Goal: Task Accomplishment & Management: Manage account settings

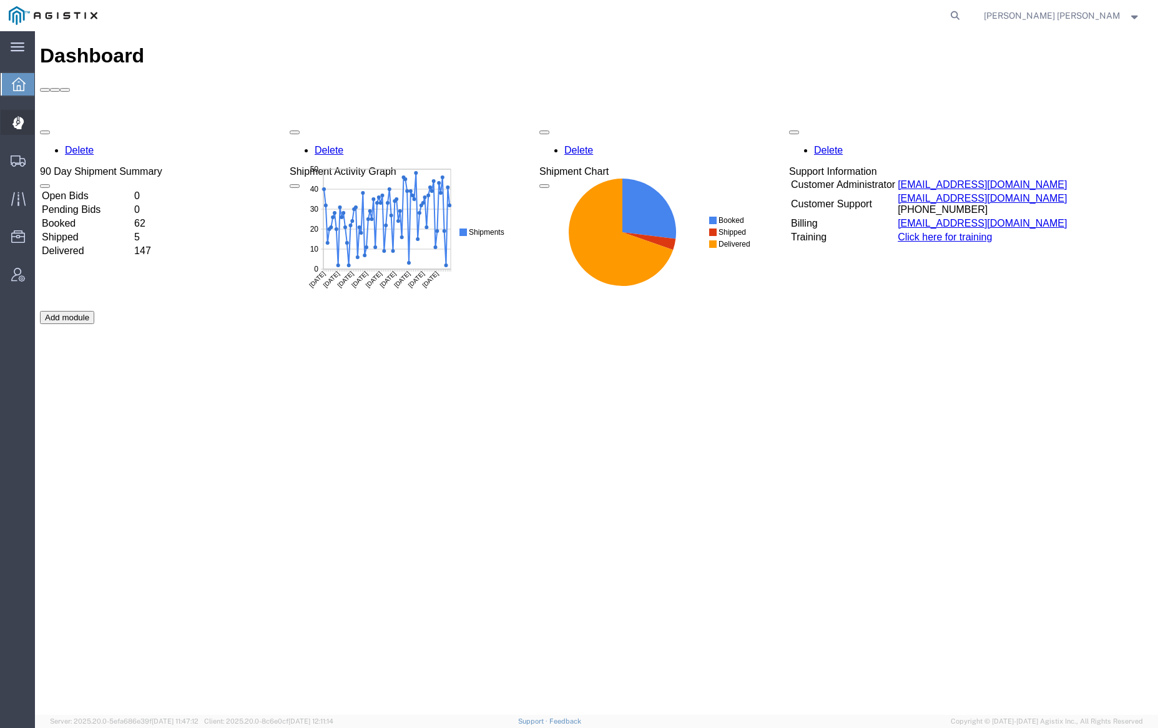
click at [43, 124] on span "Dispatch Manager" at bounding box center [38, 122] width 9 height 25
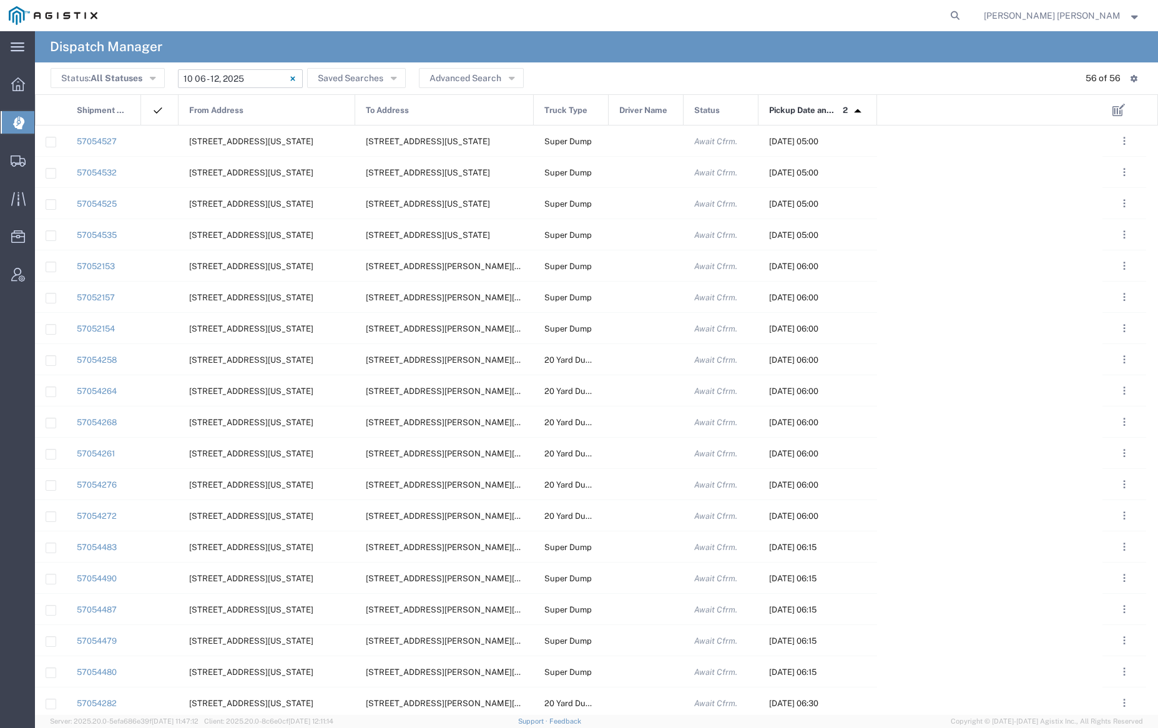
click at [262, 76] on input "[DATE] - [DATE]" at bounding box center [240, 78] width 125 height 19
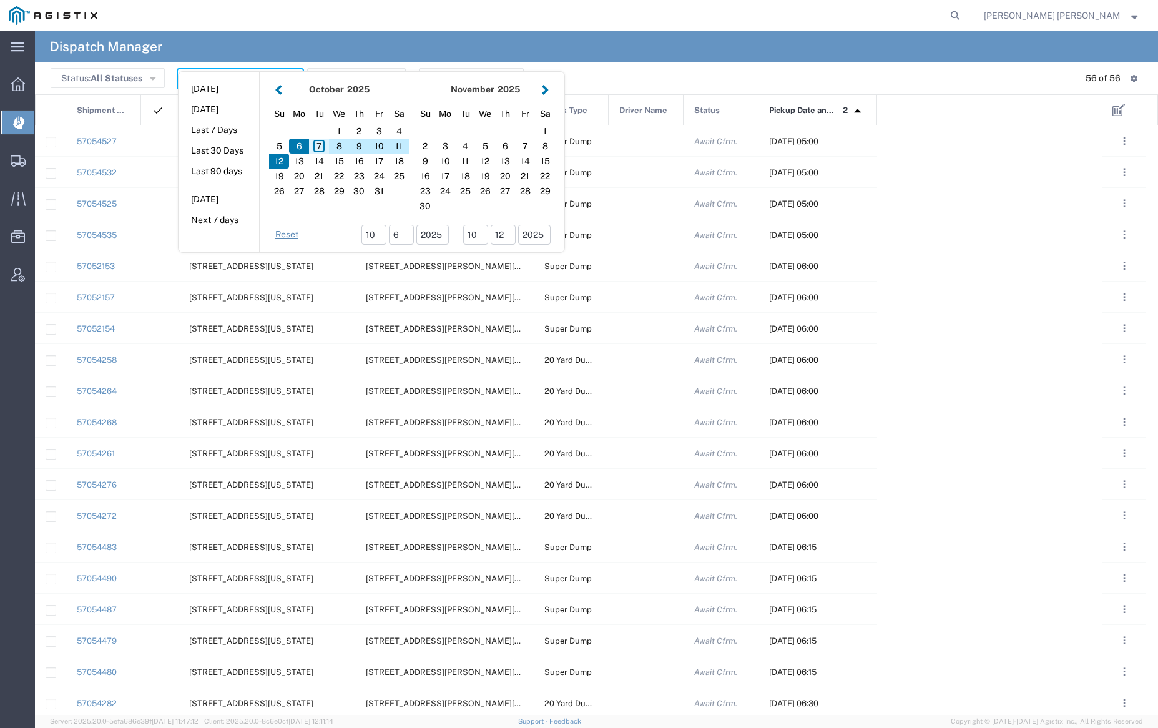
click at [321, 145] on div "7" at bounding box center [319, 146] width 20 height 15
type input "[DATE]"
type input "[DATE] - [DATE]"
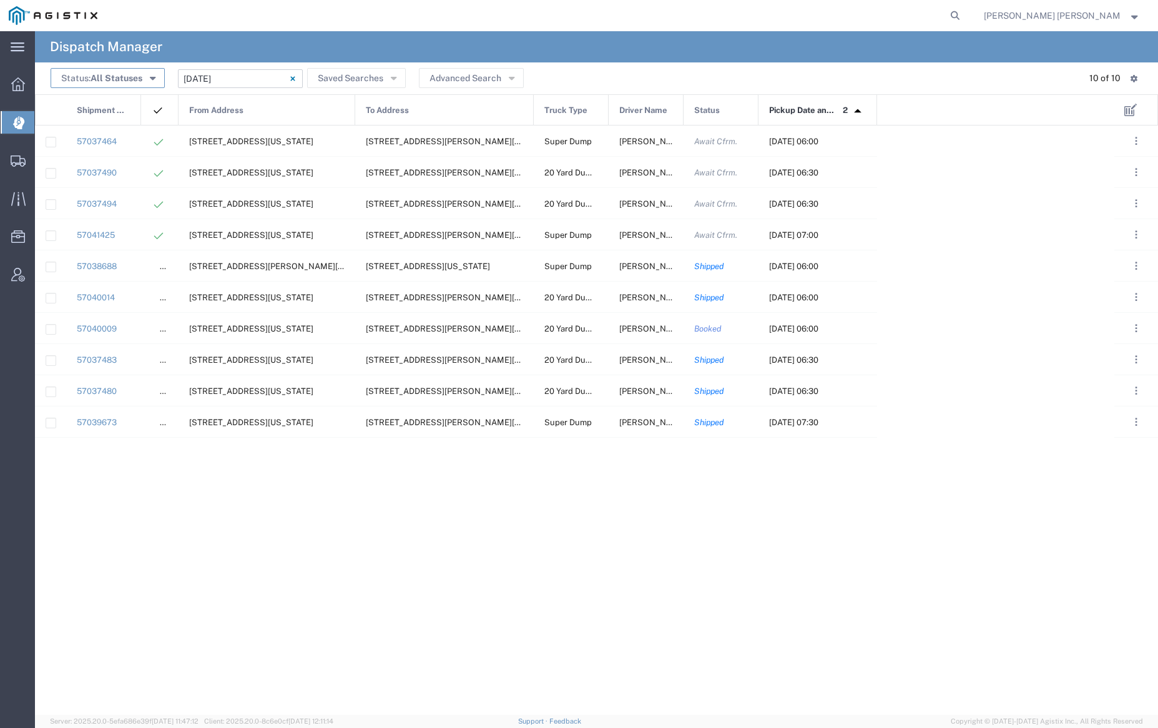
click at [142, 77] on button "Status: All Statuses" at bounding box center [108, 78] width 114 height 20
click at [470, 78] on button "Advanced Search" at bounding box center [471, 78] width 105 height 20
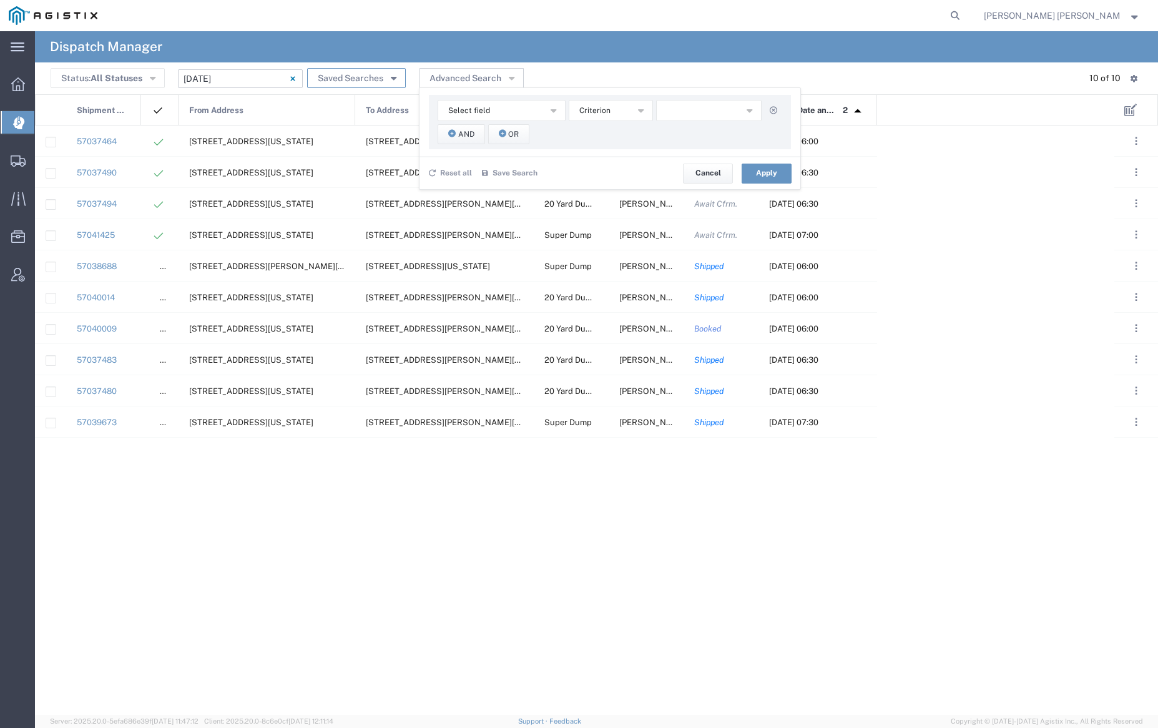
click at [344, 76] on button "Saved Searches" at bounding box center [356, 78] width 99 height 20
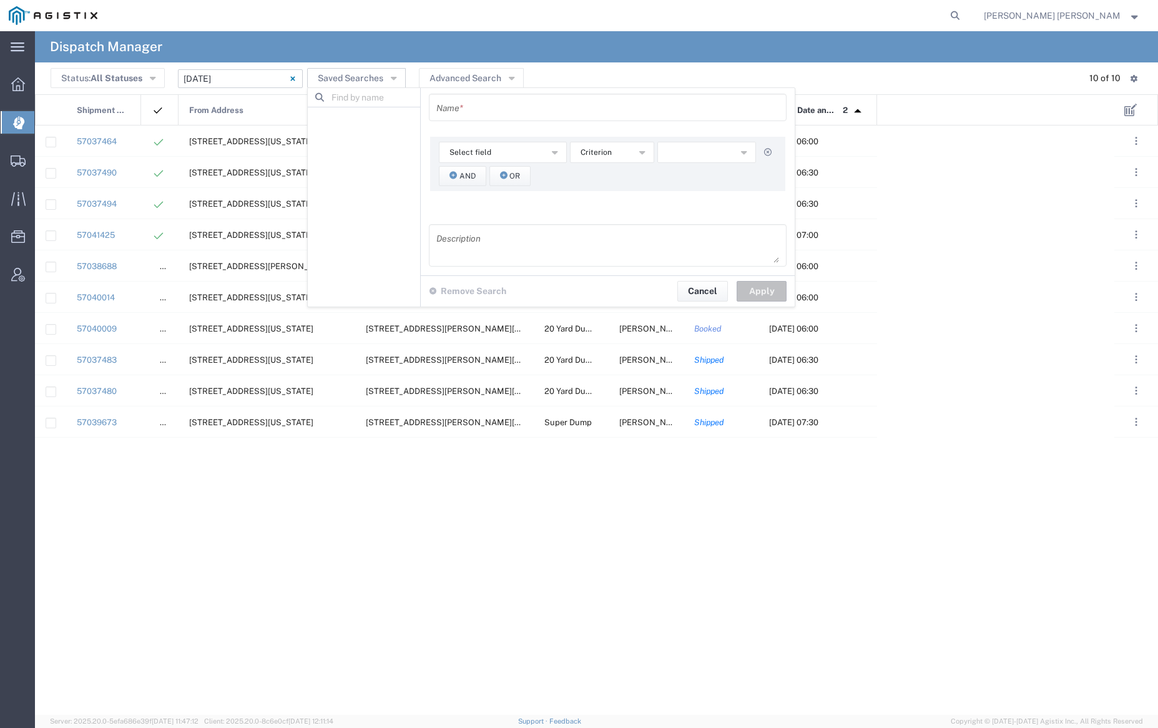
click at [563, 71] on div "Status: All Statuses All Statuses Awaiting Assignment Declined Assigned Accepte…" at bounding box center [597, 78] width 1092 height 19
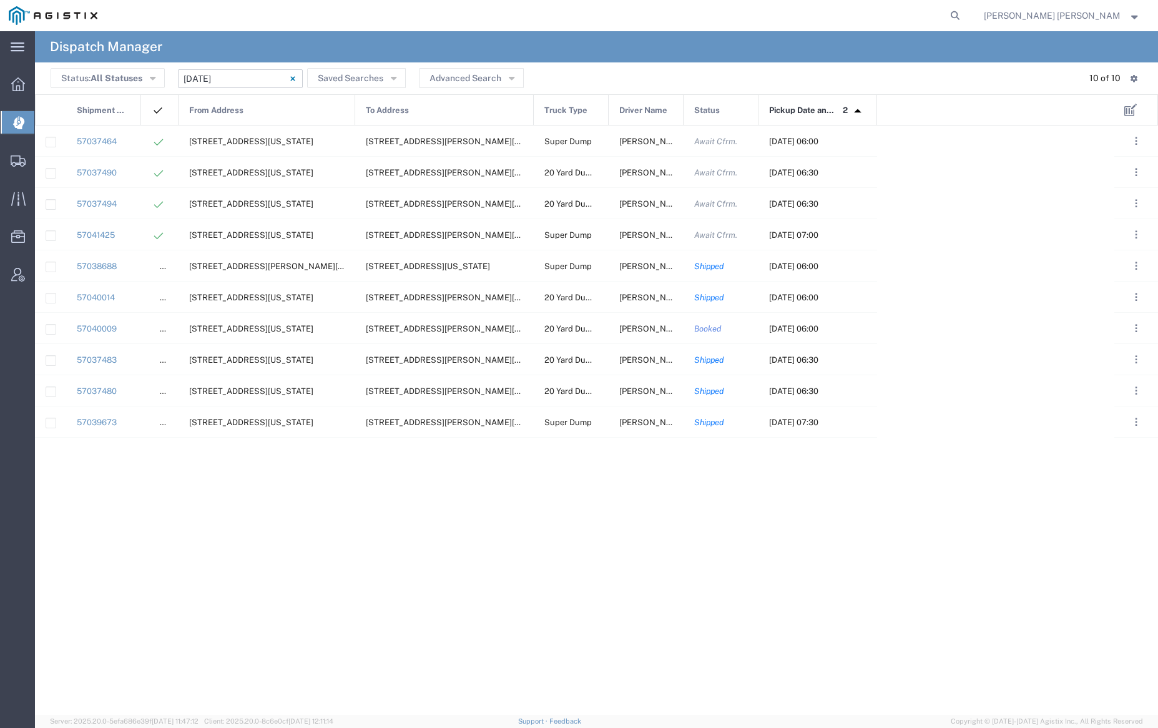
click at [254, 79] on input "[DATE] - [DATE]" at bounding box center [240, 78] width 125 height 19
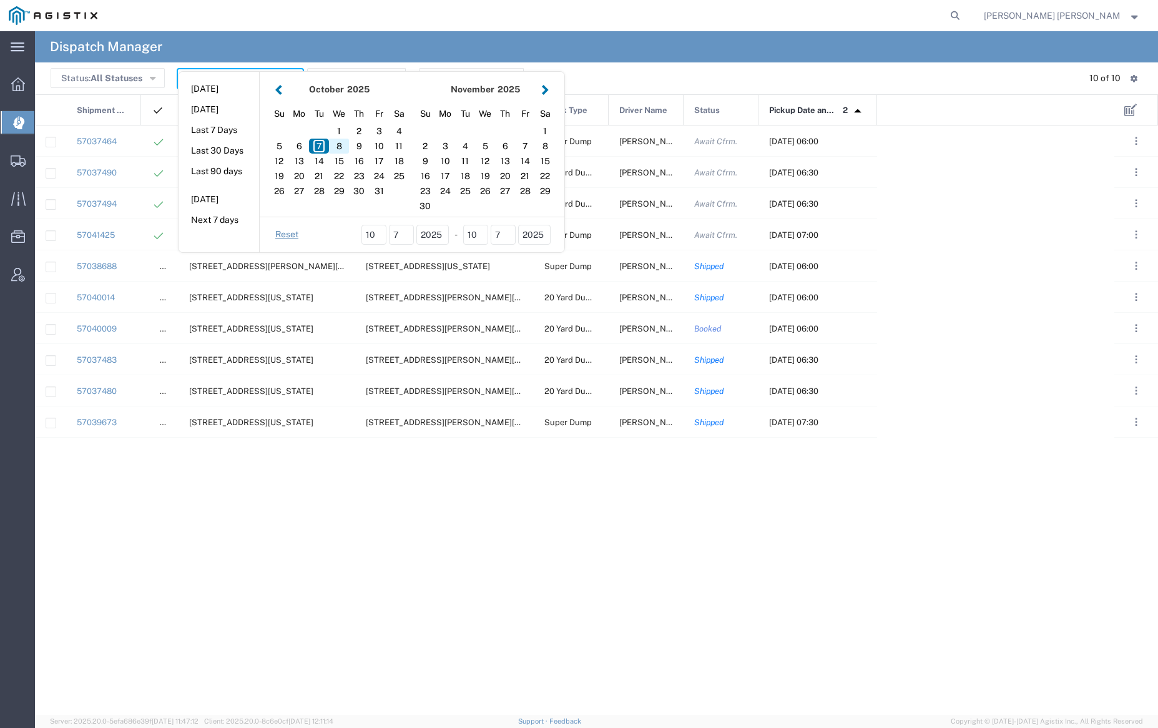
click at [337, 143] on div "8" at bounding box center [339, 146] width 20 height 15
type input "[DATE]"
type input "[DATE] - [DATE]"
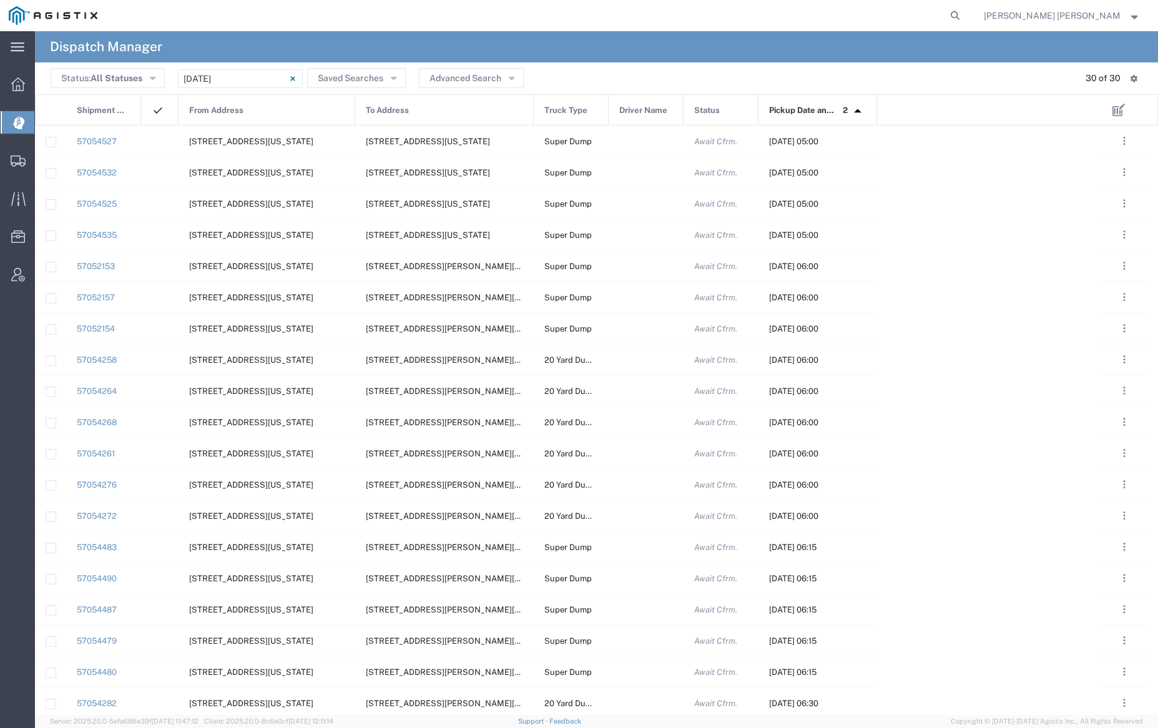
click at [242, 114] on span "From Address" at bounding box center [216, 110] width 54 height 31
click at [638, 136] on div at bounding box center [646, 141] width 75 height 31
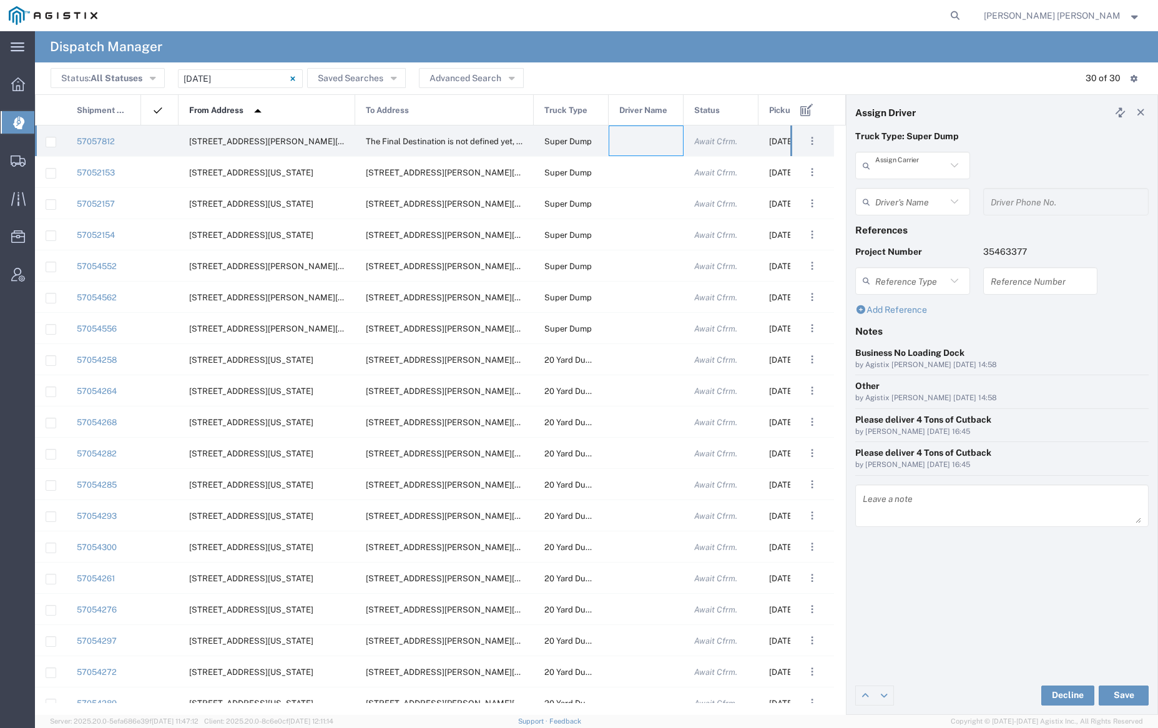
click at [902, 166] on input "text" at bounding box center [910, 166] width 71 height 22
click at [907, 187] on span "Sunny Trans Inc" at bounding box center [913, 192] width 112 height 19
type input "Sunny Trans Inc"
click at [910, 192] on input "text" at bounding box center [914, 202] width 79 height 22
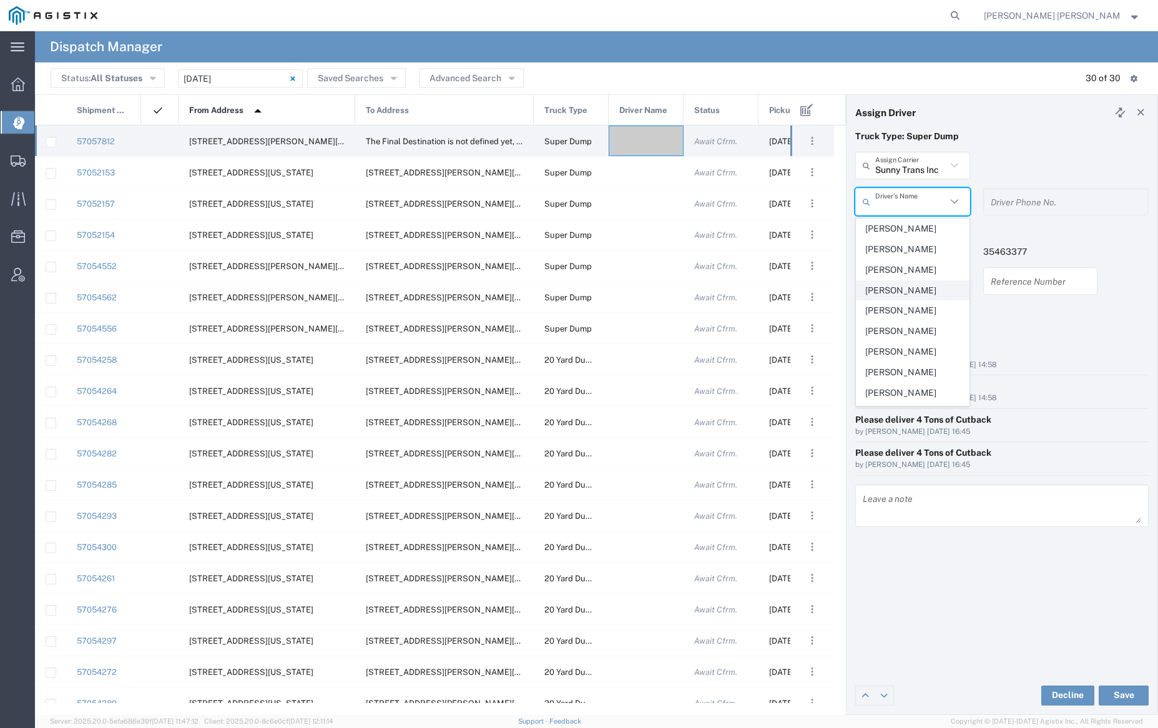
click at [914, 287] on span "[PERSON_NAME]" at bounding box center [913, 290] width 112 height 19
type input "[PERSON_NAME]"
type input "[PHONE_NUMBER]"
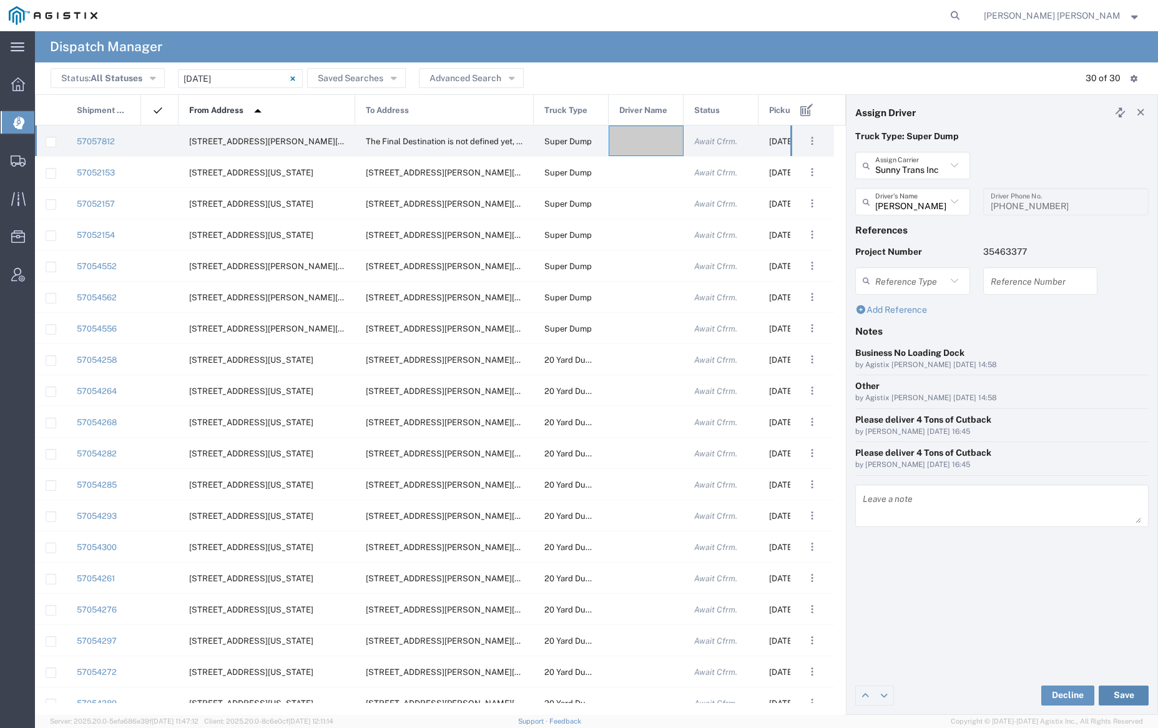
click at [1130, 692] on button "Save" at bounding box center [1124, 696] width 50 height 20
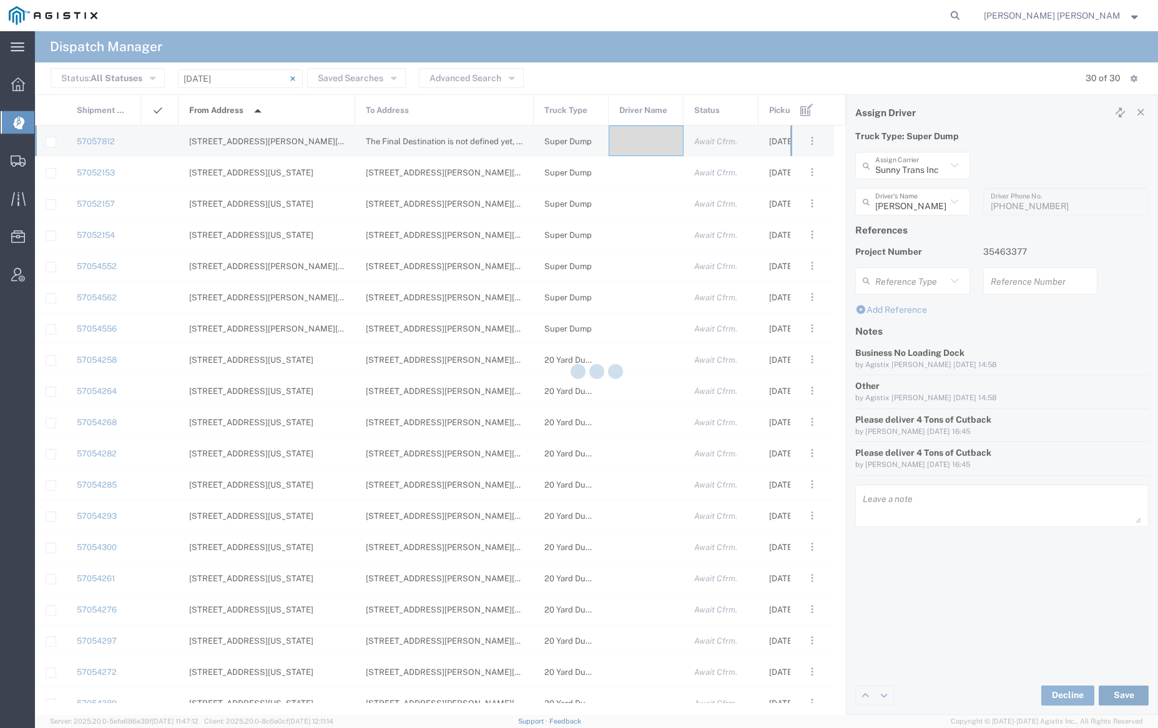
type input "[PERSON_NAME]"
type input "Sunny Trans Inc"
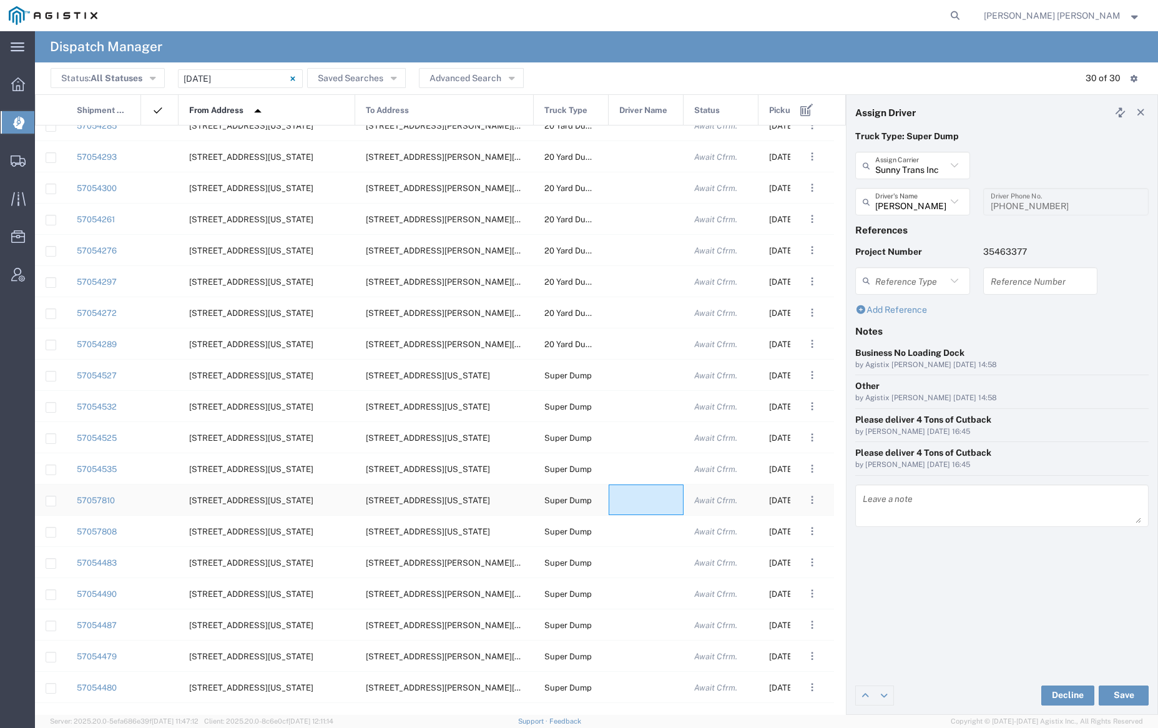
click at [642, 501] on div at bounding box center [646, 500] width 75 height 31
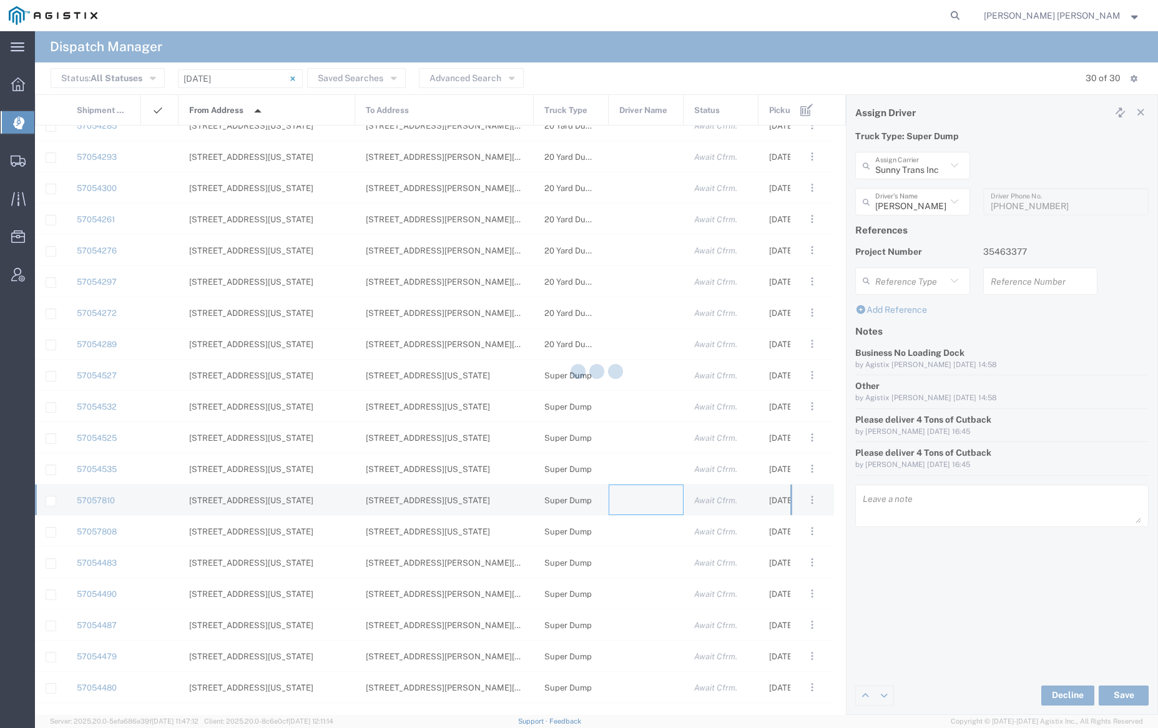
type input "[PERSON_NAME] Trucking"
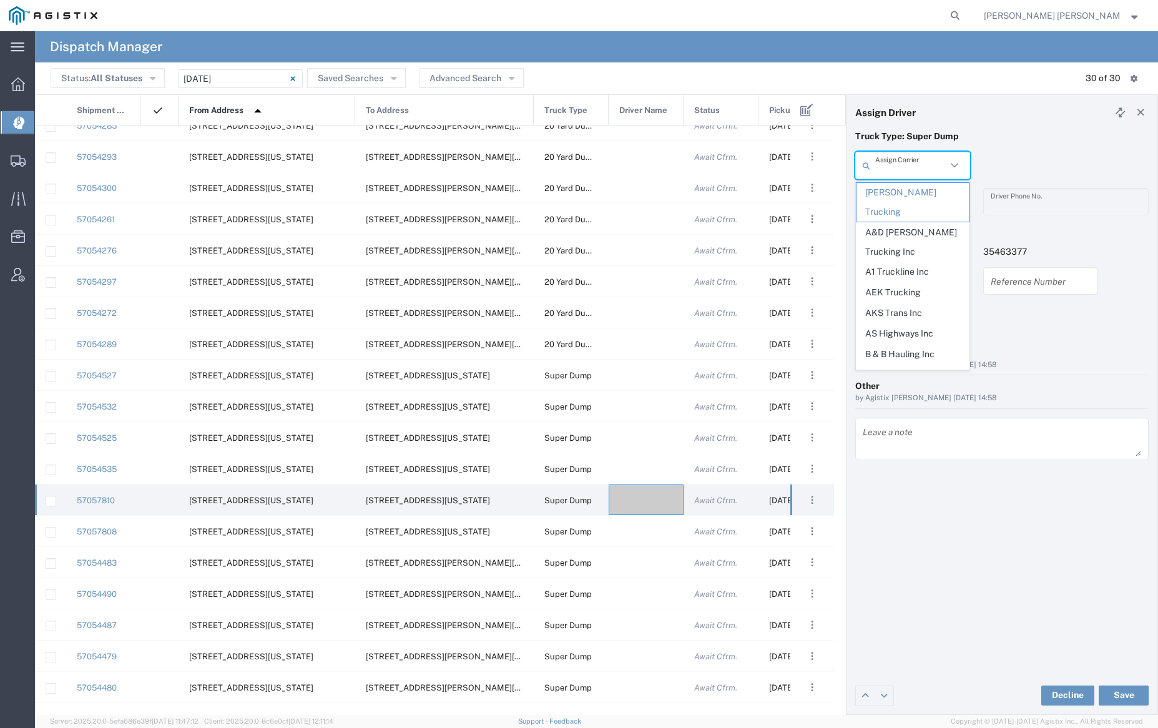
click at [898, 169] on input "text" at bounding box center [910, 166] width 71 height 22
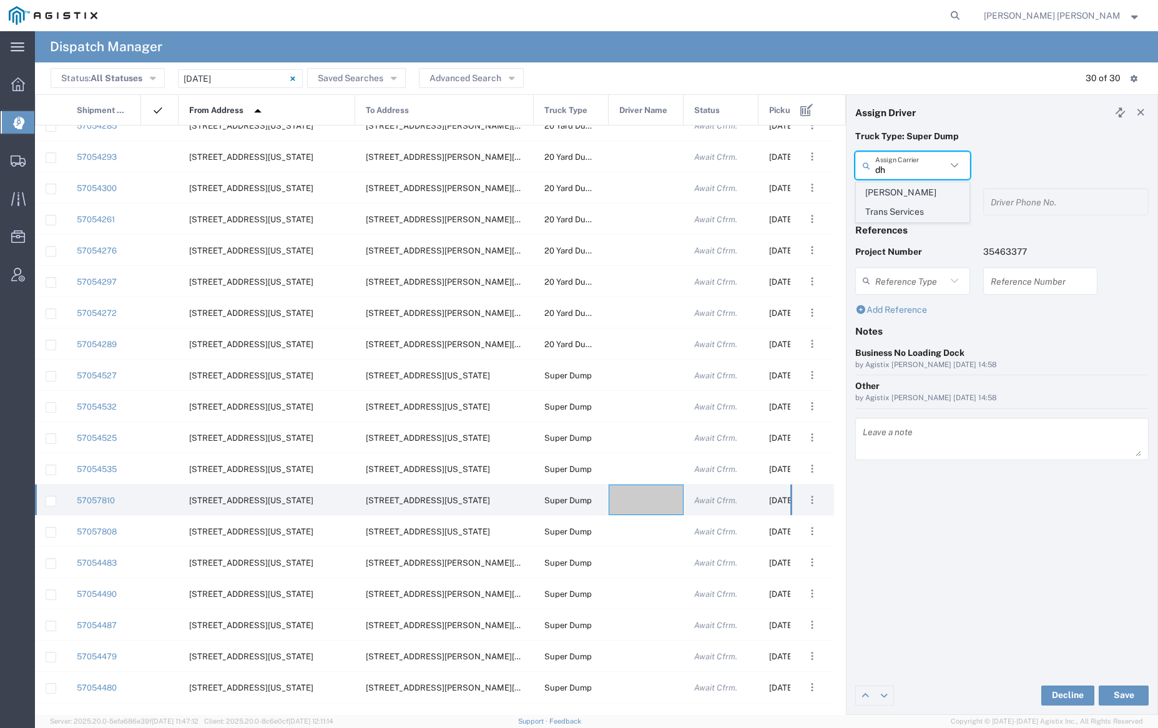
click at [899, 192] on span "[PERSON_NAME] Trans Services" at bounding box center [913, 202] width 112 height 39
type input "[PERSON_NAME] Trans Services"
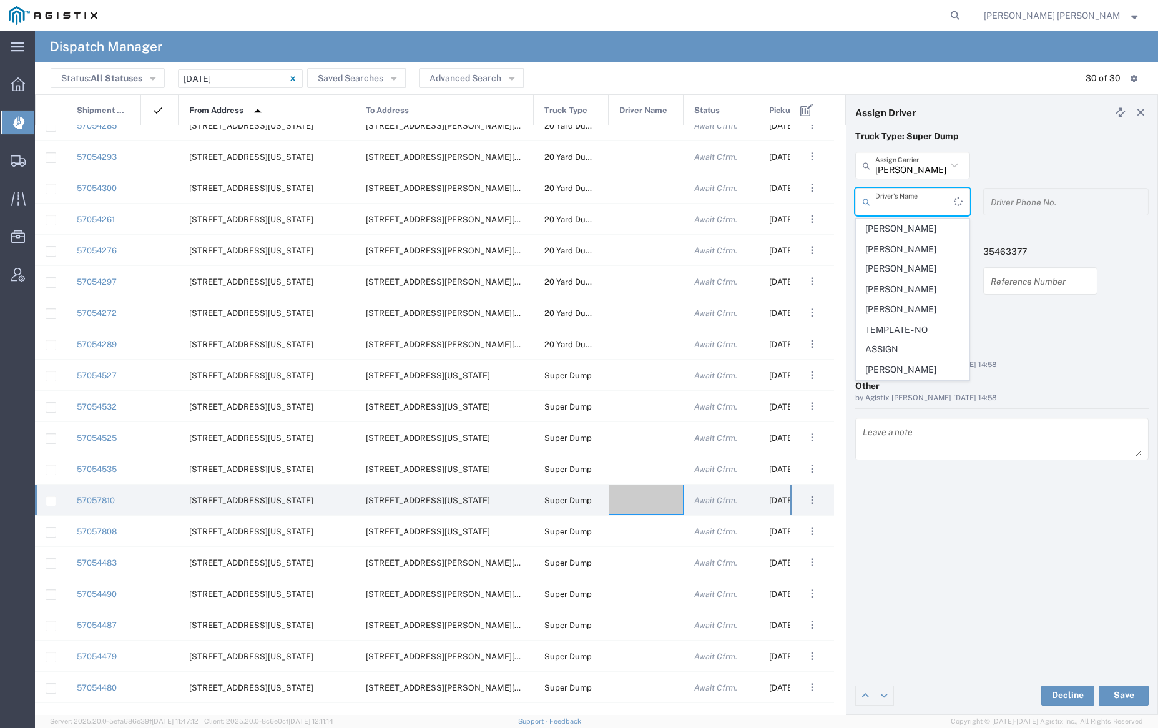
click at [901, 195] on input "text" at bounding box center [914, 202] width 79 height 22
click at [930, 331] on span "[PERSON_NAME]" at bounding box center [913, 331] width 112 height 19
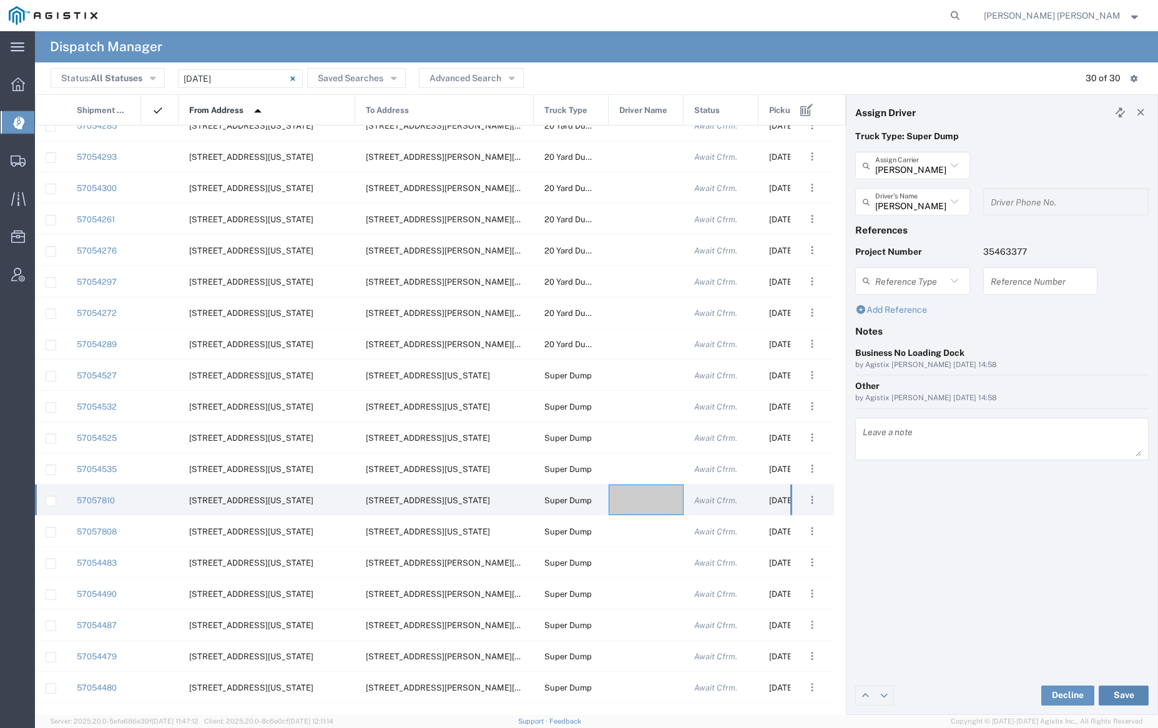
click at [1126, 693] on button "Save" at bounding box center [1124, 696] width 50 height 20
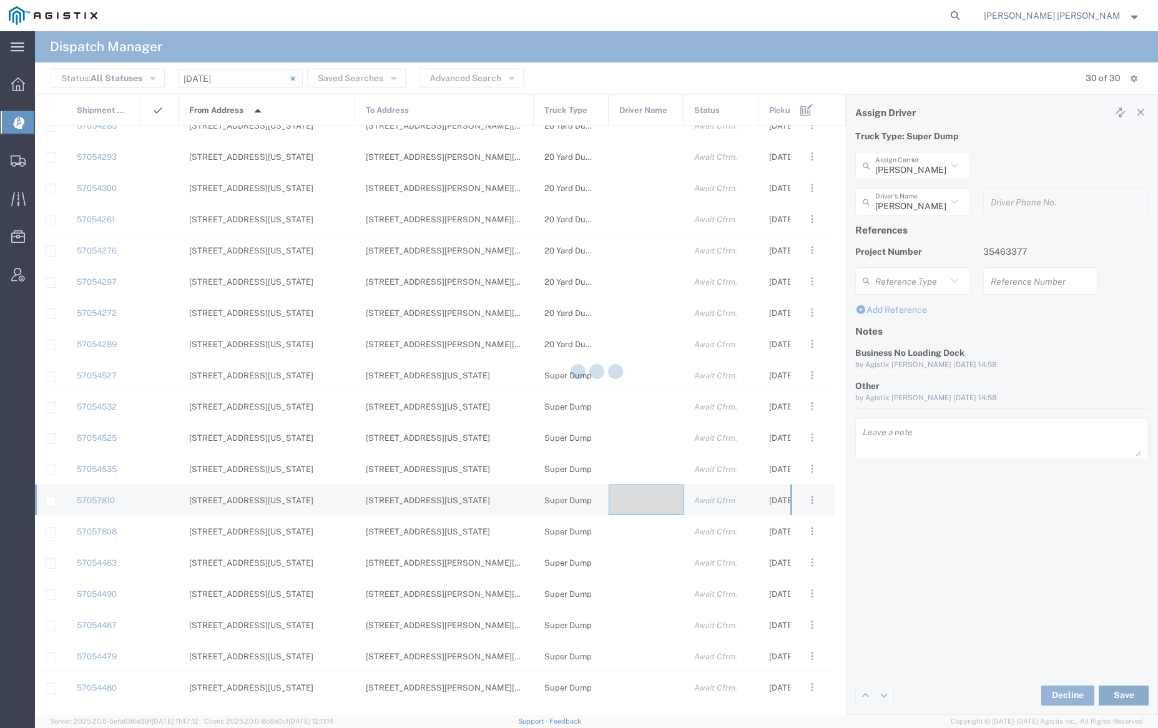
type input "[PERSON_NAME]"
type input "[PERSON_NAME] Trans Services"
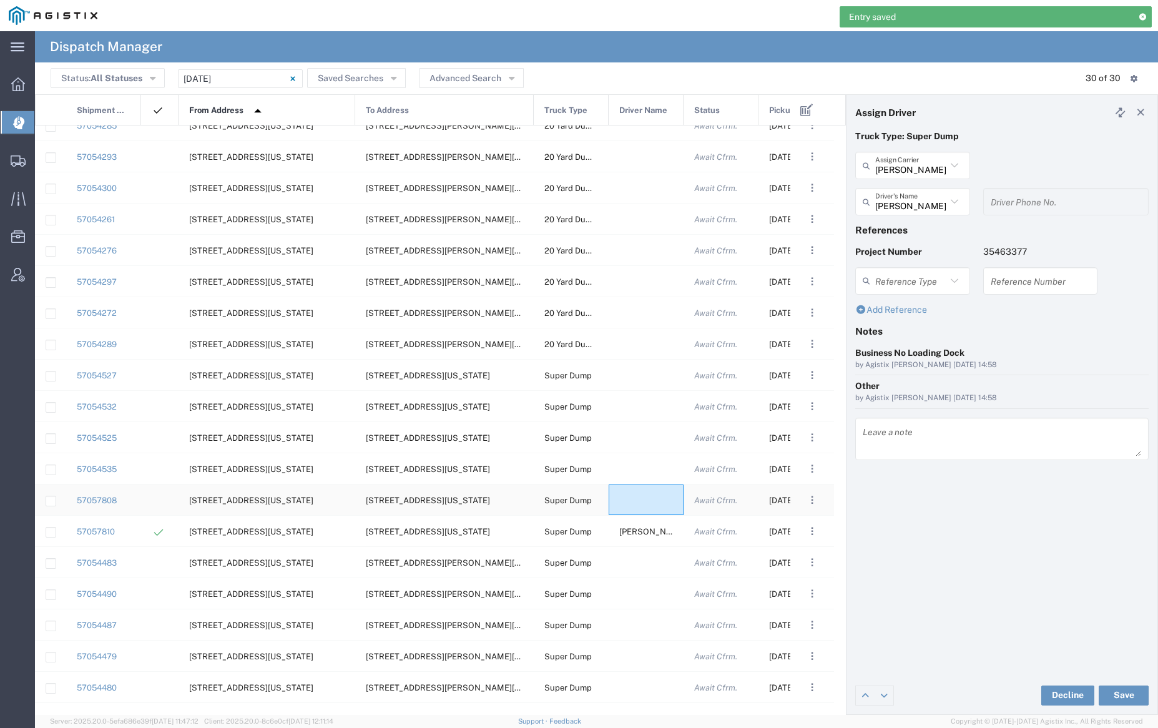
click at [643, 504] on div at bounding box center [646, 500] width 75 height 31
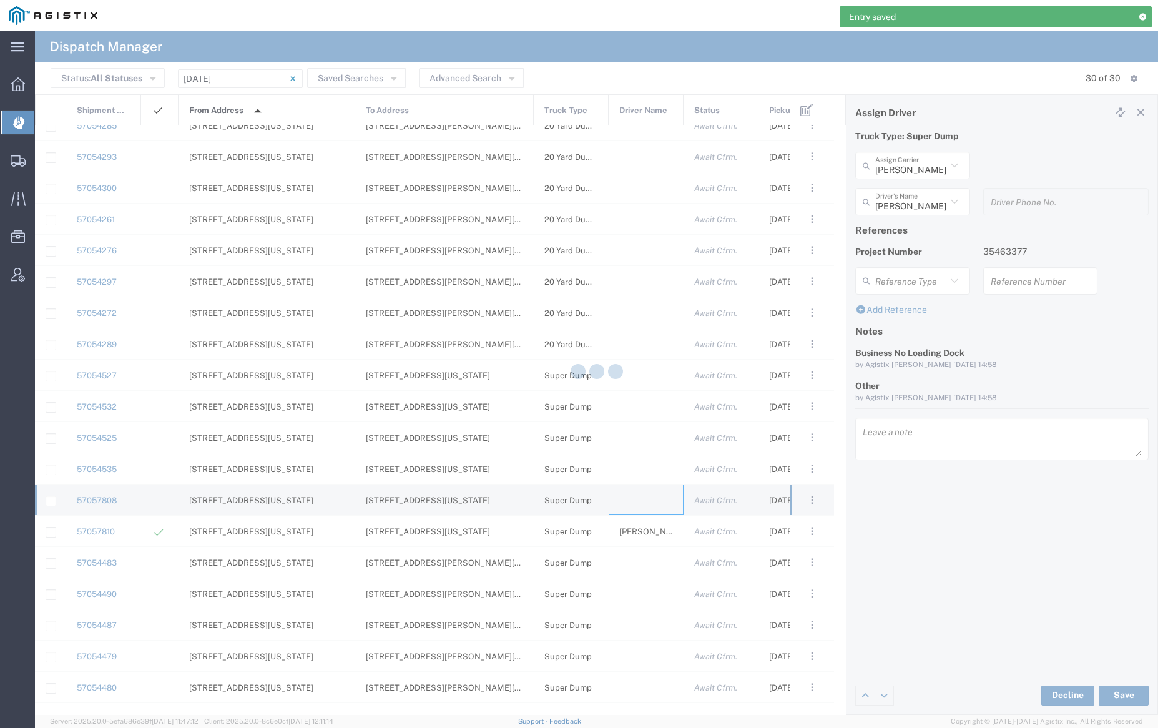
type input "[PERSON_NAME] Trucking"
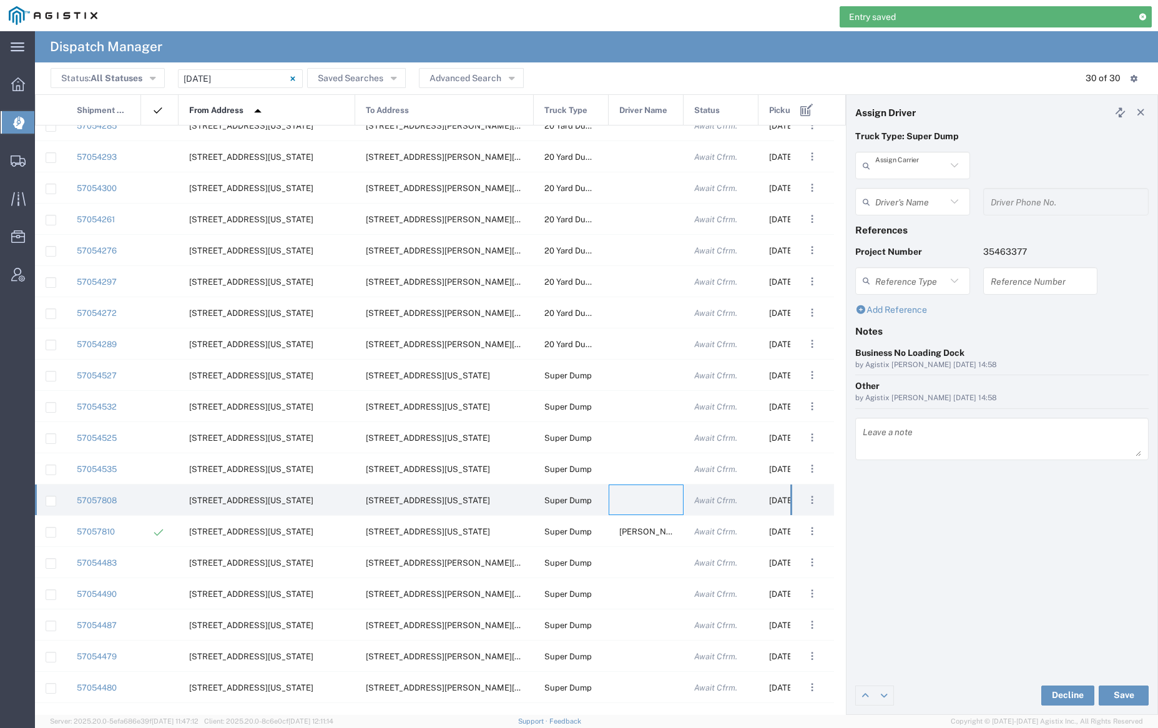
click at [905, 162] on input "text" at bounding box center [910, 166] width 71 height 22
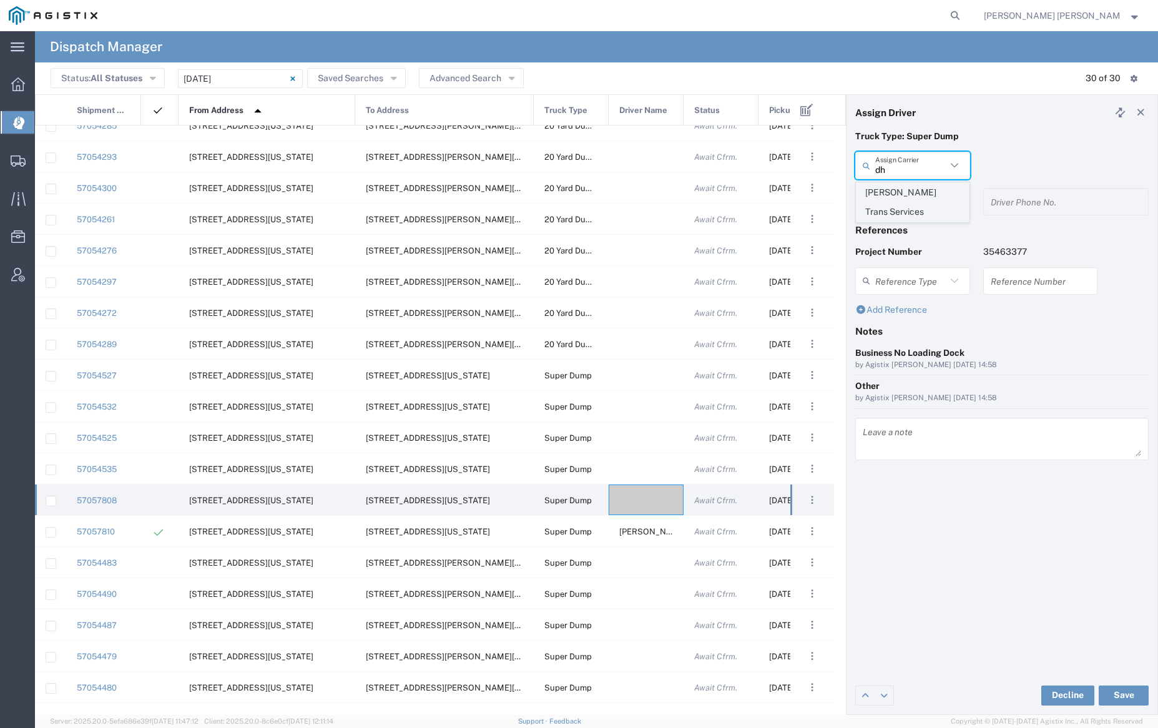
click at [906, 191] on span "[PERSON_NAME] Trans Services" at bounding box center [913, 202] width 112 height 39
type input "[PERSON_NAME] Trans Services"
click at [918, 215] on div "Driver's Name [PERSON_NAME] [PERSON_NAME] [PERSON_NAME] [PERSON_NAME] [PERSON_N…" at bounding box center [913, 206] width 128 height 36
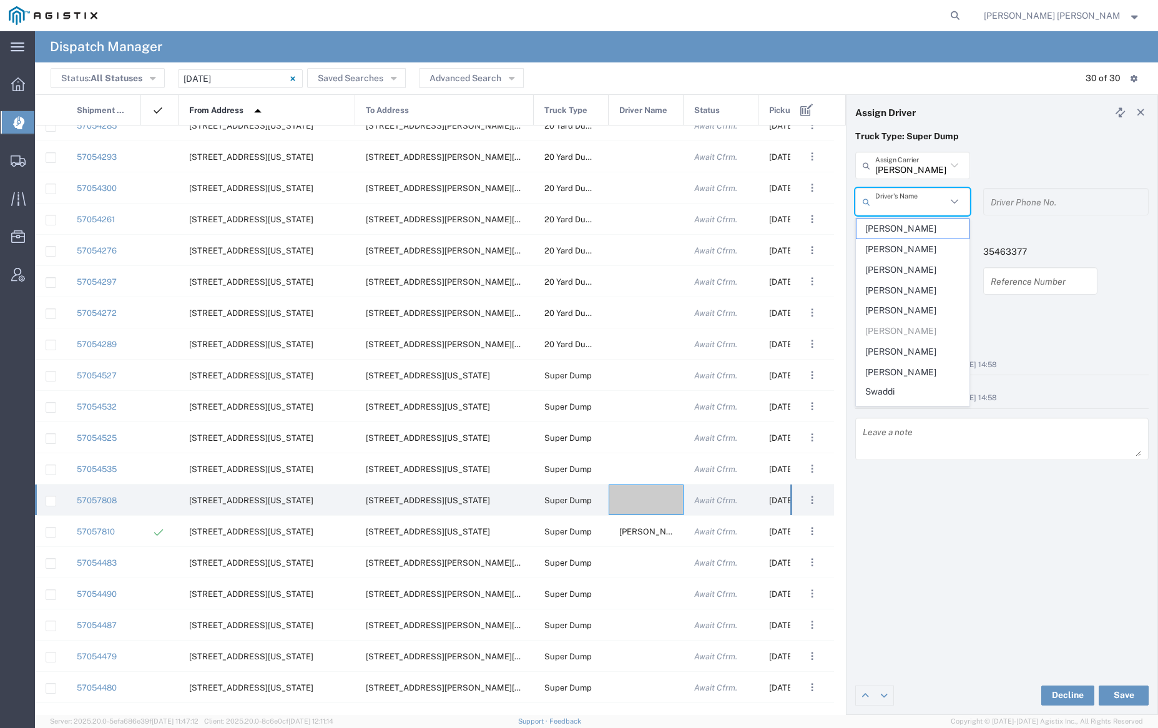
click at [915, 204] on input "text" at bounding box center [910, 202] width 71 height 22
click at [928, 308] on span "[PERSON_NAME]" at bounding box center [913, 310] width 112 height 19
type input "[PERSON_NAME]"
type input "9252556221"
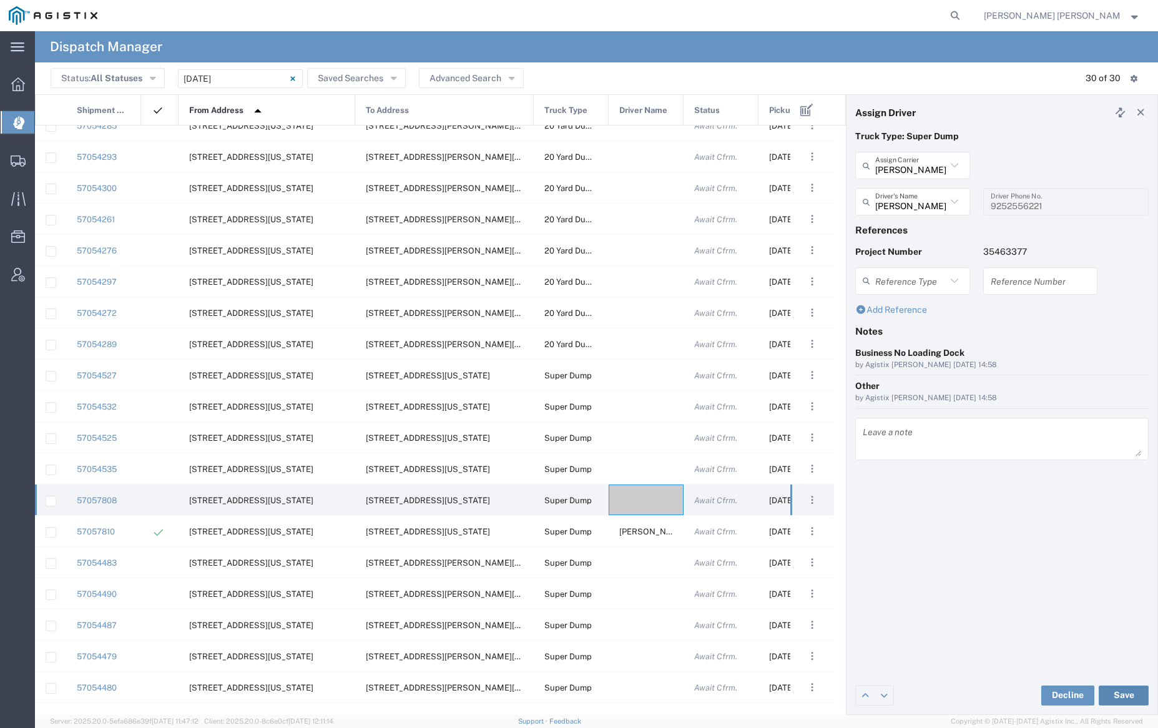
click at [1120, 692] on button "Save" at bounding box center [1124, 696] width 50 height 20
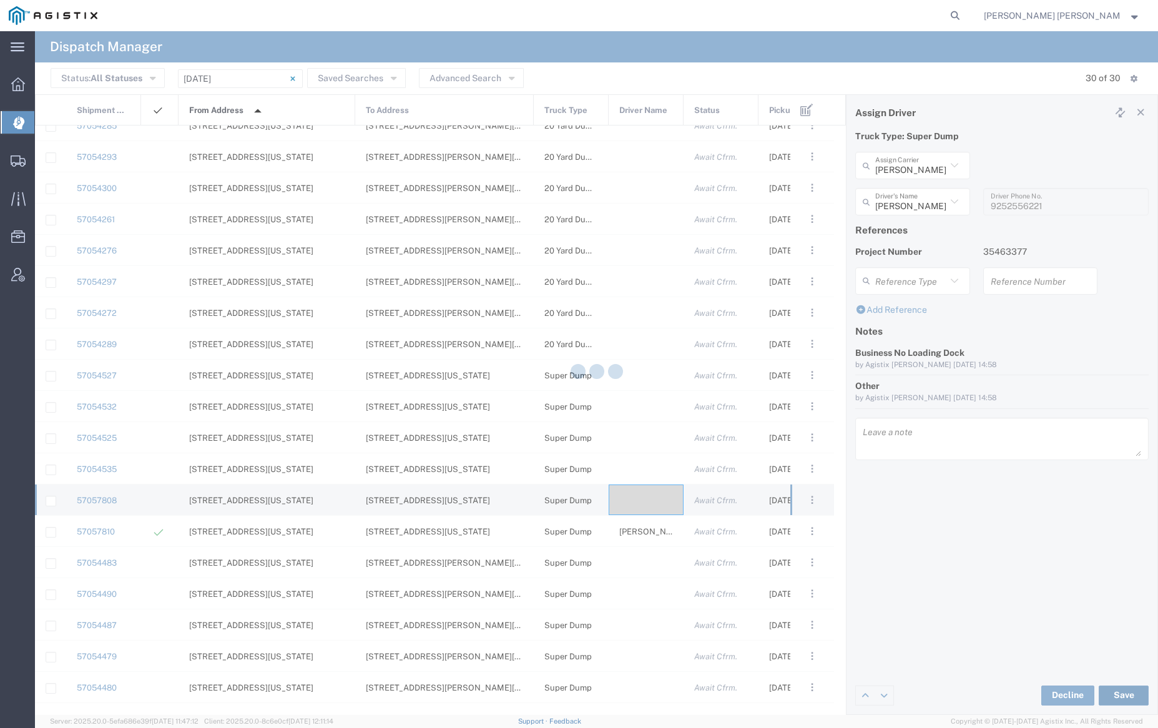
type input "[PERSON_NAME]"
type input "[PERSON_NAME] Trans Services"
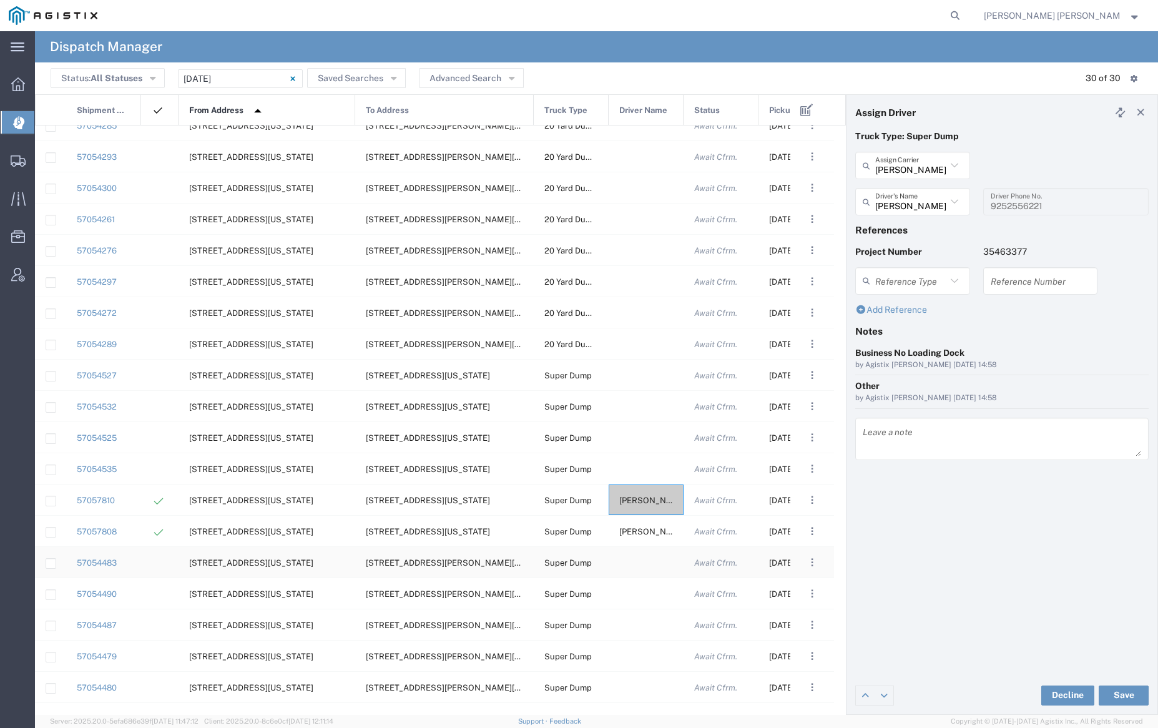
click at [634, 563] on div at bounding box center [646, 562] width 75 height 31
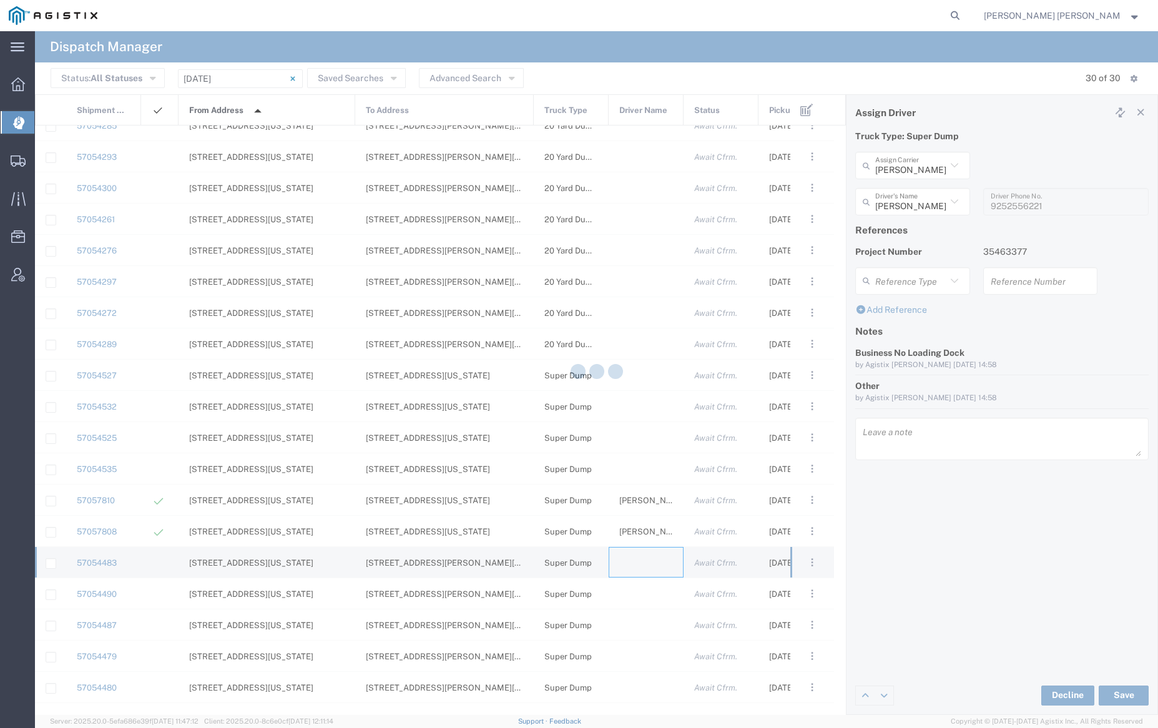
type input "[PERSON_NAME] Trucking"
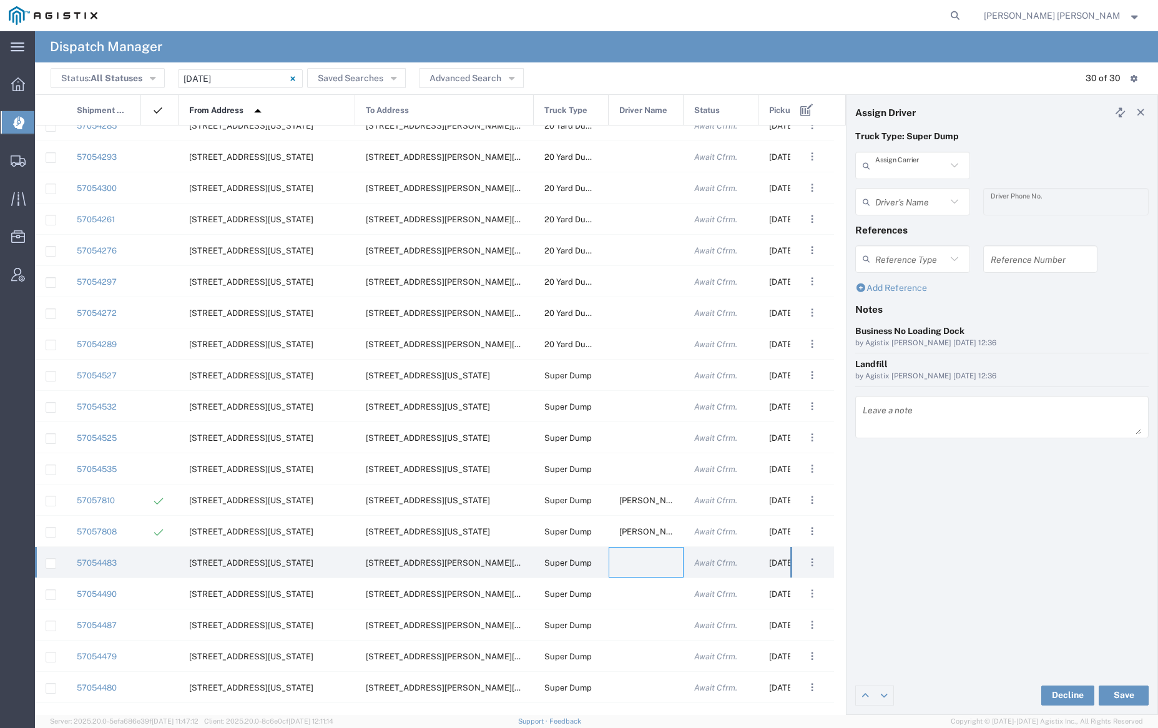
click at [915, 160] on input "text" at bounding box center [910, 166] width 71 height 22
click at [915, 185] on span "[PERSON_NAME] Trans Services" at bounding box center [913, 202] width 112 height 39
type input "[PERSON_NAME] Trans Services"
click at [919, 197] on input "text" at bounding box center [914, 202] width 79 height 22
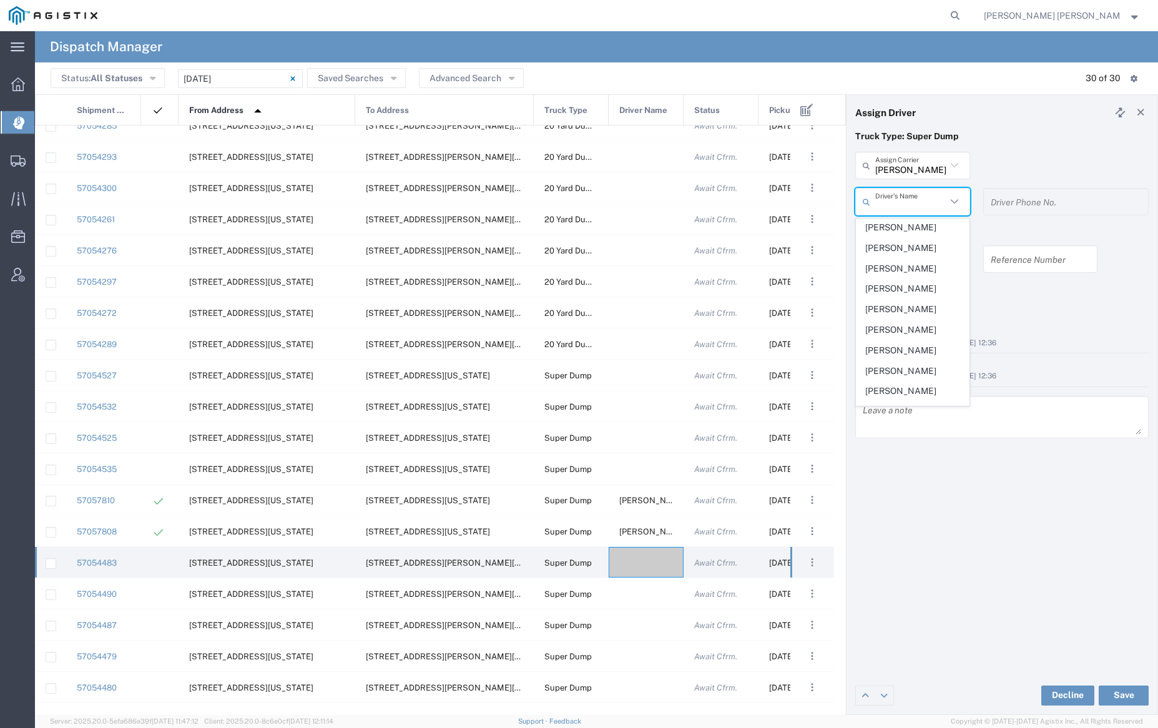
scroll to position [207, 0]
click at [911, 297] on span "[PERSON_NAME]" at bounding box center [913, 306] width 112 height 19
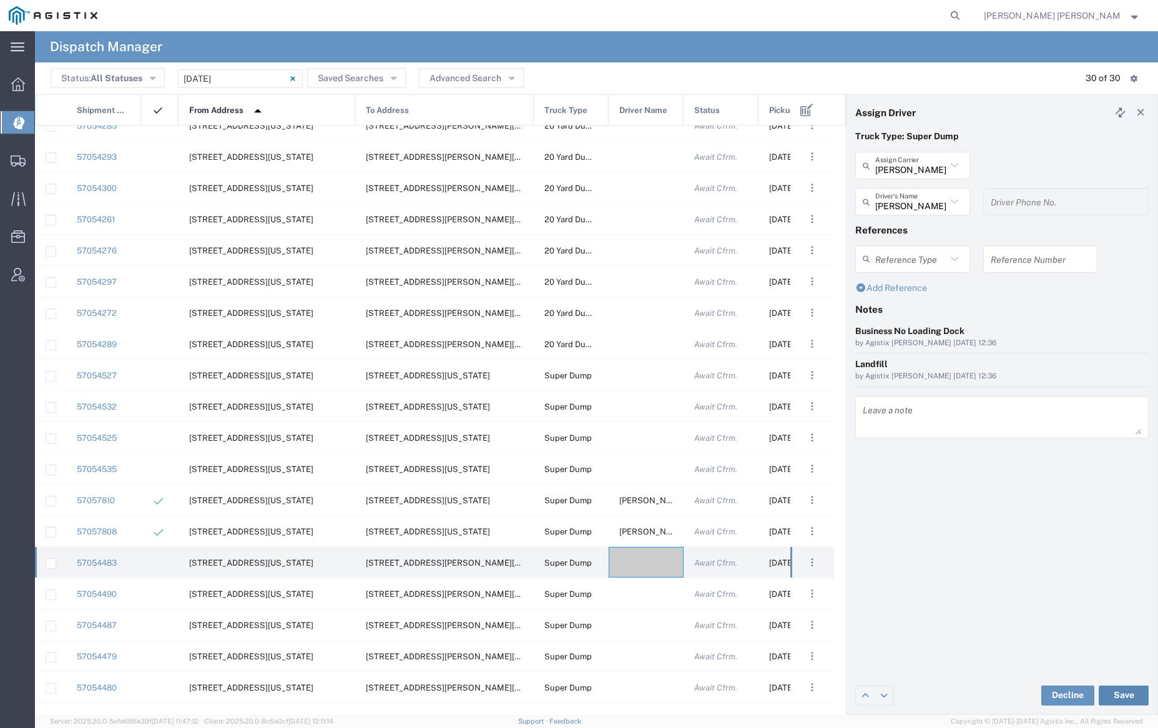
click at [1124, 694] on button "Save" at bounding box center [1124, 696] width 50 height 20
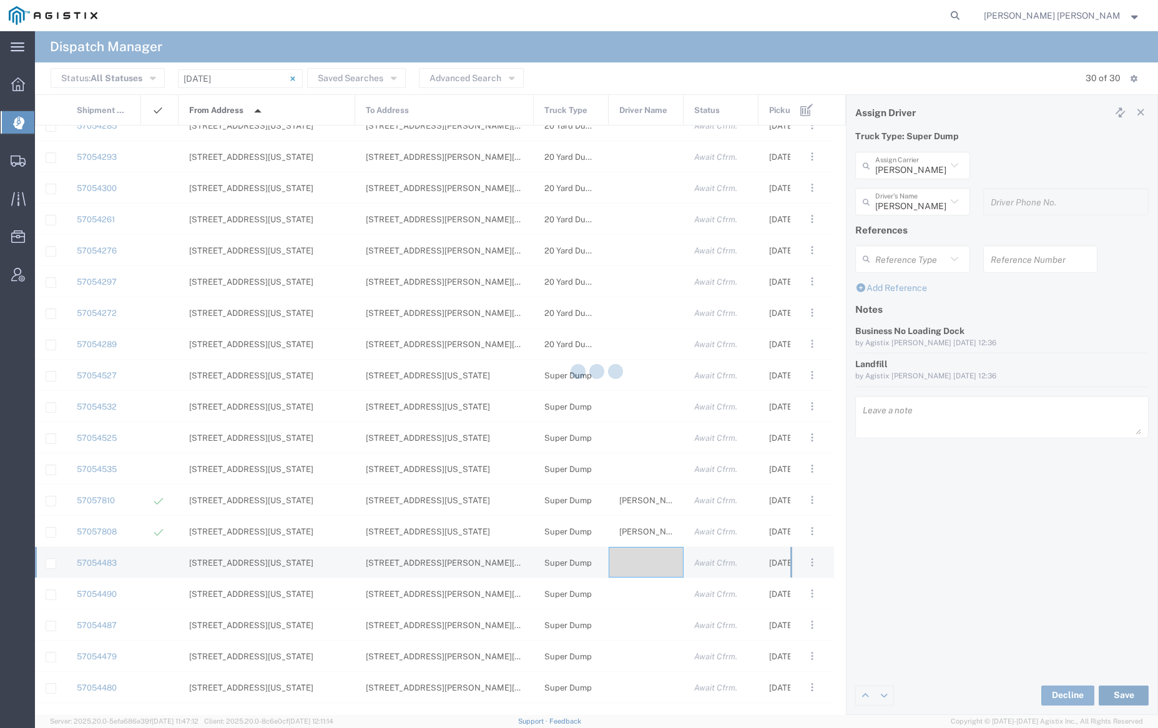
type input "[PERSON_NAME]"
type input "[PERSON_NAME] Trans Services"
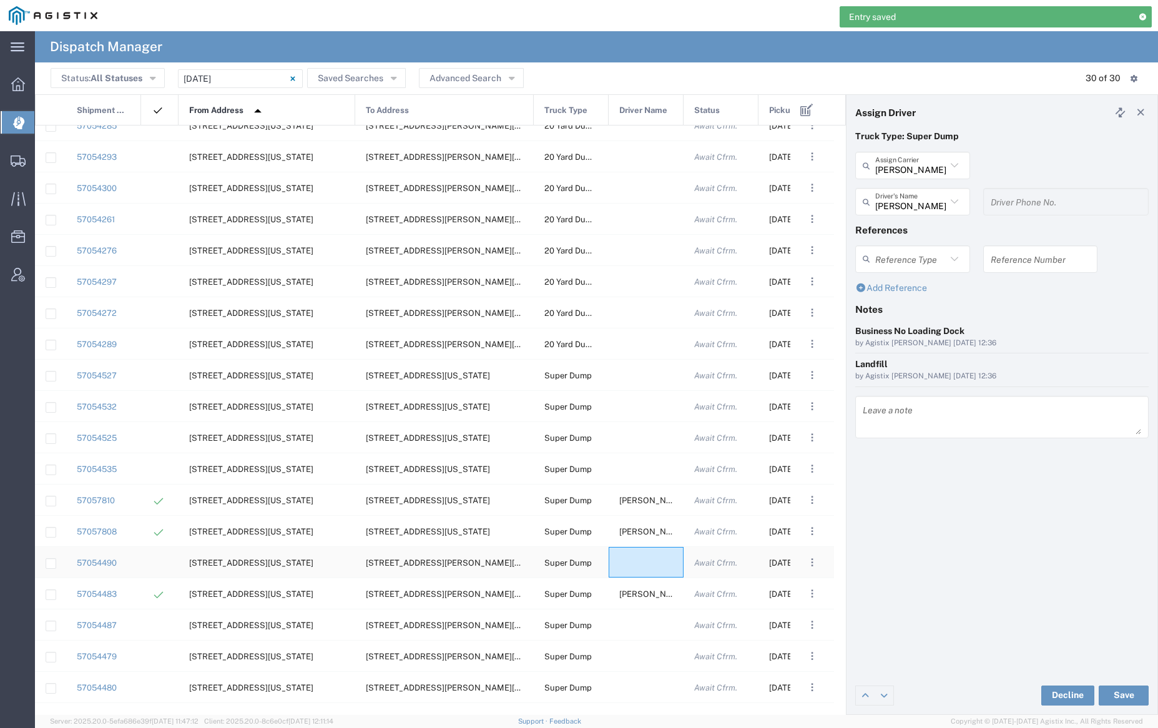
click at [637, 566] on div at bounding box center [646, 562] width 75 height 31
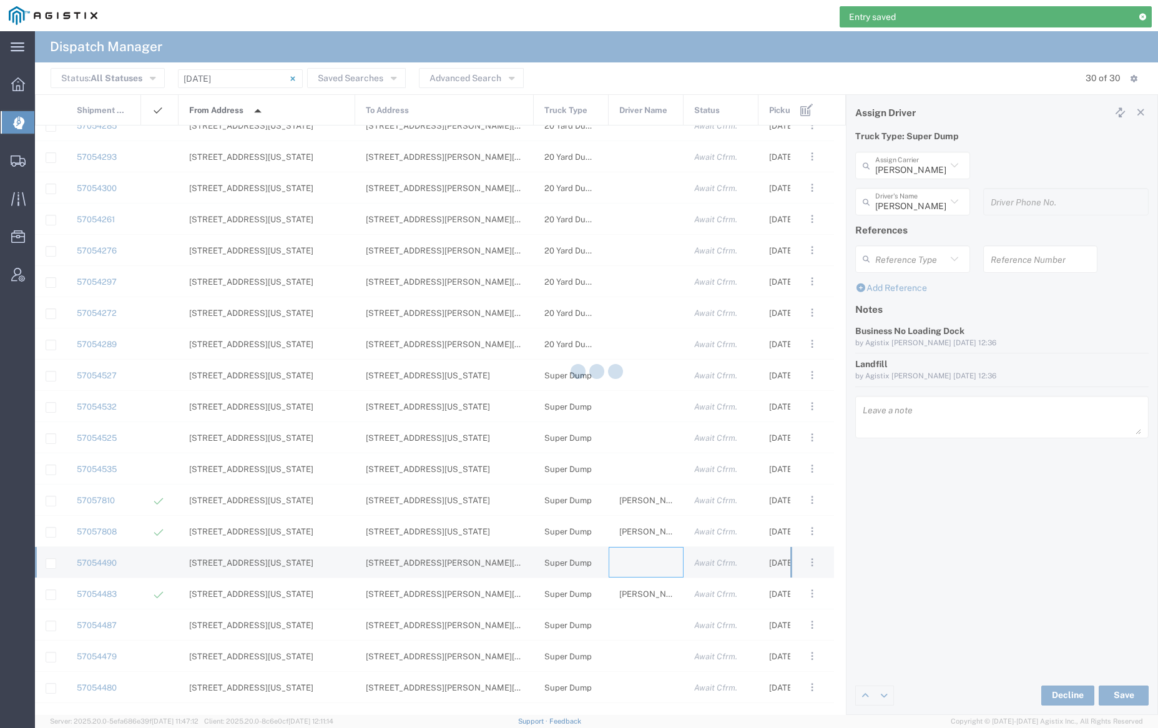
type input "[PERSON_NAME] Trucking"
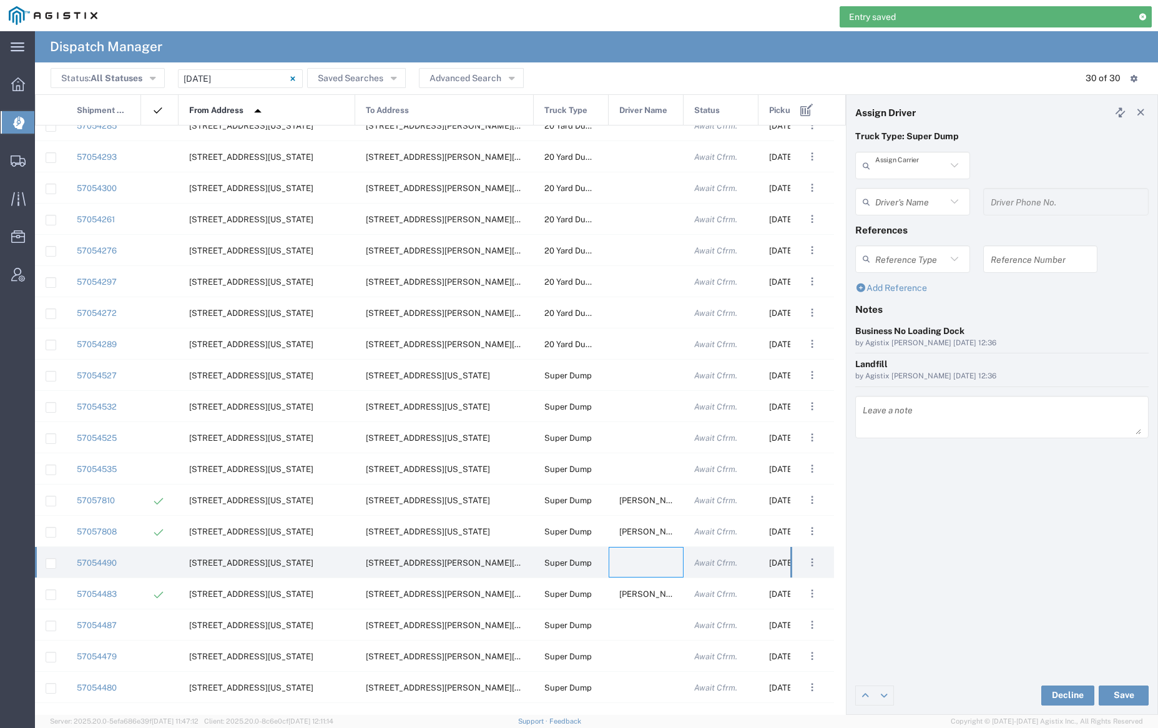
click at [899, 173] on input "text" at bounding box center [910, 166] width 71 height 22
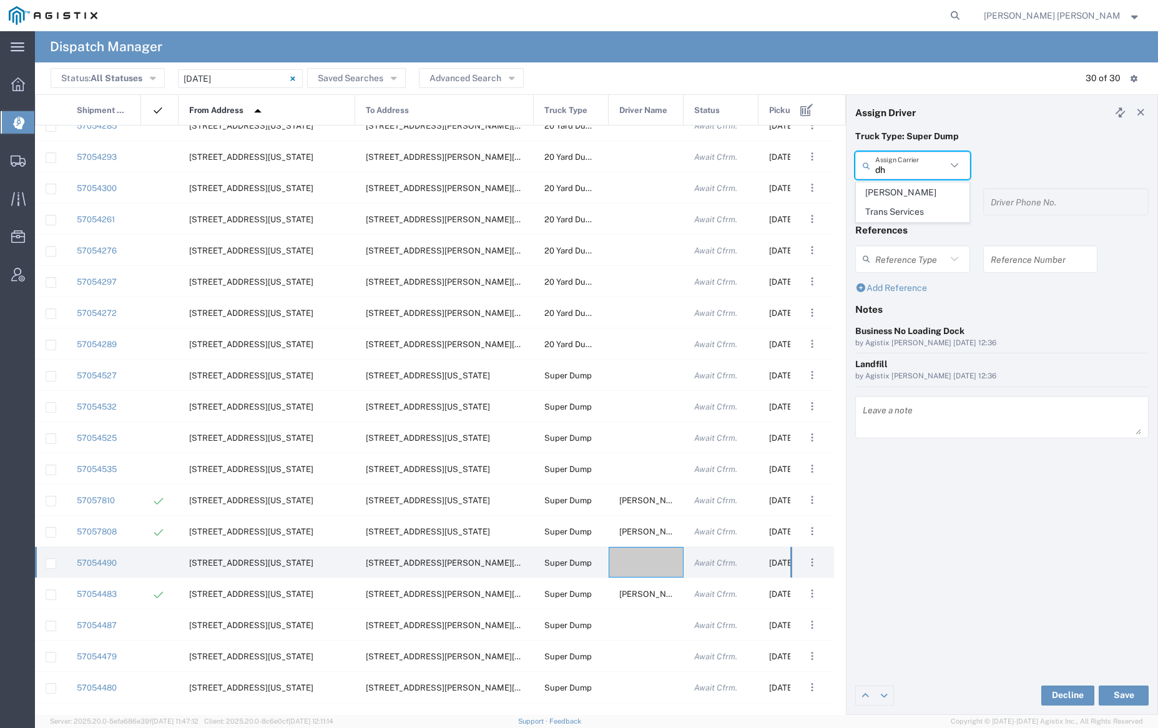
drag, startPoint x: 900, startPoint y: 191, endPoint x: 904, endPoint y: 199, distance: 8.4
click at [900, 191] on span "[PERSON_NAME] Trans Services" at bounding box center [913, 202] width 112 height 39
type input "[PERSON_NAME] Trans Services"
click at [906, 205] on input "text" at bounding box center [914, 202] width 79 height 22
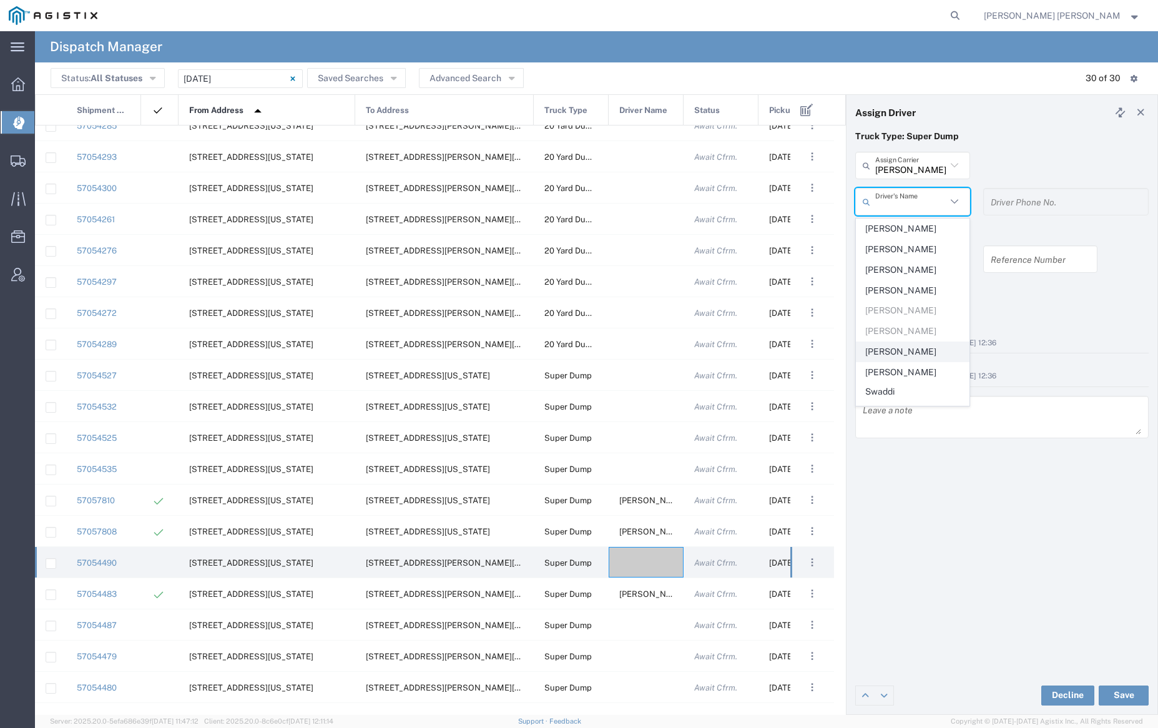
click at [921, 353] on span "[PERSON_NAME]" at bounding box center [913, 351] width 112 height 19
type input "[PERSON_NAME]"
type input "9255650374"
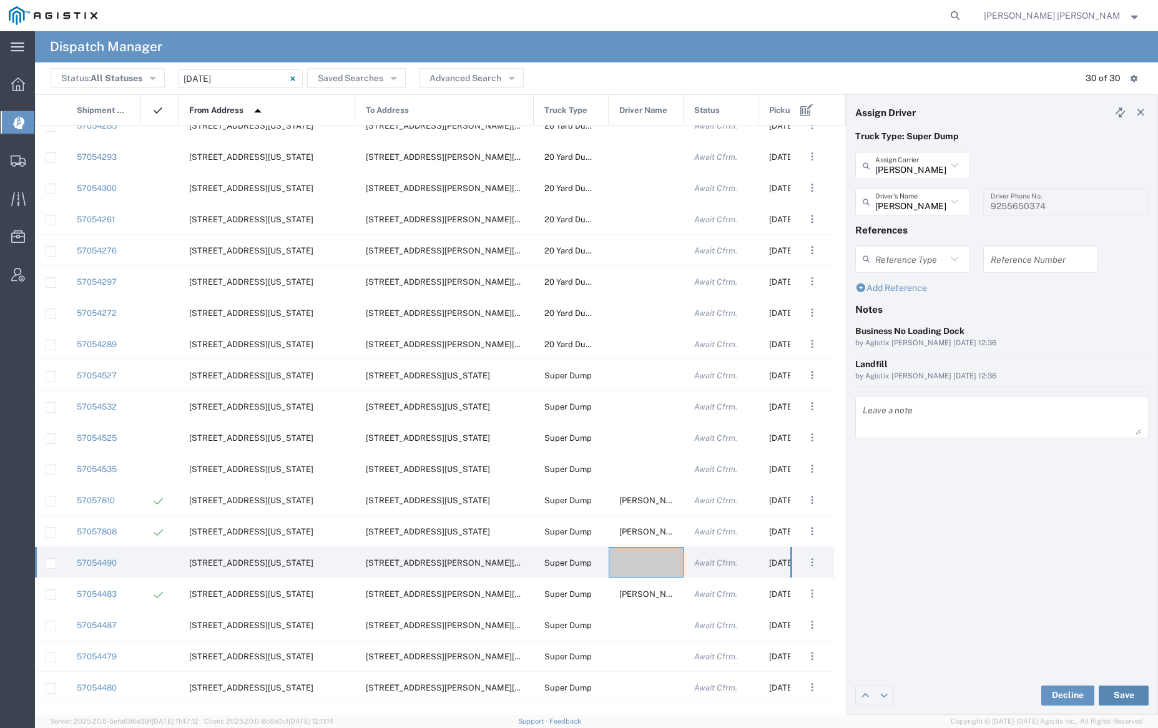
click at [1125, 694] on button "Save" at bounding box center [1124, 696] width 50 height 20
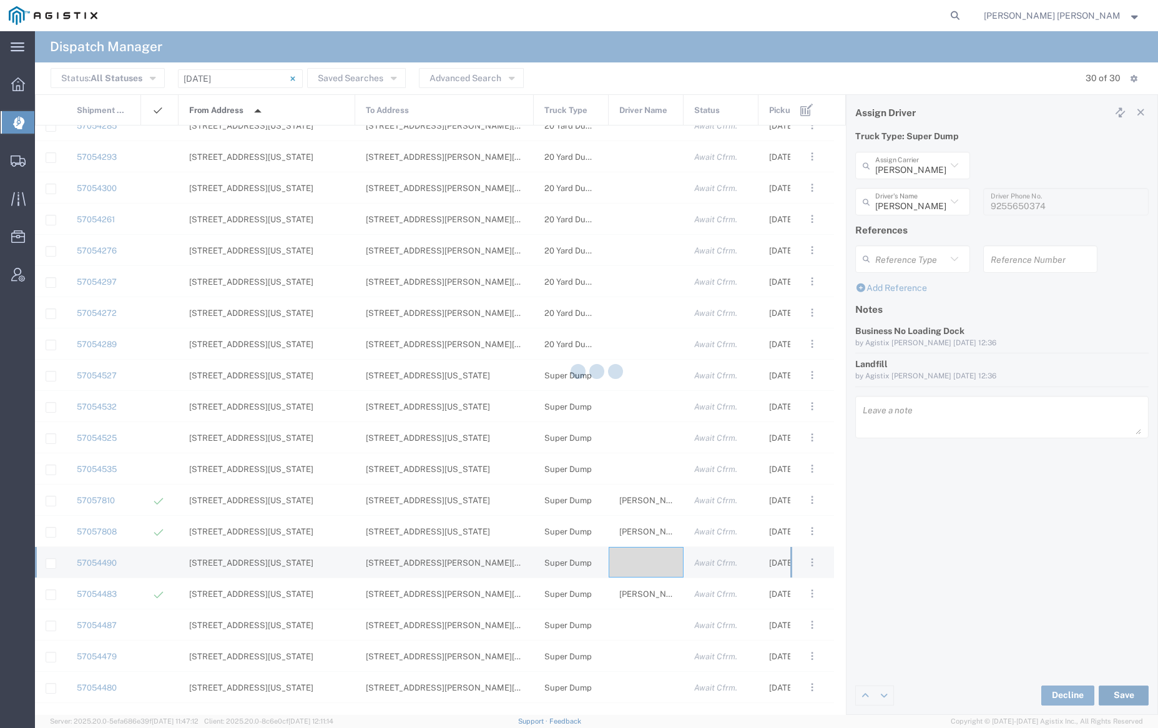
type input "[PERSON_NAME]"
type input "[PERSON_NAME] Trans Services"
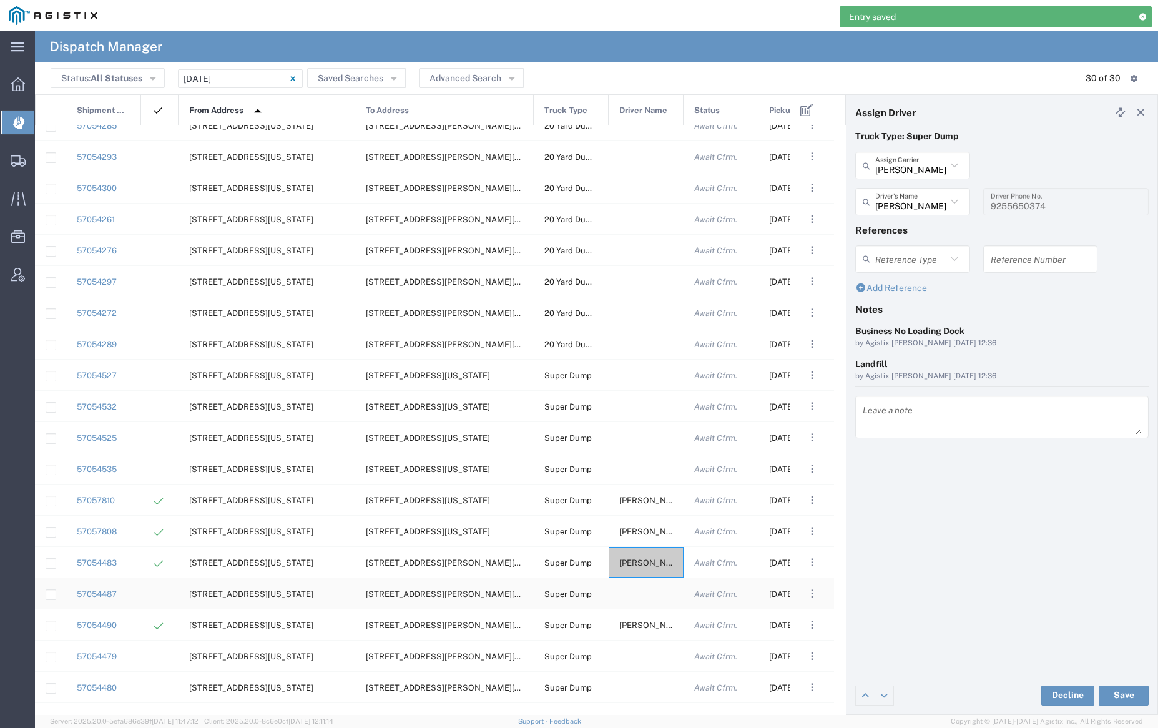
click at [643, 598] on div at bounding box center [646, 593] width 75 height 31
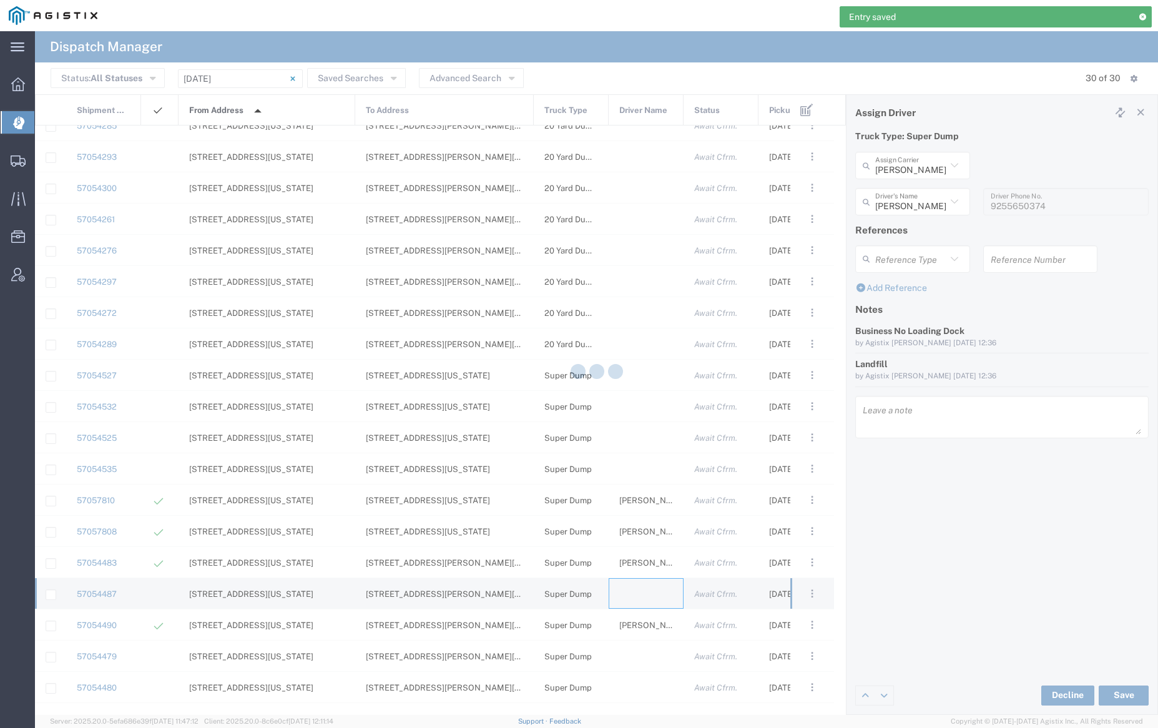
type input "[PERSON_NAME] Trucking"
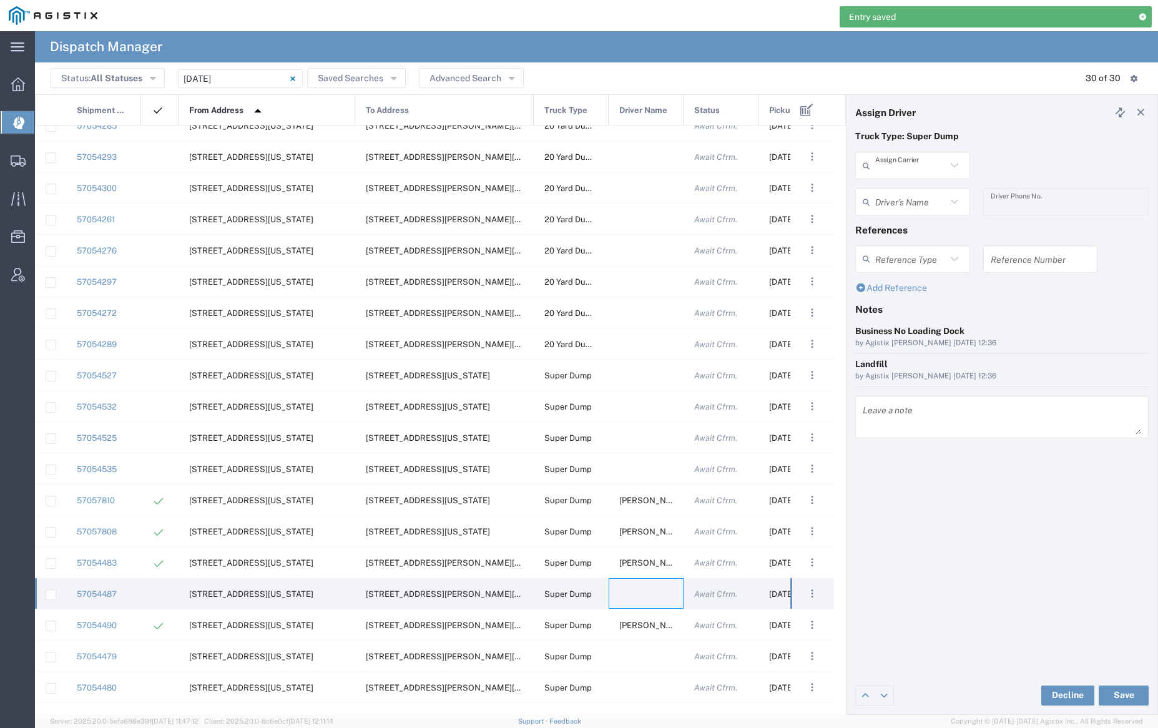
click at [910, 167] on input "text" at bounding box center [910, 166] width 71 height 22
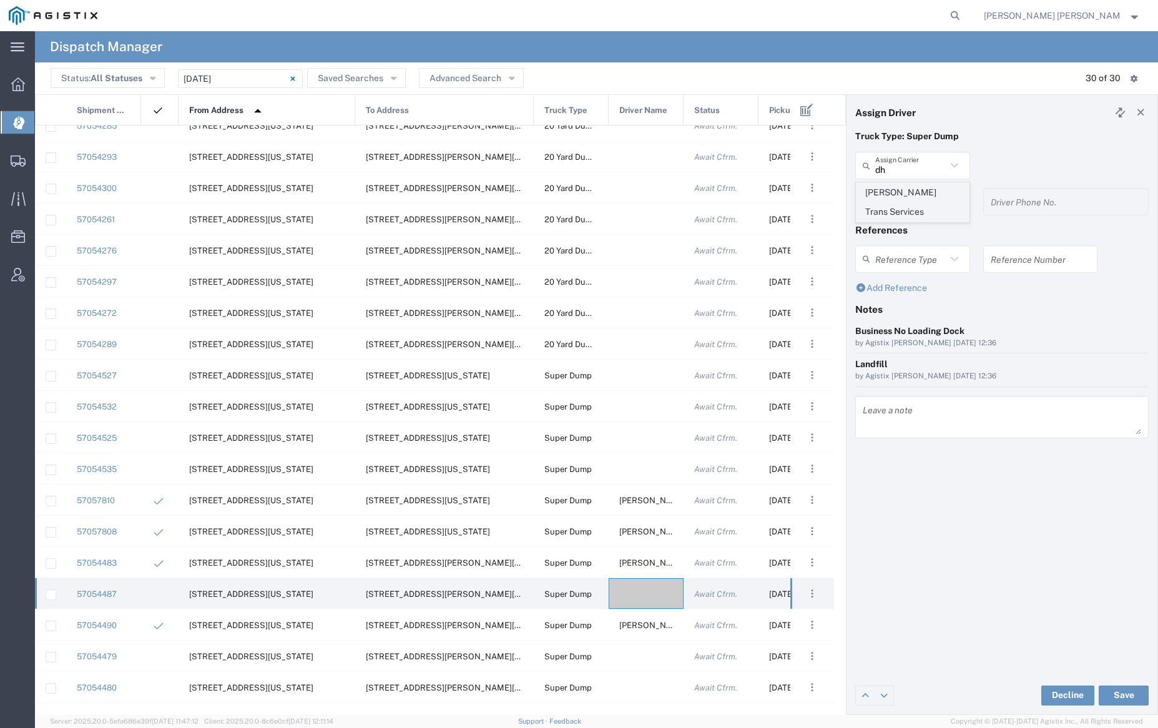
click at [910, 192] on span "[PERSON_NAME] Trans Services" at bounding box center [913, 202] width 112 height 39
type input "[PERSON_NAME] Trans Services"
click at [914, 206] on input "text" at bounding box center [914, 202] width 79 height 22
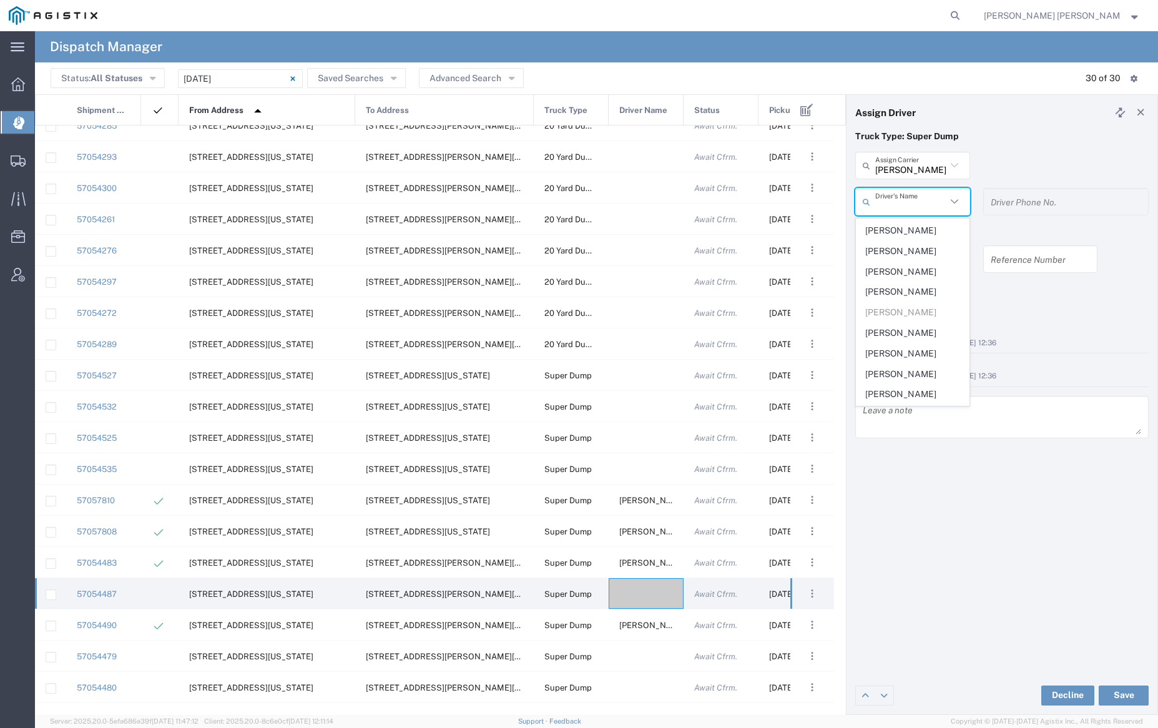
scroll to position [207, 0]
click at [916, 257] on span "[PERSON_NAME]" at bounding box center [913, 266] width 112 height 19
type input "[PERSON_NAME]"
type input "[PHONE_NUMBER]"
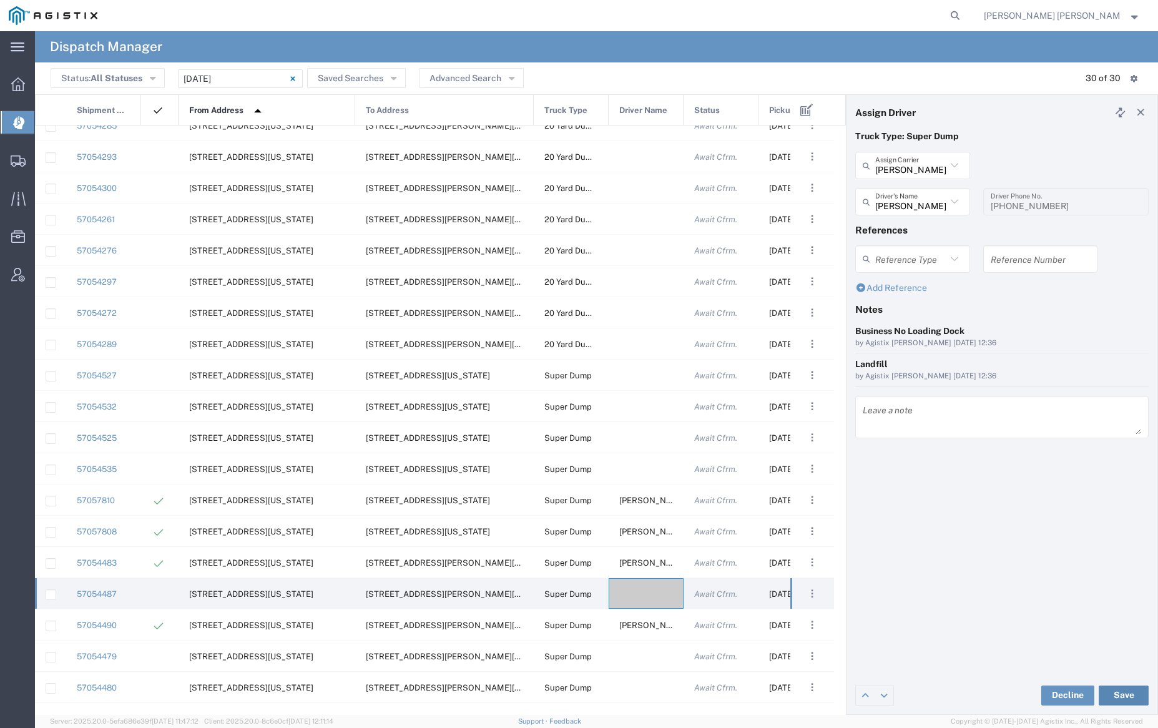
click at [1125, 689] on button "Save" at bounding box center [1124, 696] width 50 height 20
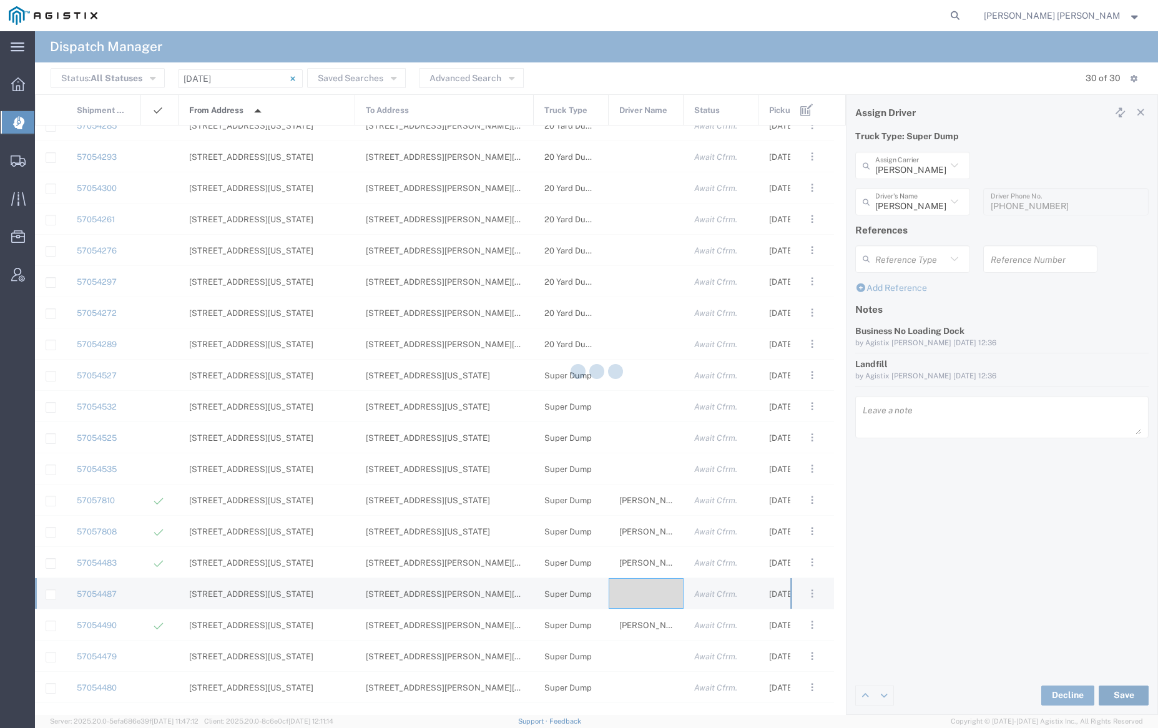
type input "[PERSON_NAME]"
type input "[PERSON_NAME] Trans Services"
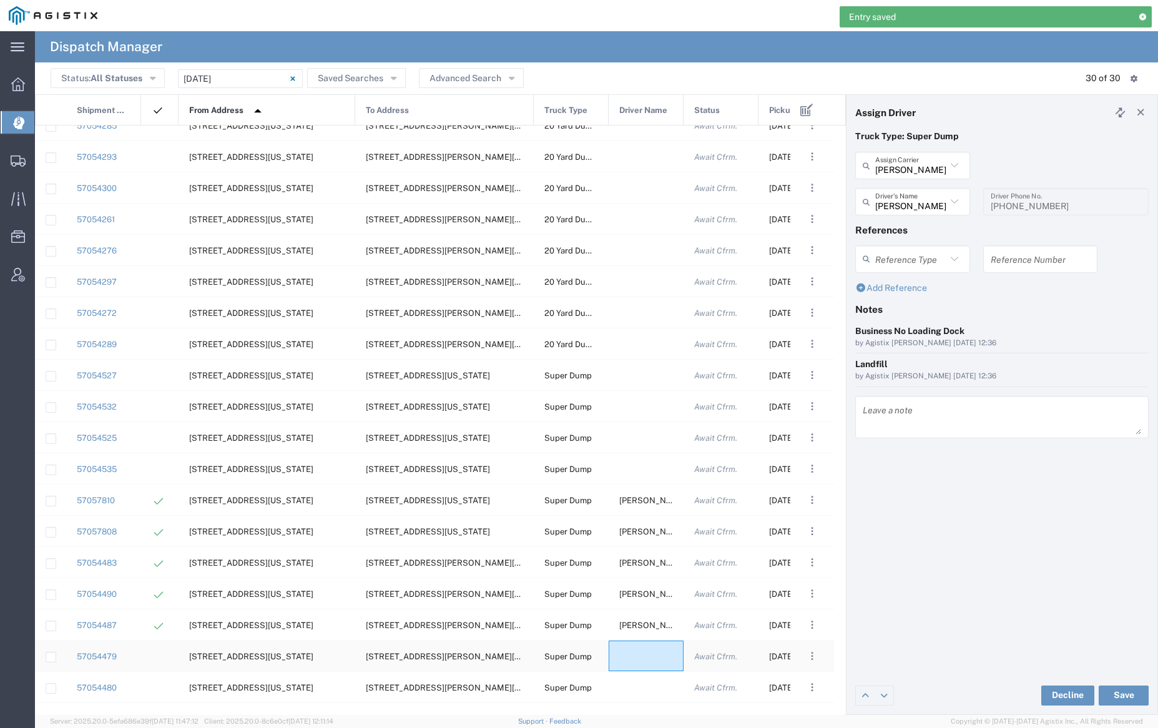
click at [645, 655] on div at bounding box center [646, 656] width 75 height 31
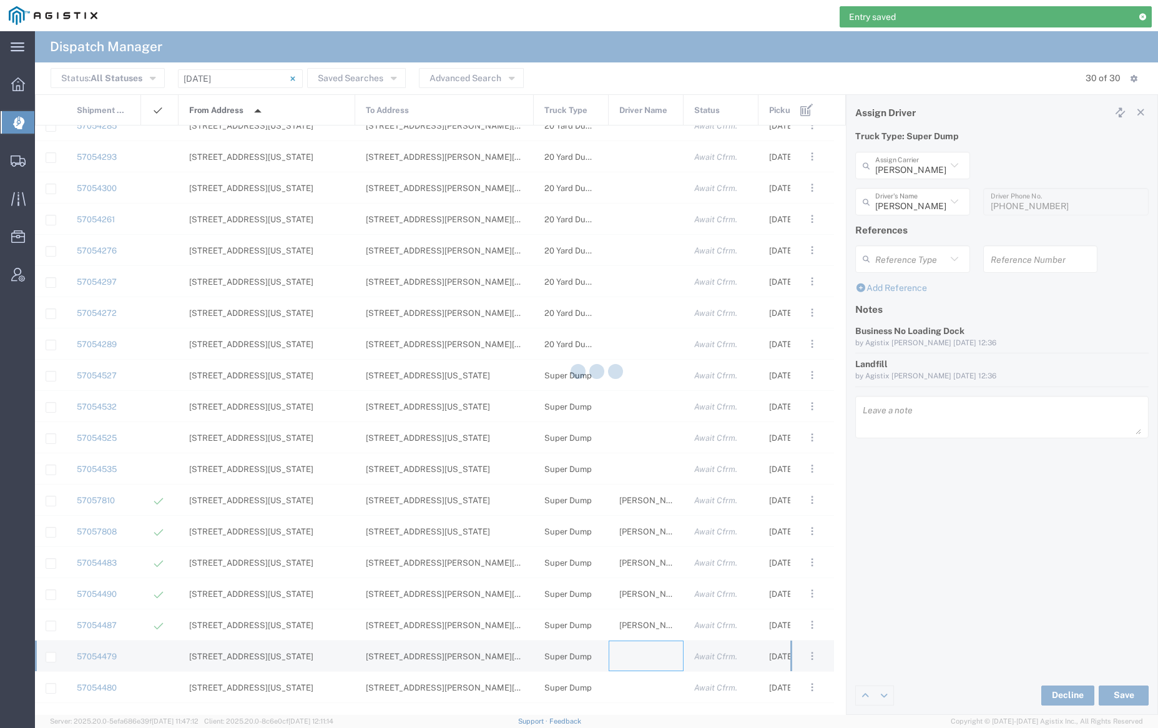
type input "[PERSON_NAME] Trucking"
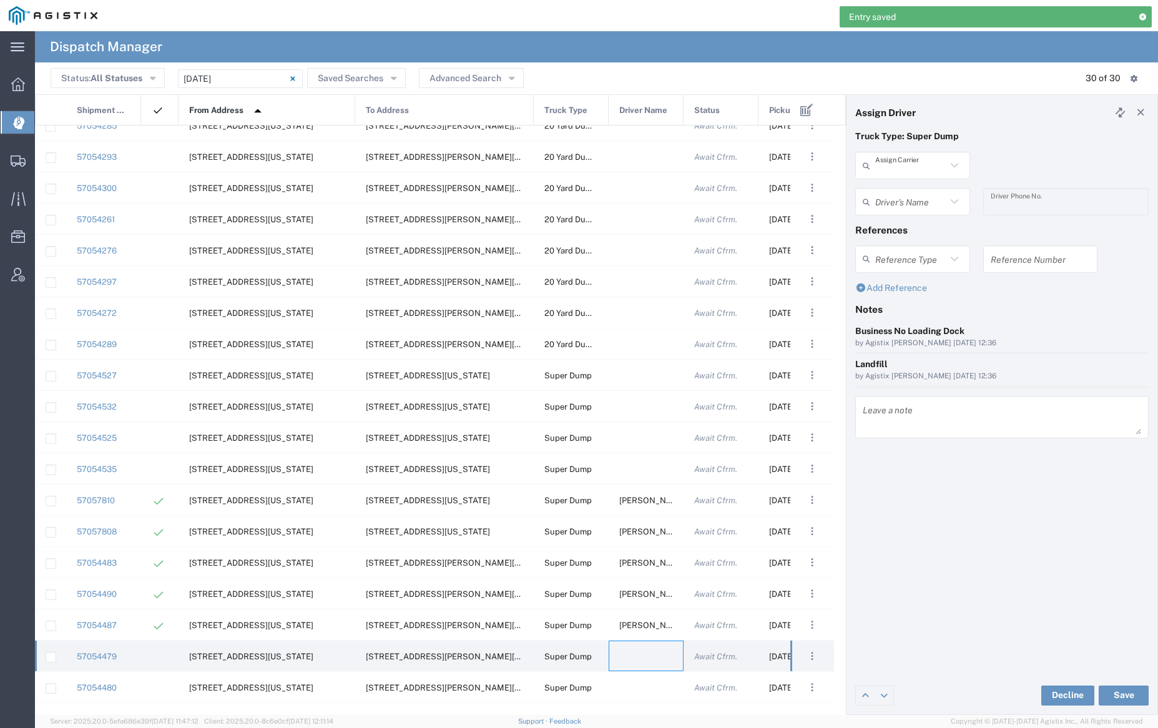
click at [913, 165] on input "text" at bounding box center [910, 166] width 71 height 22
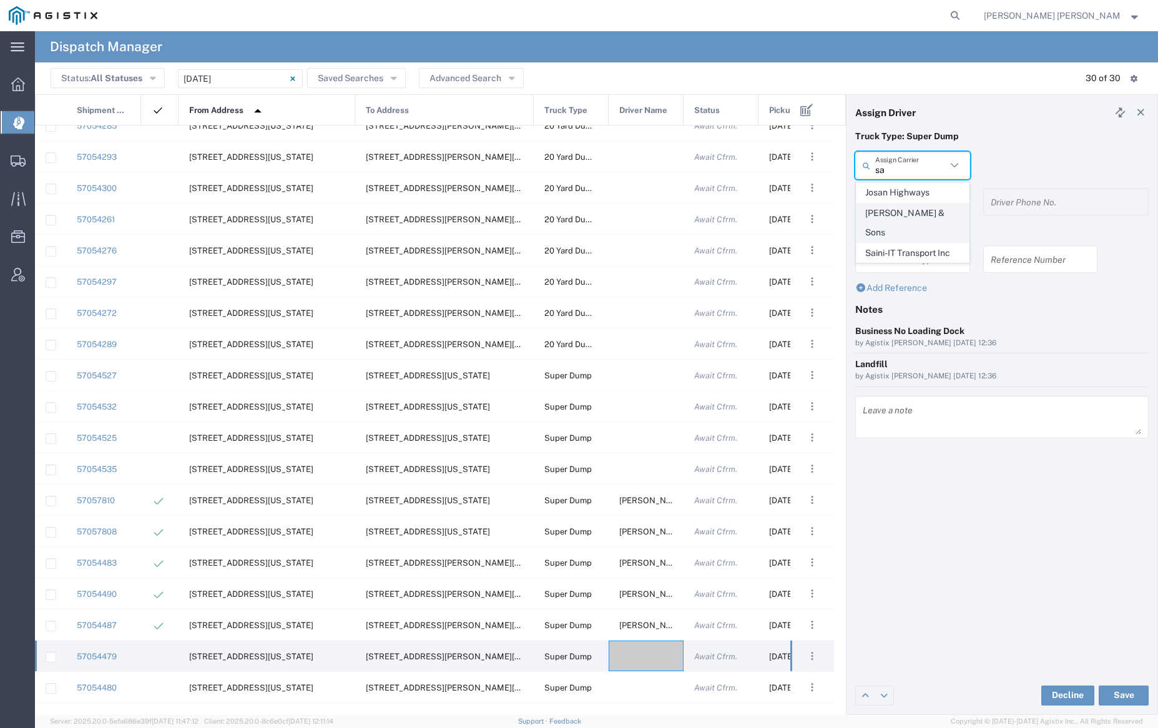
click at [925, 209] on span "[PERSON_NAME] & Sons" at bounding box center [913, 223] width 112 height 39
type input "[PERSON_NAME] & Sons"
click at [922, 197] on input "text" at bounding box center [914, 202] width 79 height 22
click at [931, 234] on span "[PERSON_NAME]" at bounding box center [913, 228] width 112 height 19
type input "[PERSON_NAME]"
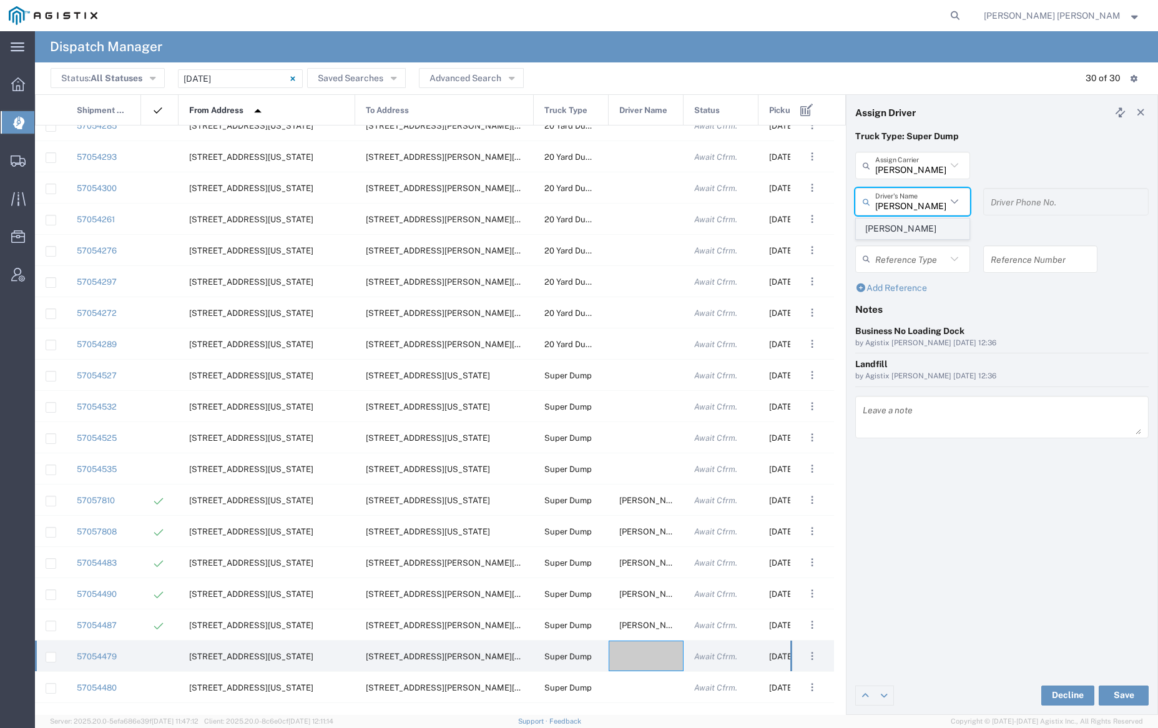
type input "[PHONE_NUMBER]"
click at [1127, 693] on button "Save" at bounding box center [1124, 696] width 50 height 20
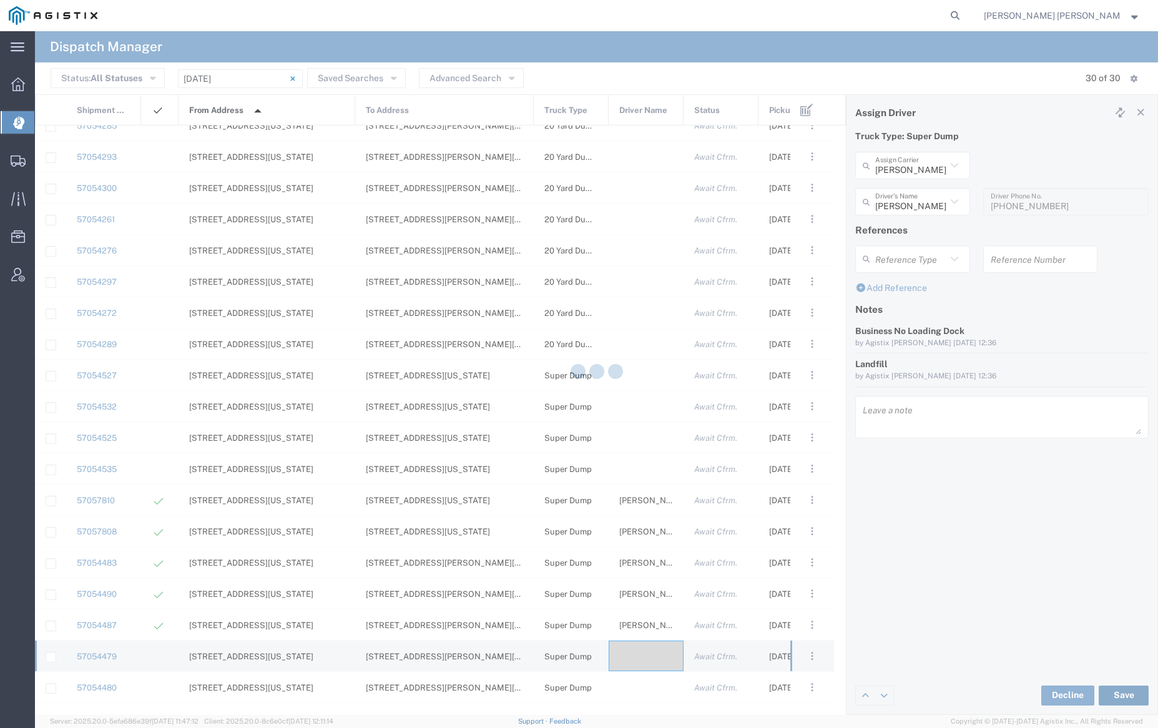
type input "[PERSON_NAME]"
type input "[PERSON_NAME] & Sons"
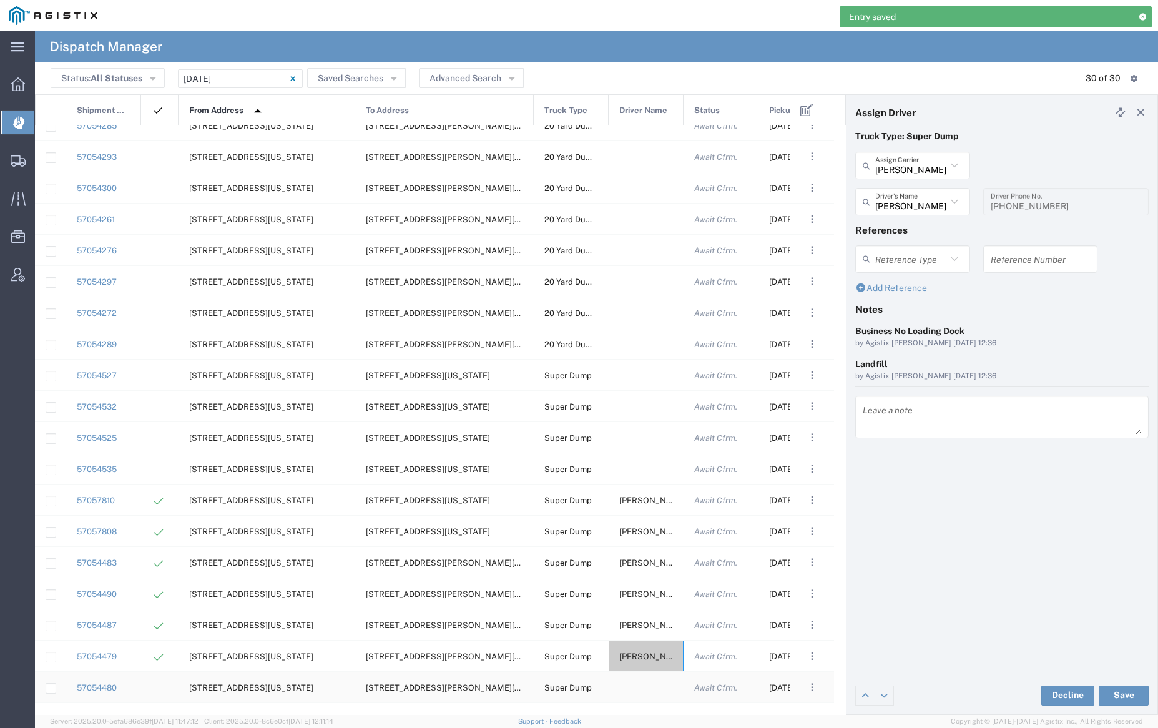
click at [646, 683] on div at bounding box center [646, 687] width 75 height 31
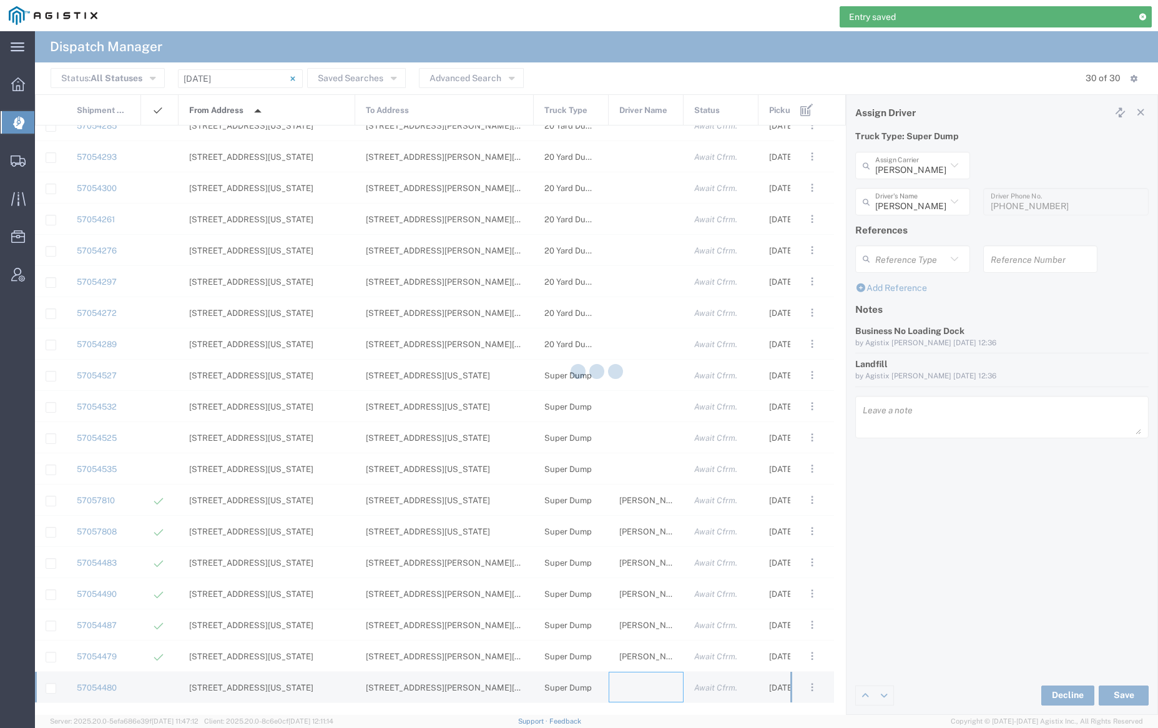
type input "[PERSON_NAME] Trucking"
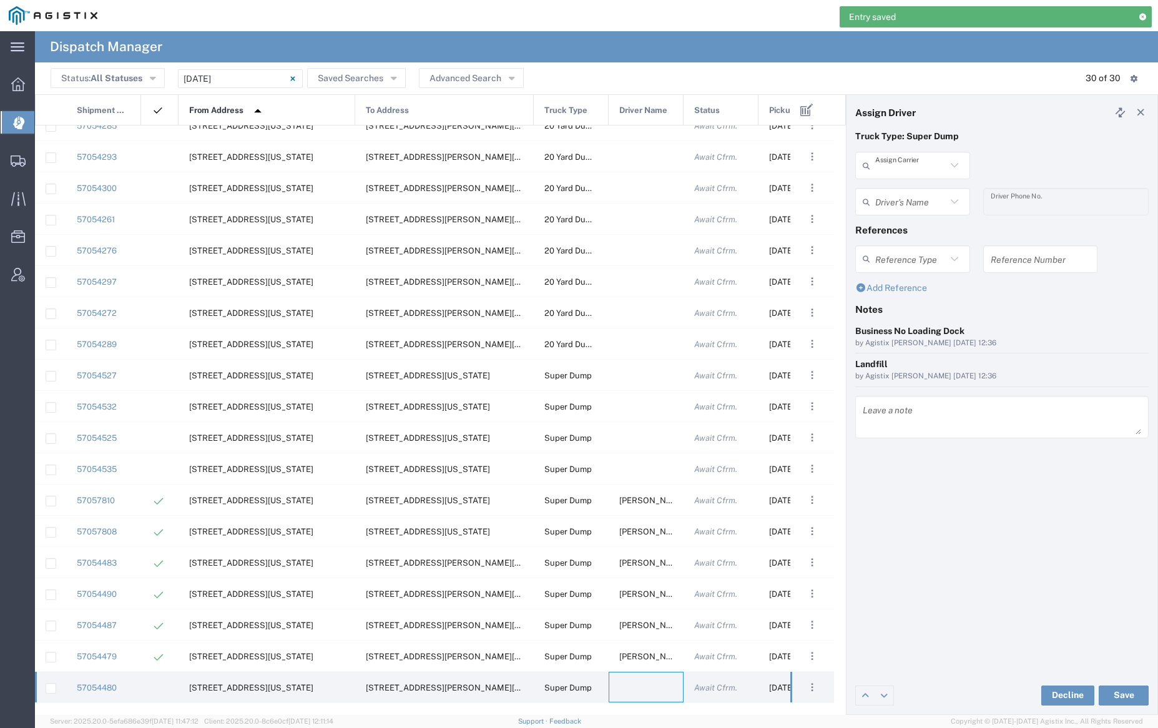
click at [924, 156] on input "text" at bounding box center [910, 166] width 71 height 22
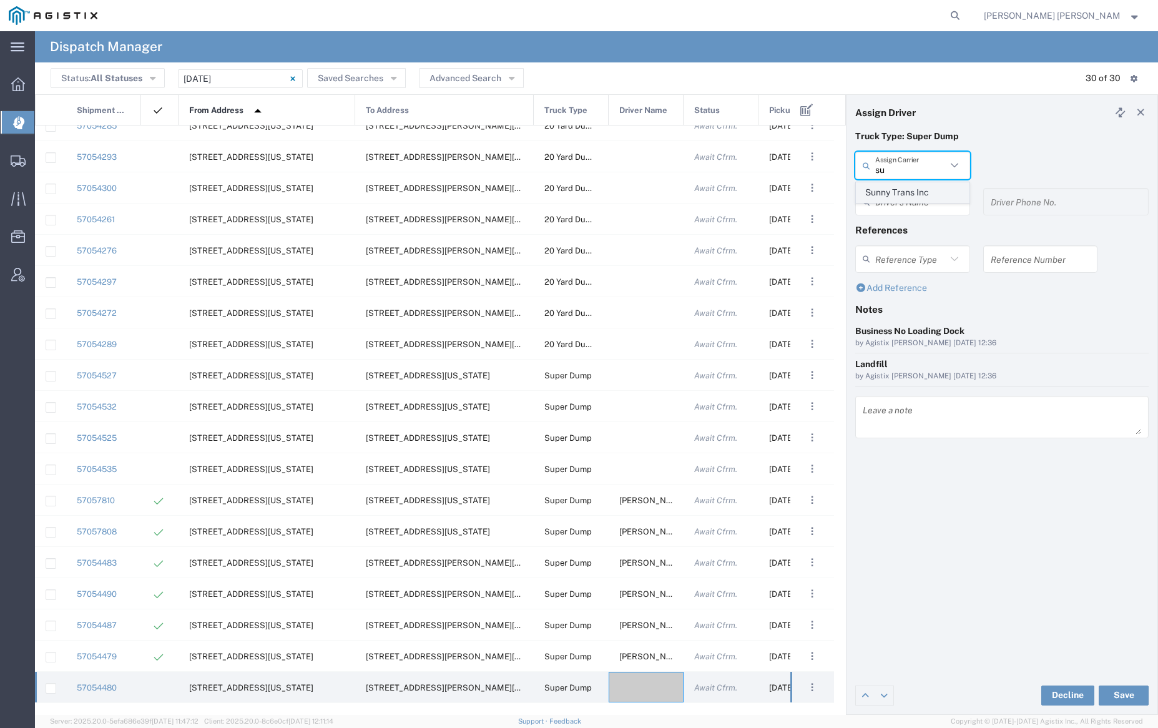
click at [926, 195] on span "Sunny Trans Inc" at bounding box center [913, 192] width 112 height 19
type input "Sunny Trans Inc"
click at [926, 209] on input "text" at bounding box center [914, 202] width 79 height 22
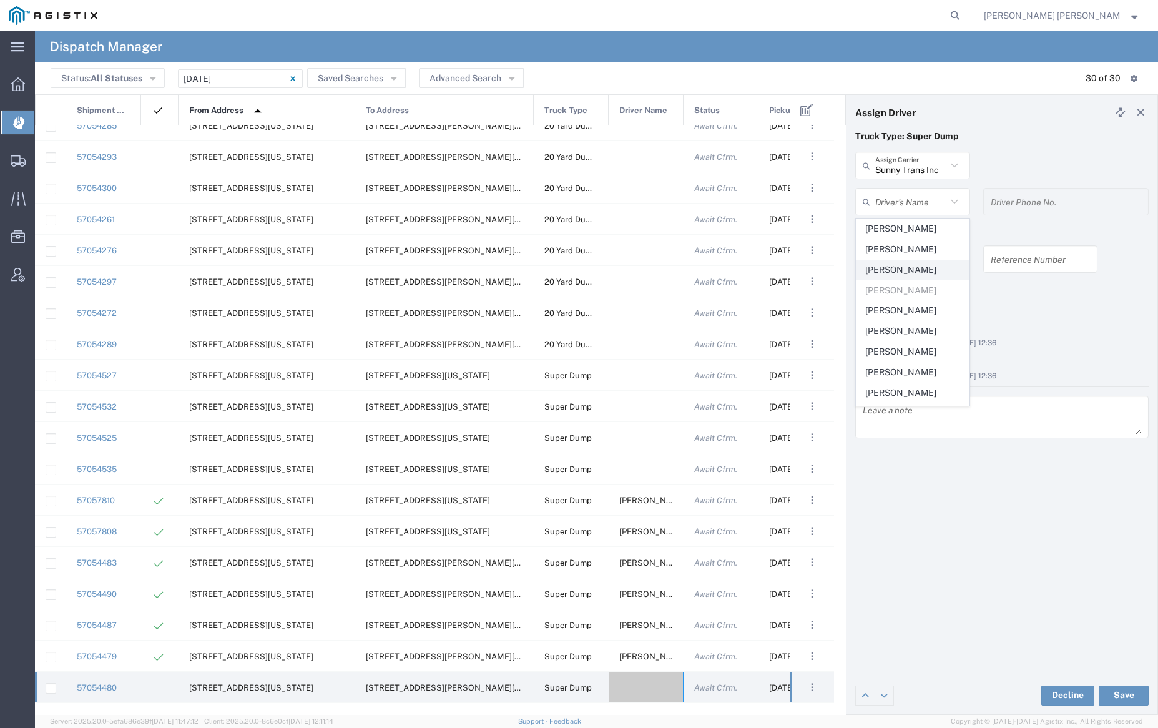
click at [924, 267] on span "[PERSON_NAME]" at bounding box center [913, 269] width 112 height 19
type input "[PERSON_NAME]"
type input "[PHONE_NUMBER]"
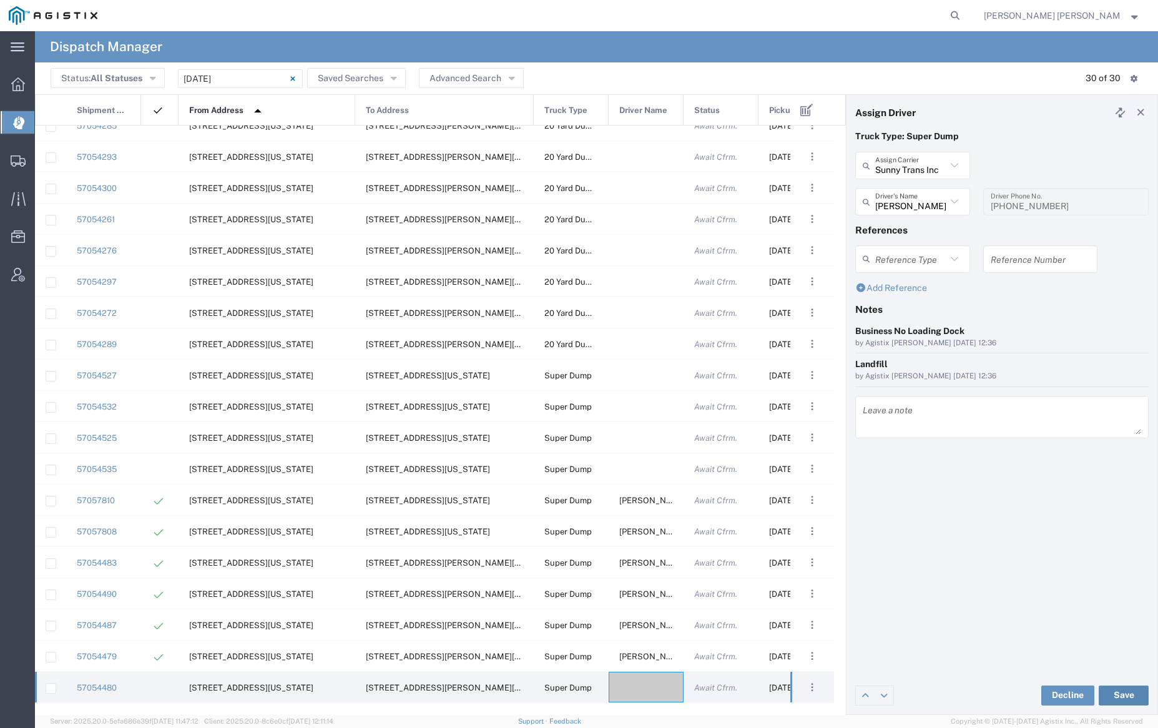
click at [1125, 690] on button "Save" at bounding box center [1124, 696] width 50 height 20
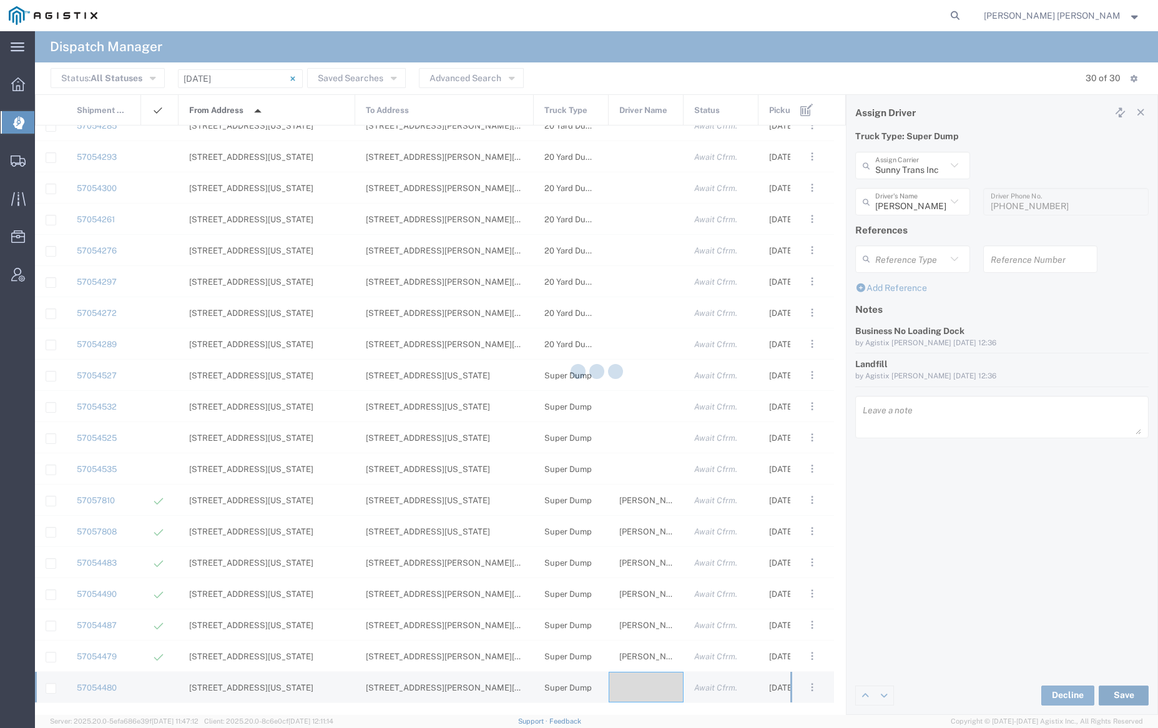
type input "[PERSON_NAME]"
type input "Sunny Trans Inc"
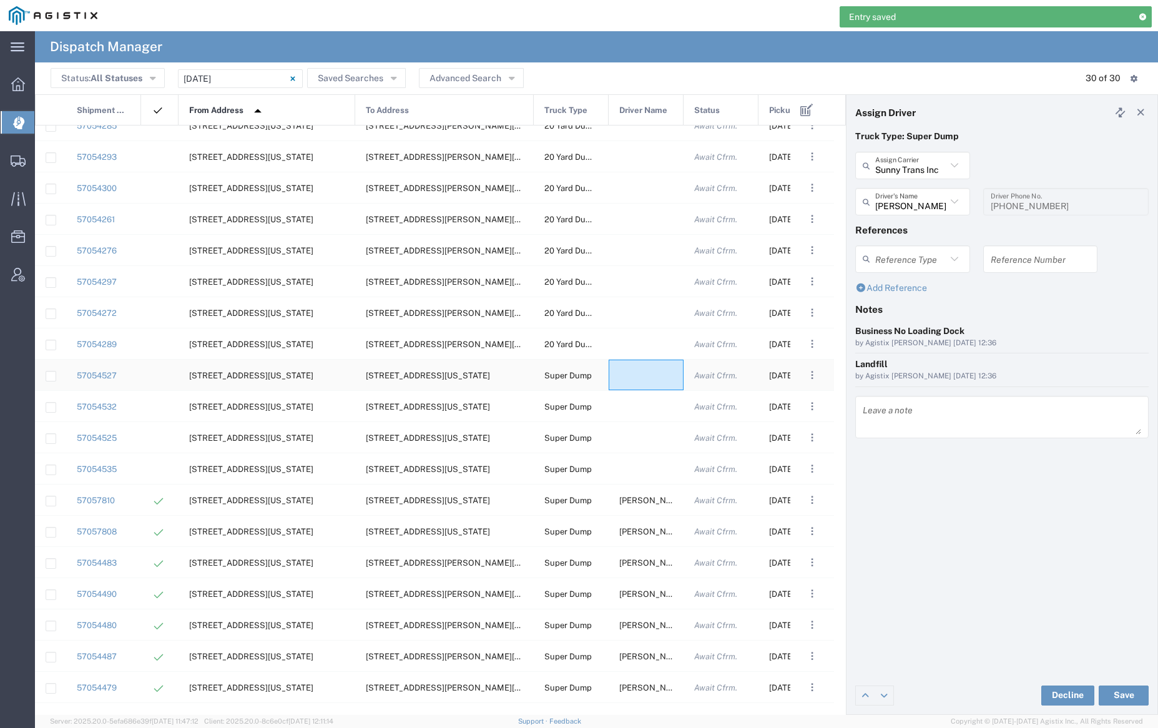
click at [639, 374] on div at bounding box center [646, 375] width 75 height 31
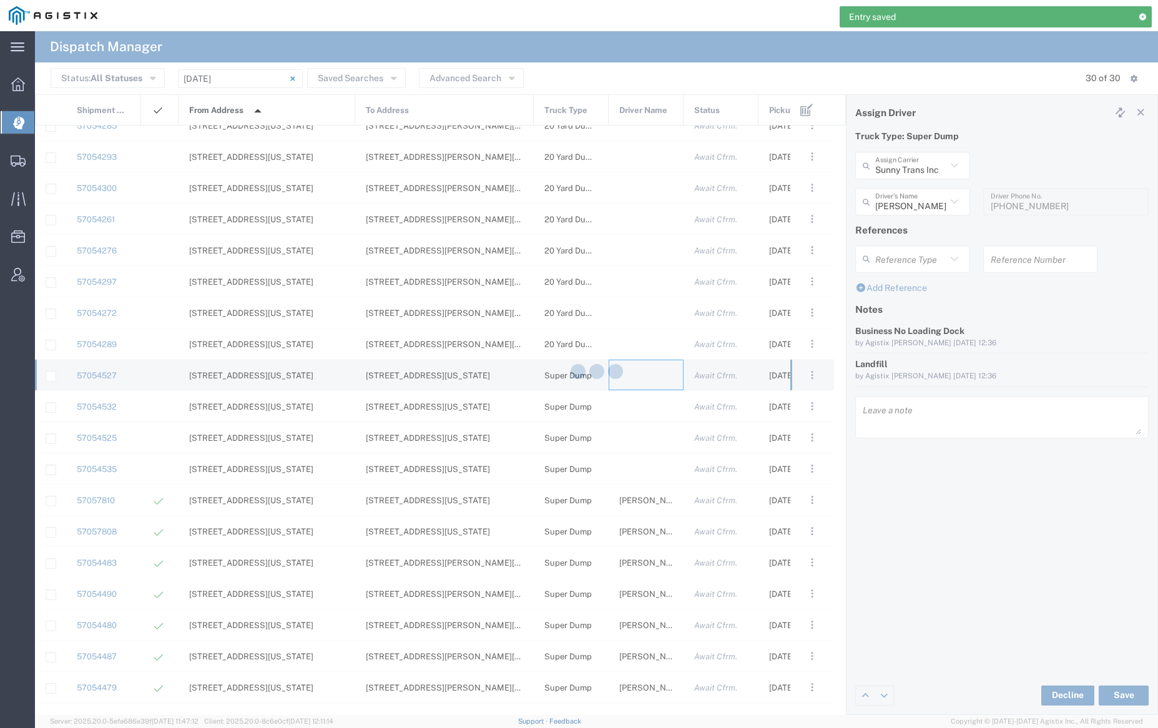
type input "[PERSON_NAME] Trucking"
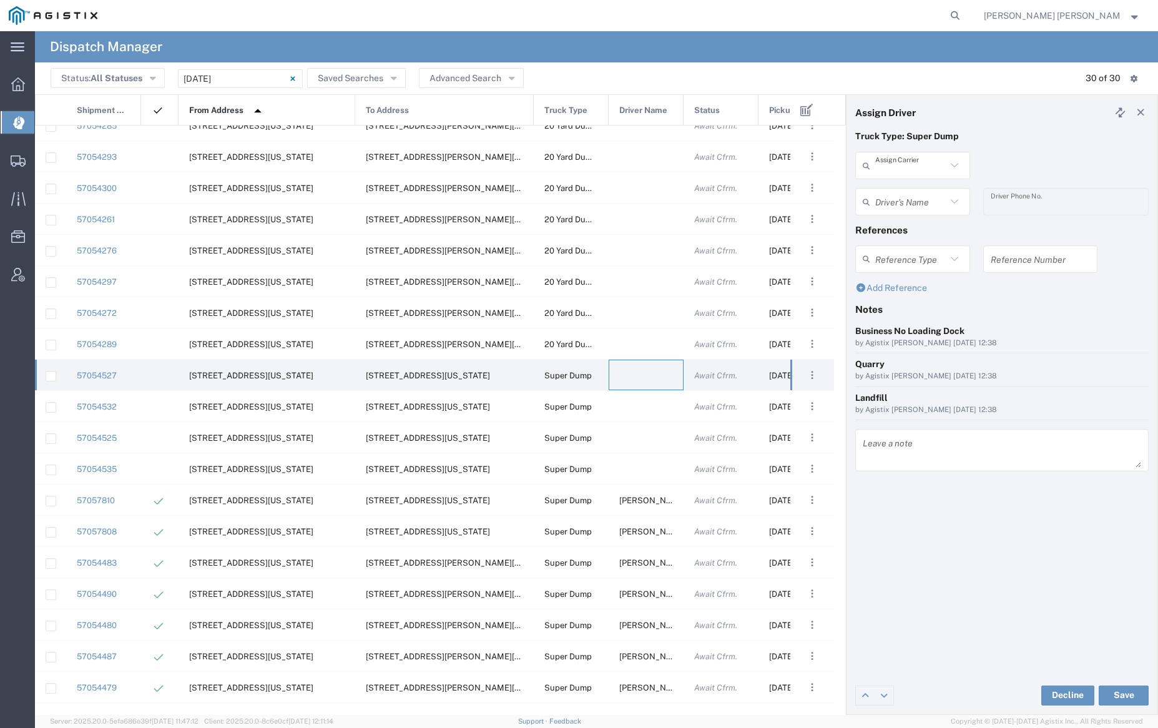
click at [917, 167] on input "text" at bounding box center [910, 166] width 71 height 22
click at [917, 197] on span "Sunny Trans Inc" at bounding box center [913, 192] width 112 height 19
type input "Sunny Trans Inc"
click at [917, 197] on input "text" at bounding box center [914, 202] width 79 height 22
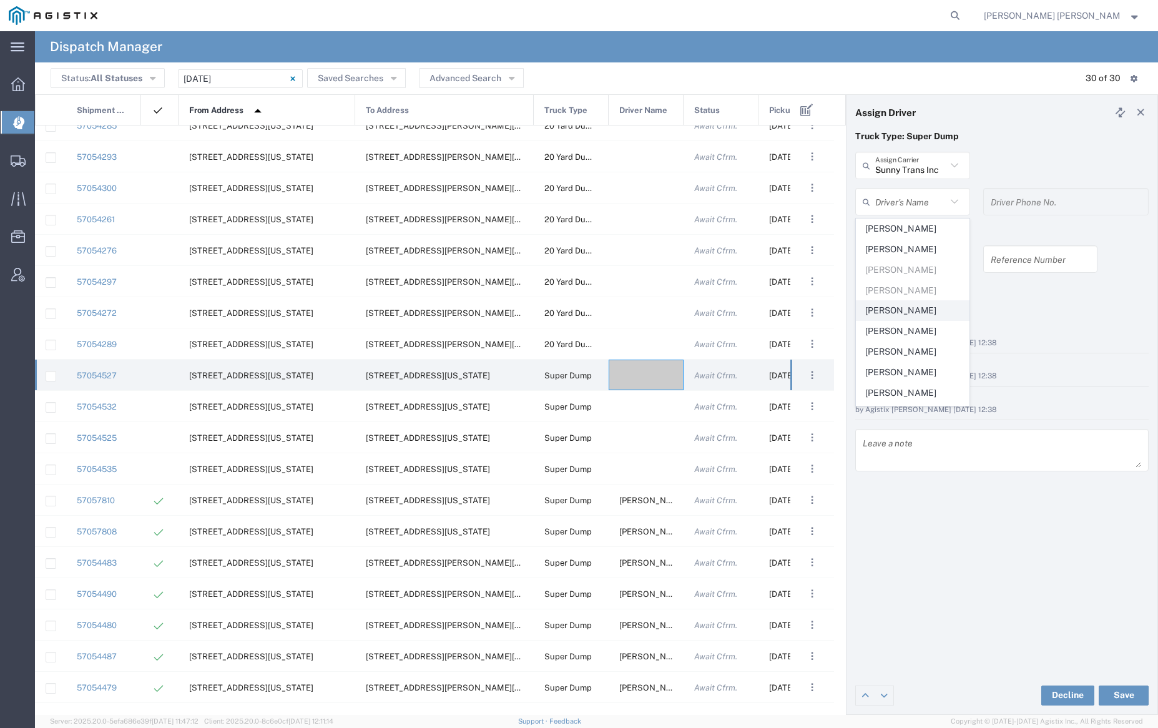
click at [920, 311] on span "[PERSON_NAME]" at bounding box center [913, 310] width 112 height 19
type input "[PERSON_NAME]"
type input "[PHONE_NUMBER]"
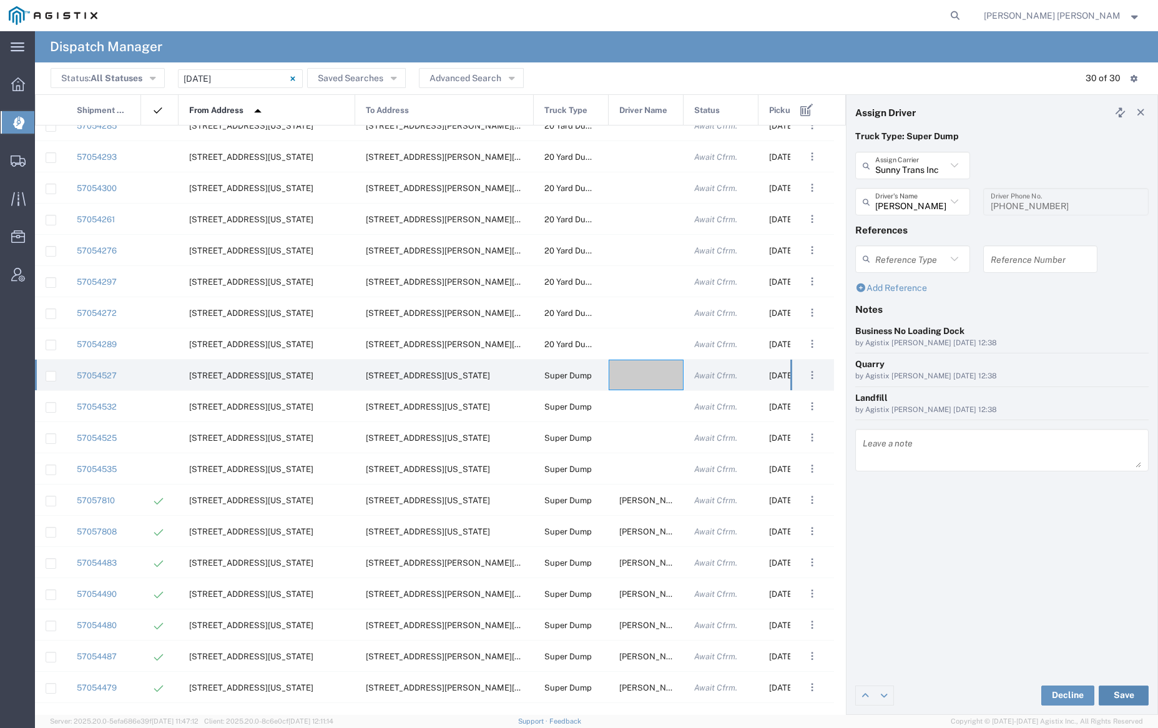
click at [1120, 694] on button "Save" at bounding box center [1124, 696] width 50 height 20
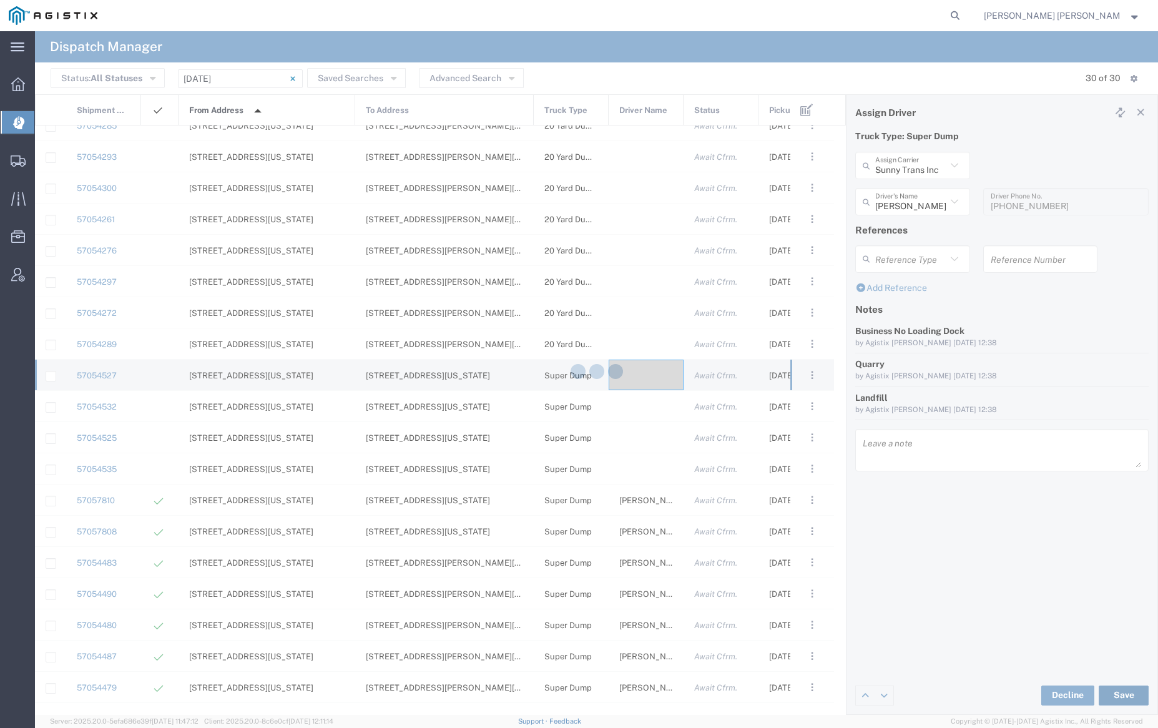
type input "[PERSON_NAME]"
type input "Sunny Trans Inc"
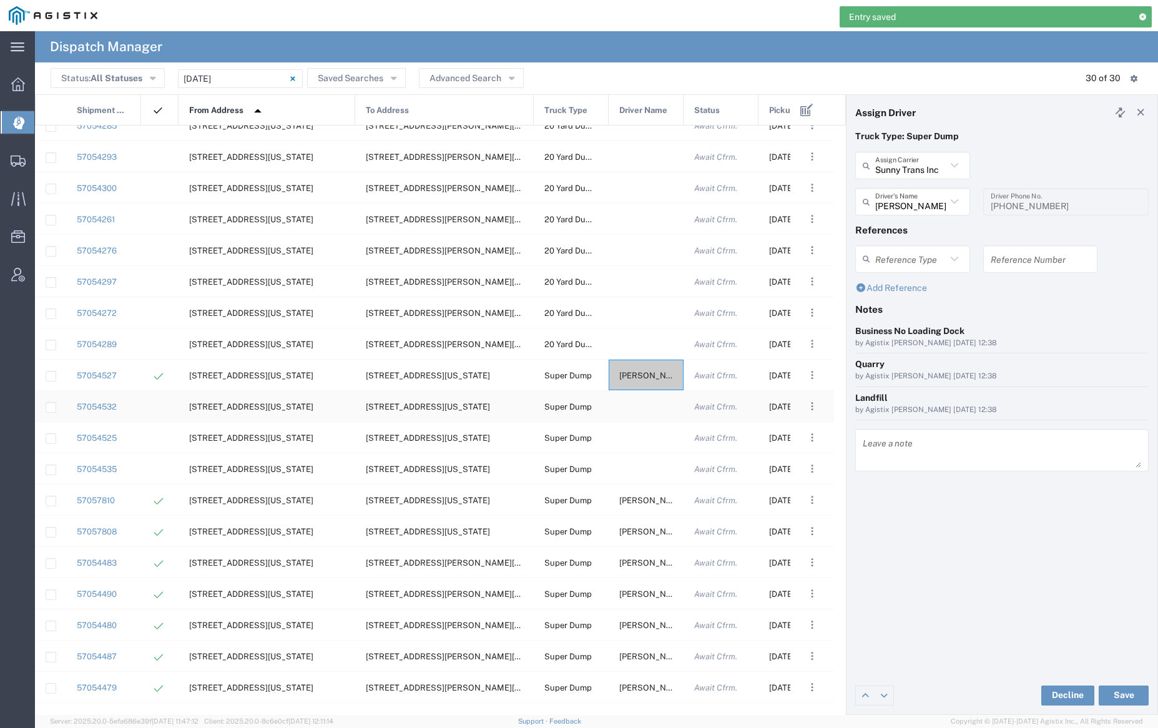
click at [641, 407] on div at bounding box center [646, 406] width 75 height 31
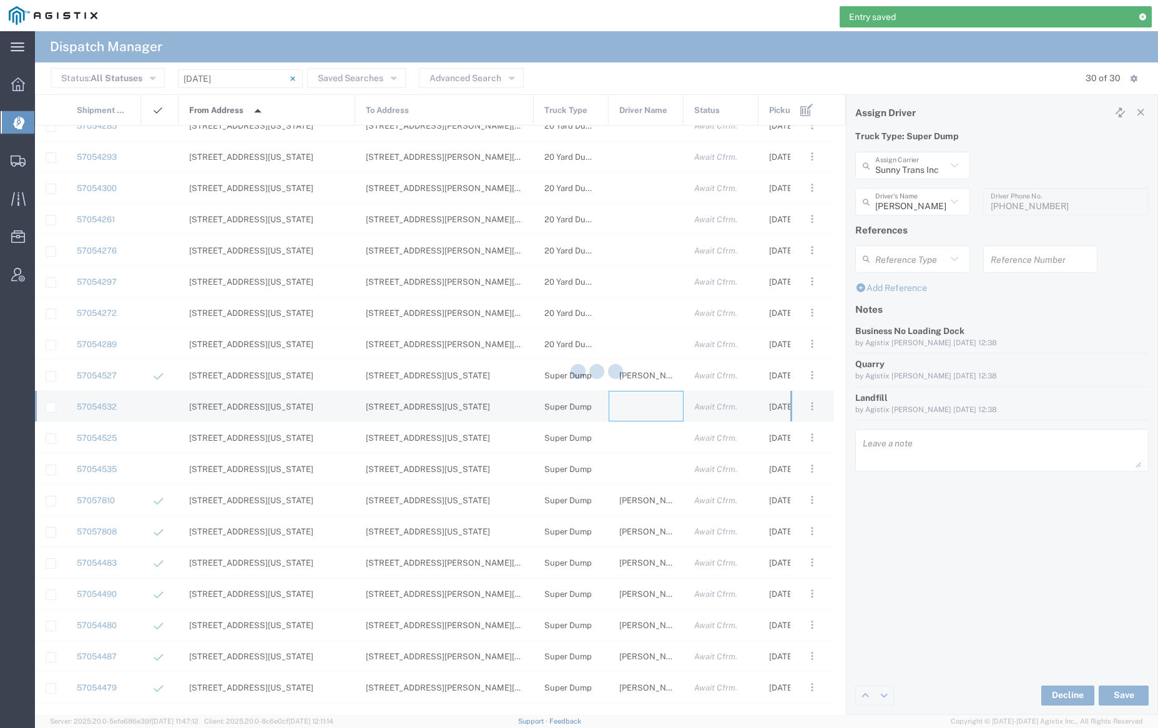
type input "[PERSON_NAME] Trucking"
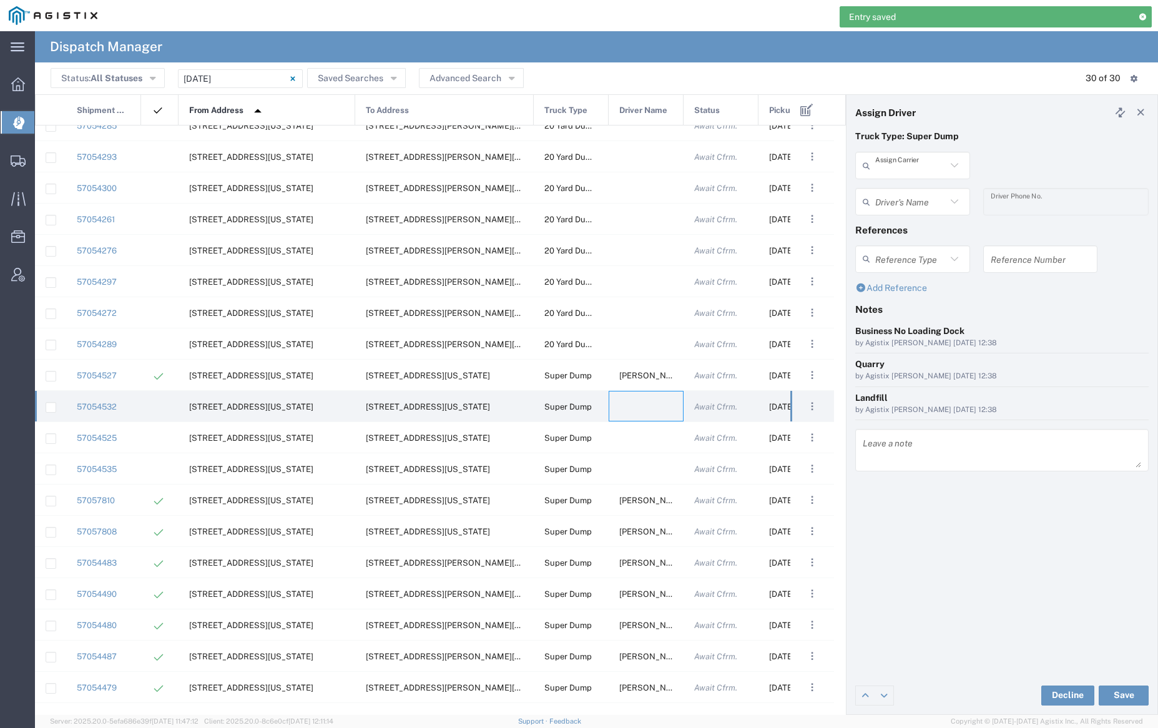
click at [922, 165] on input "text" at bounding box center [910, 166] width 71 height 22
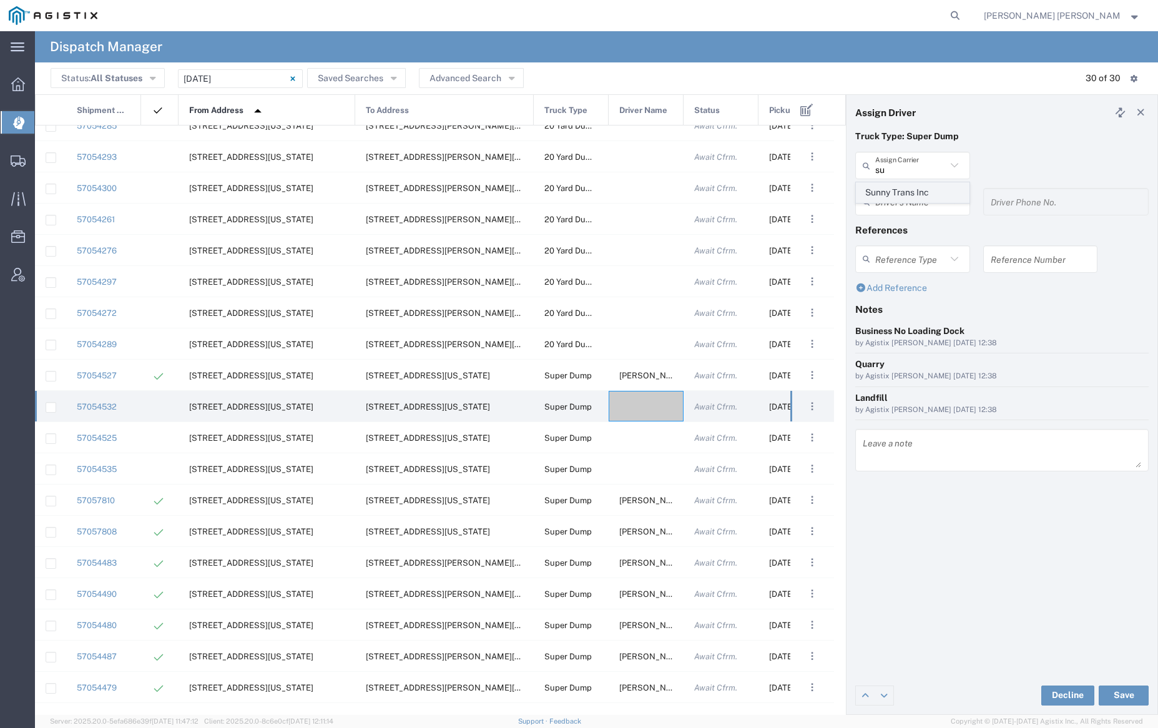
click at [922, 197] on span "Sunny Trans Inc" at bounding box center [913, 192] width 112 height 19
type input "Sunny Trans Inc"
click at [922, 199] on input "text" at bounding box center [914, 202] width 79 height 22
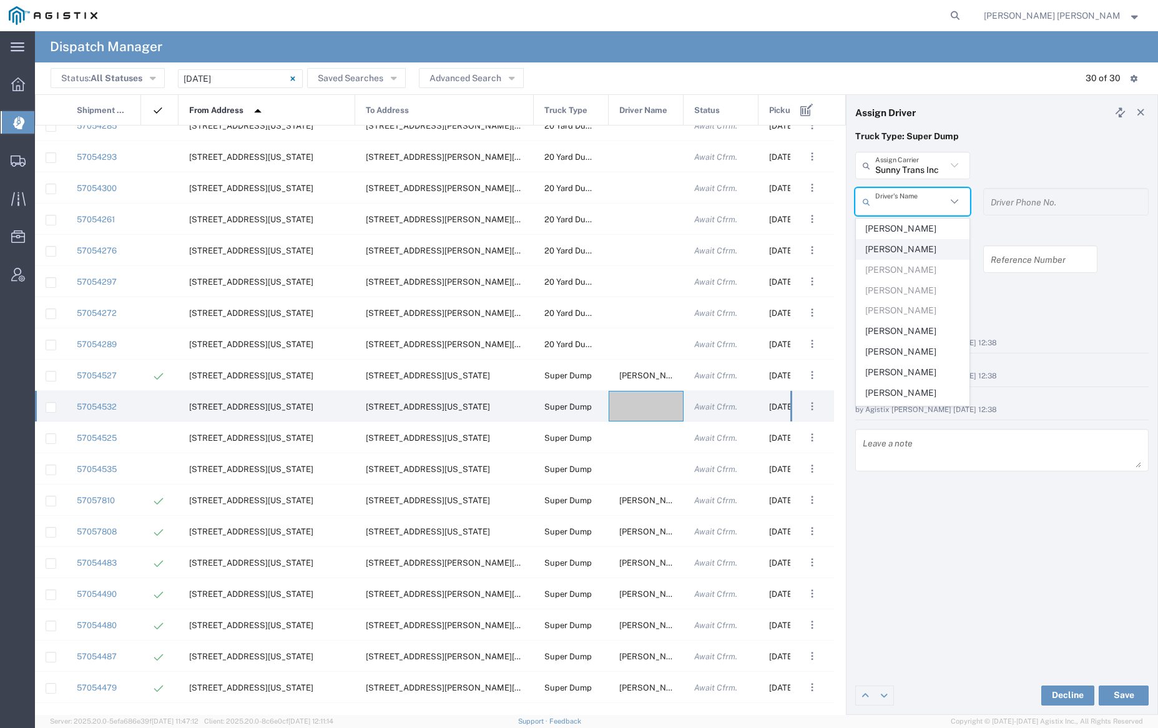
click at [925, 252] on span "[PERSON_NAME]" at bounding box center [913, 249] width 112 height 19
type input "[PERSON_NAME]"
type input "[PHONE_NUMBER]"
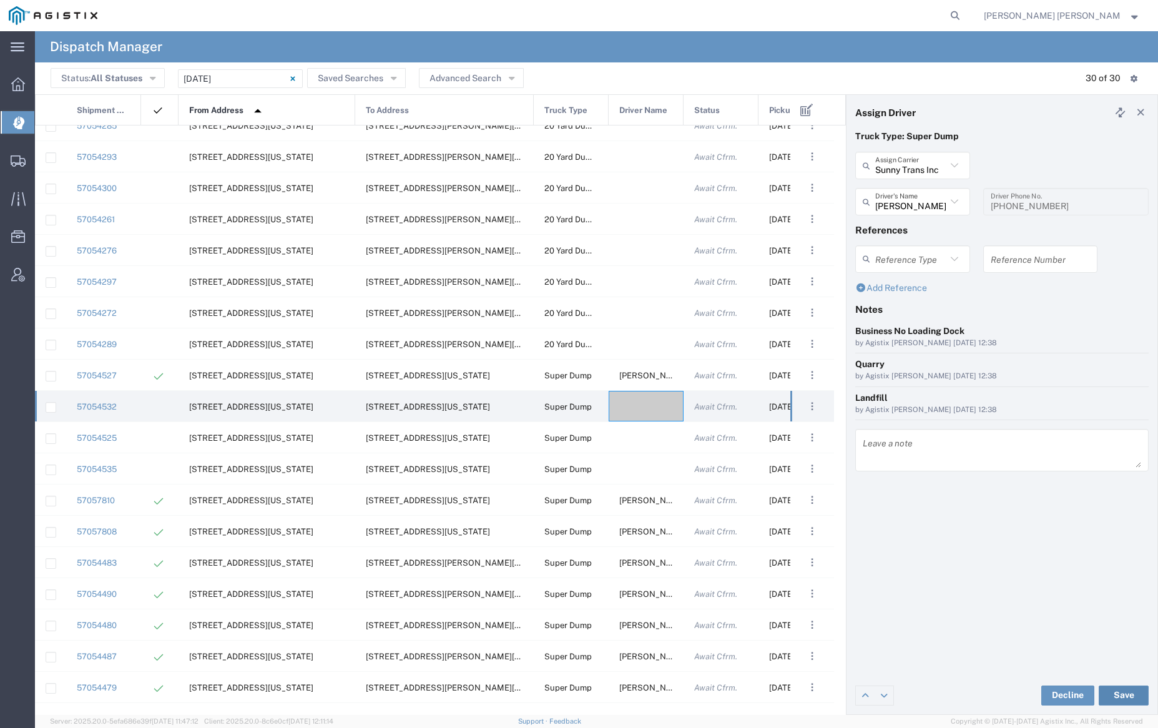
click at [1128, 696] on button "Save" at bounding box center [1124, 696] width 50 height 20
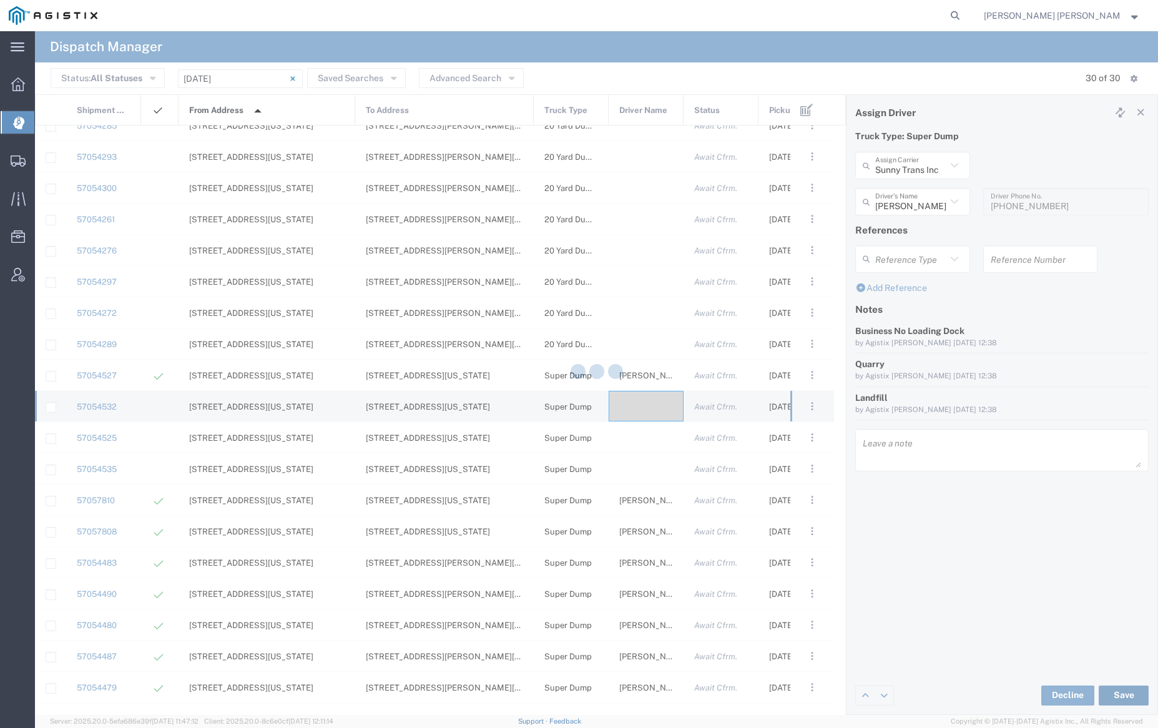
type input "[PERSON_NAME]"
type input "Sunny Trans Inc"
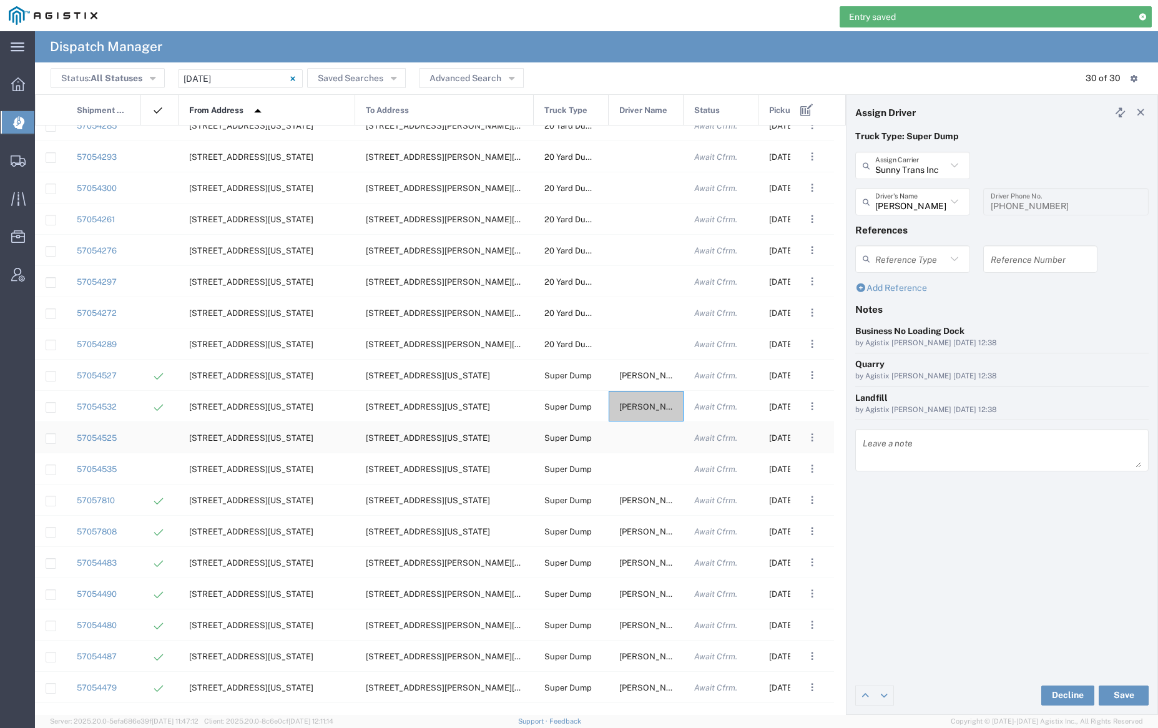
click at [653, 438] on div at bounding box center [646, 437] width 75 height 31
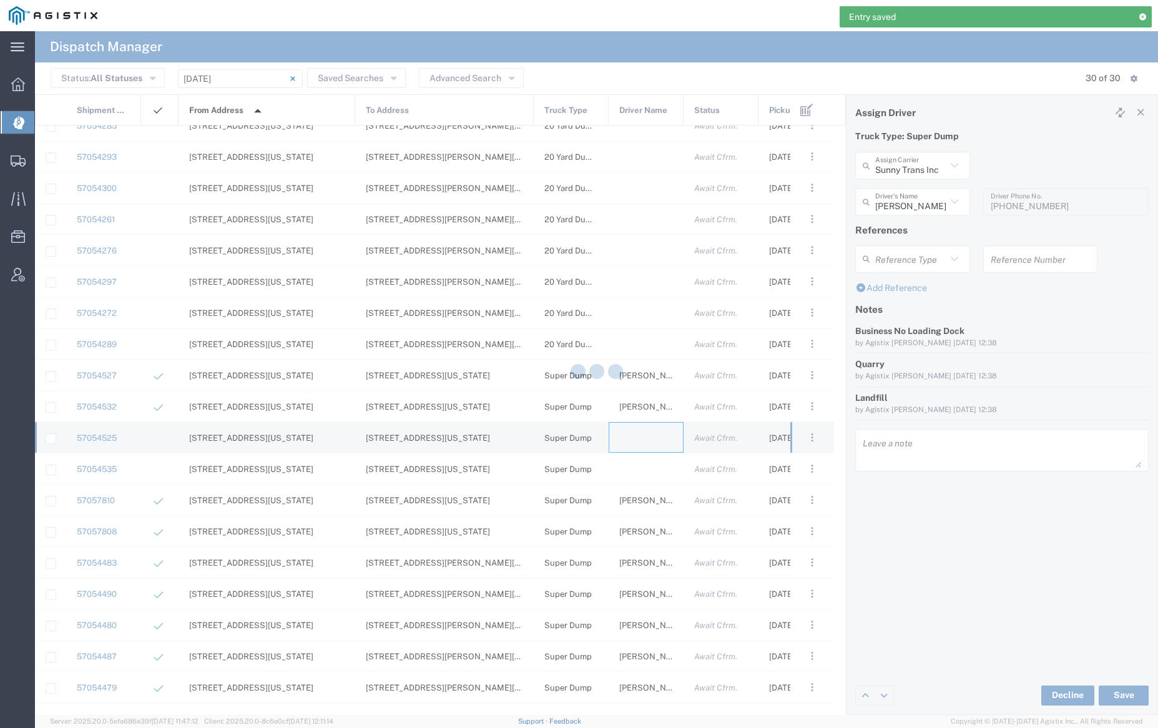
type input "[PERSON_NAME] Trucking"
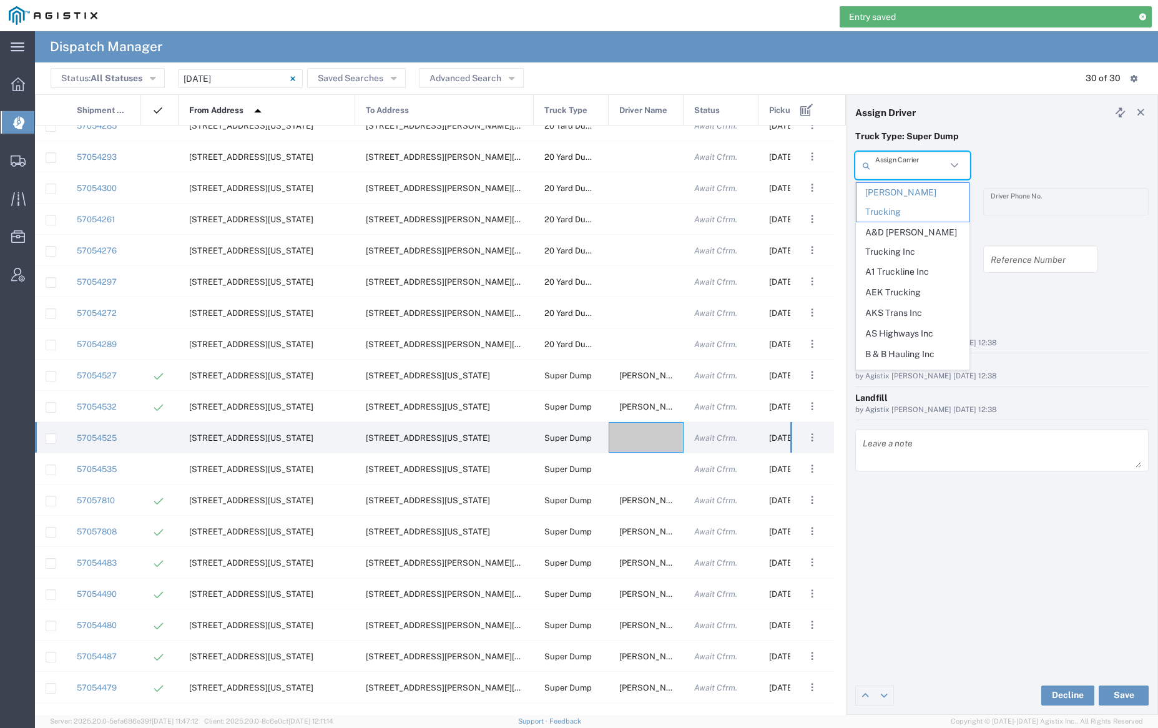
click at [900, 165] on input "text" at bounding box center [910, 166] width 71 height 22
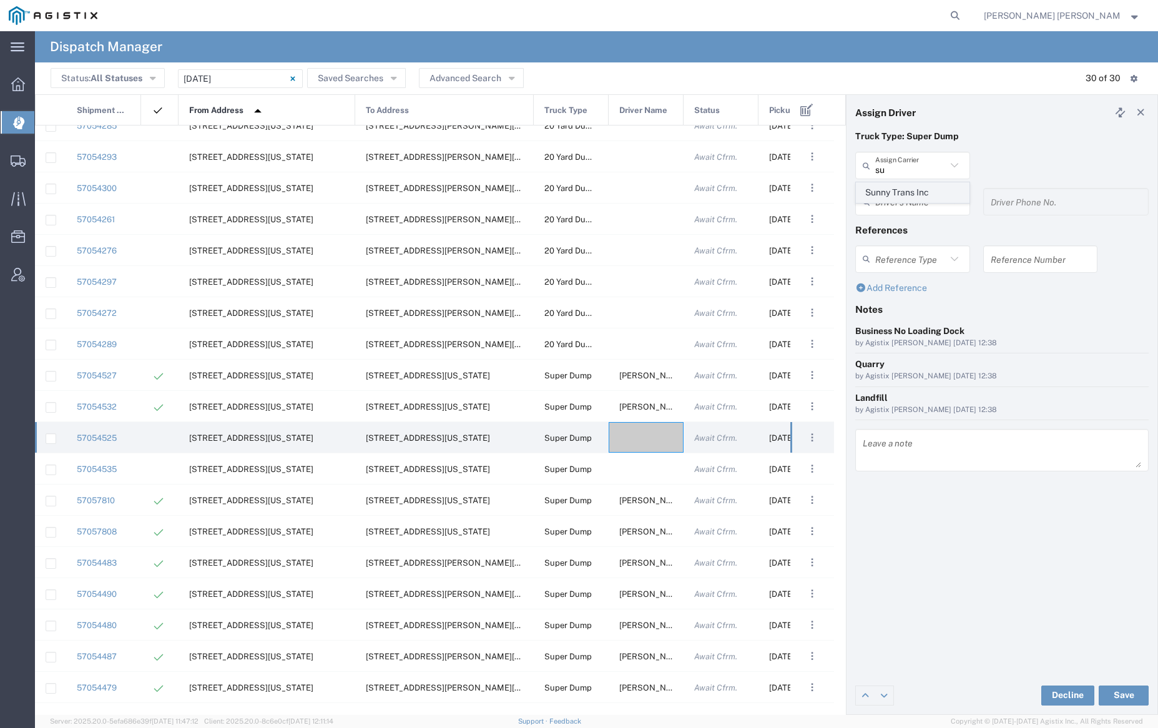
click at [896, 189] on span "Sunny Trans Inc" at bounding box center [913, 192] width 112 height 19
type input "Sunny Trans Inc"
click at [902, 201] on input "text" at bounding box center [910, 202] width 71 height 22
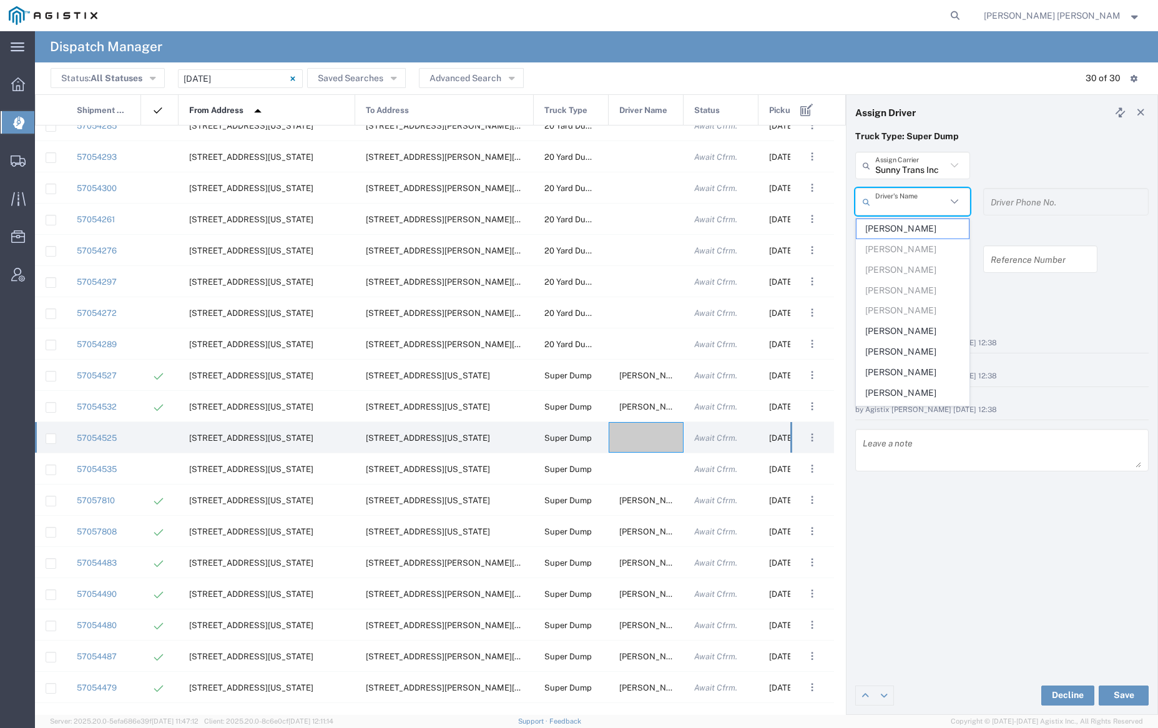
click at [915, 328] on span "[PERSON_NAME]" at bounding box center [913, 331] width 112 height 19
type input "[PERSON_NAME]"
type input "[PHONE_NUMBER]"
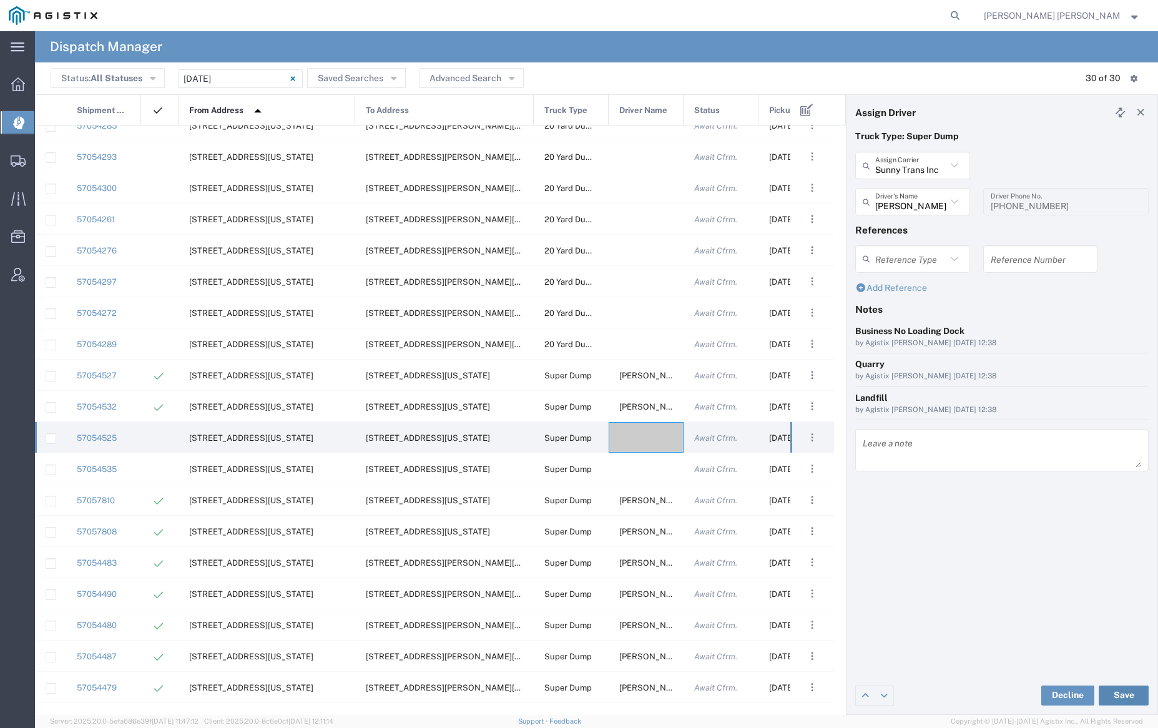
click at [1126, 692] on button "Save" at bounding box center [1124, 696] width 50 height 20
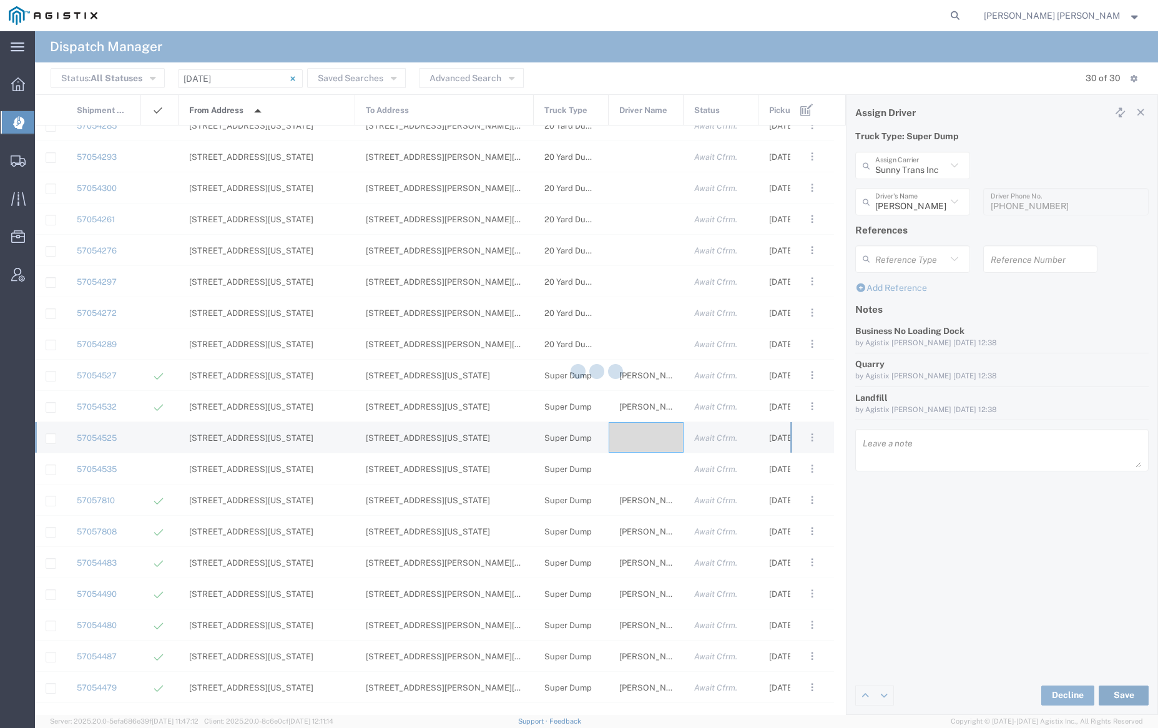
type input "[PERSON_NAME]"
type input "Sunny Trans Inc"
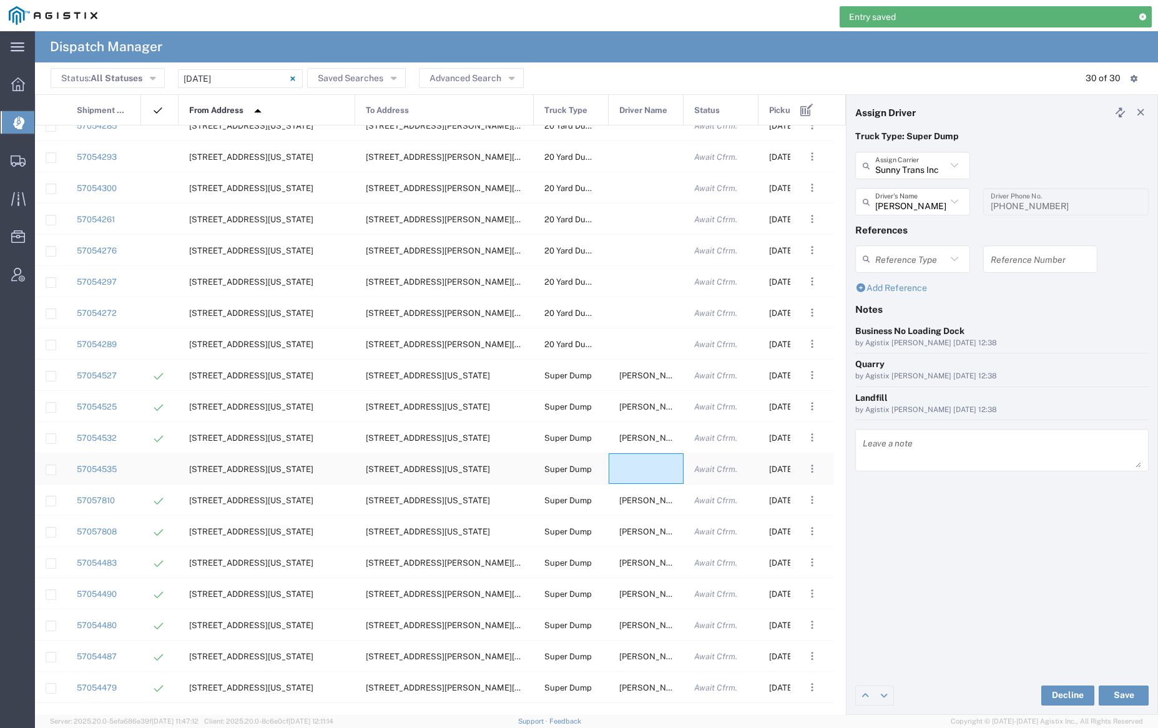
click at [649, 470] on div at bounding box center [646, 468] width 75 height 31
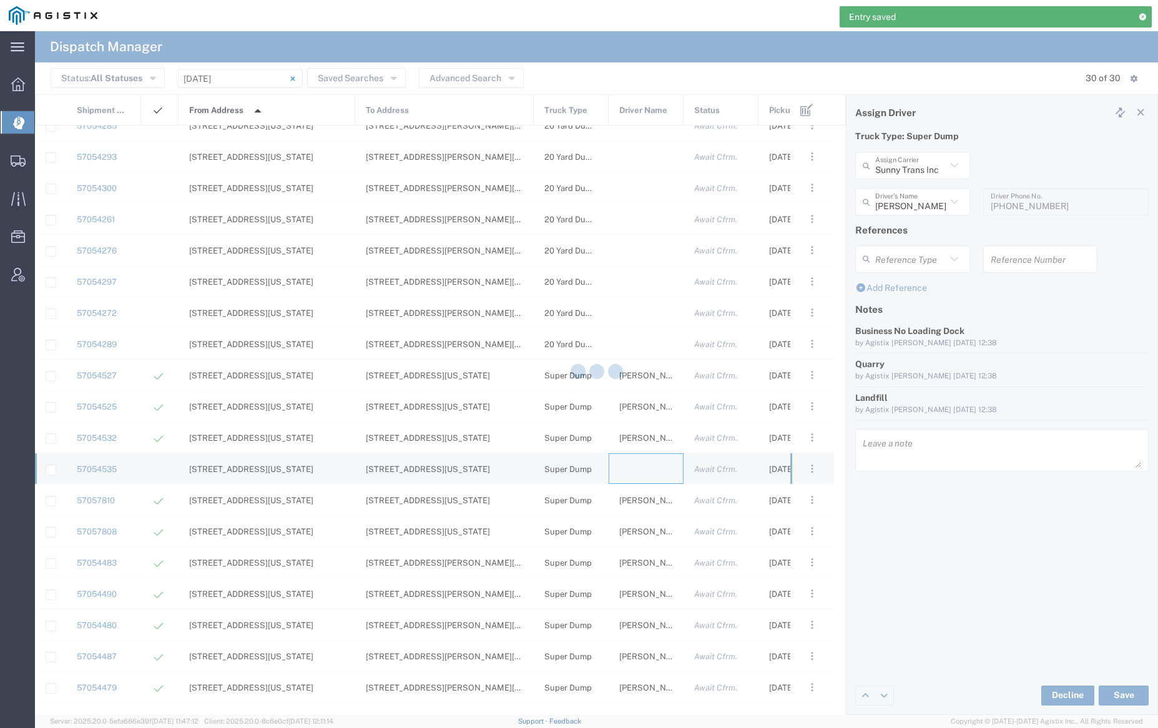
type input "[PERSON_NAME] Trucking"
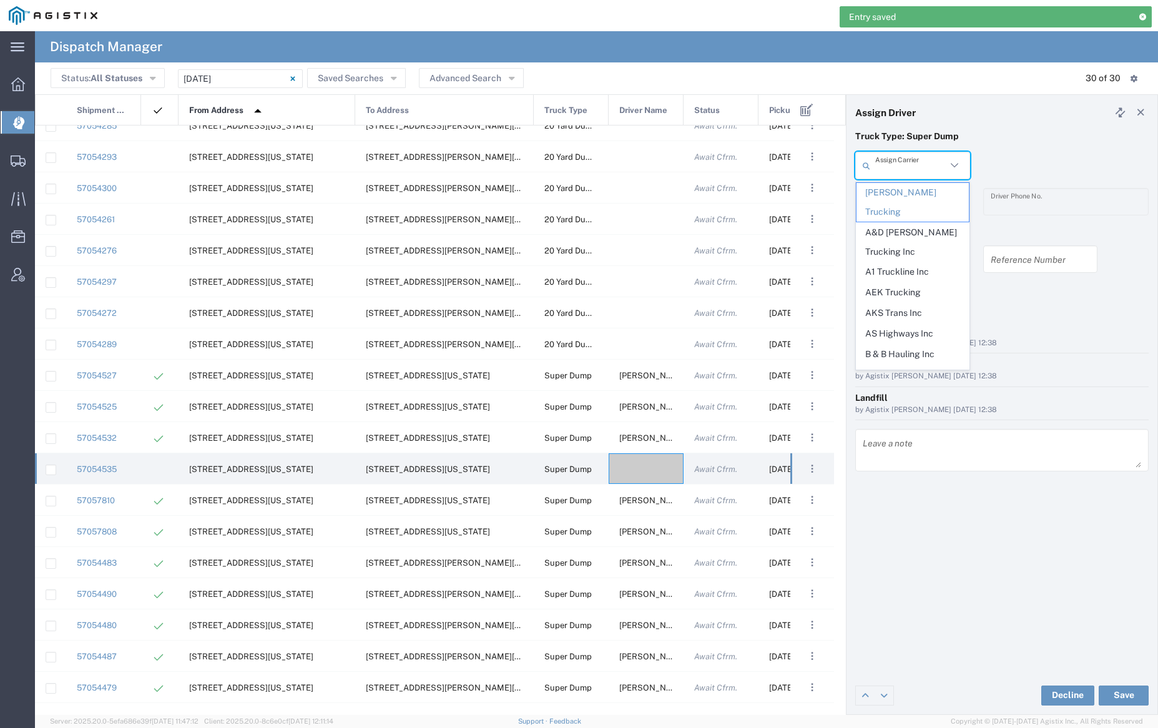
click at [910, 167] on input "text" at bounding box center [910, 166] width 71 height 22
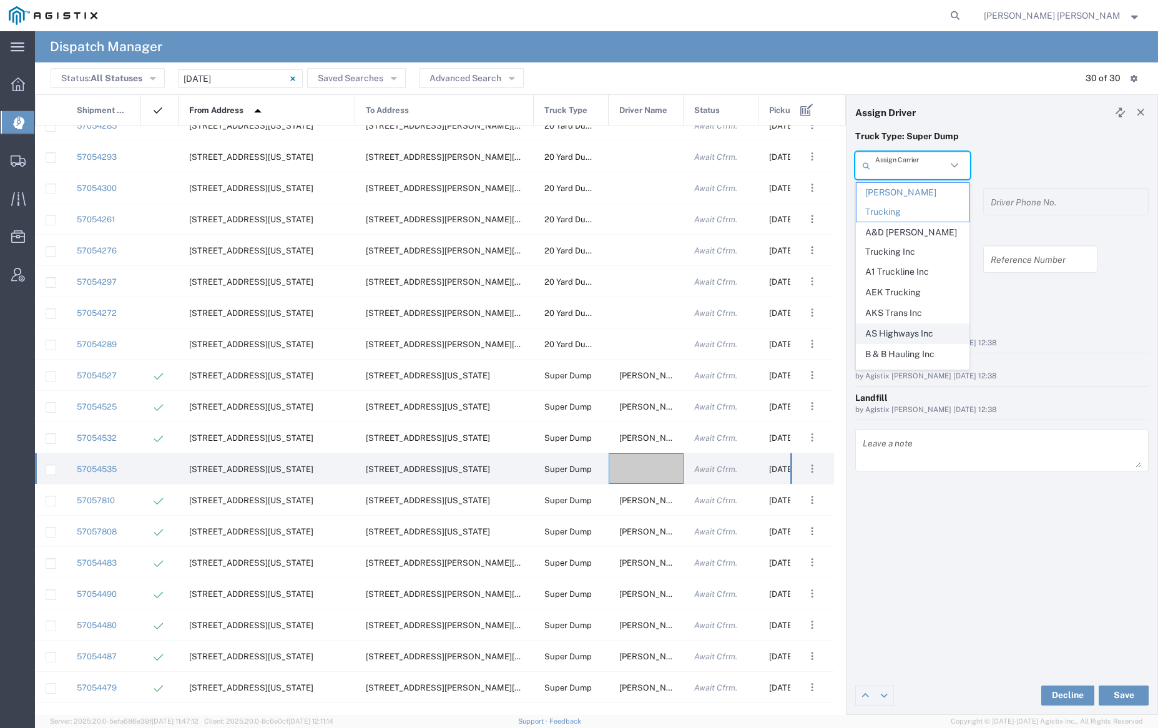
click at [915, 324] on span "AS Highways Inc" at bounding box center [913, 333] width 112 height 19
type input "AS Highways Inc"
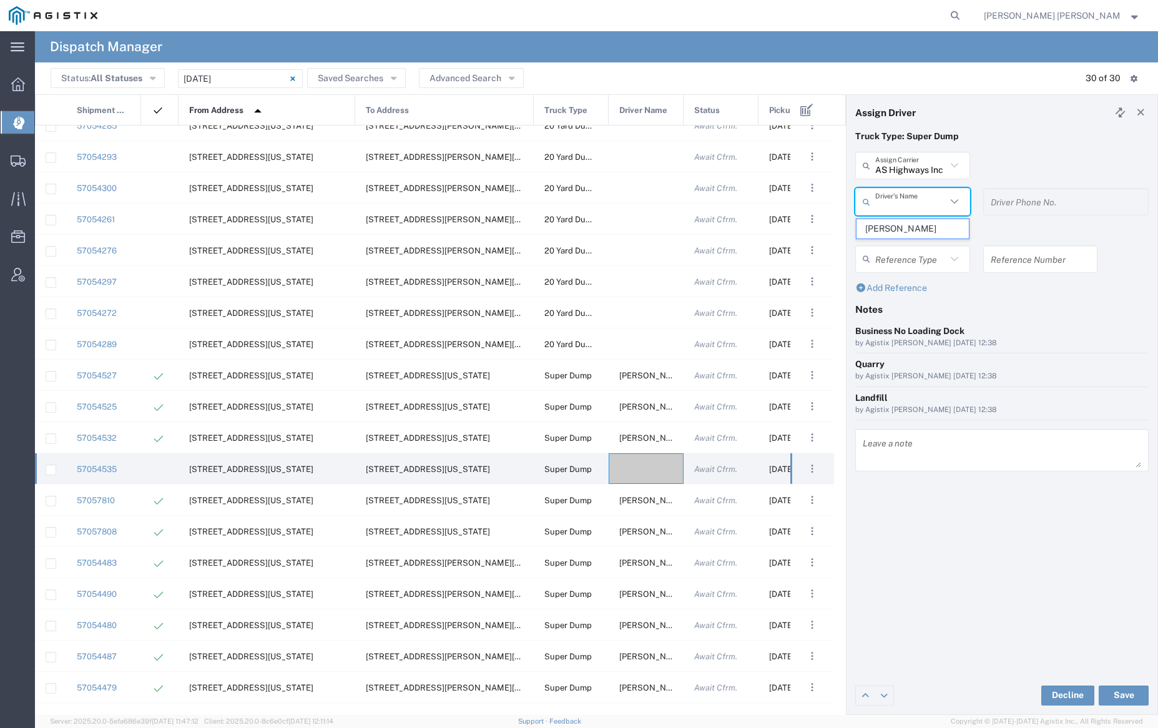
click at [903, 204] on input "text" at bounding box center [910, 202] width 71 height 22
click at [908, 227] on span "[PERSON_NAME]" at bounding box center [913, 228] width 112 height 19
type input "[PERSON_NAME]"
type input "[PHONE_NUMBER]"
click at [1118, 694] on button "Save" at bounding box center [1124, 696] width 50 height 20
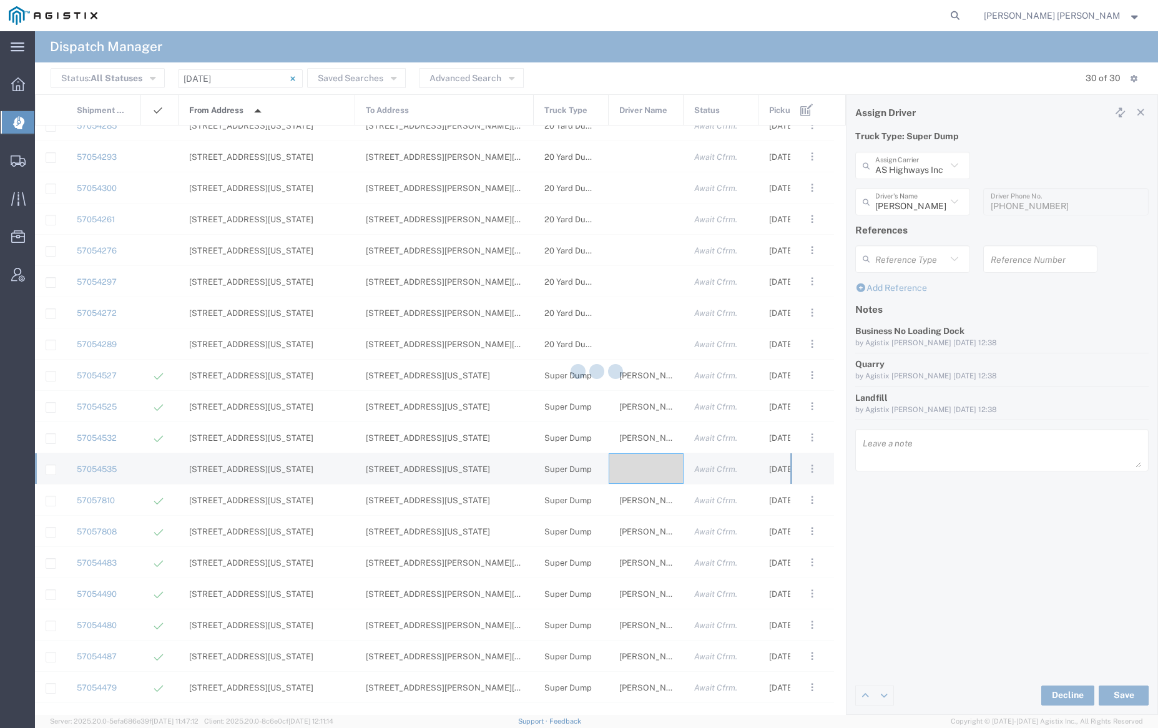
type input "[PERSON_NAME]"
type input "AS Highways Inc"
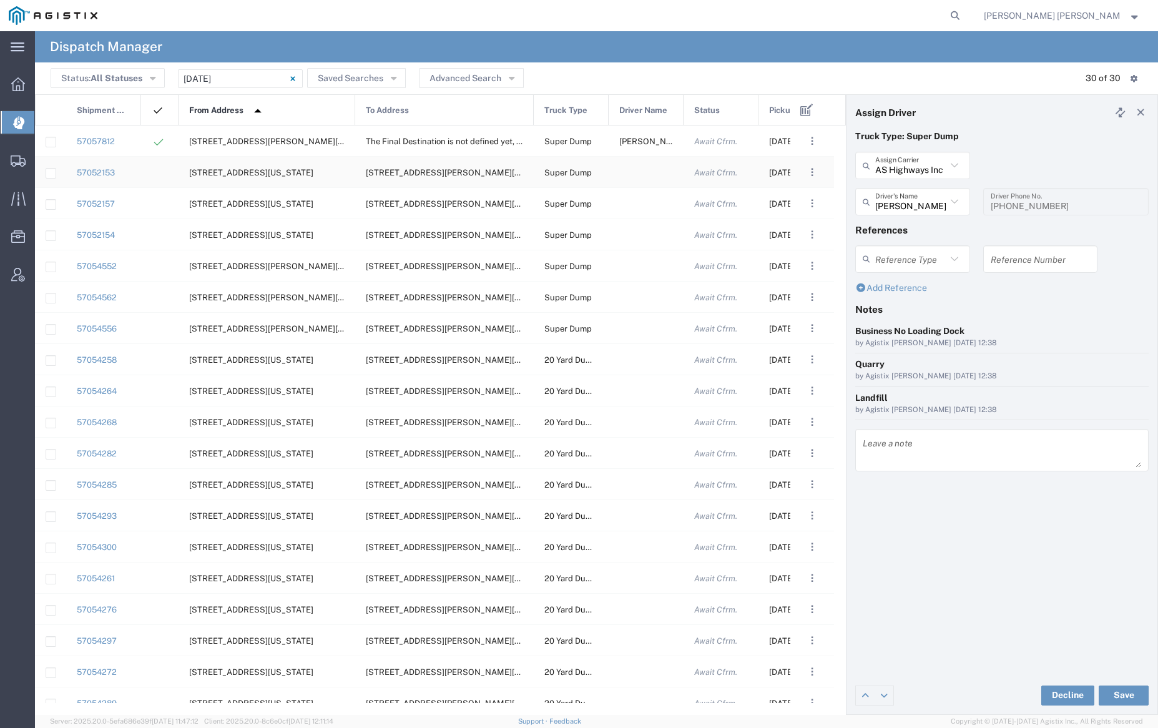
click at [641, 165] on div at bounding box center [646, 172] width 75 height 31
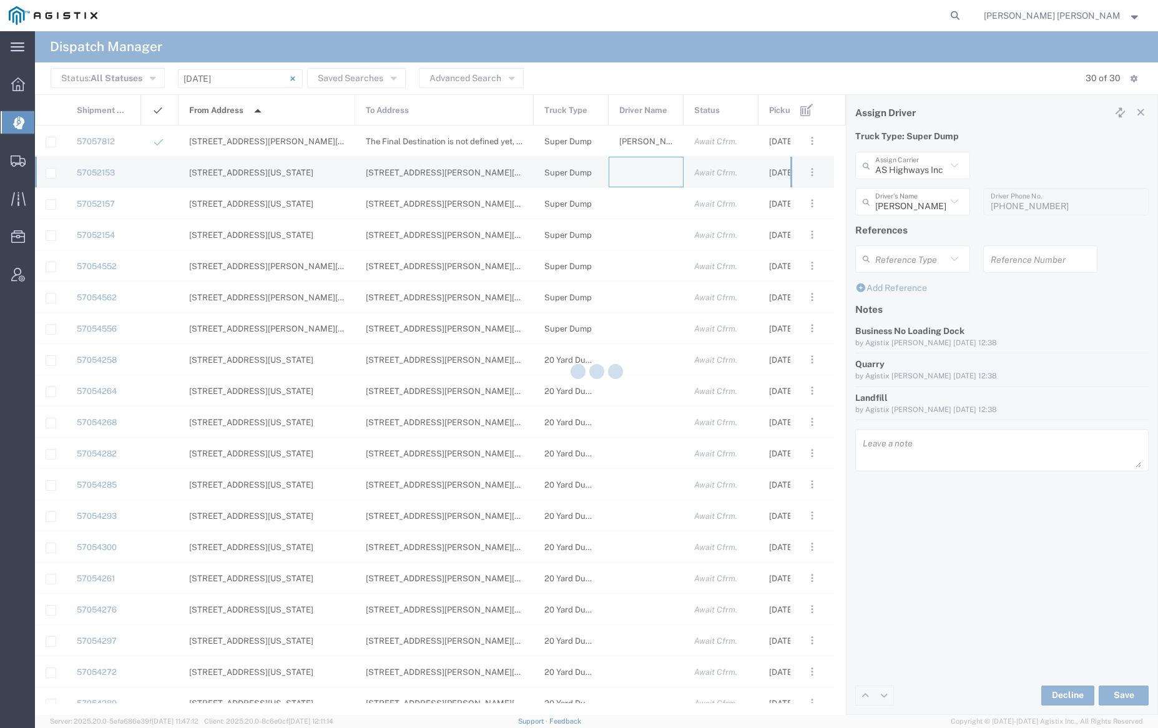
type input "[PERSON_NAME] Trucking"
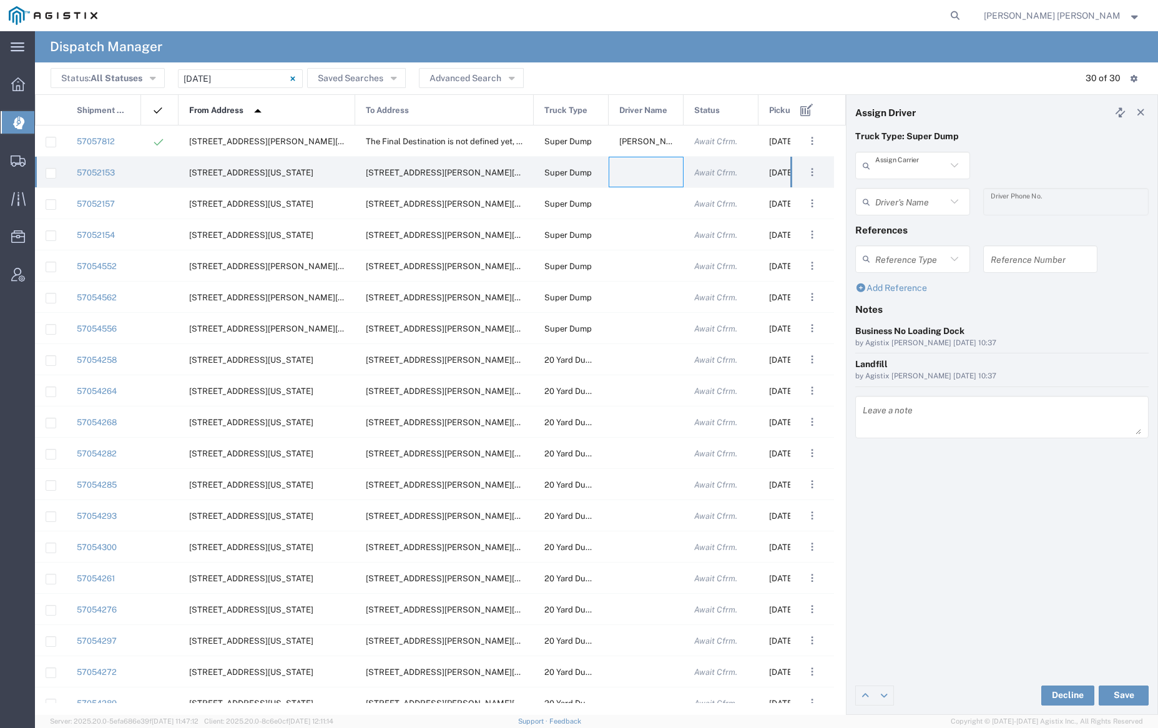
click at [918, 165] on input "text" at bounding box center [910, 166] width 71 height 22
click at [921, 191] on span "[PERSON_NAME] Trans Services" at bounding box center [913, 202] width 112 height 39
type input "[PERSON_NAME] Trans Services"
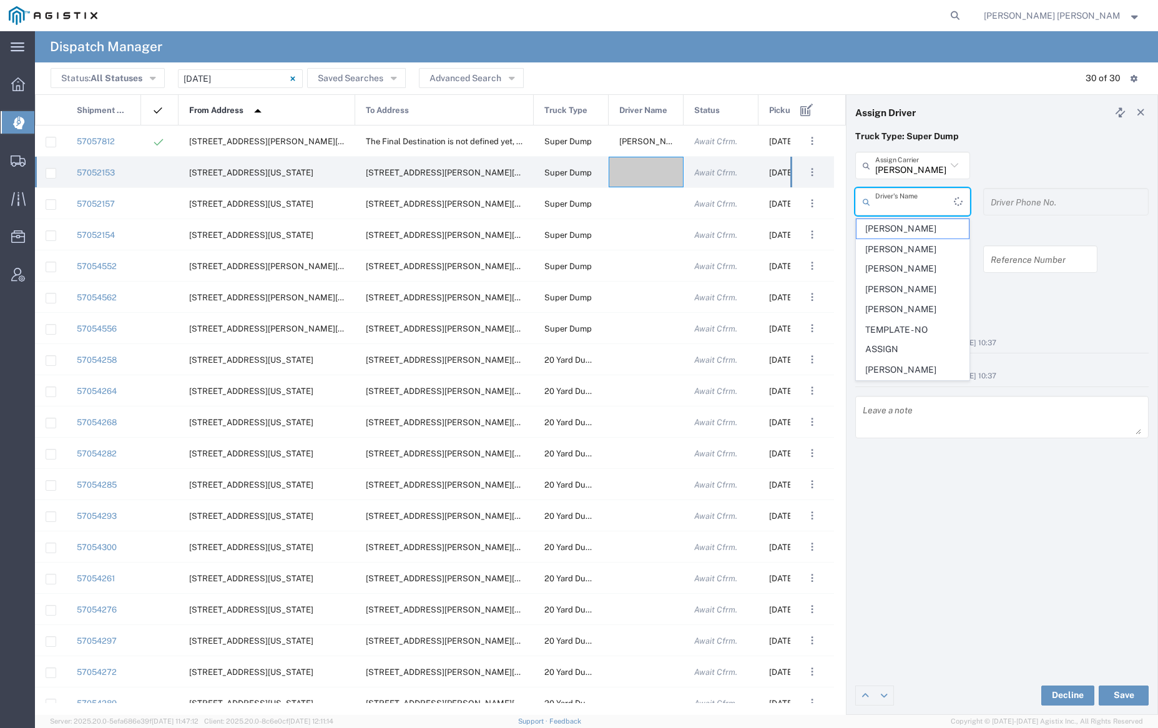
click at [923, 197] on input "text" at bounding box center [914, 202] width 79 height 22
click at [925, 227] on span "[PERSON_NAME]" at bounding box center [913, 228] width 112 height 19
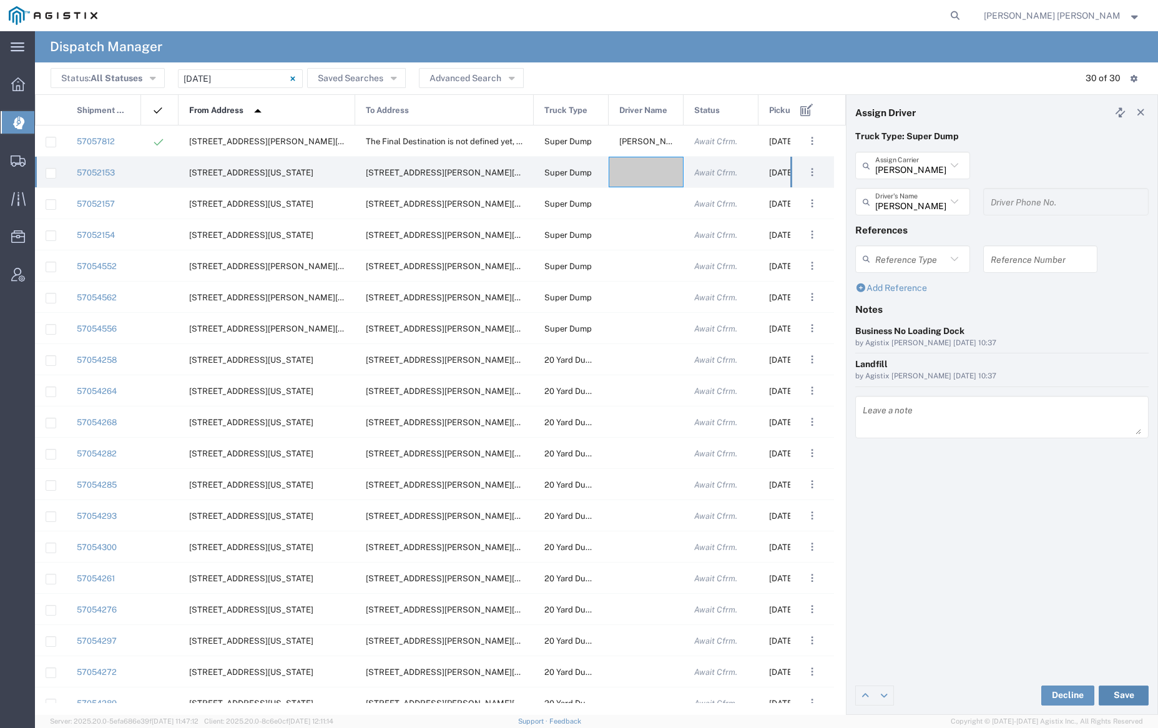
click at [1125, 699] on button "Save" at bounding box center [1124, 696] width 50 height 20
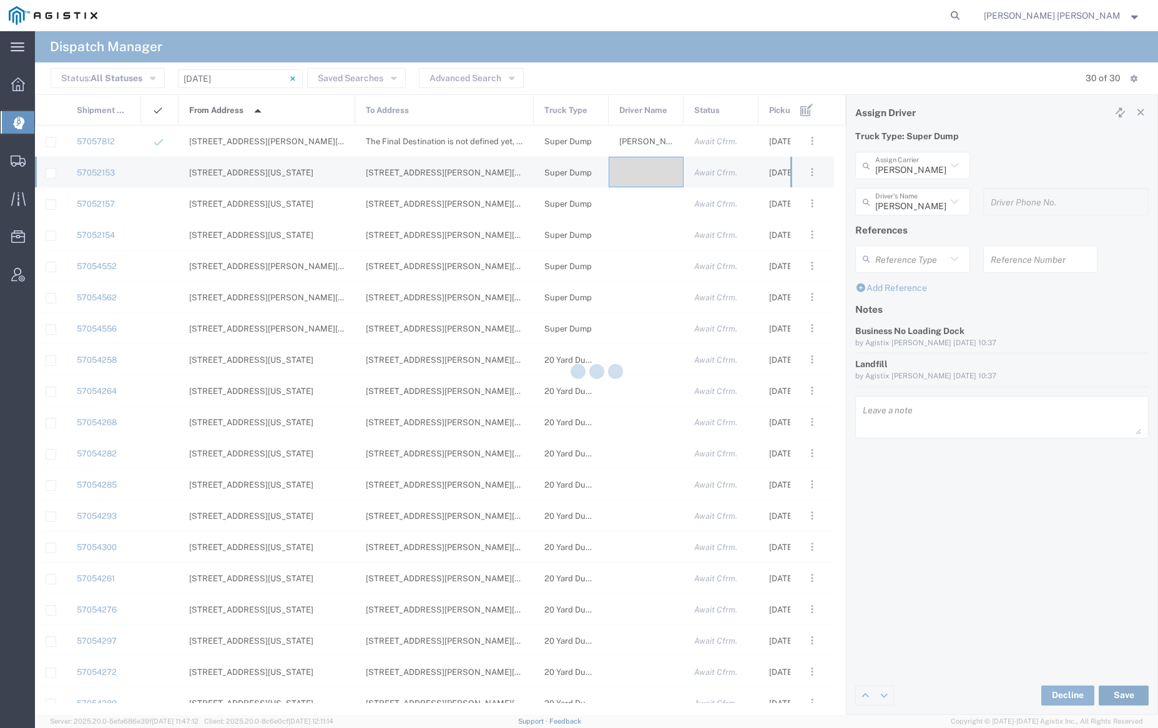
type input "[PERSON_NAME]"
type input "[PERSON_NAME] Trans Services"
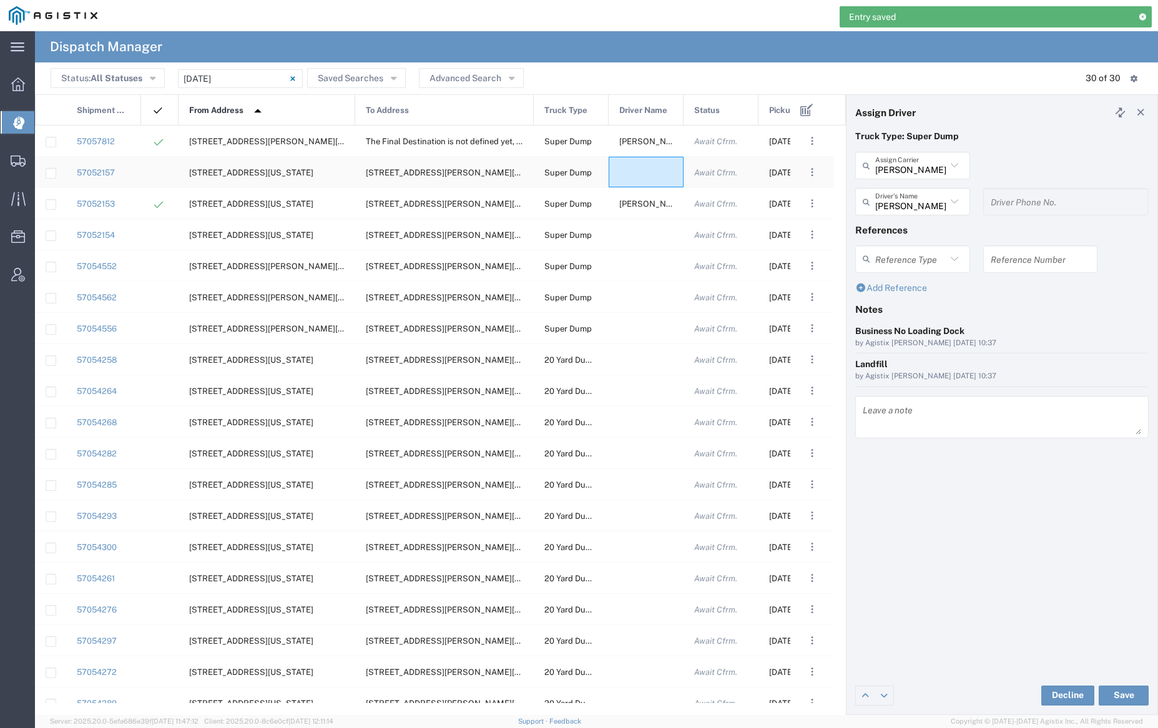
click at [653, 176] on div at bounding box center [646, 172] width 75 height 31
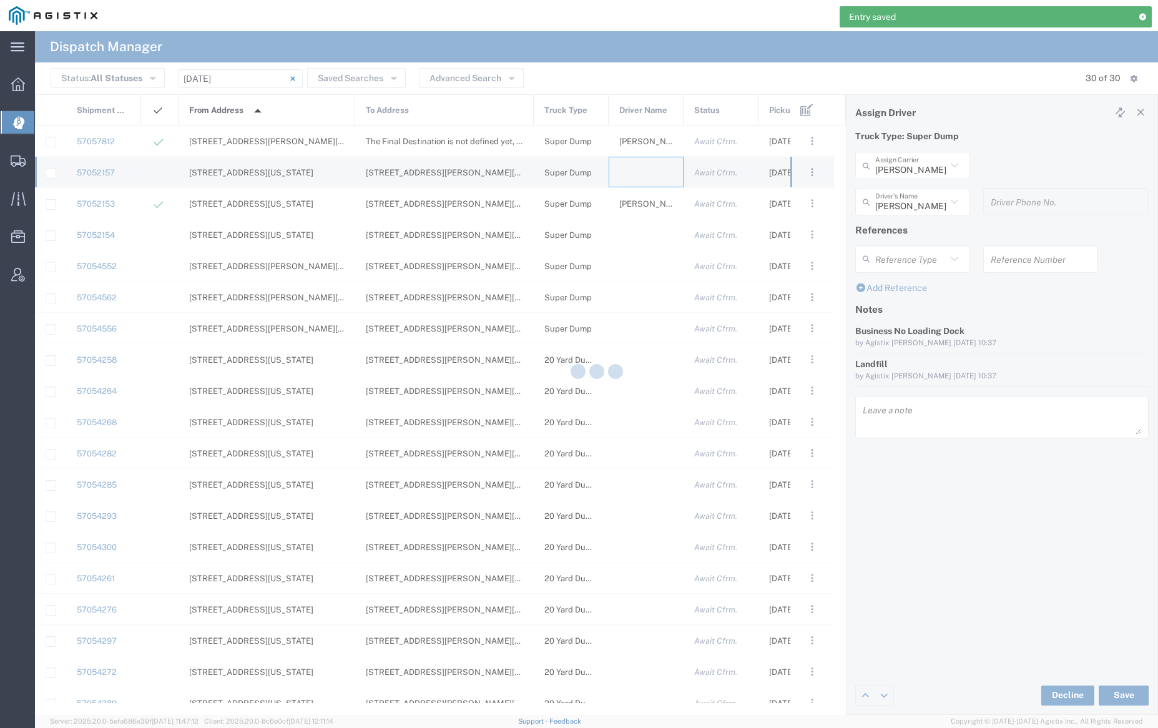
type input "[PERSON_NAME] Trucking"
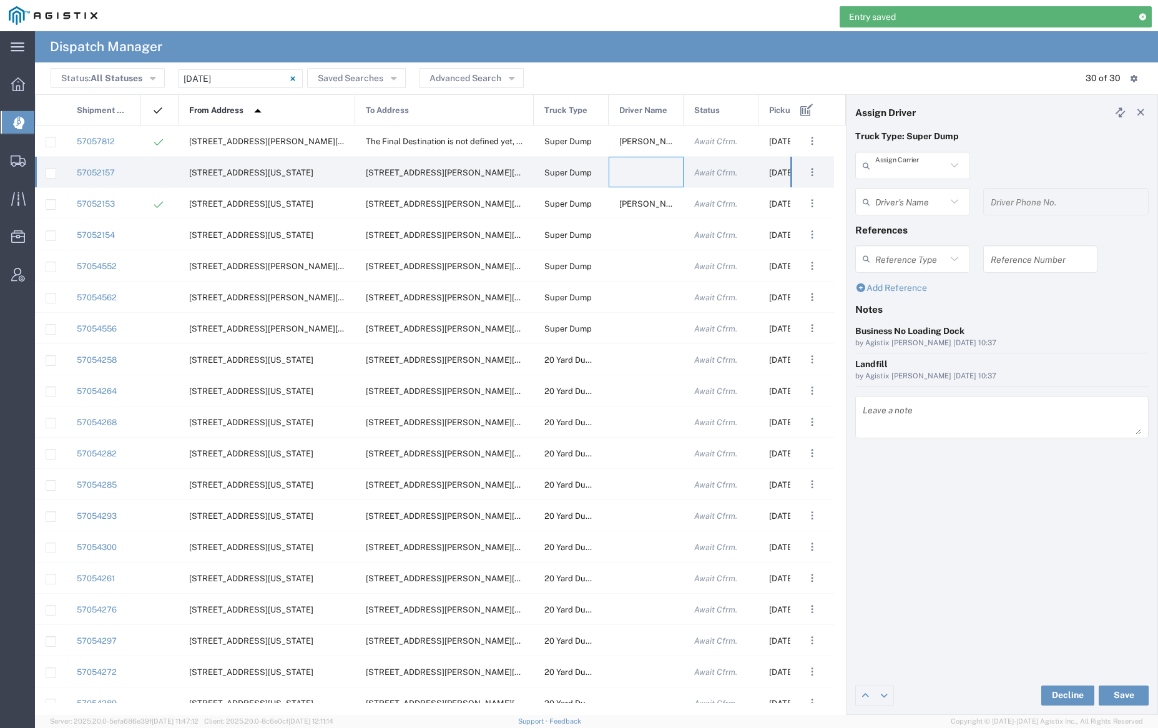
click at [911, 167] on input "text" at bounding box center [910, 166] width 71 height 22
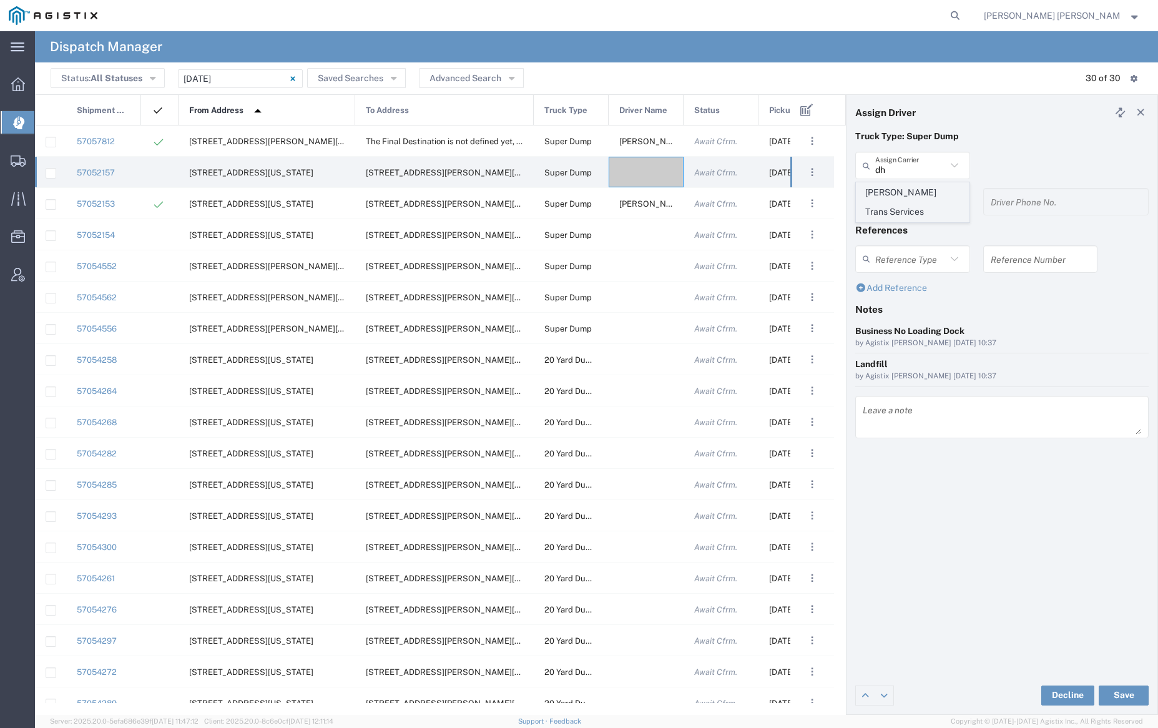
click at [910, 187] on span "[PERSON_NAME] Trans Services" at bounding box center [913, 202] width 112 height 39
type input "[PERSON_NAME] Trans Services"
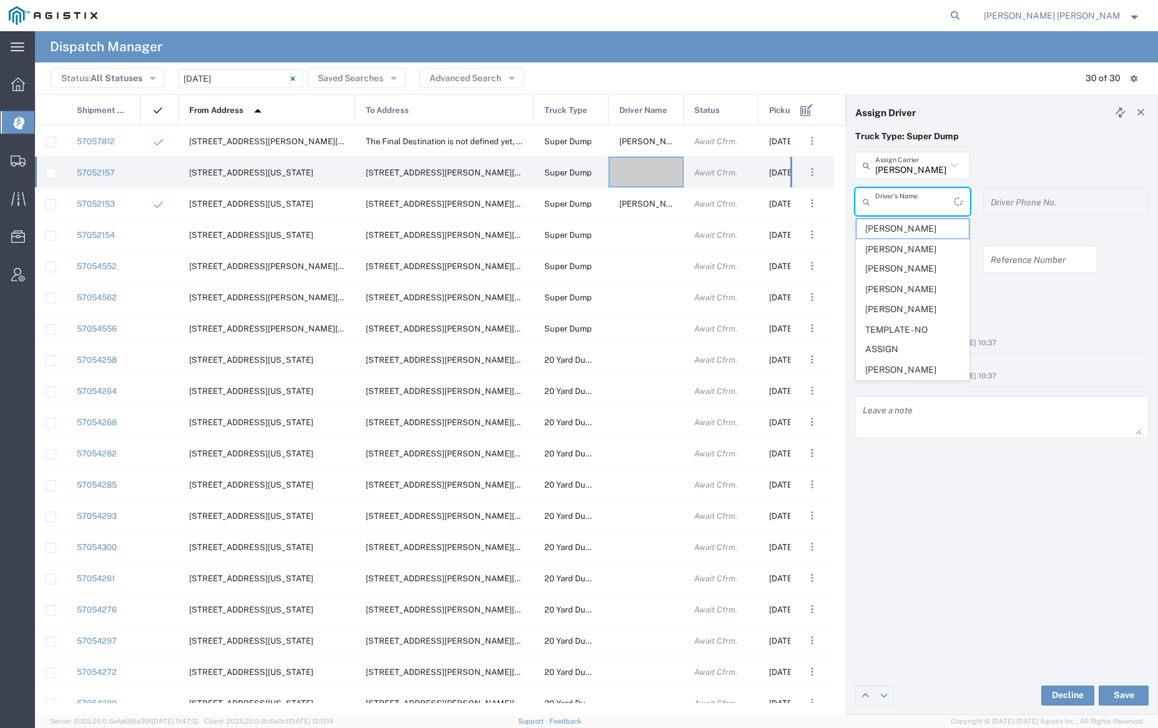
click at [918, 208] on input "text" at bounding box center [914, 202] width 79 height 22
click at [925, 268] on span "[PERSON_NAME]" at bounding box center [913, 269] width 112 height 19
type input "[PERSON_NAME]"
type input "9255656443"
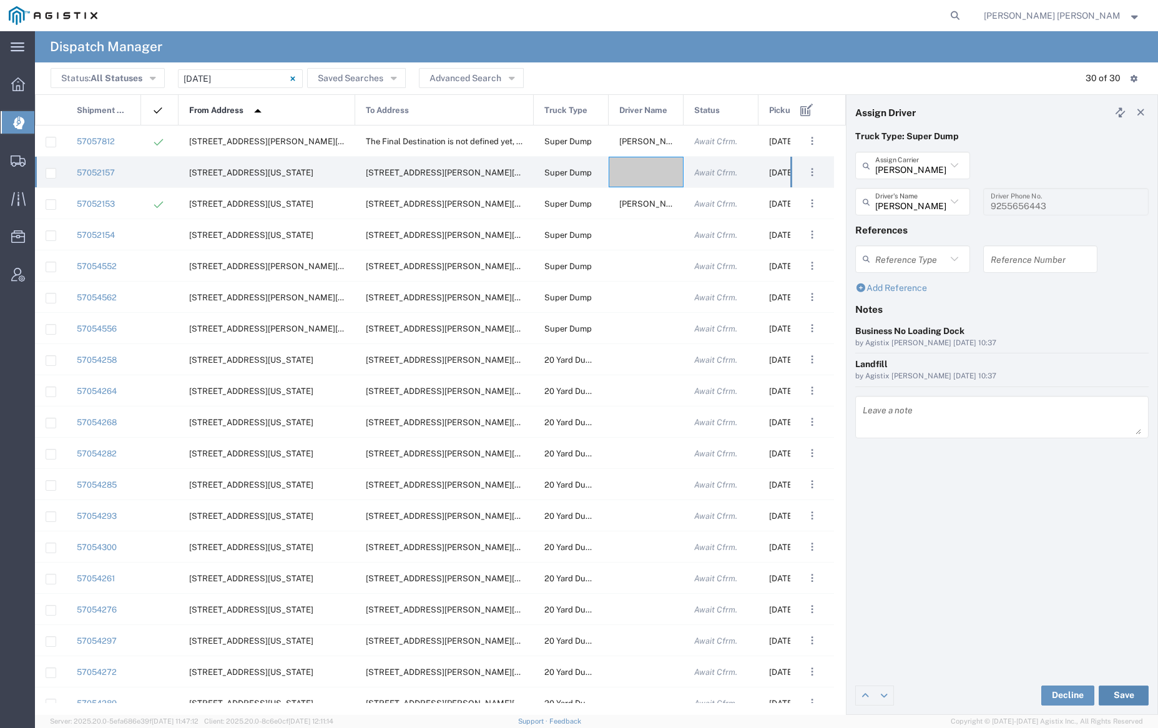
click at [1124, 690] on button "Save" at bounding box center [1124, 696] width 50 height 20
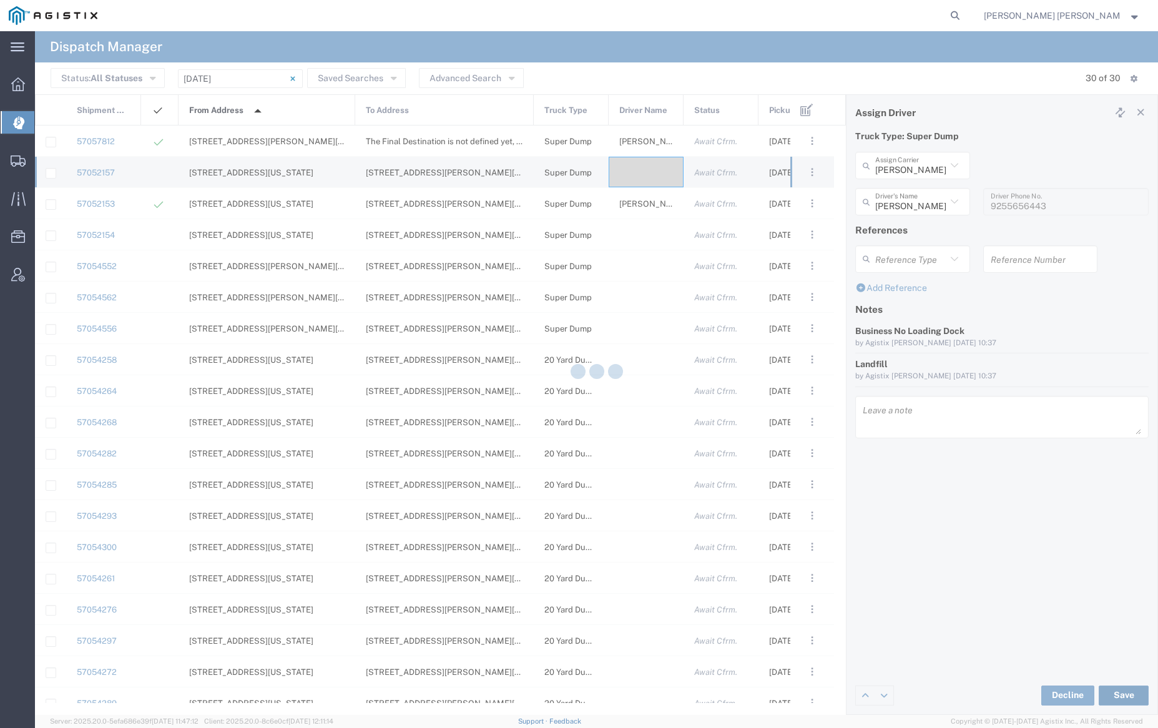
type input "[PERSON_NAME]"
type input "[PERSON_NAME] Trans Services"
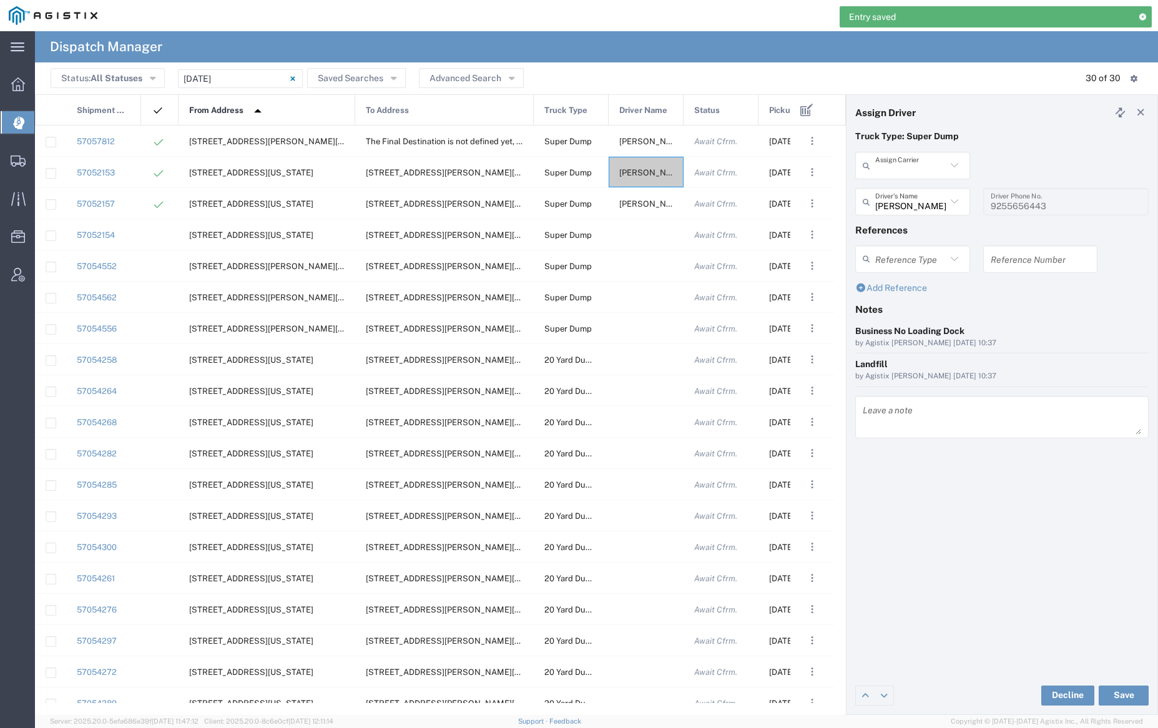
click at [904, 162] on input "text" at bounding box center [910, 166] width 71 height 22
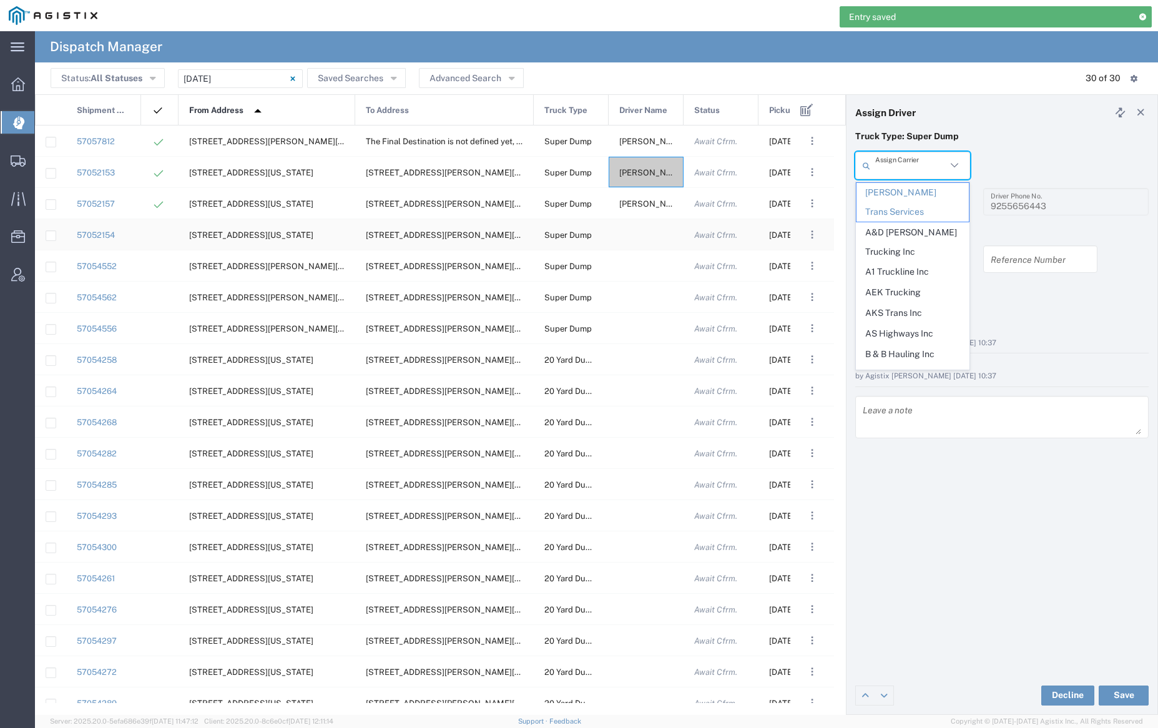
click at [633, 237] on div at bounding box center [646, 234] width 75 height 31
type input "[PERSON_NAME] Trans Services"
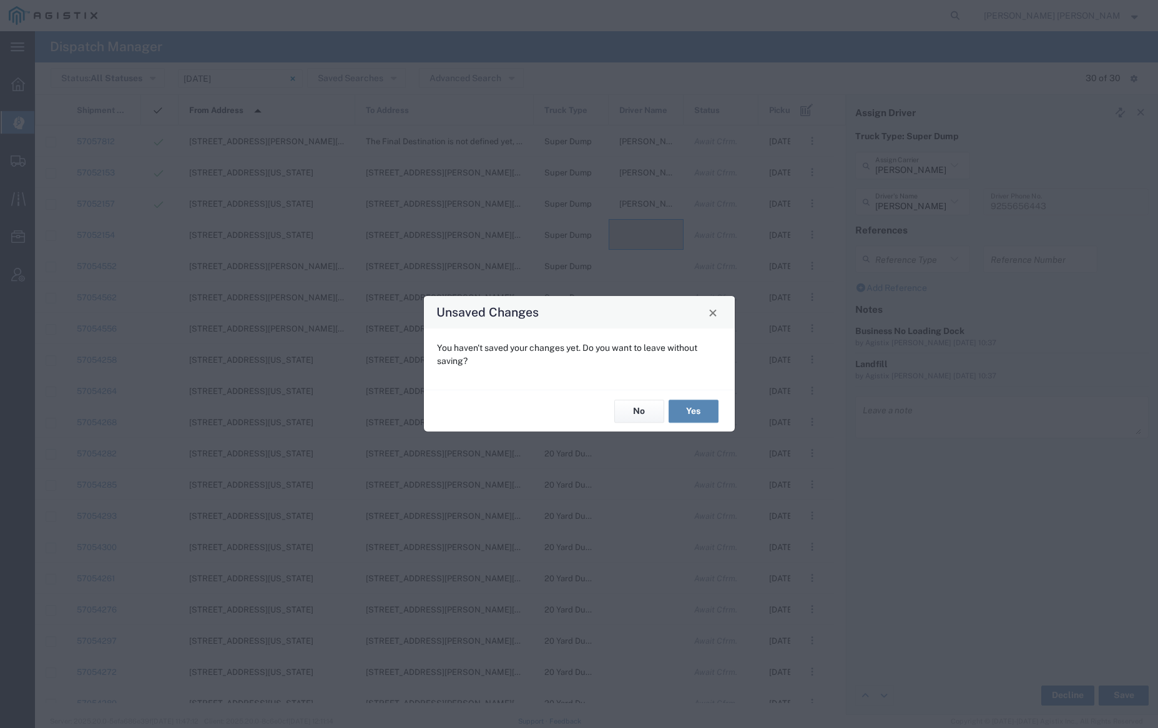
click at [688, 409] on button "Yes" at bounding box center [694, 411] width 50 height 23
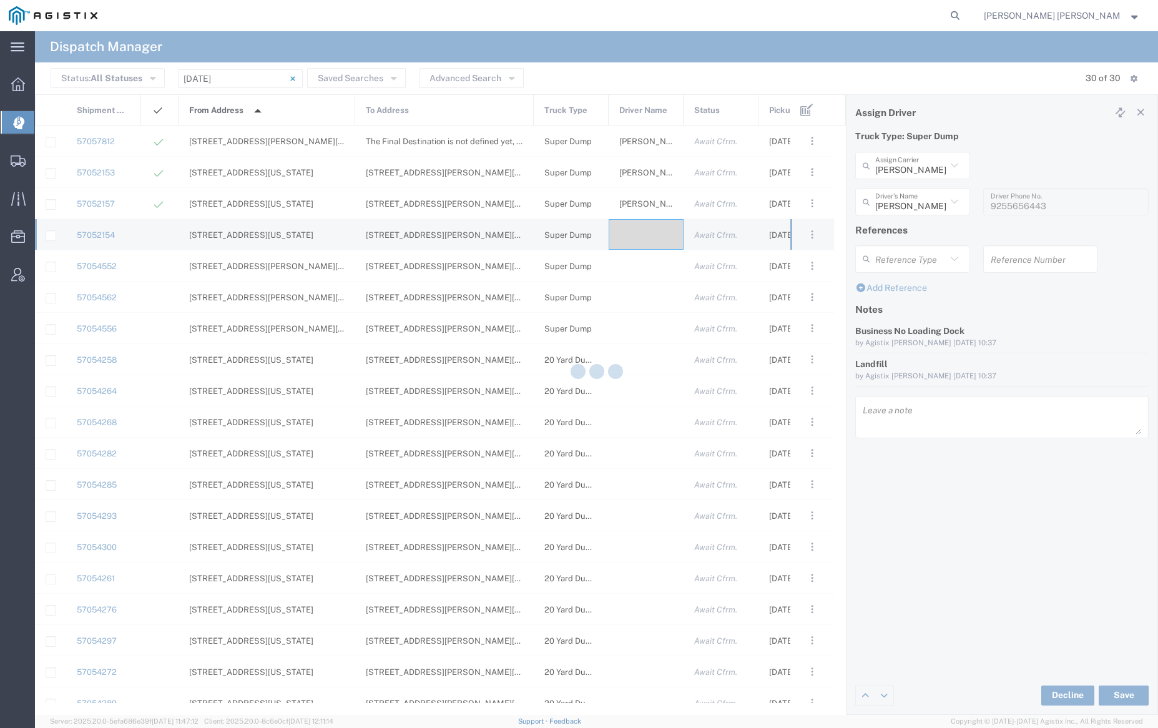
type input "[PERSON_NAME] Trucking"
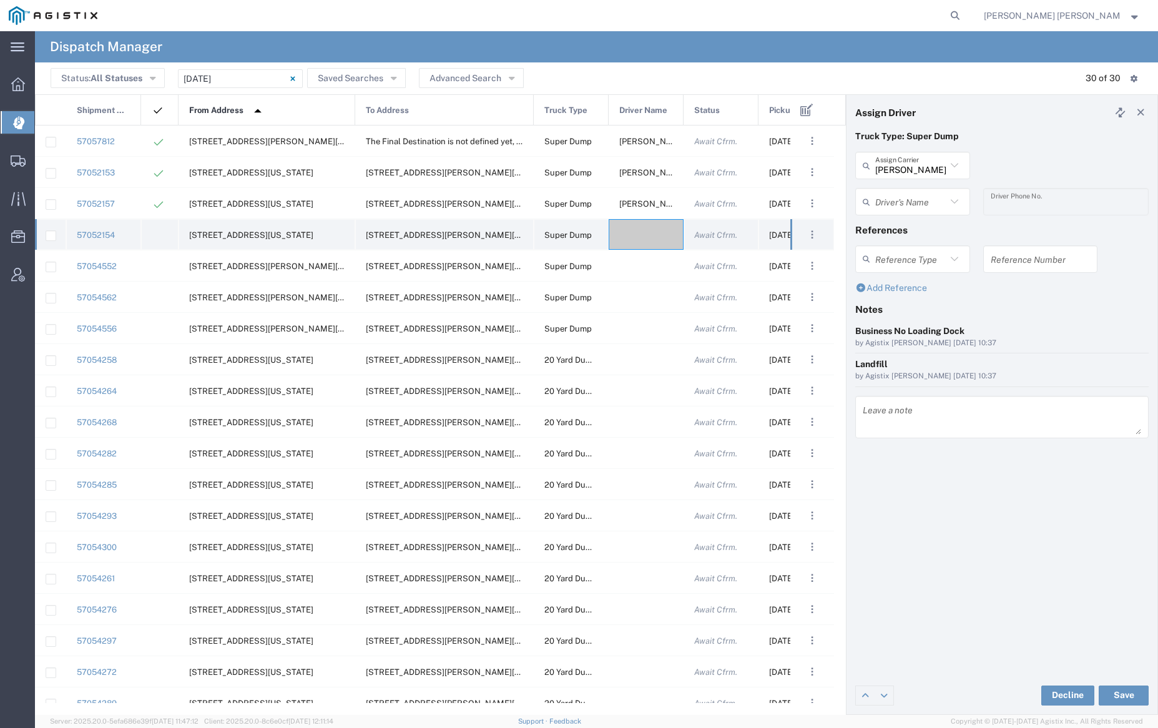
click at [648, 240] on div at bounding box center [646, 234] width 75 height 31
click at [920, 164] on input "text" at bounding box center [910, 166] width 71 height 22
type input "h"
click at [918, 192] on span "[PERSON_NAME] Trucking LLC" at bounding box center [913, 202] width 112 height 39
type input "[PERSON_NAME] Trucking LLC"
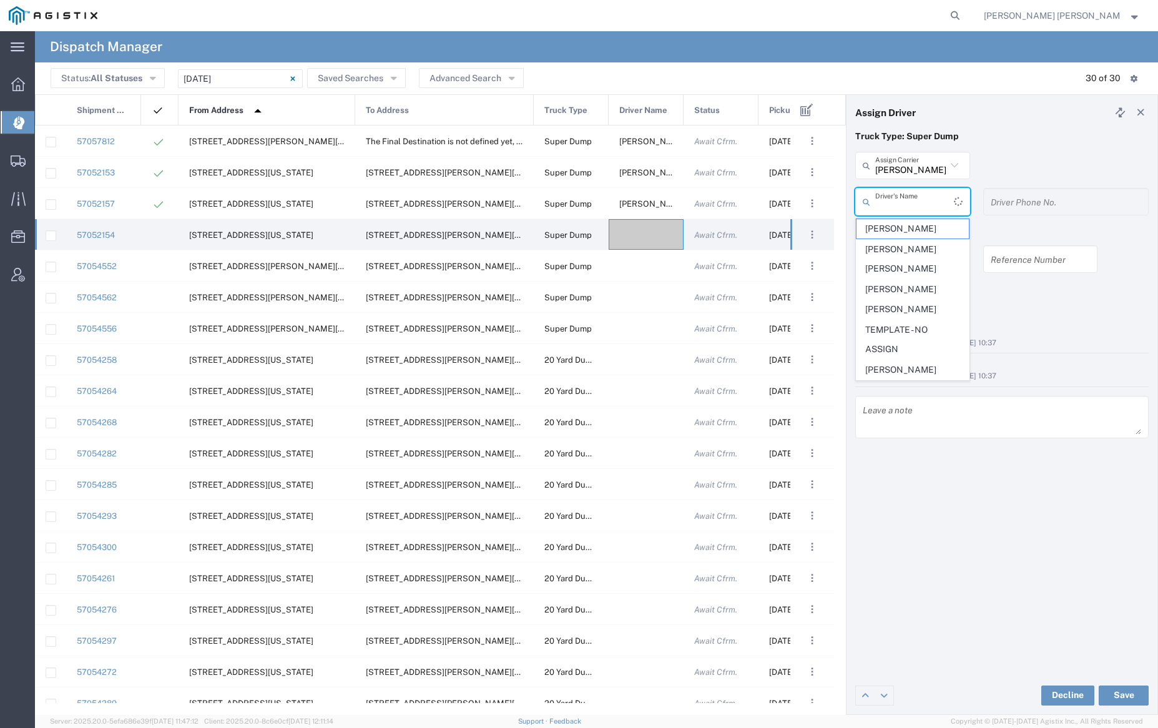
click at [919, 199] on input "text" at bounding box center [914, 202] width 79 height 22
click at [920, 231] on span "[PERSON_NAME]" at bounding box center [913, 228] width 112 height 19
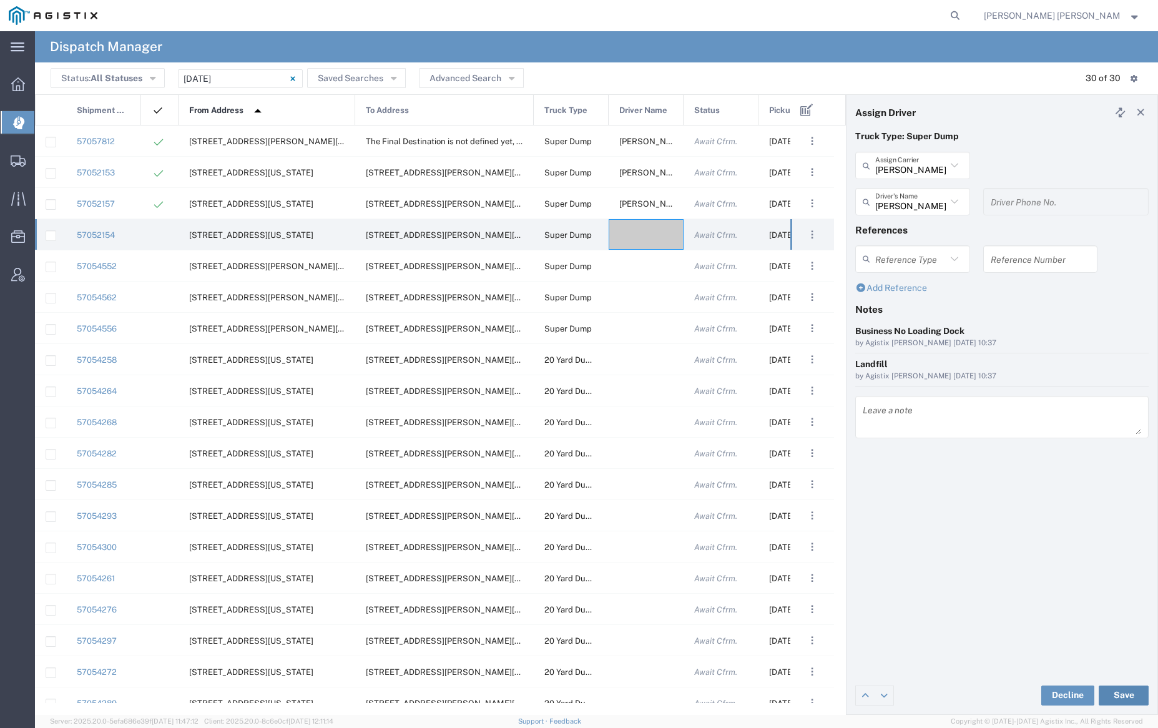
click at [1132, 691] on button "Save" at bounding box center [1124, 696] width 50 height 20
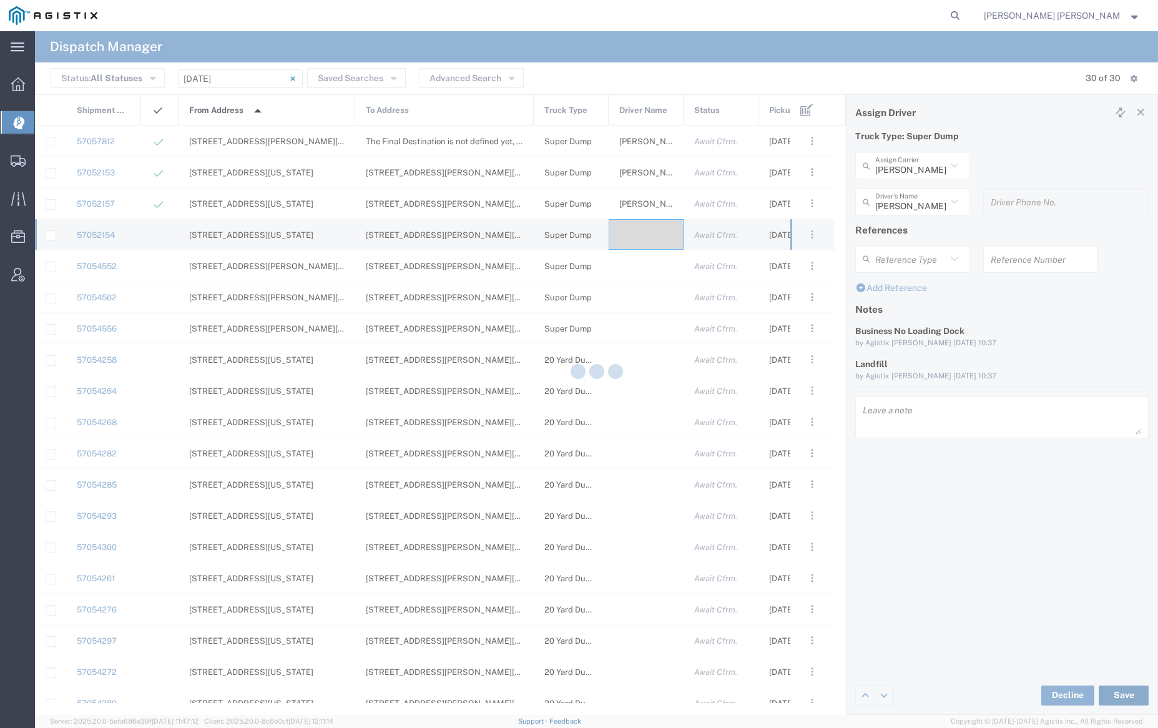
type input "[PERSON_NAME]"
type input "[PERSON_NAME] Trucking LLC"
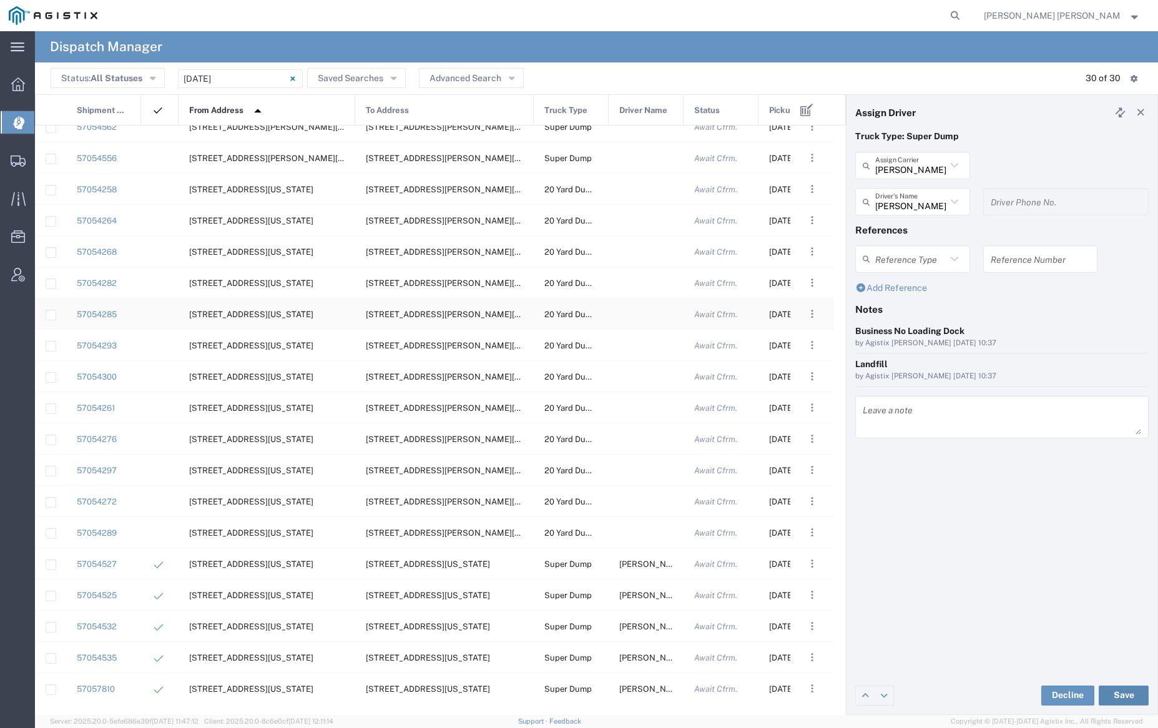
scroll to position [283, 0]
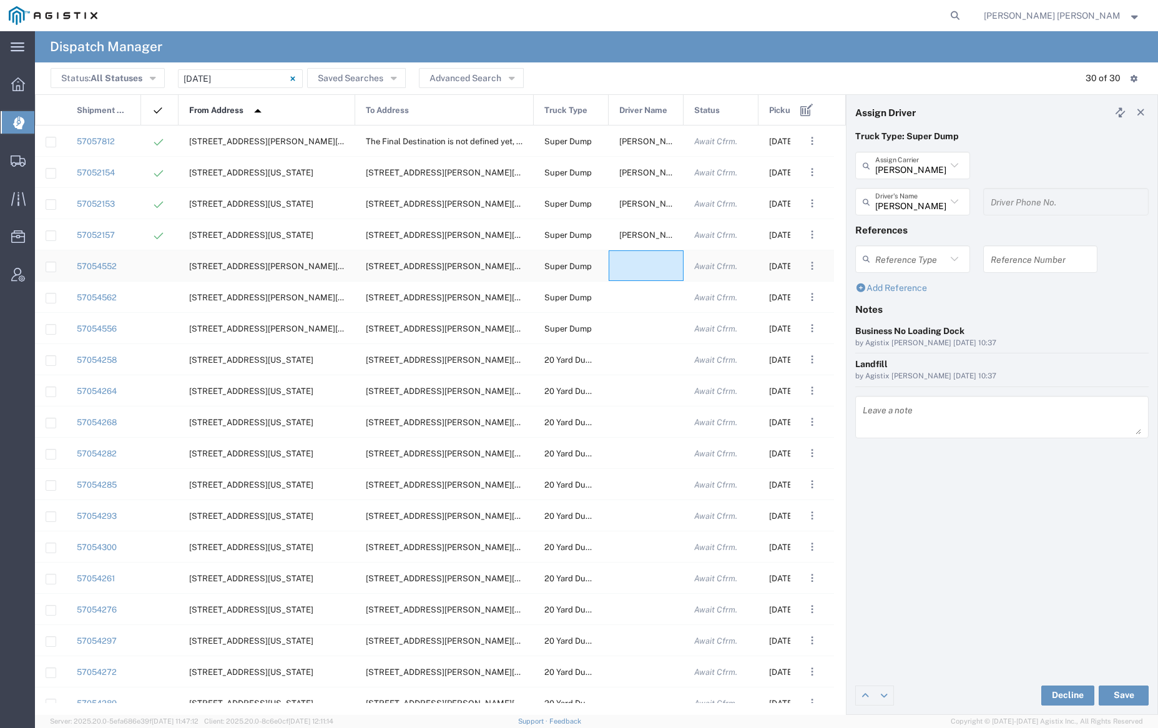
click at [645, 272] on div at bounding box center [646, 265] width 75 height 31
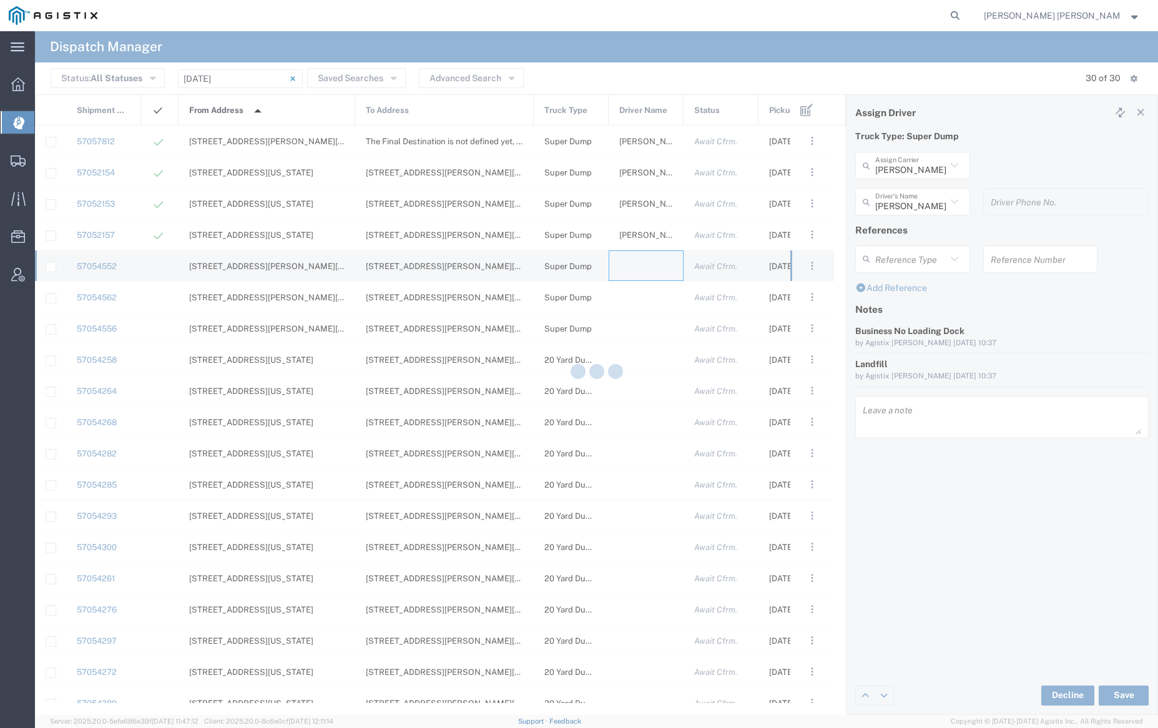
type input "[PERSON_NAME] Trucking"
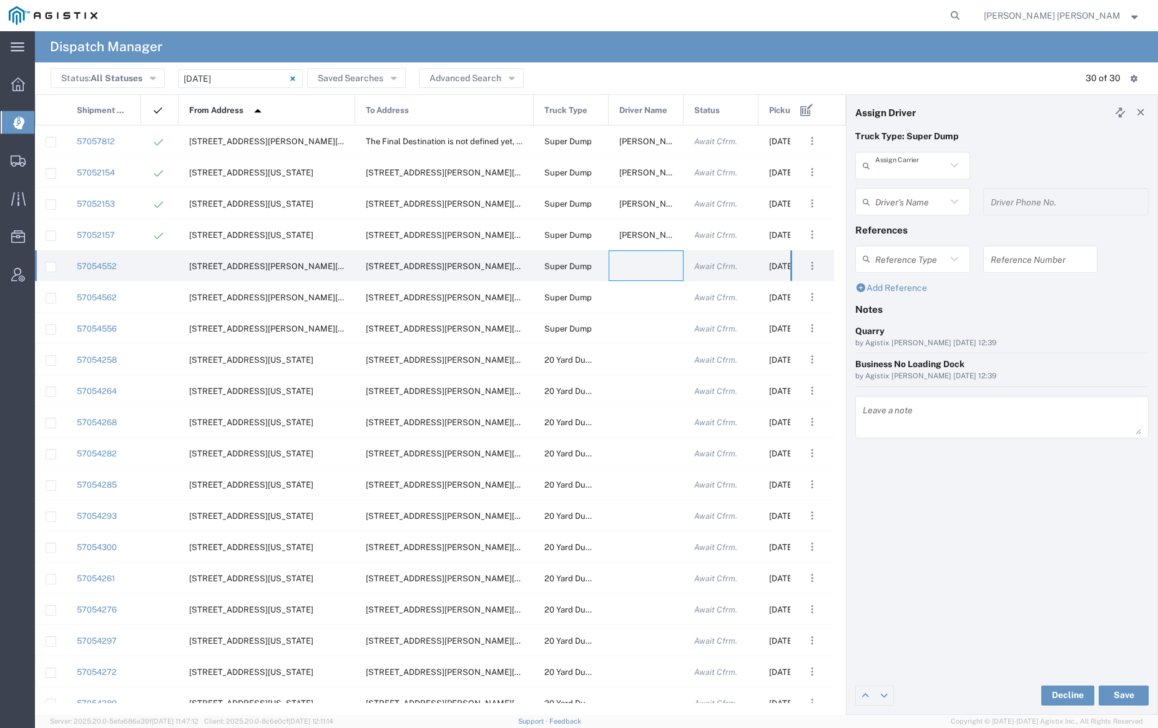
click at [914, 163] on input "text" at bounding box center [910, 166] width 71 height 22
click at [920, 188] on span "Neles Trucking" at bounding box center [913, 192] width 112 height 19
type input "Neles Trucking"
click at [919, 205] on input "text" at bounding box center [914, 202] width 79 height 22
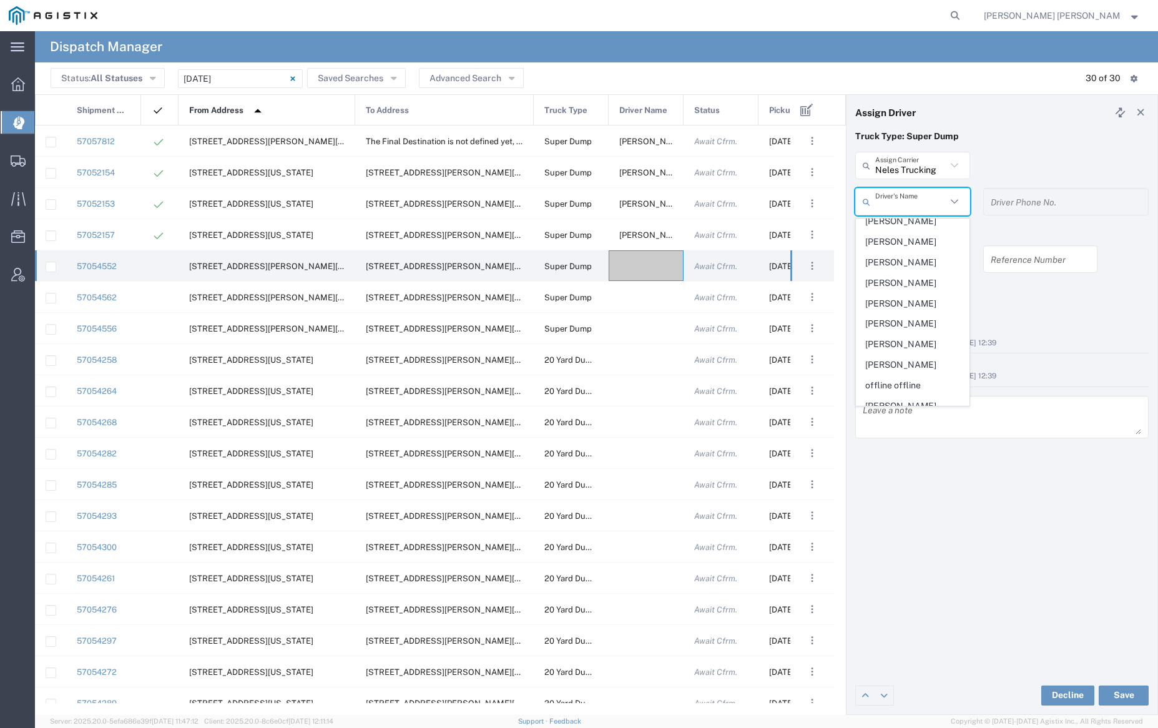
scroll to position [483, 0]
click at [899, 288] on span "[PERSON_NAME]" at bounding box center [913, 278] width 112 height 19
type input "[PERSON_NAME]"
type input "[PHONE_NUMBER]"
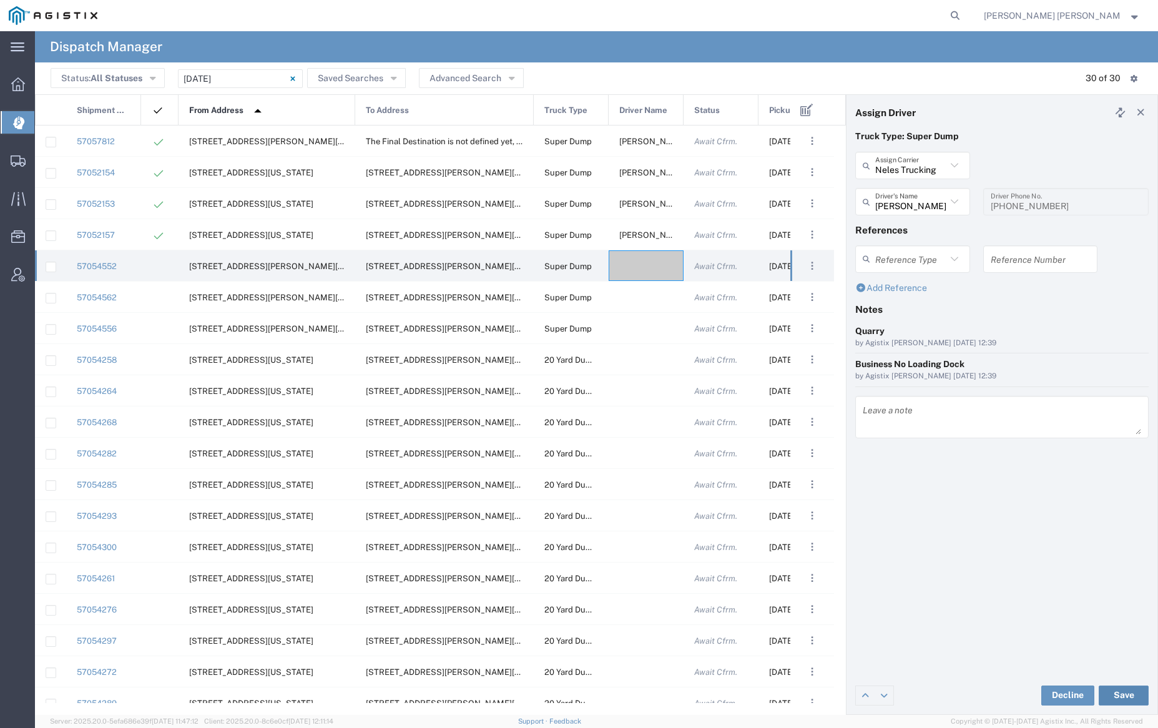
click at [1128, 693] on button "Save" at bounding box center [1124, 696] width 50 height 20
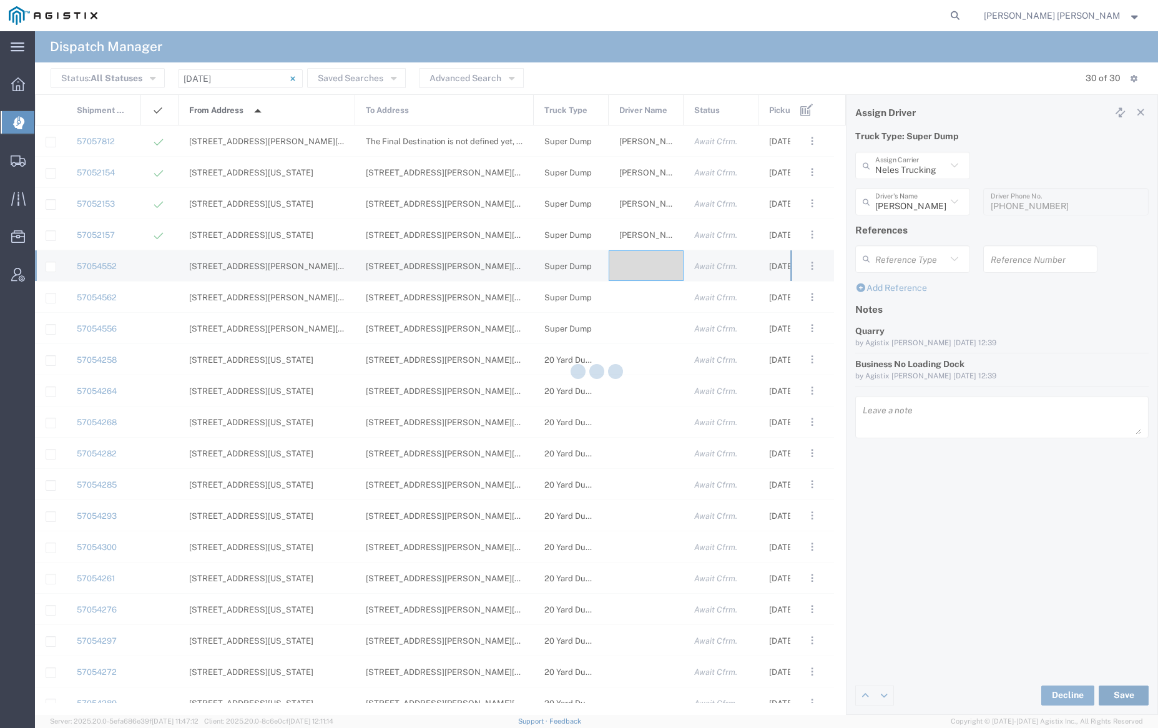
type input "[PERSON_NAME]"
type input "Neles Trucking"
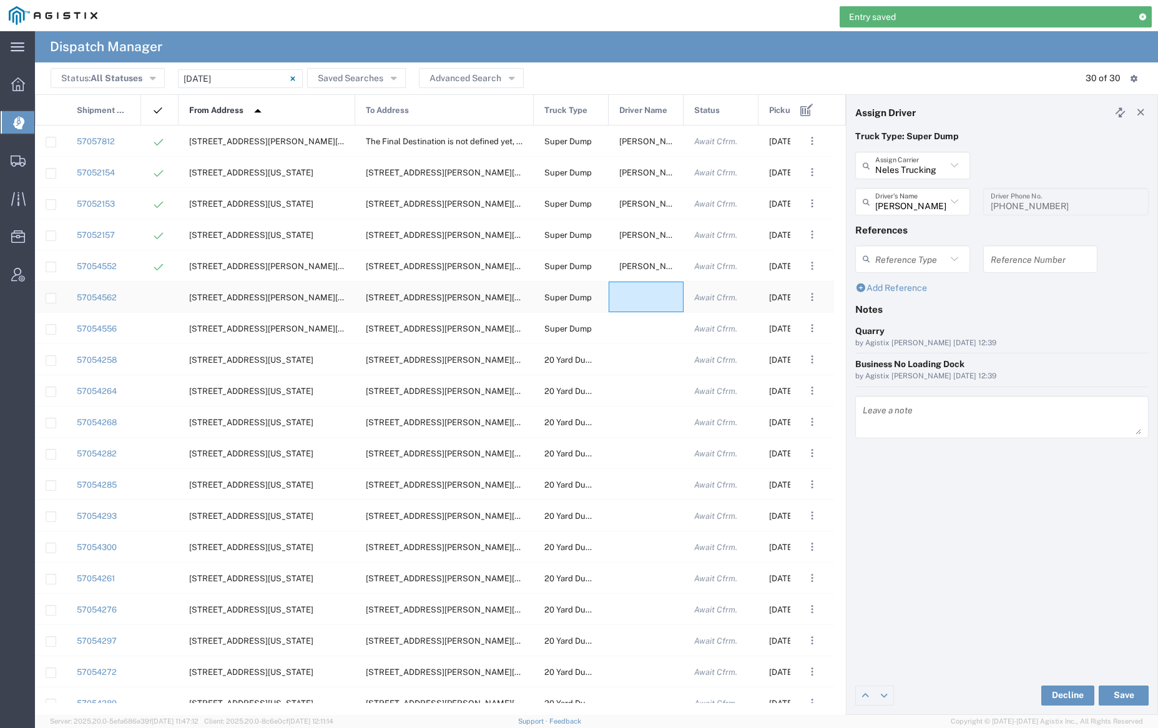
click at [647, 298] on div at bounding box center [646, 297] width 75 height 31
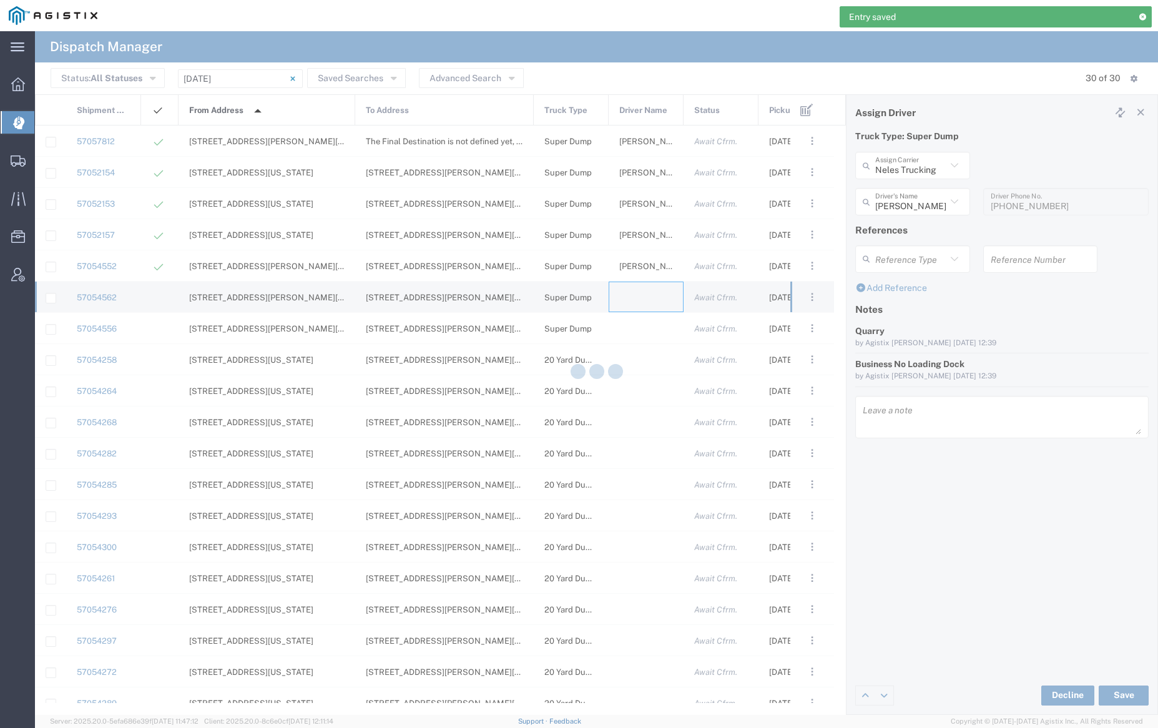
type input "[PERSON_NAME] Trucking"
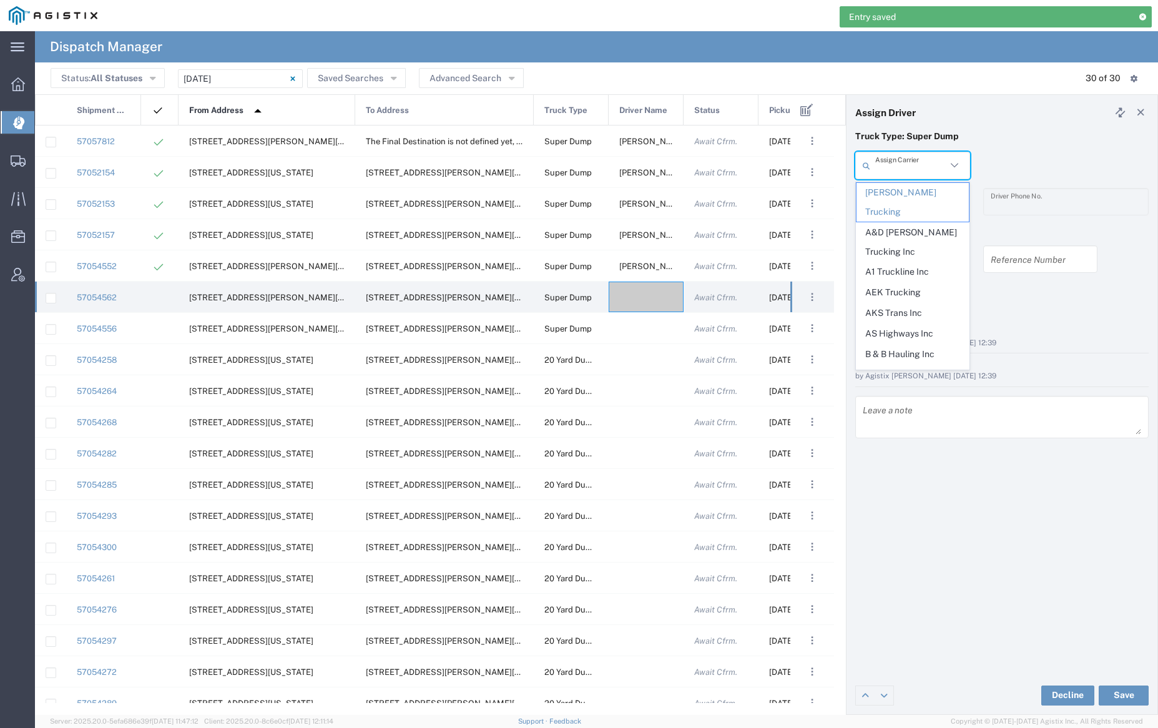
click at [929, 162] on input "text" at bounding box center [910, 166] width 71 height 22
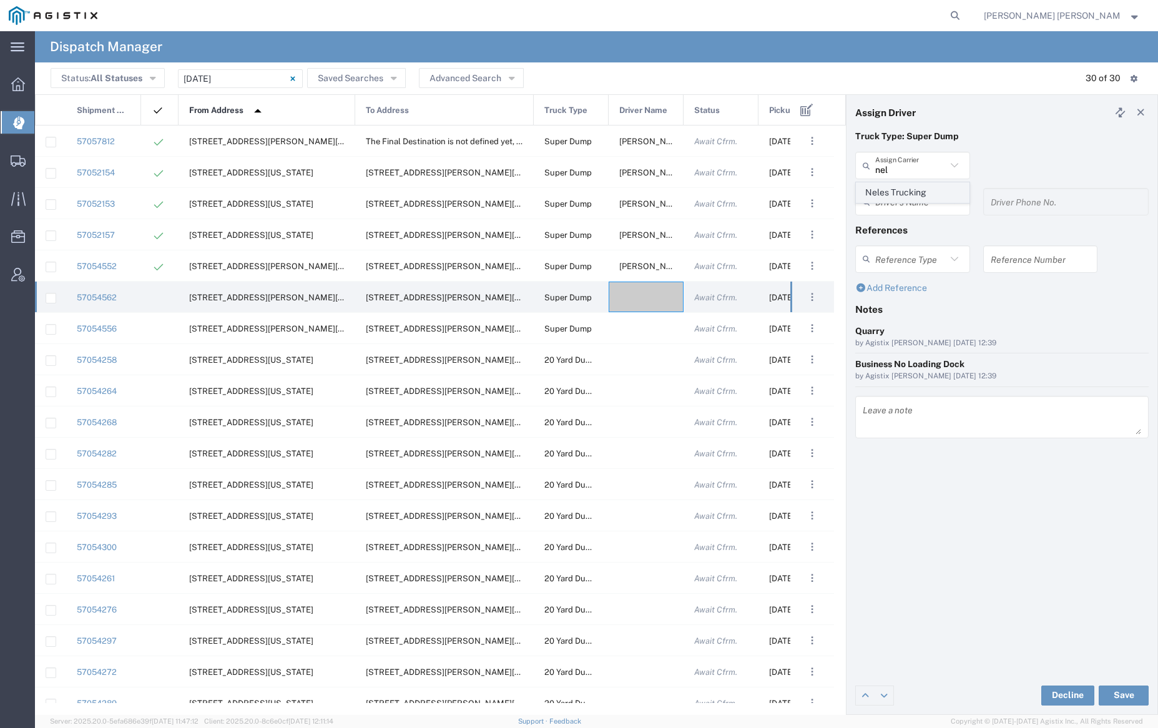
click at [928, 187] on span "Neles Trucking" at bounding box center [913, 192] width 112 height 19
type input "Neles Trucking"
click at [924, 207] on input "text" at bounding box center [914, 202] width 79 height 22
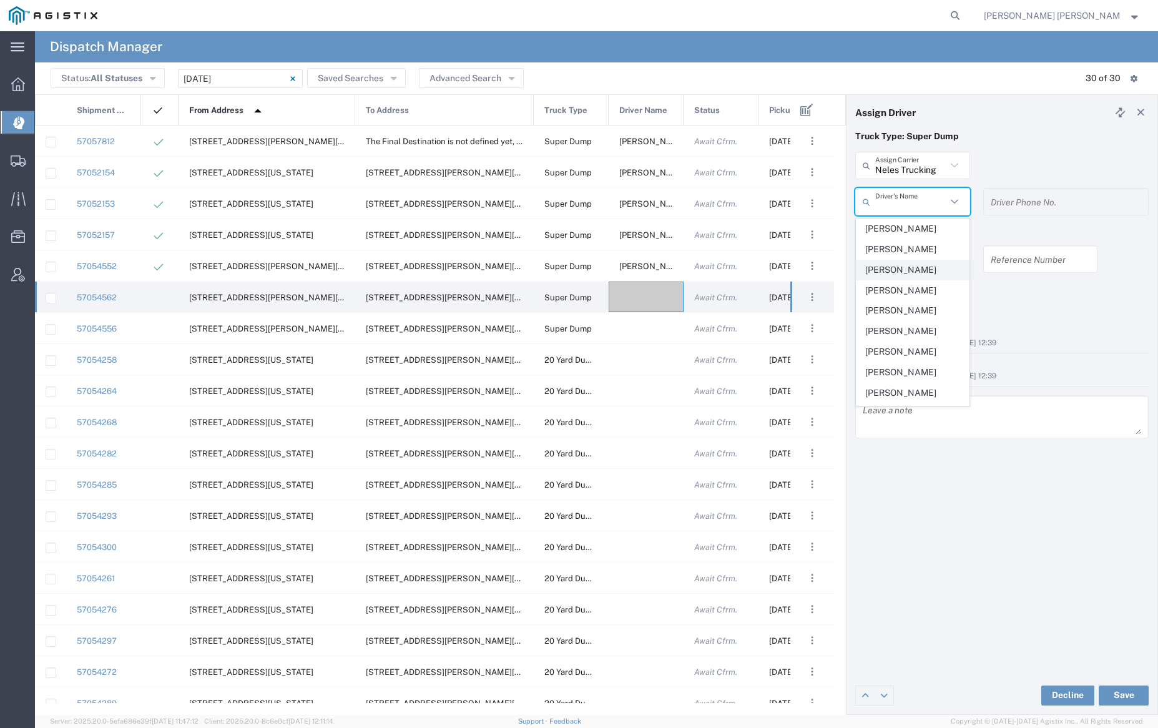
click at [935, 270] on span "[PERSON_NAME]" at bounding box center [913, 269] width 112 height 19
type input "[PERSON_NAME]"
type input "[PHONE_NUMBER]"
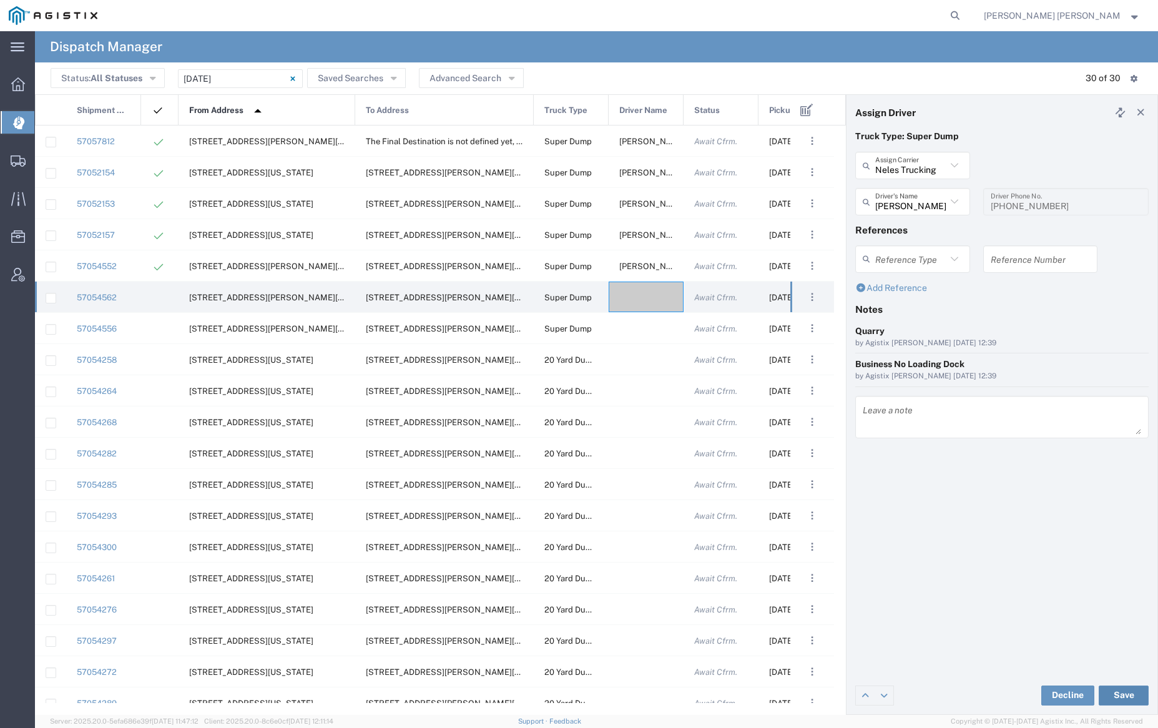
click at [1128, 694] on button "Save" at bounding box center [1124, 696] width 50 height 20
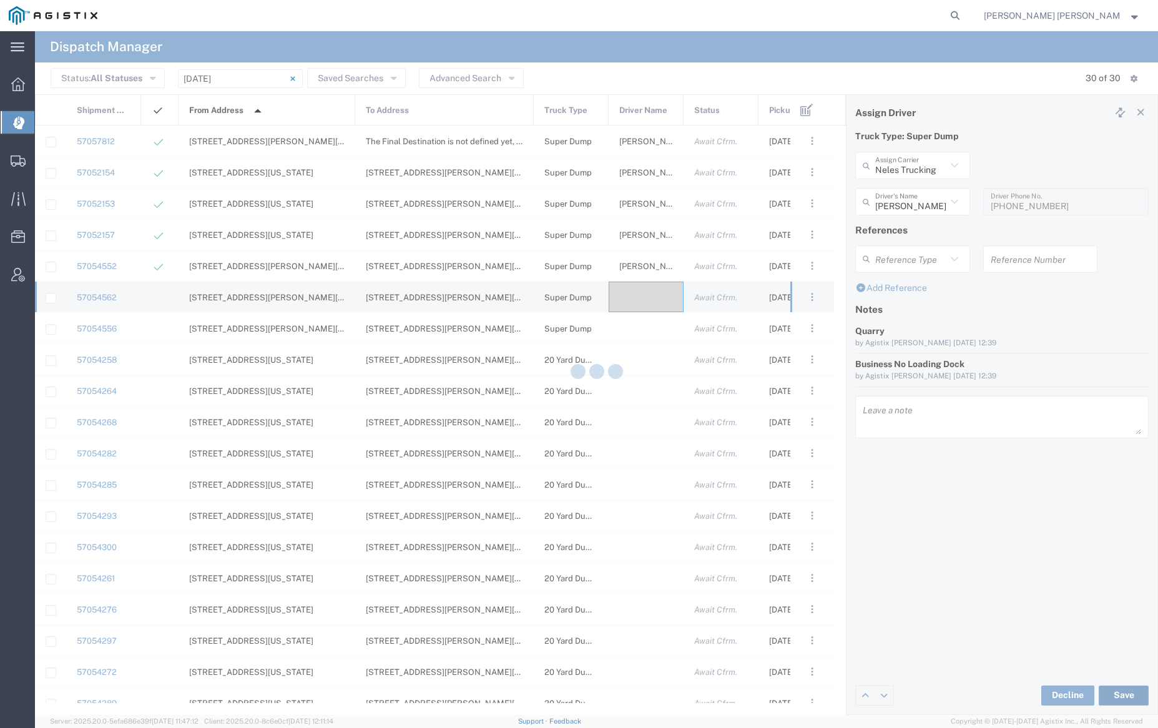
type input "[PERSON_NAME]"
type input "Neles Trucking"
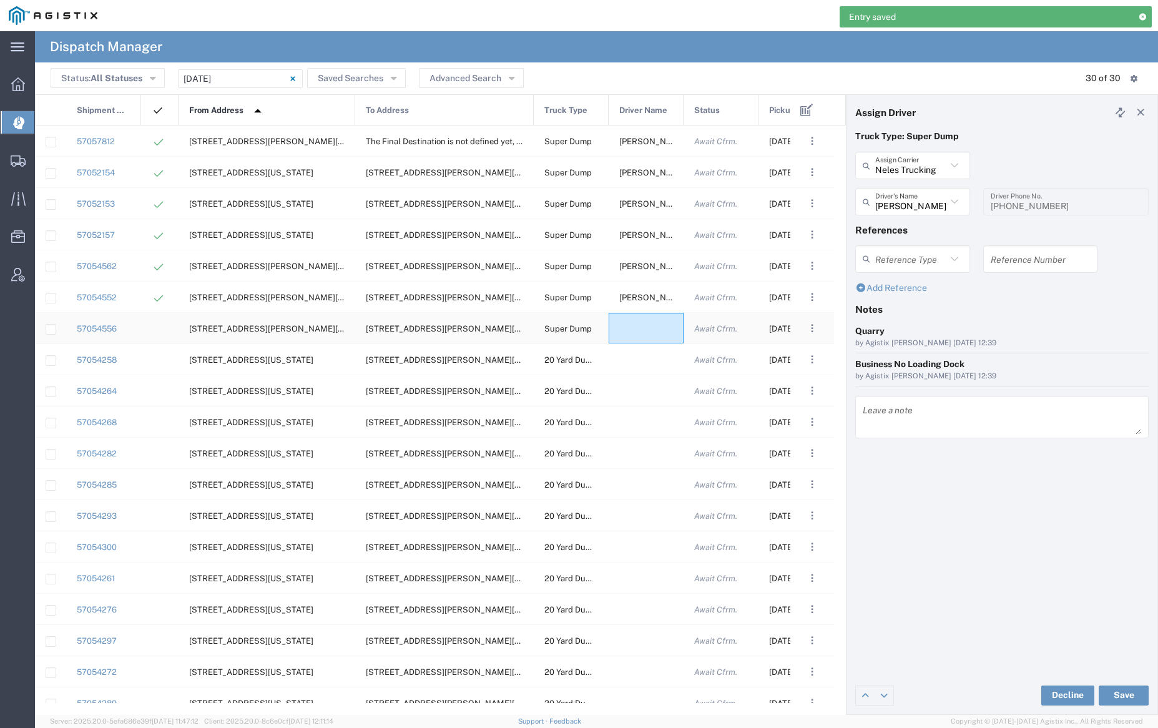
click at [643, 329] on div at bounding box center [646, 328] width 75 height 31
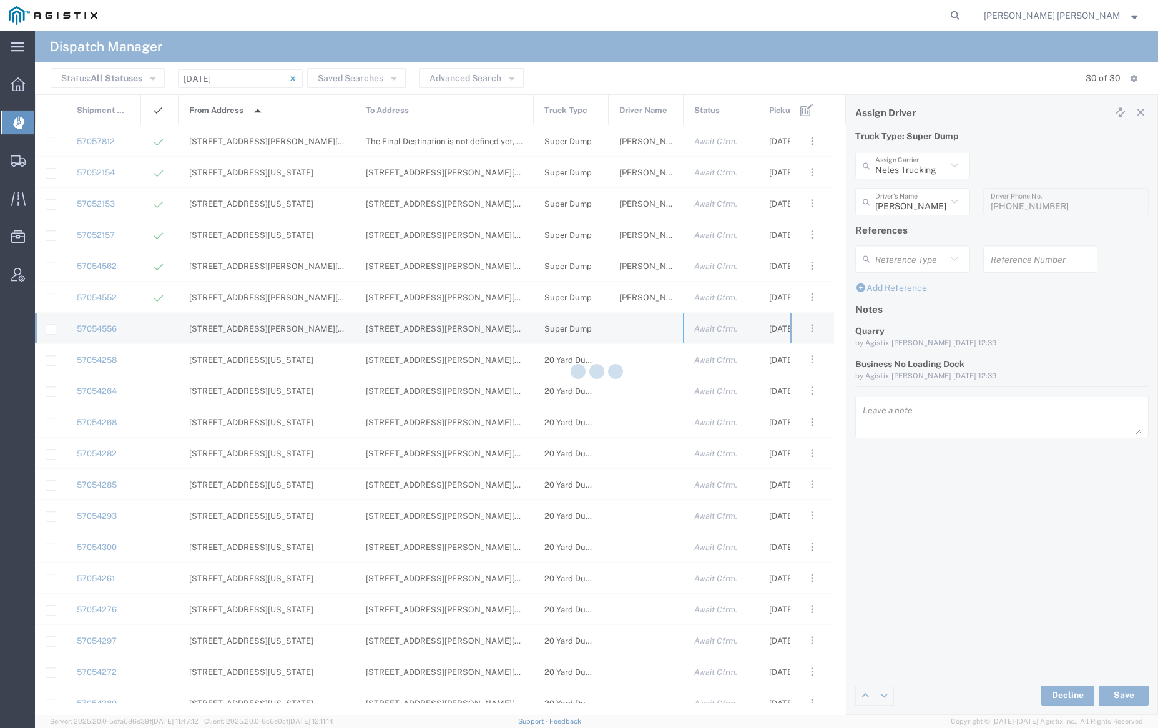
type input "[PERSON_NAME] Trucking"
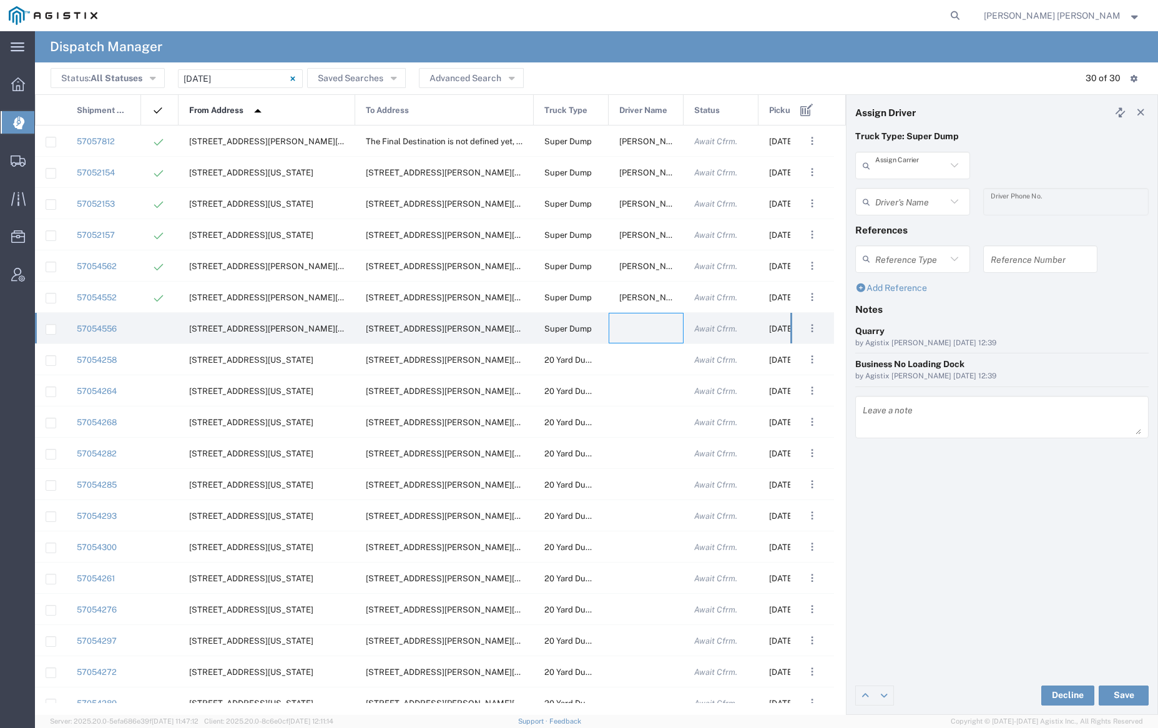
click at [918, 164] on input "text" at bounding box center [910, 166] width 71 height 22
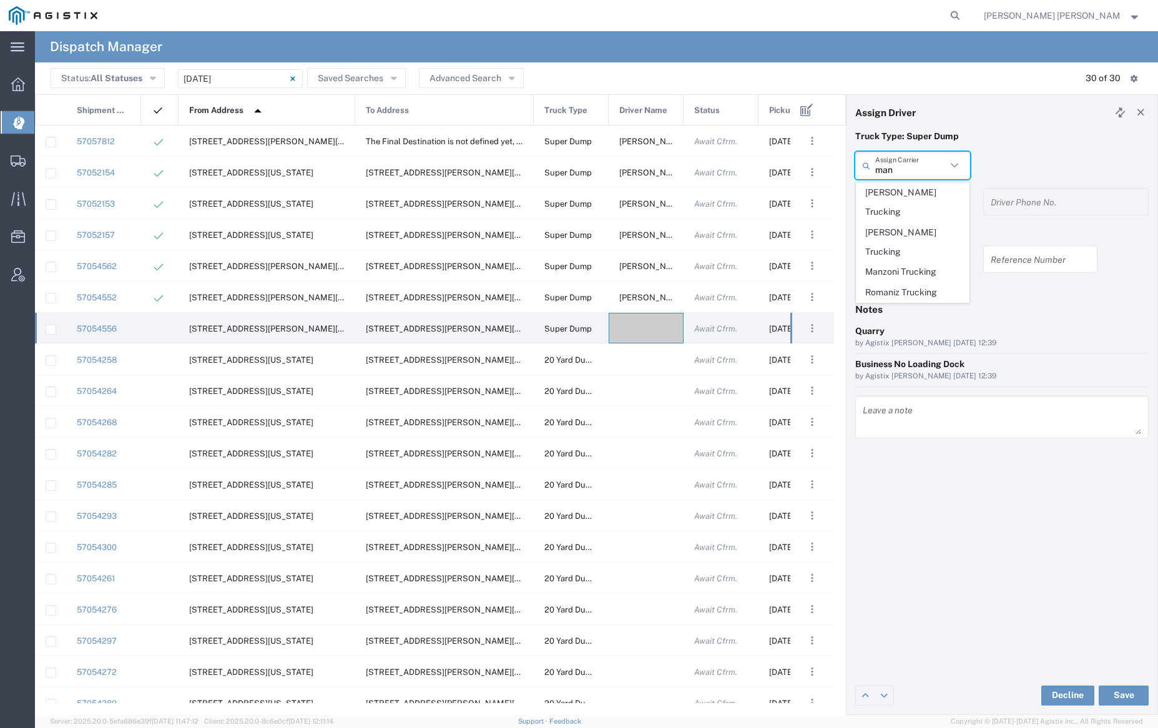
click at [925, 262] on span "Manzoni Trucking" at bounding box center [913, 271] width 112 height 19
type input "Manzoni Trucking"
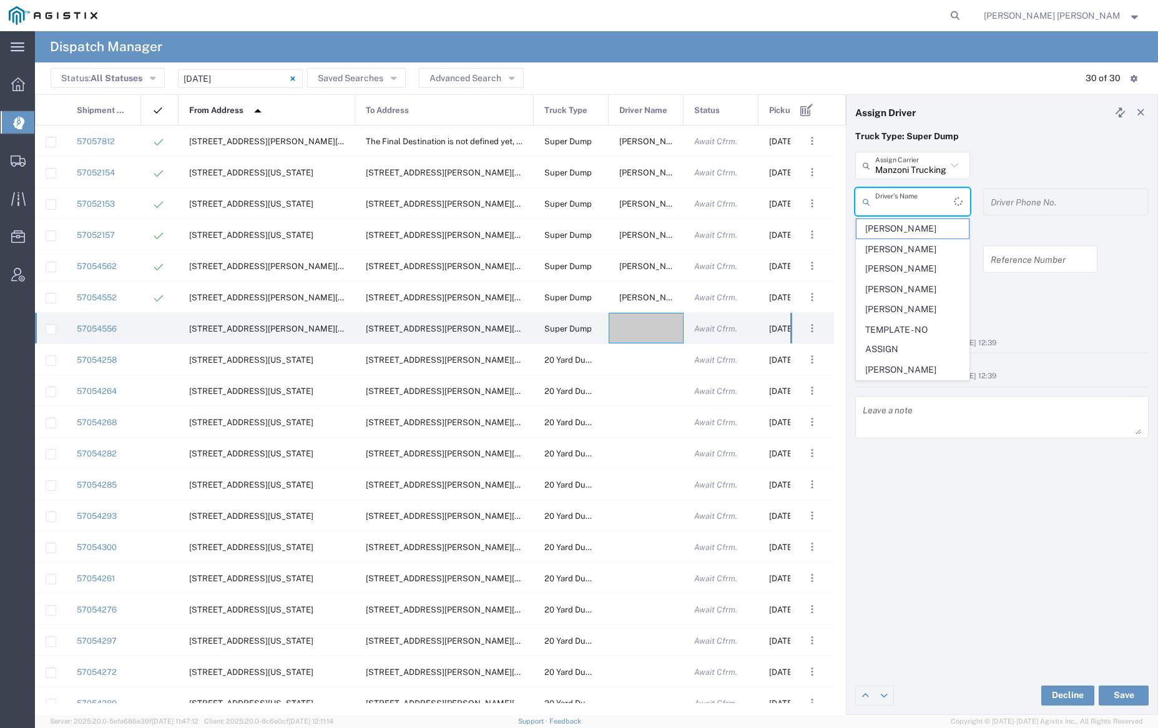
click at [922, 194] on input "text" at bounding box center [914, 202] width 79 height 22
click at [898, 234] on span "[PERSON_NAME]" at bounding box center [913, 223] width 112 height 19
type input "[PERSON_NAME]"
type input "[PHONE_NUMBER]"
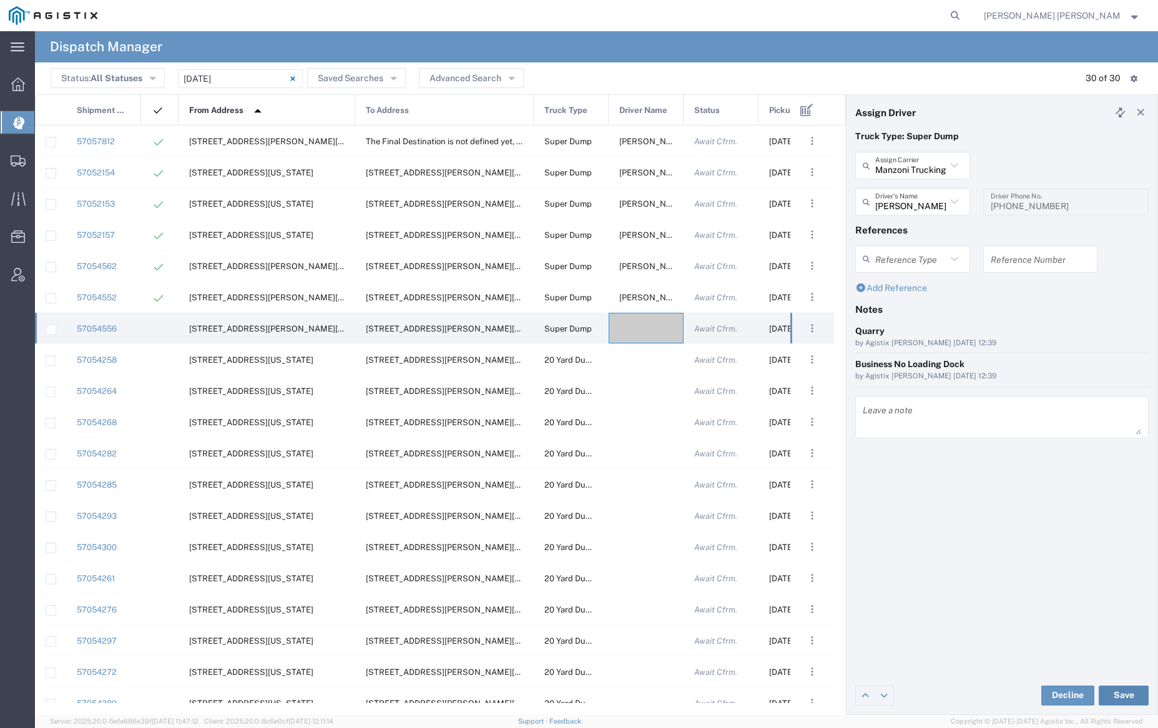
click at [1129, 692] on button "Save" at bounding box center [1124, 696] width 50 height 20
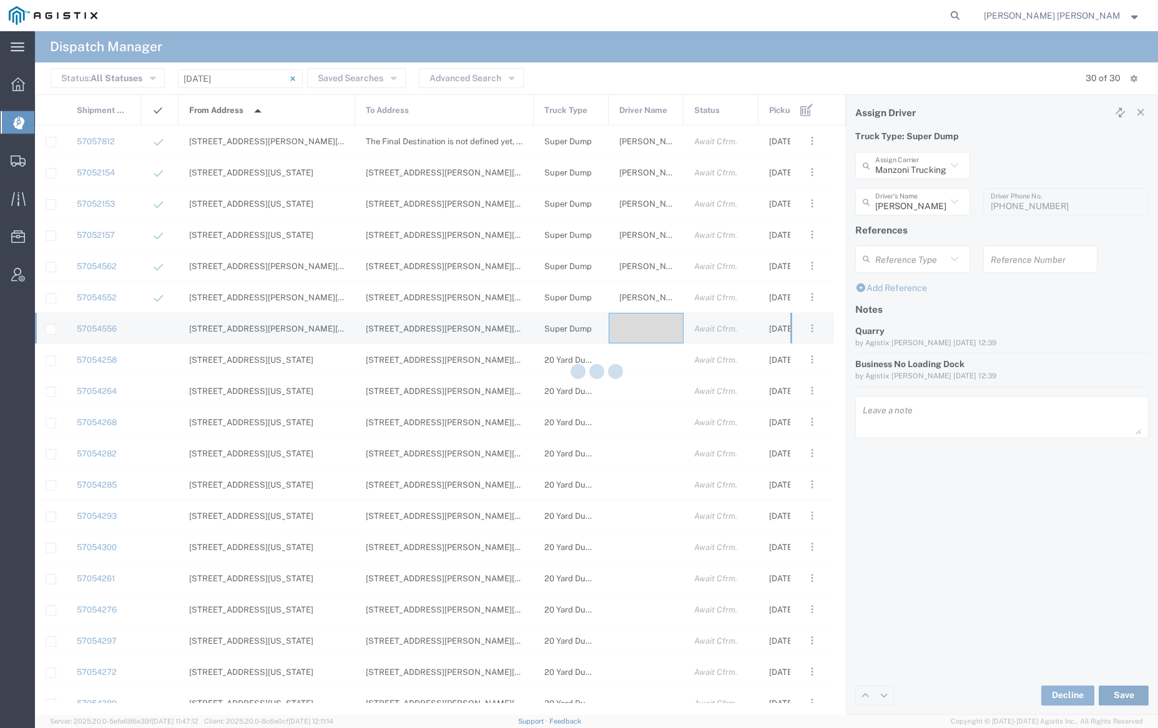
type input "[PERSON_NAME]"
type input "Manzoni Trucking"
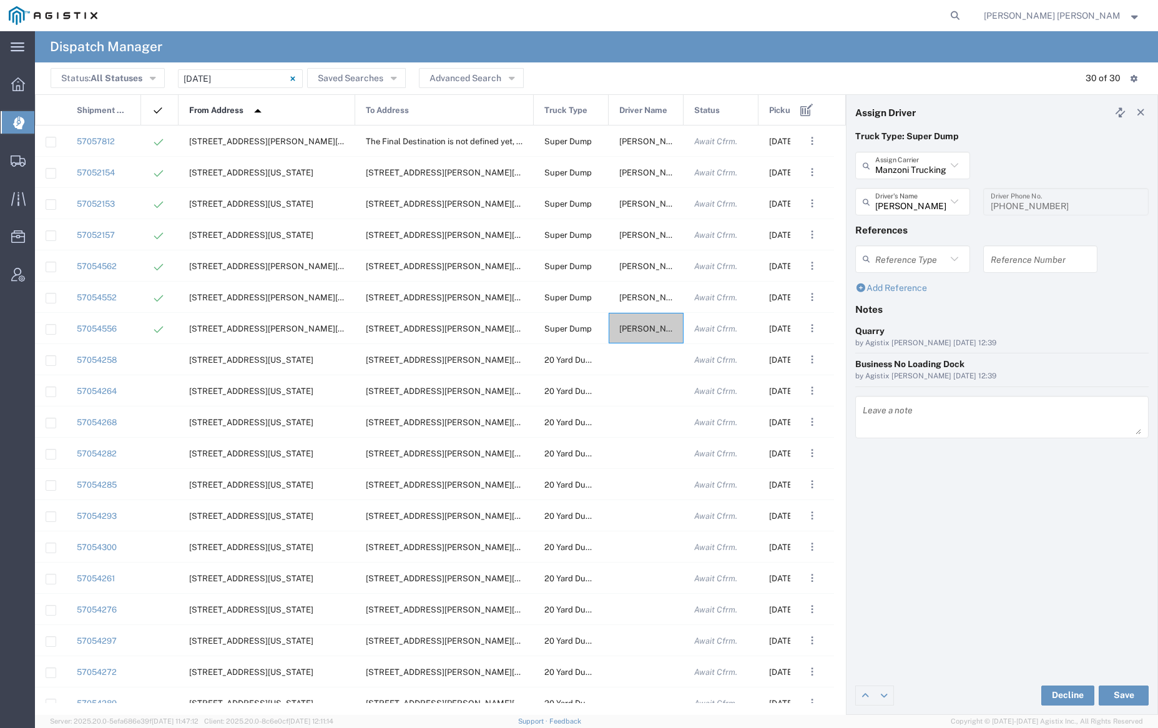
click at [786, 114] on span "Pickup Date and Time" at bounding box center [811, 110] width 84 height 31
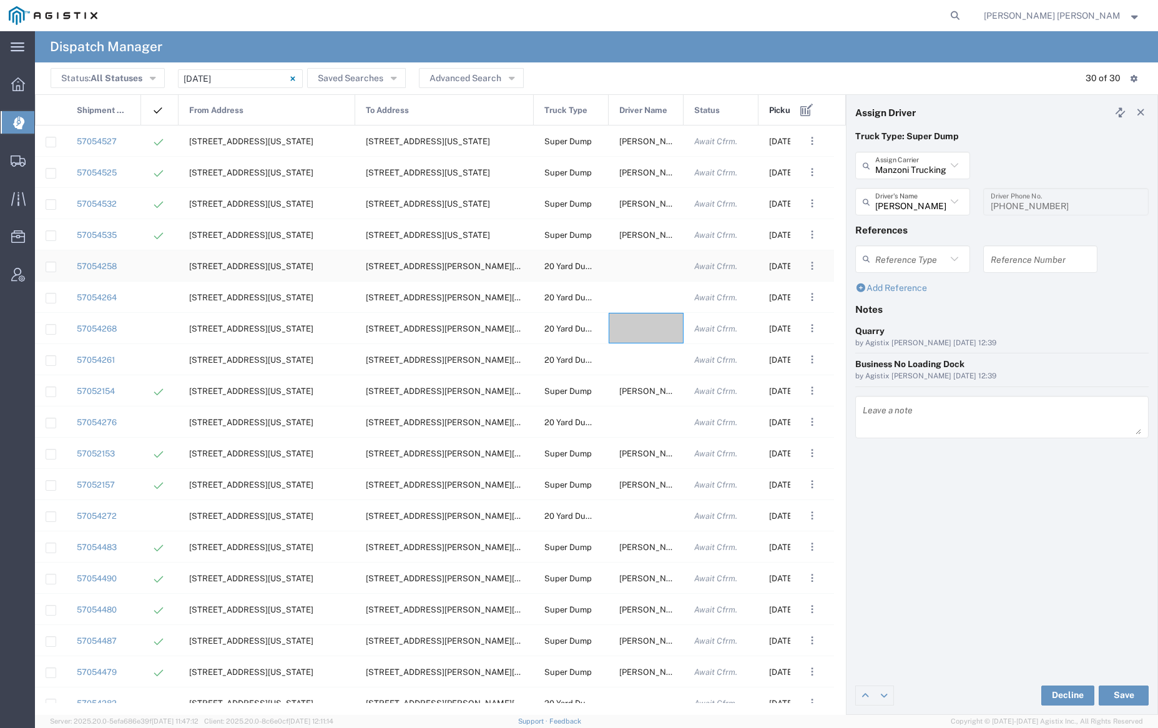
click at [641, 264] on div at bounding box center [646, 265] width 75 height 31
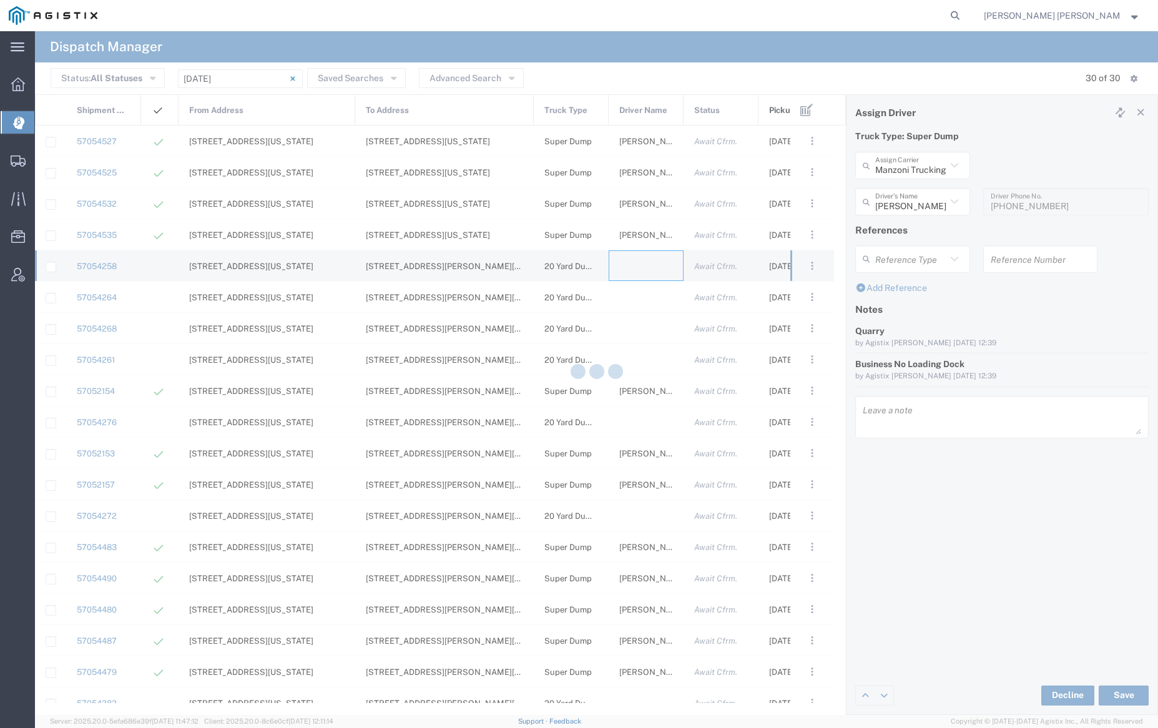
type input "[PERSON_NAME] Trucking"
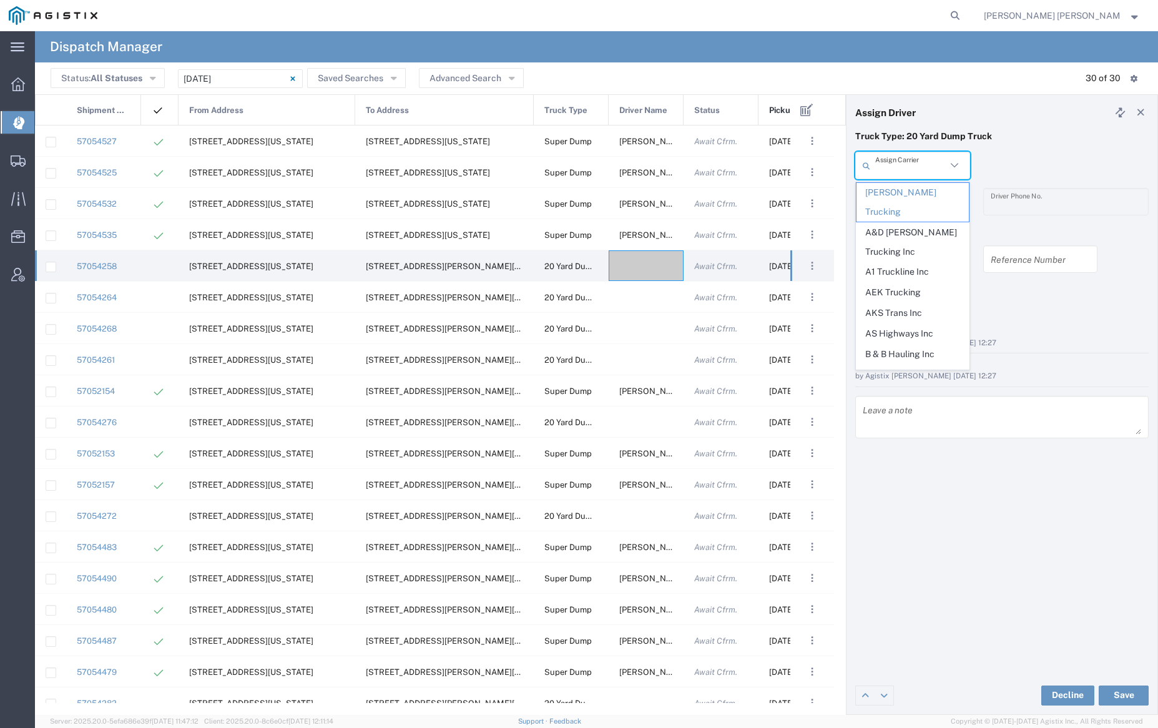
click at [910, 168] on input "text" at bounding box center [910, 166] width 71 height 22
click at [915, 223] on span "M A [PERSON_NAME] Trucking LLC" at bounding box center [913, 242] width 112 height 39
type input "M A [PERSON_NAME] Trucking LLC"
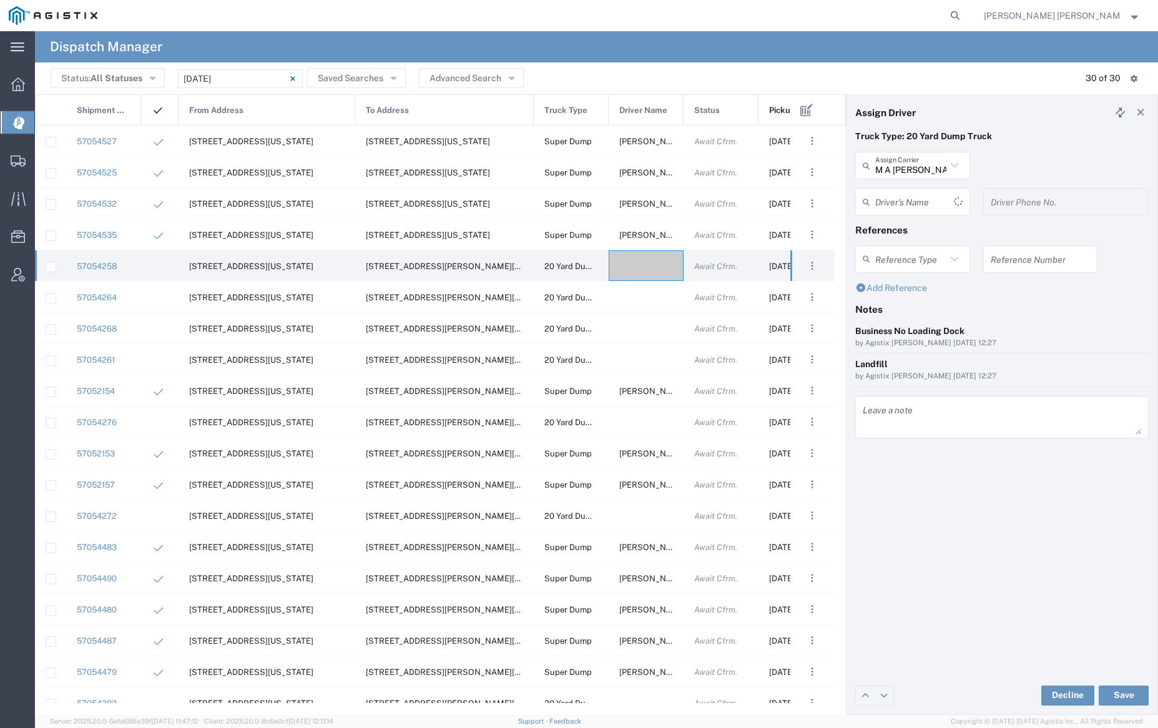
click at [915, 215] on div "Driver's Name" at bounding box center [912, 201] width 115 height 27
click at [919, 227] on span "[PERSON_NAME]" at bounding box center [913, 228] width 112 height 19
type input "[PERSON_NAME]"
type input "[PHONE_NUMBER]"
click at [1130, 694] on button "Save" at bounding box center [1124, 696] width 50 height 20
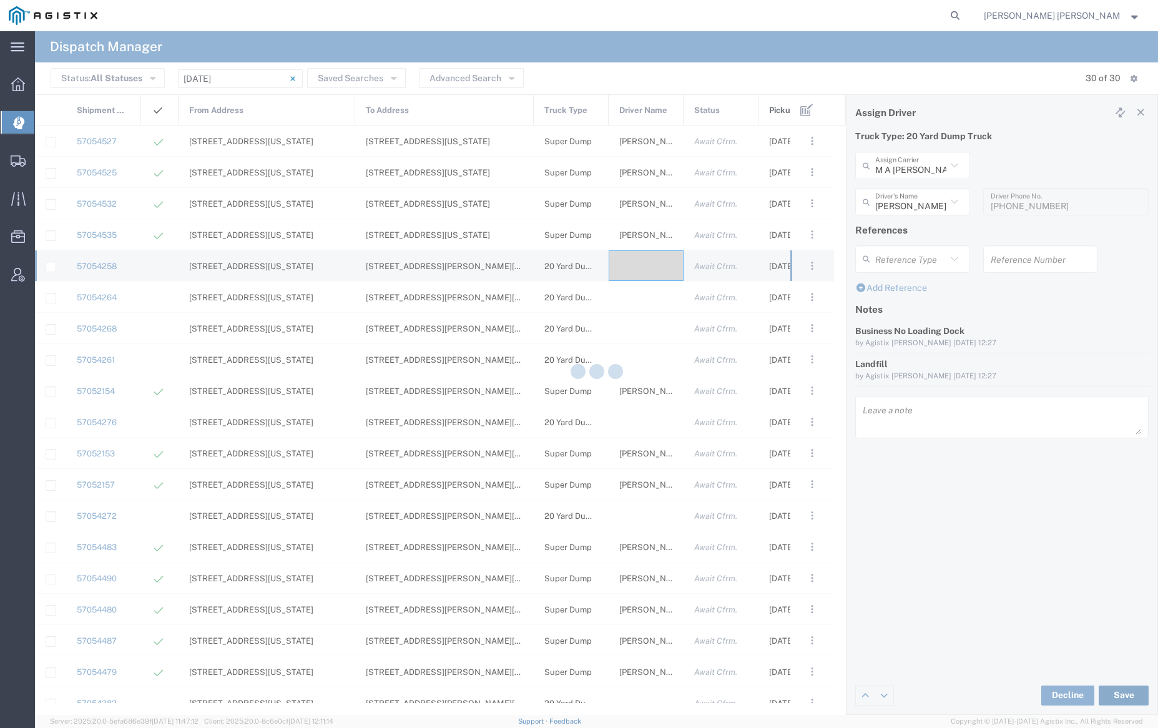
type input "[PERSON_NAME]"
type input "M A [PERSON_NAME] Trucking LLC"
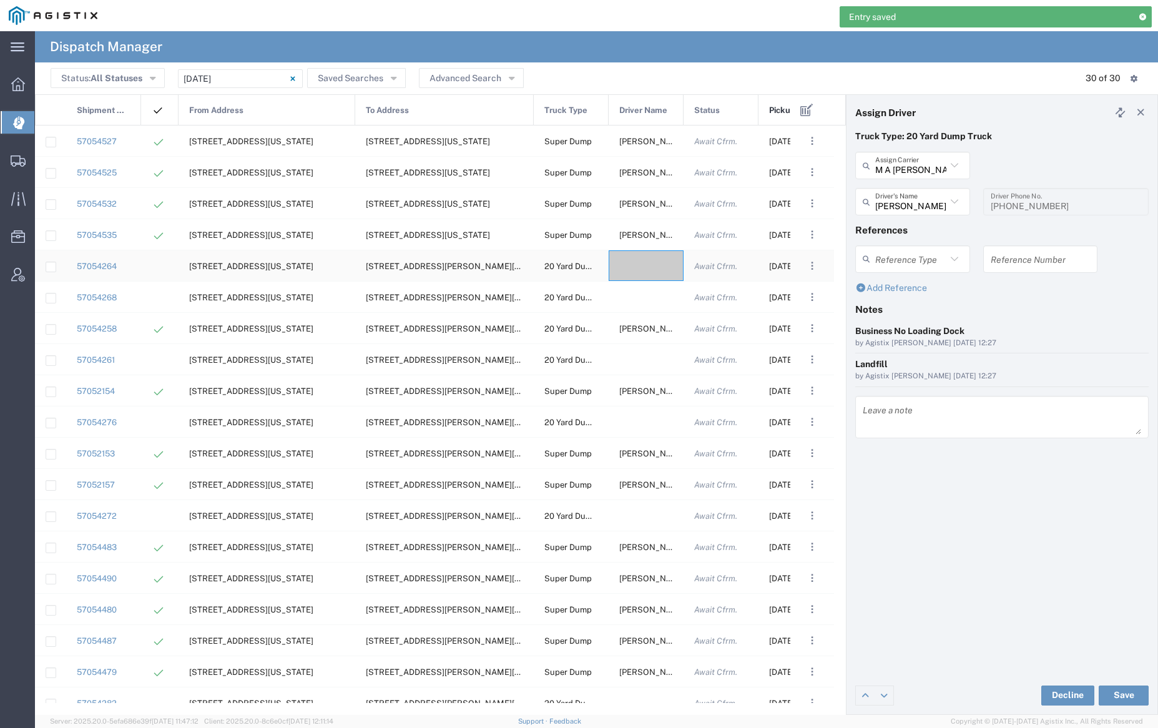
click at [648, 269] on div at bounding box center [646, 265] width 75 height 31
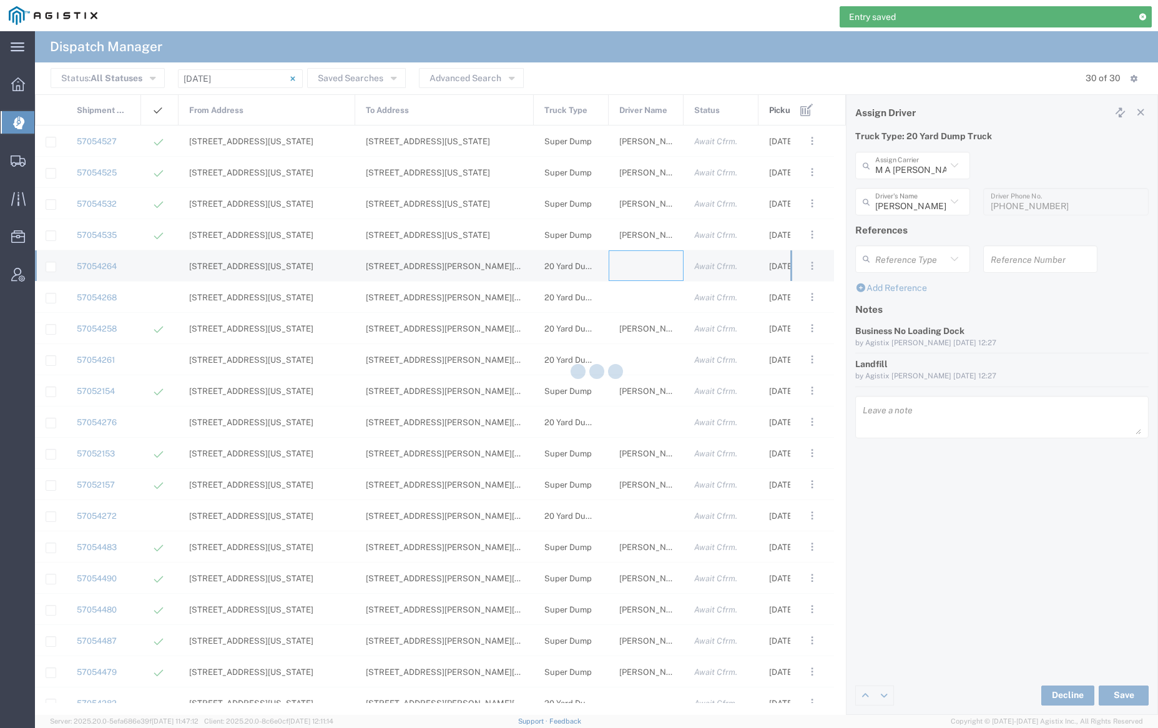
type input "[PERSON_NAME] Trucking"
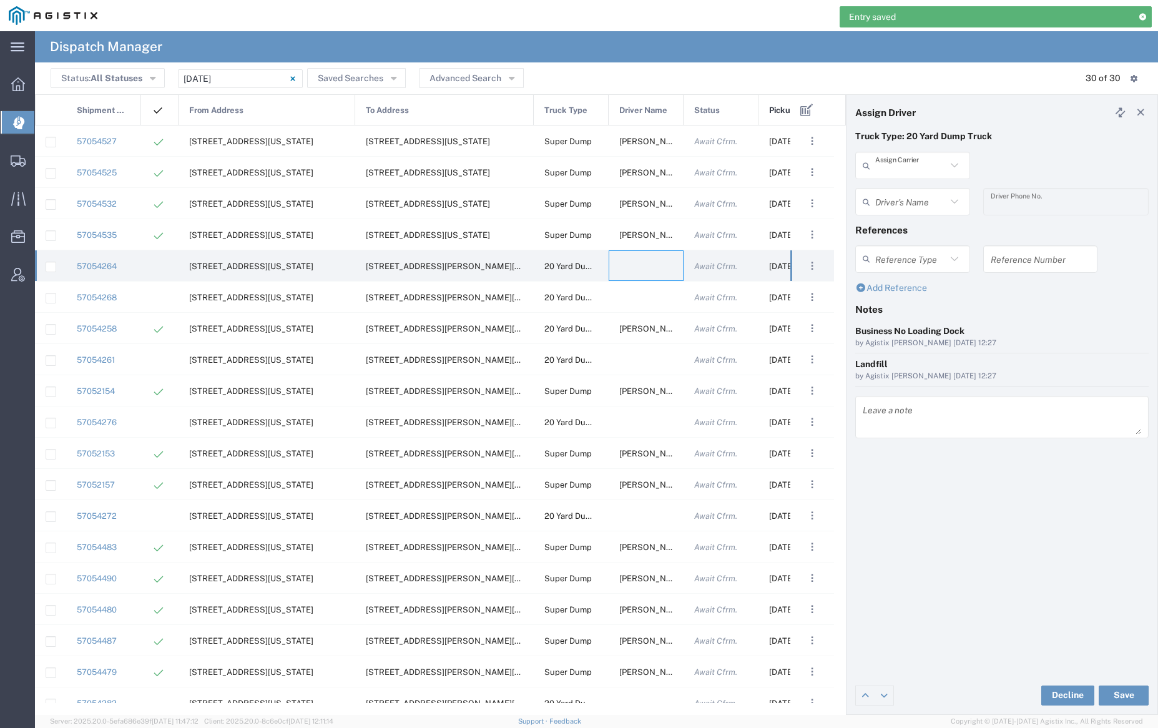
click at [908, 164] on input "text" at bounding box center [910, 166] width 71 height 22
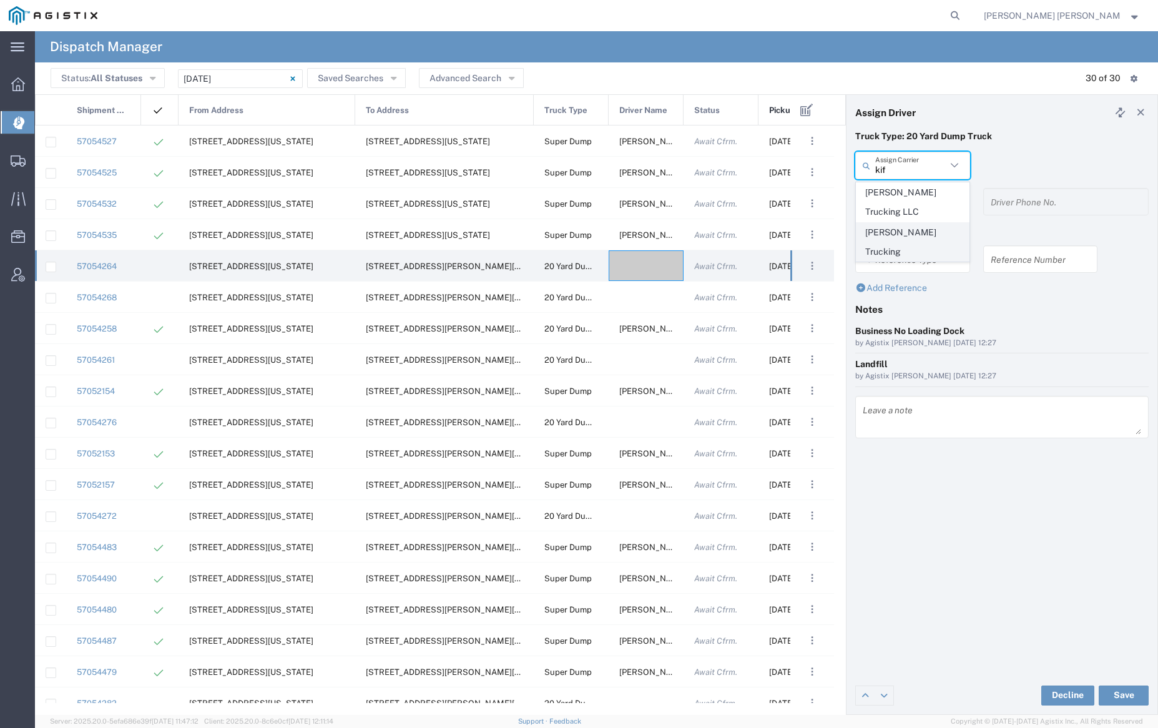
click at [912, 229] on span "[PERSON_NAME] Trucking" at bounding box center [913, 242] width 112 height 39
type input "[PERSON_NAME] Trucking"
click at [909, 210] on input "text" at bounding box center [910, 202] width 71 height 22
click at [915, 228] on span "[PERSON_NAME]" at bounding box center [913, 228] width 112 height 19
type input "[PERSON_NAME]"
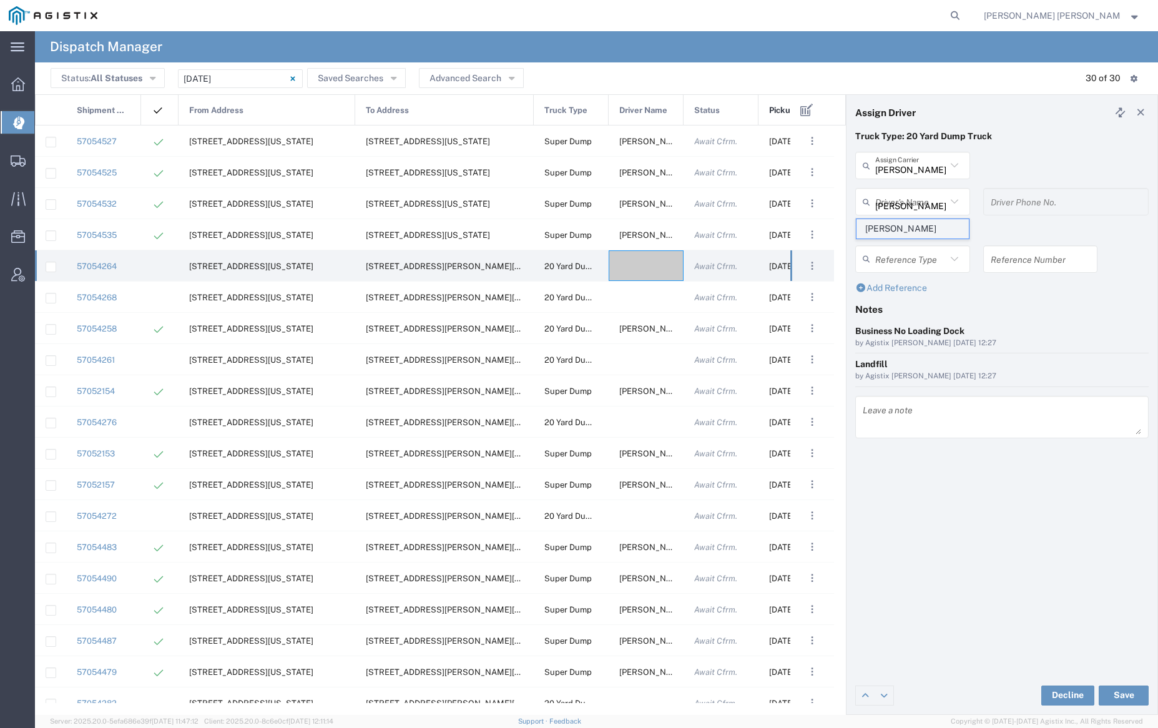
type input "9253838798"
click at [1123, 691] on button "Save" at bounding box center [1124, 696] width 50 height 20
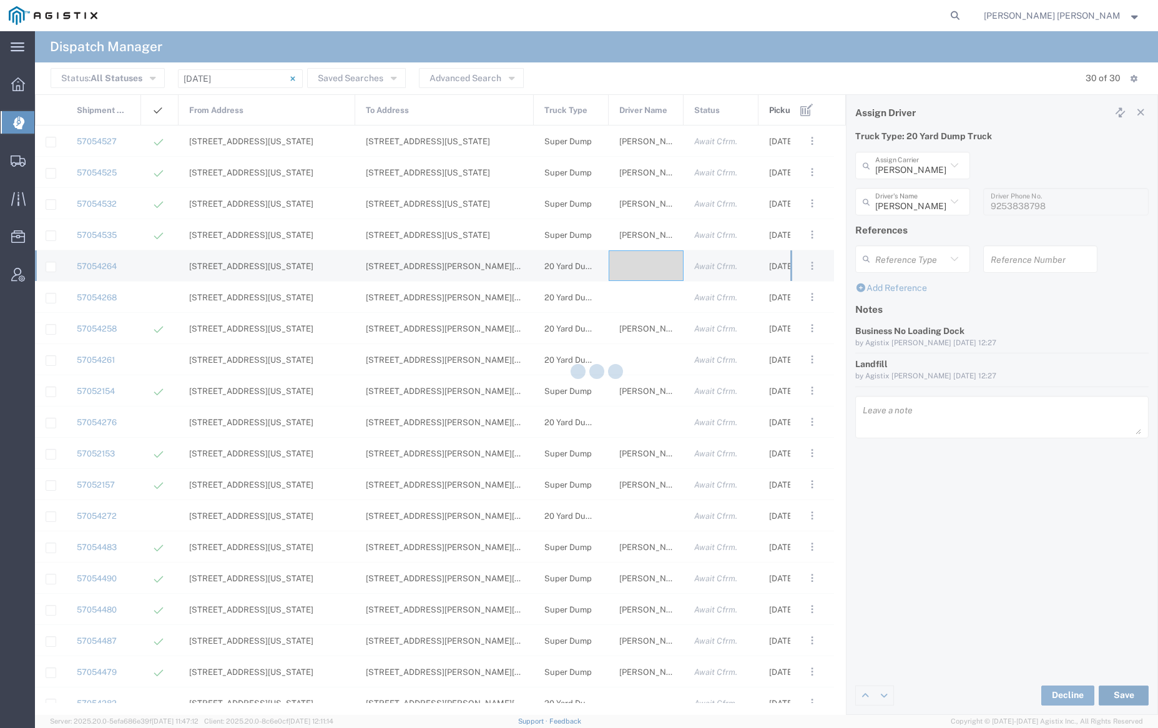
type input "[PERSON_NAME]"
type input "[PERSON_NAME] Trucking"
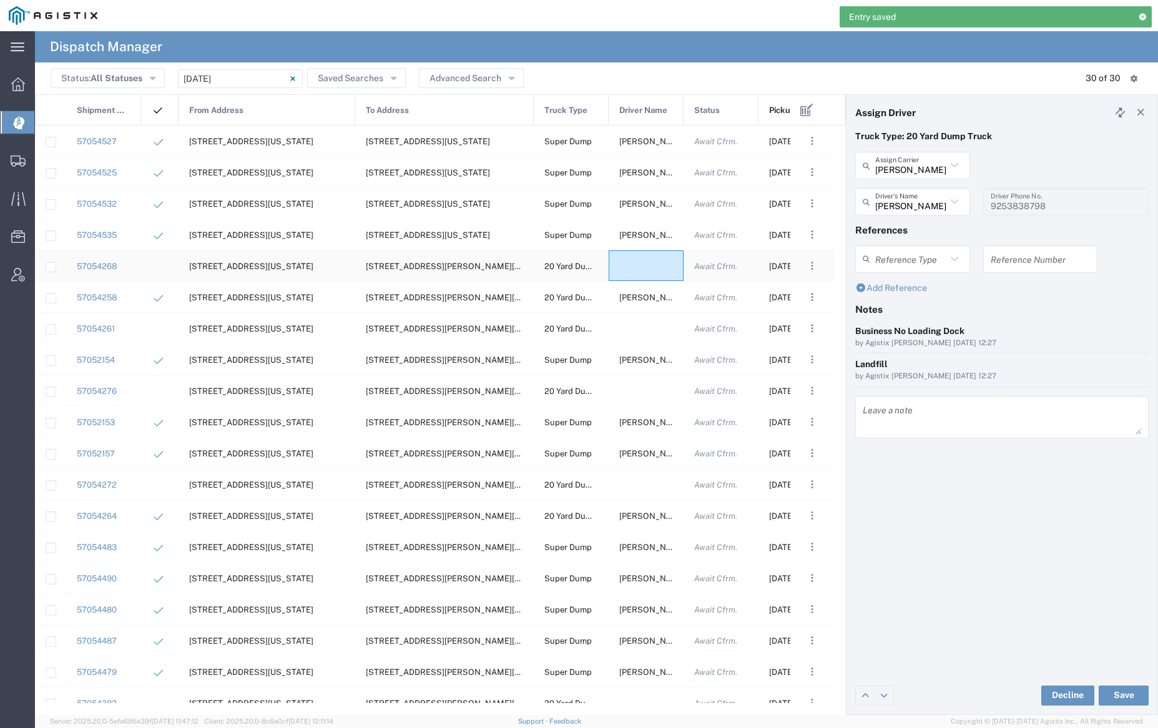
click at [639, 270] on div at bounding box center [646, 265] width 75 height 31
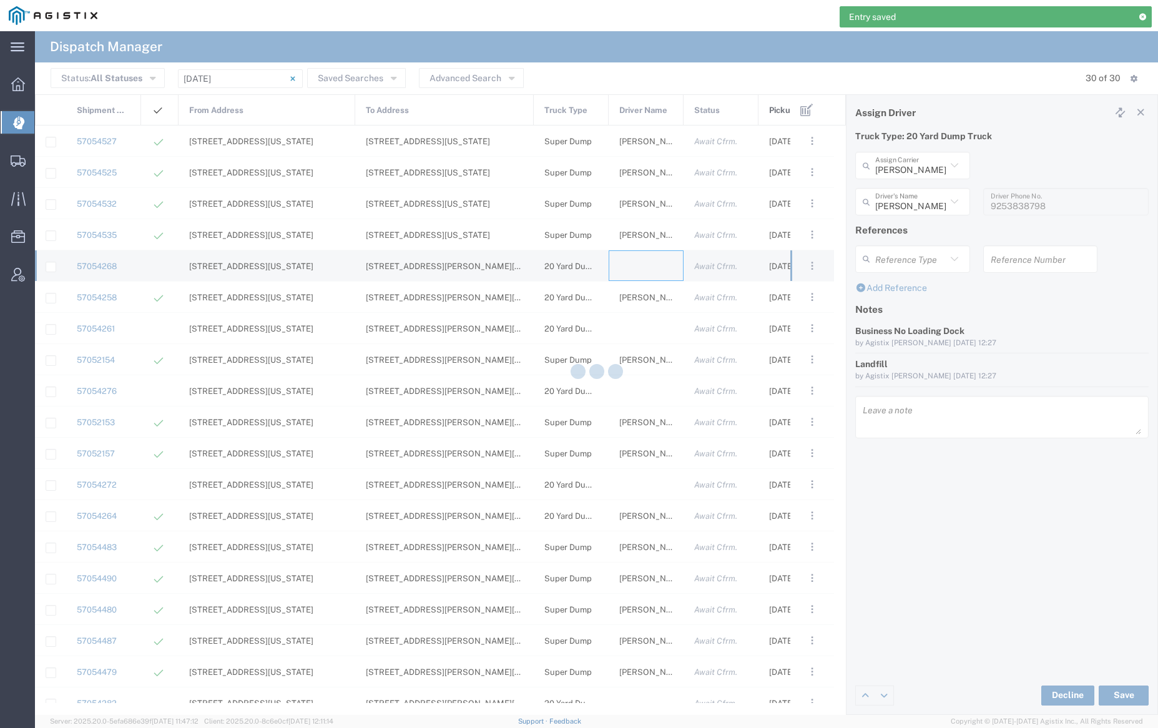
type input "[PERSON_NAME] Trucking"
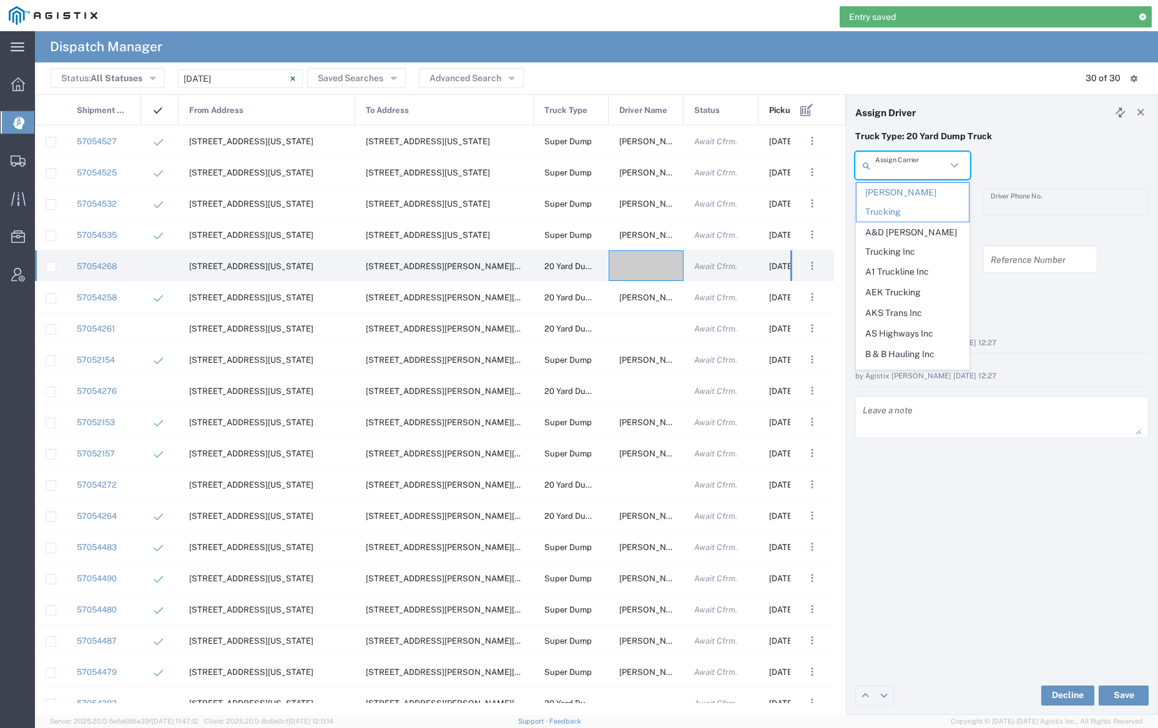
click at [904, 169] on input "text" at bounding box center [910, 166] width 71 height 22
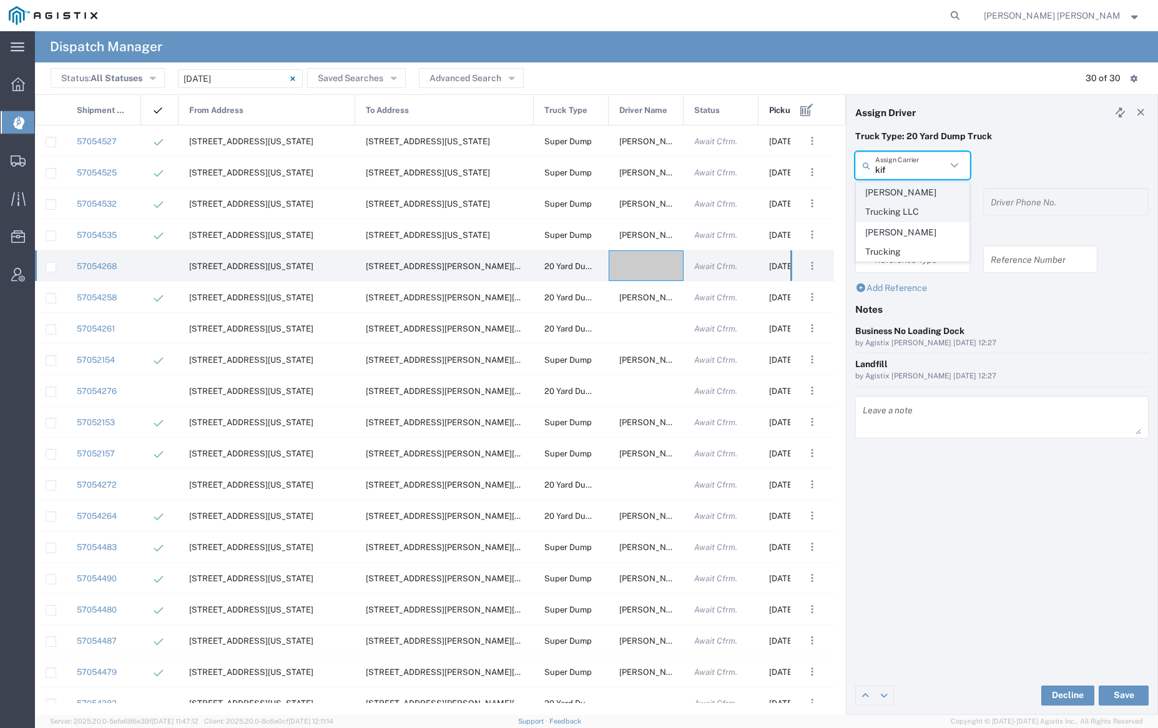
click at [900, 200] on span "[PERSON_NAME] Trucking LLC" at bounding box center [913, 202] width 112 height 39
type input "[PERSON_NAME] Trucking LLC"
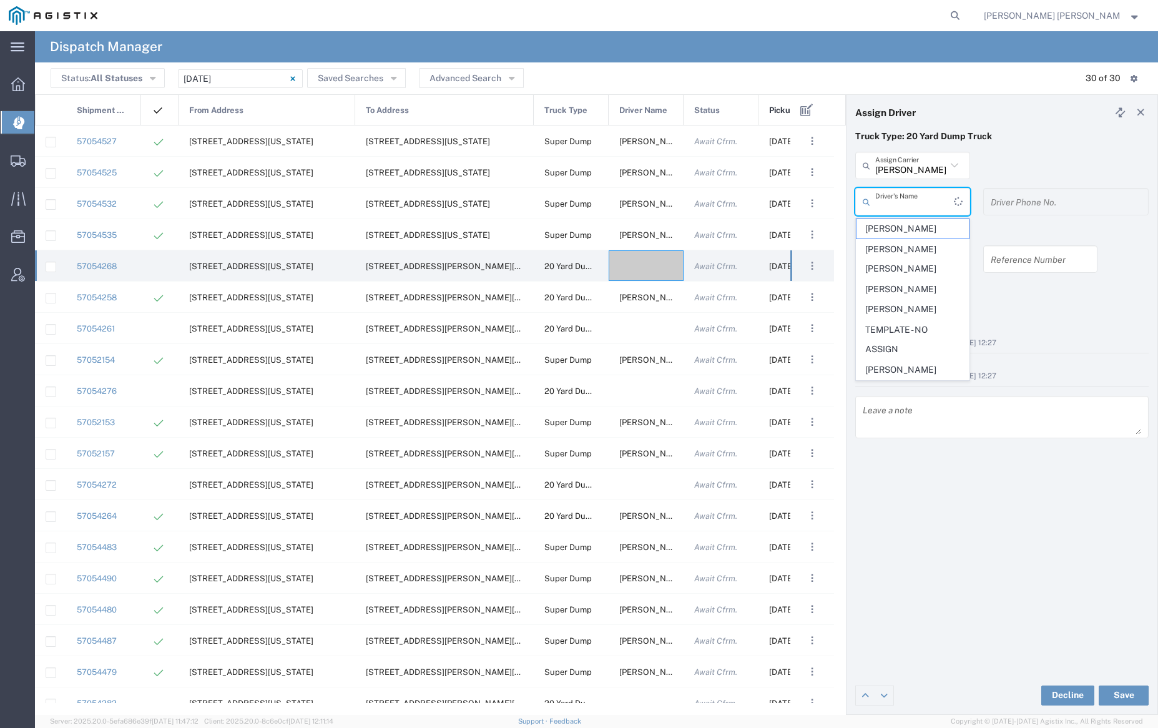
click at [900, 200] on input "text" at bounding box center [914, 202] width 79 height 22
click at [908, 226] on span "[PERSON_NAME]" at bounding box center [913, 228] width 112 height 19
type input "[PERSON_NAME]"
type input "9253838564"
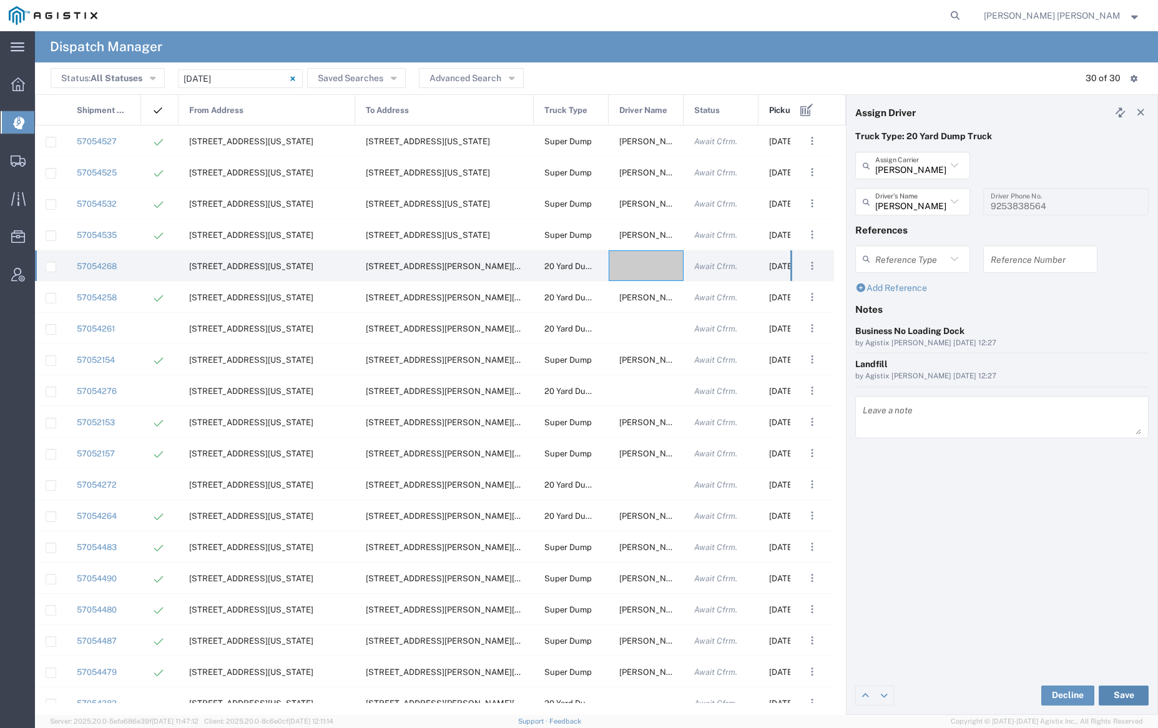
click at [1124, 689] on button "Save" at bounding box center [1124, 696] width 50 height 20
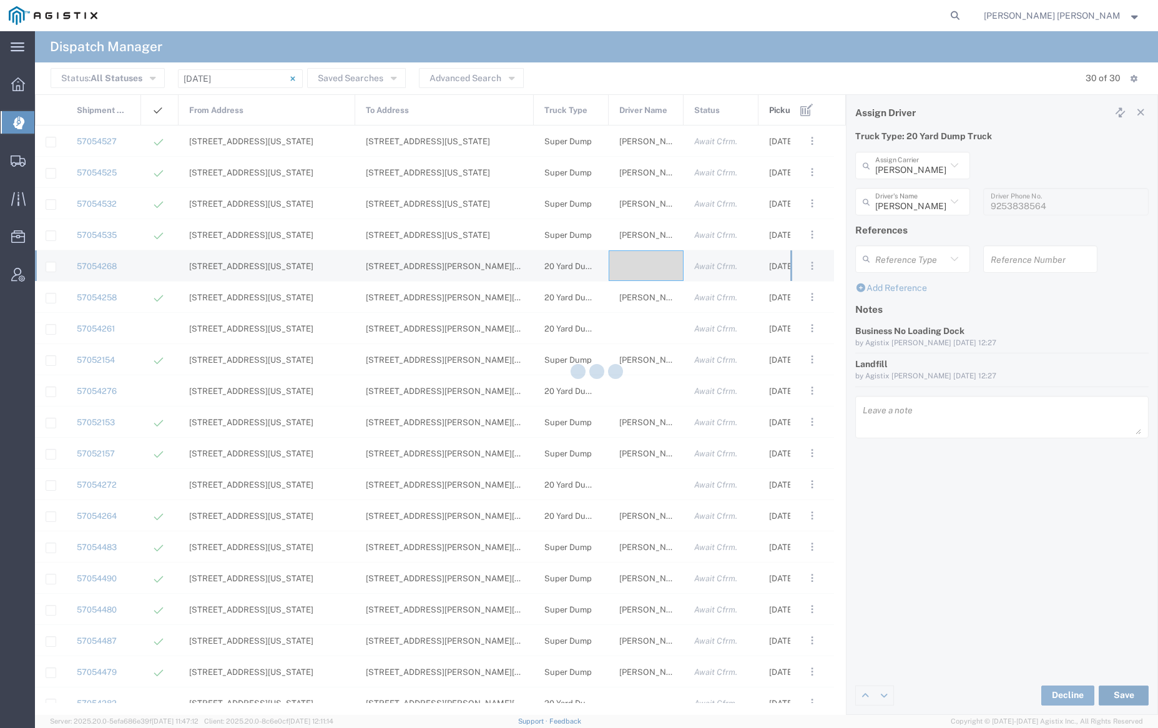
type input "[PERSON_NAME]"
type input "[PERSON_NAME] Trucking LLC"
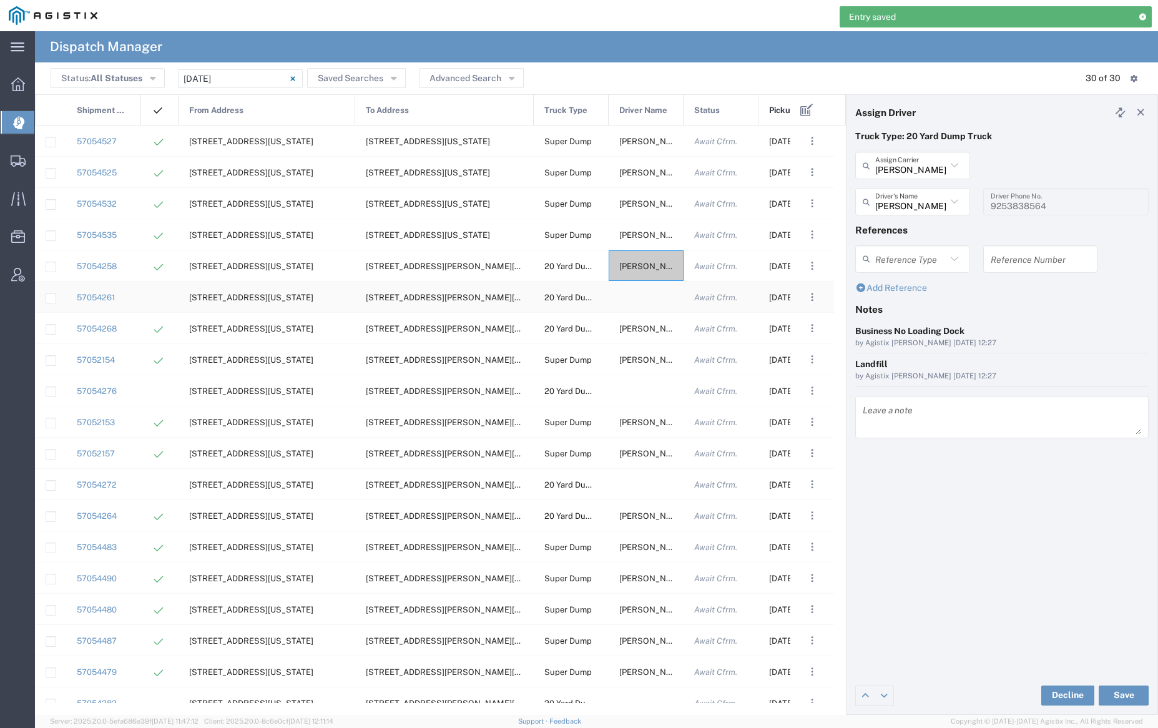
click at [644, 303] on div at bounding box center [646, 297] width 75 height 31
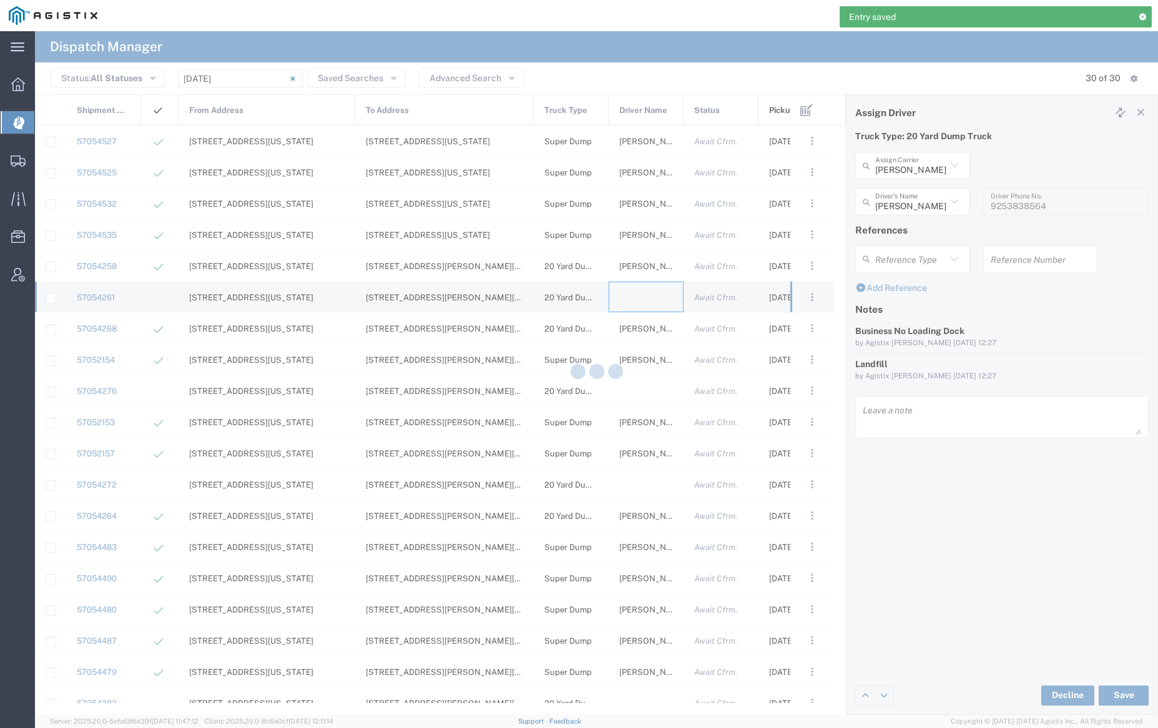
type input "[PERSON_NAME] Trucking"
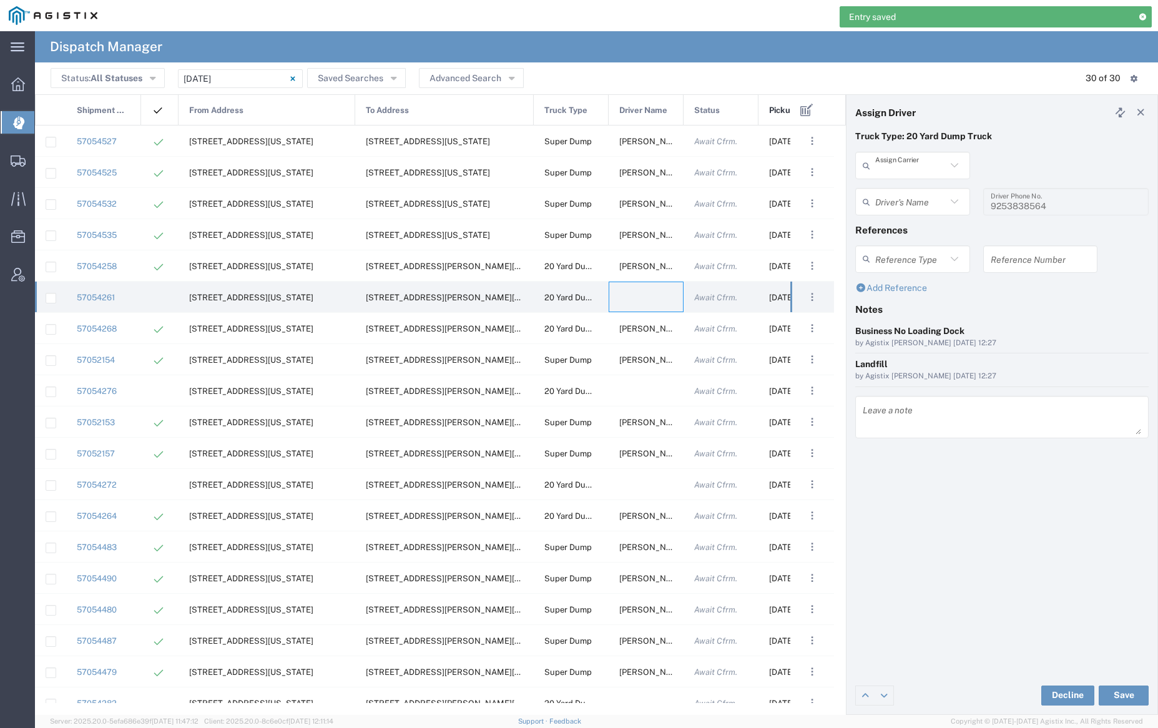
click at [914, 166] on input "text" at bounding box center [910, 166] width 71 height 22
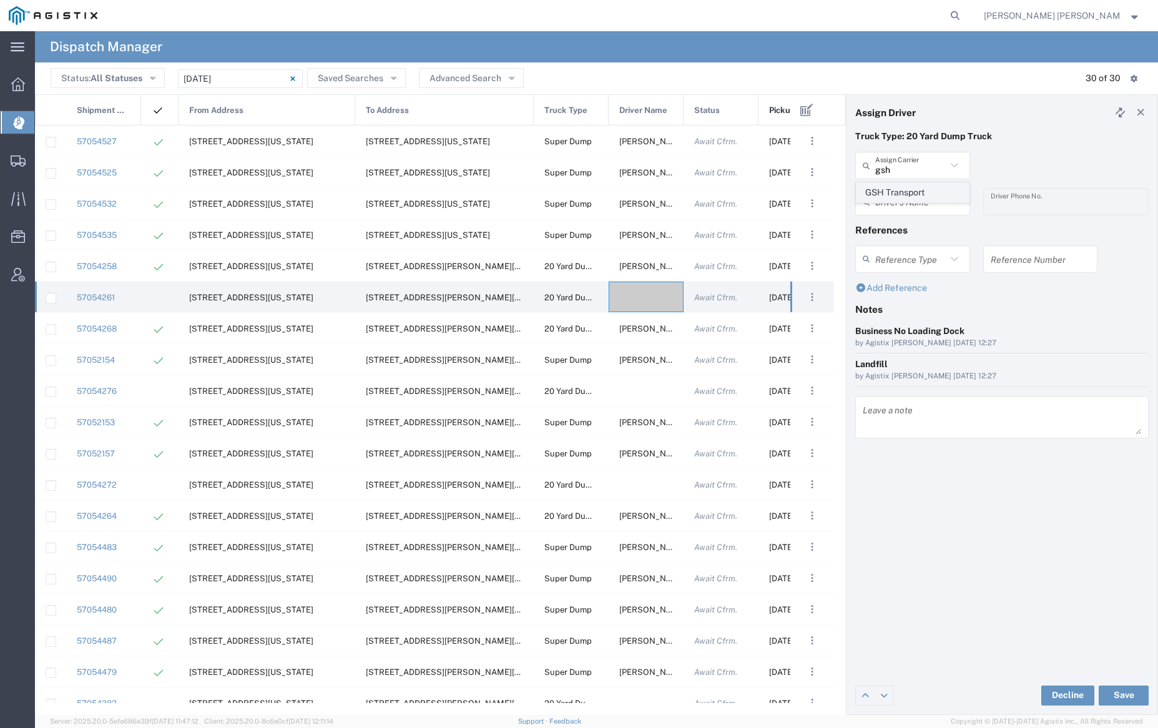
click at [914, 189] on span "GSH Transport" at bounding box center [913, 192] width 112 height 19
type input "GSH Transport"
click at [917, 198] on input "text" at bounding box center [914, 202] width 79 height 22
click at [924, 231] on span "[PERSON_NAME]" at bounding box center [913, 228] width 112 height 19
type input "[PERSON_NAME]"
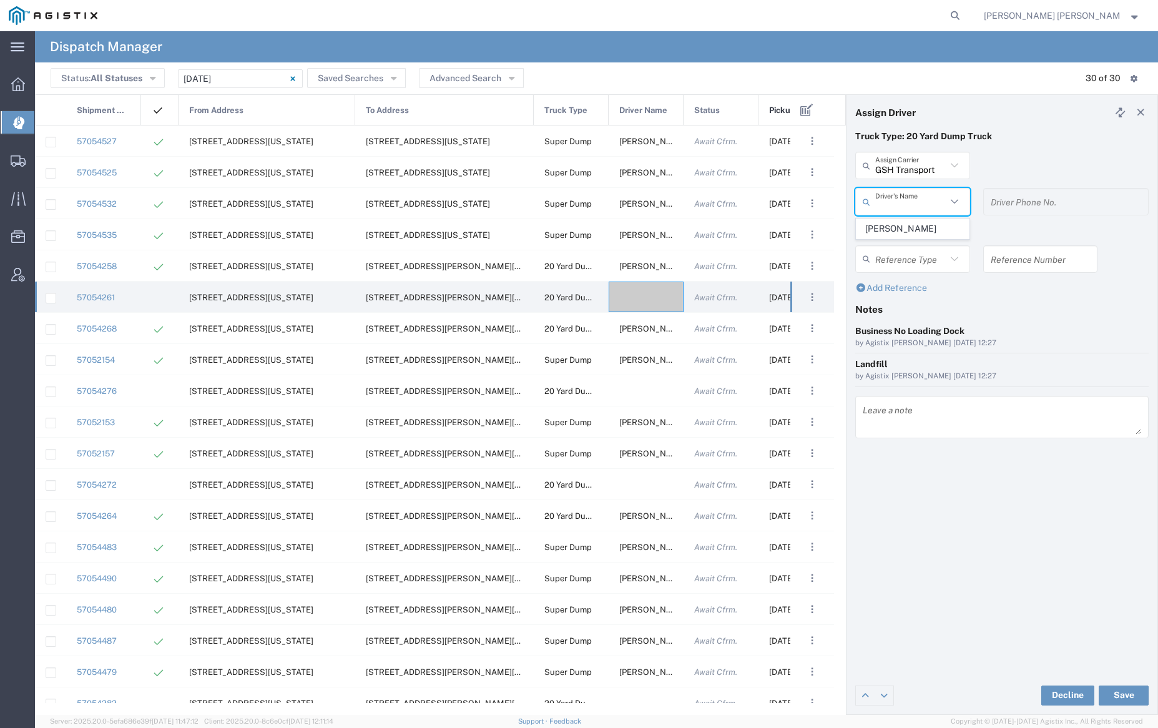
type input "4086873968"
click at [1121, 696] on button "Save" at bounding box center [1124, 696] width 50 height 20
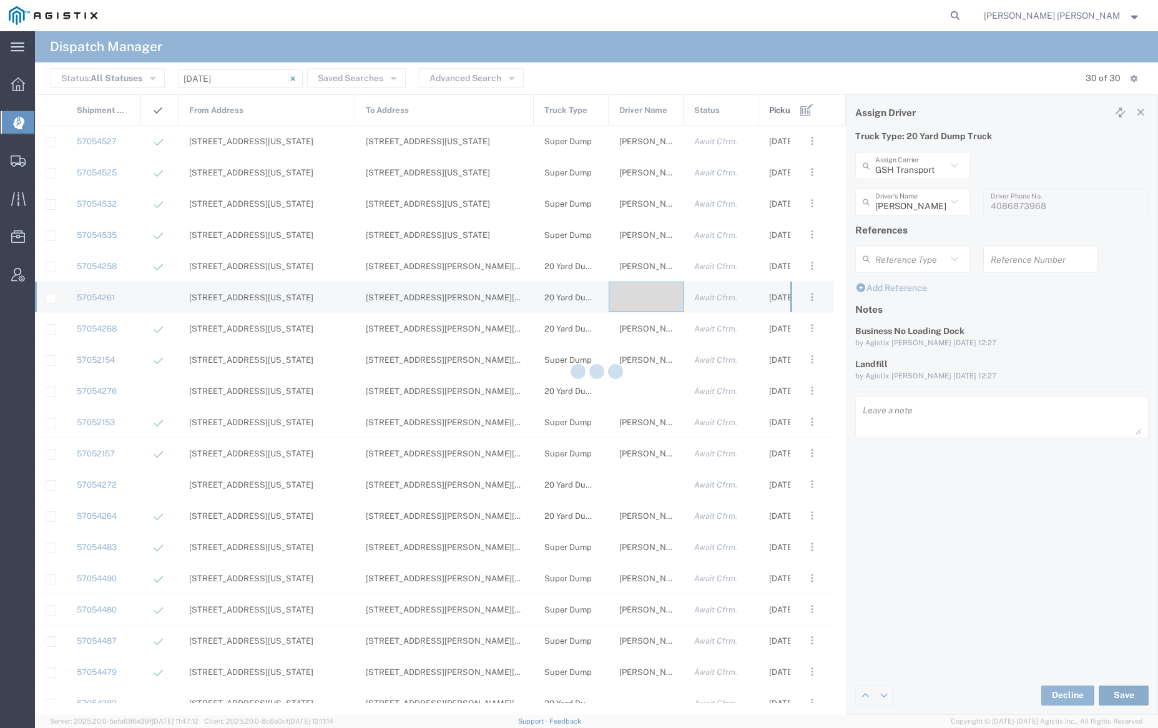
type input "[PERSON_NAME]"
type input "GSH Transport"
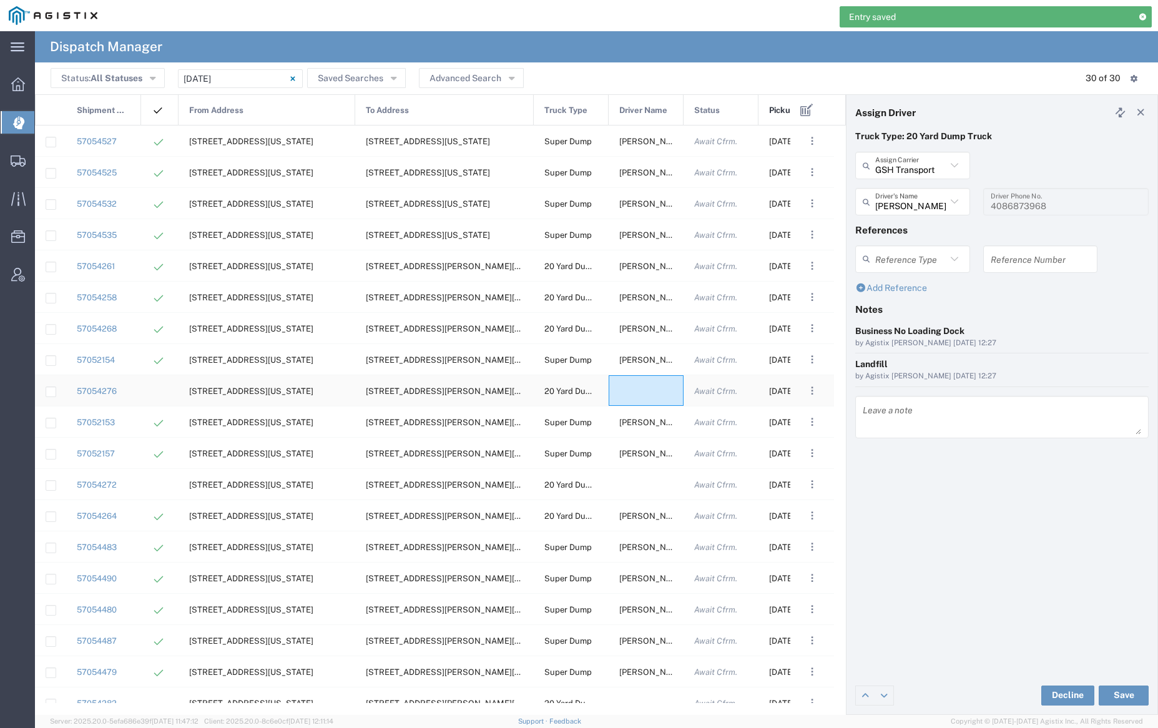
click at [634, 391] on div at bounding box center [646, 390] width 75 height 31
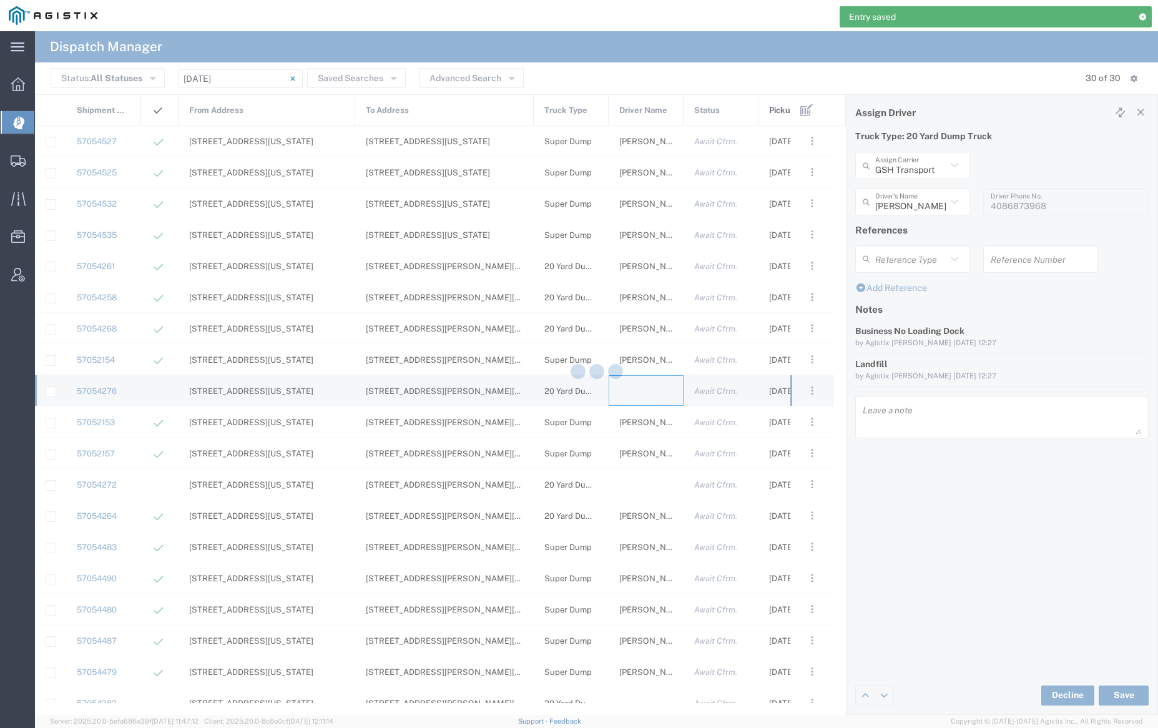
type input "[PERSON_NAME] Trucking"
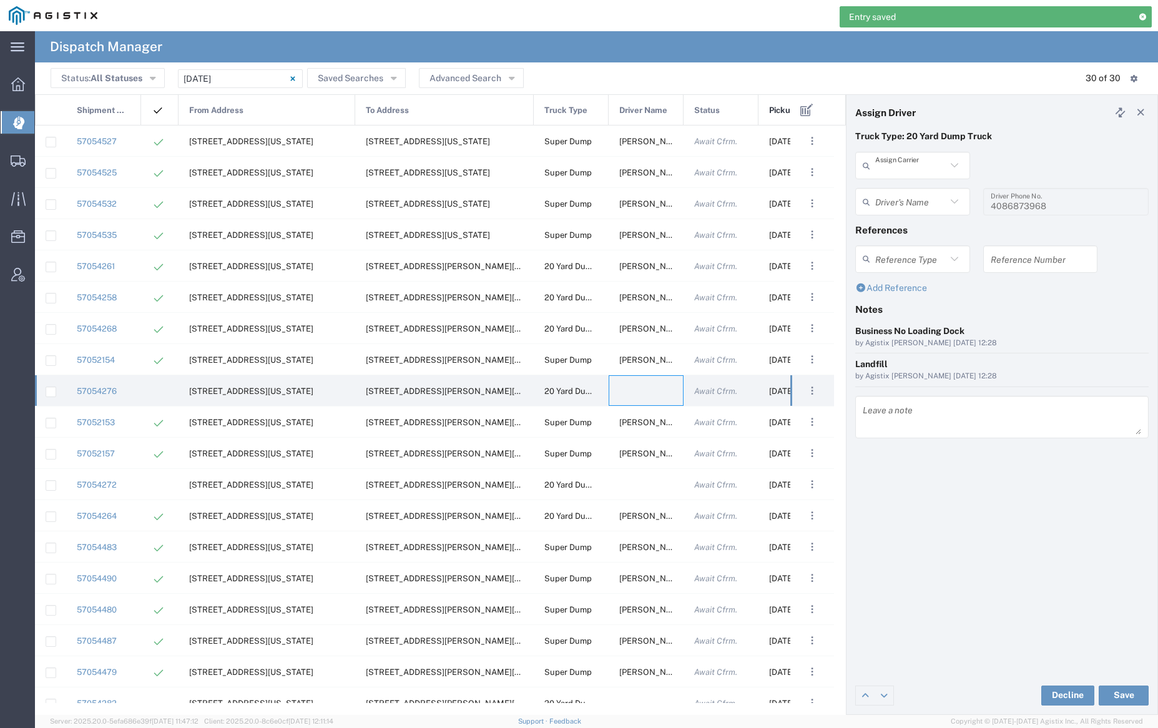
click at [901, 169] on input "text" at bounding box center [910, 166] width 71 height 22
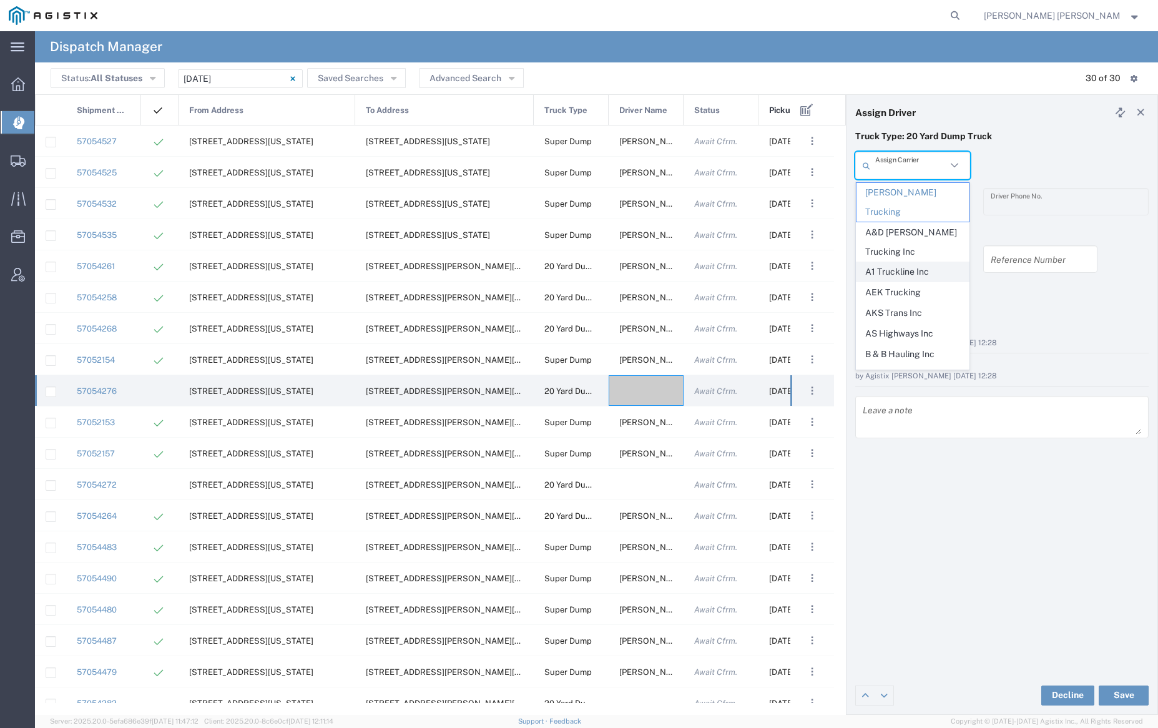
click at [934, 262] on span "A1 Truckline Inc" at bounding box center [913, 271] width 112 height 19
type input "A1 Truckline Inc"
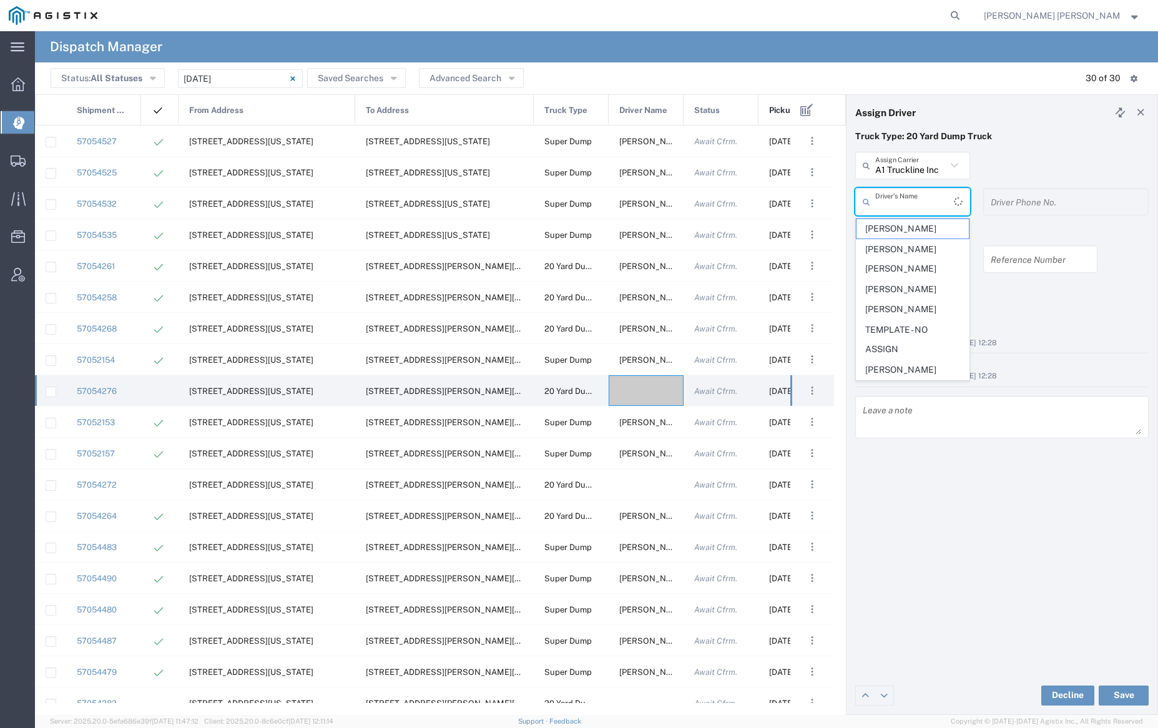
click at [919, 200] on input "text" at bounding box center [914, 202] width 79 height 22
click at [925, 225] on span "[PERSON_NAME]" at bounding box center [913, 228] width 112 height 19
type input "[PERSON_NAME]"
type input "7076997422"
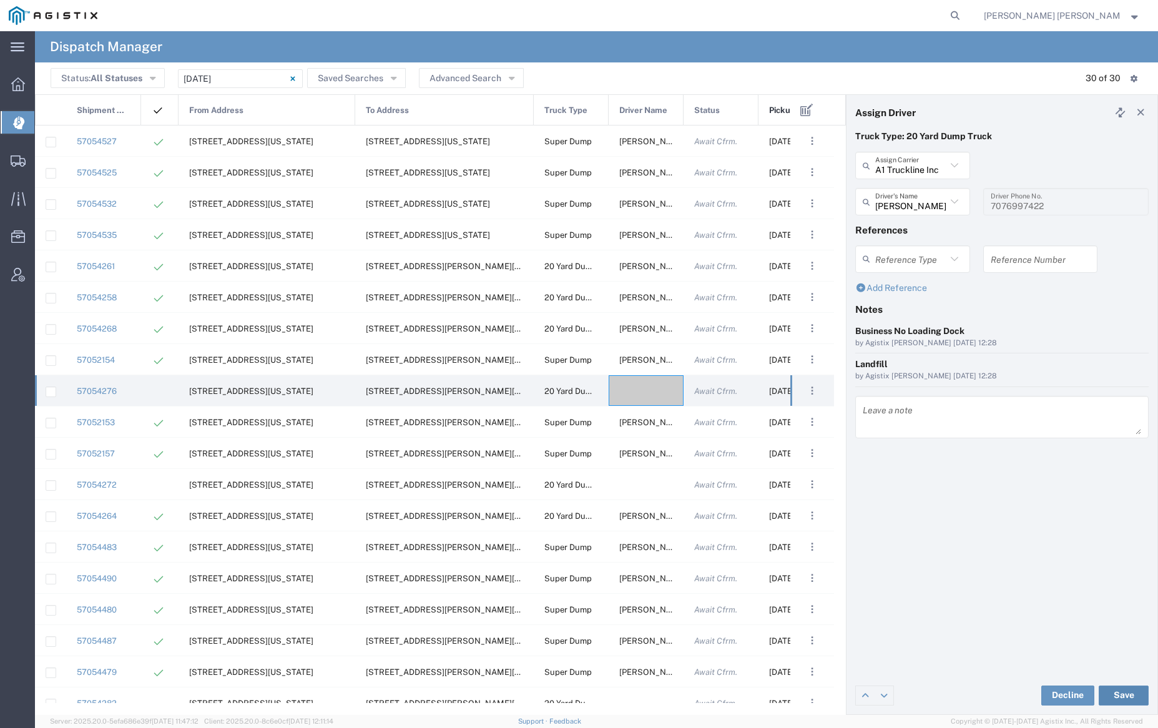
click at [1125, 692] on button "Save" at bounding box center [1124, 696] width 50 height 20
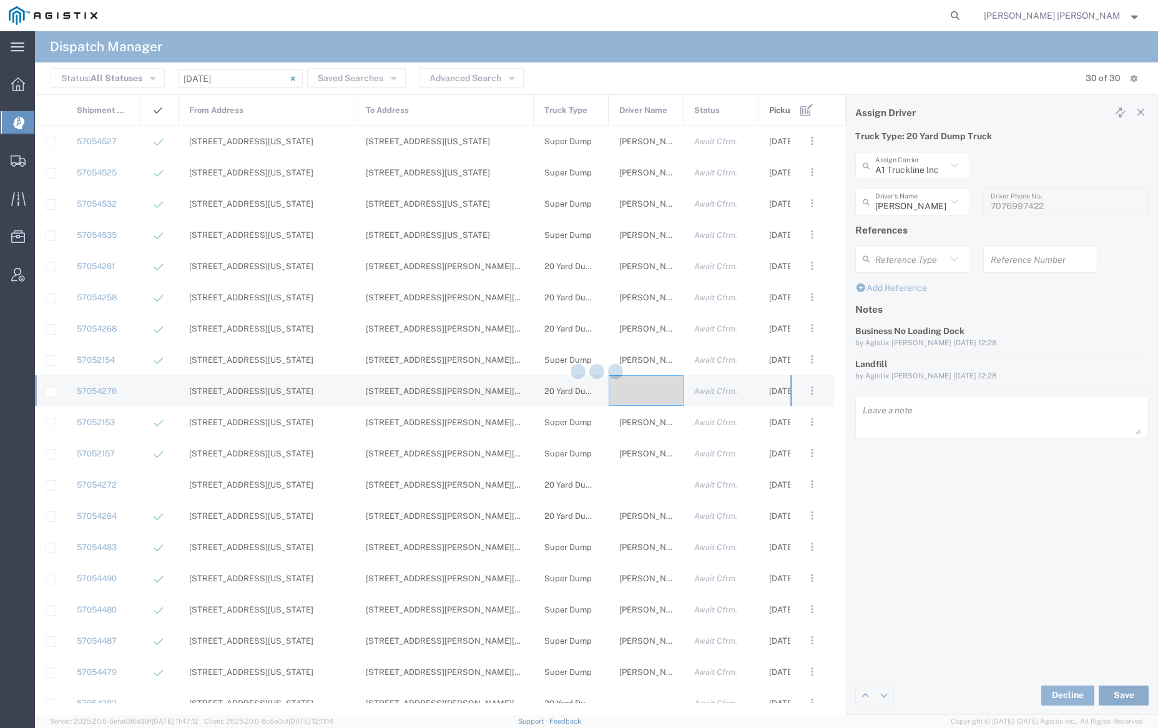
type input "[PERSON_NAME]"
type input "A1 Truckline Inc"
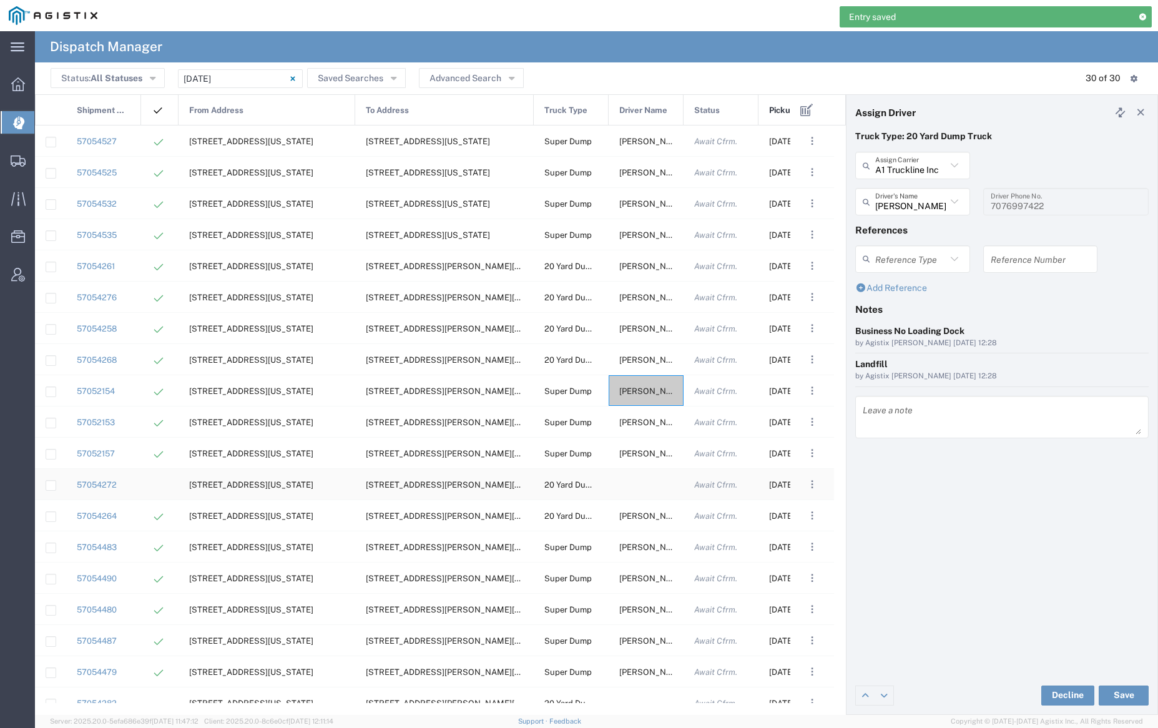
click at [649, 483] on div at bounding box center [646, 484] width 75 height 31
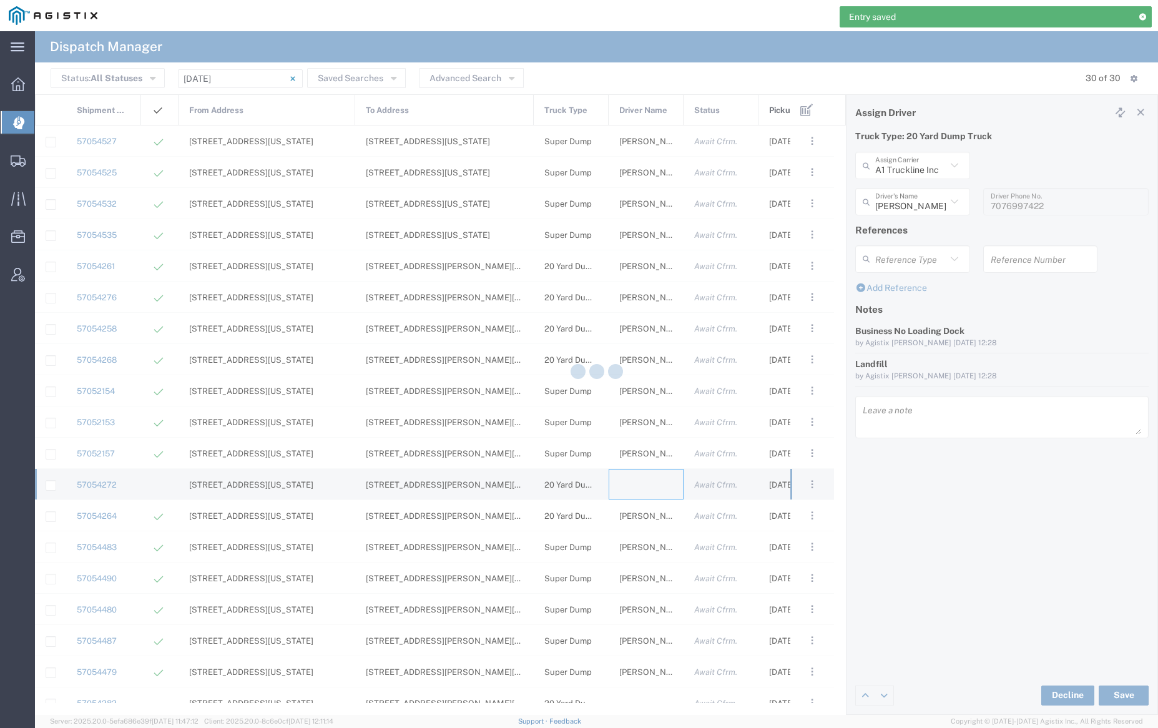
type input "[PERSON_NAME] Trucking"
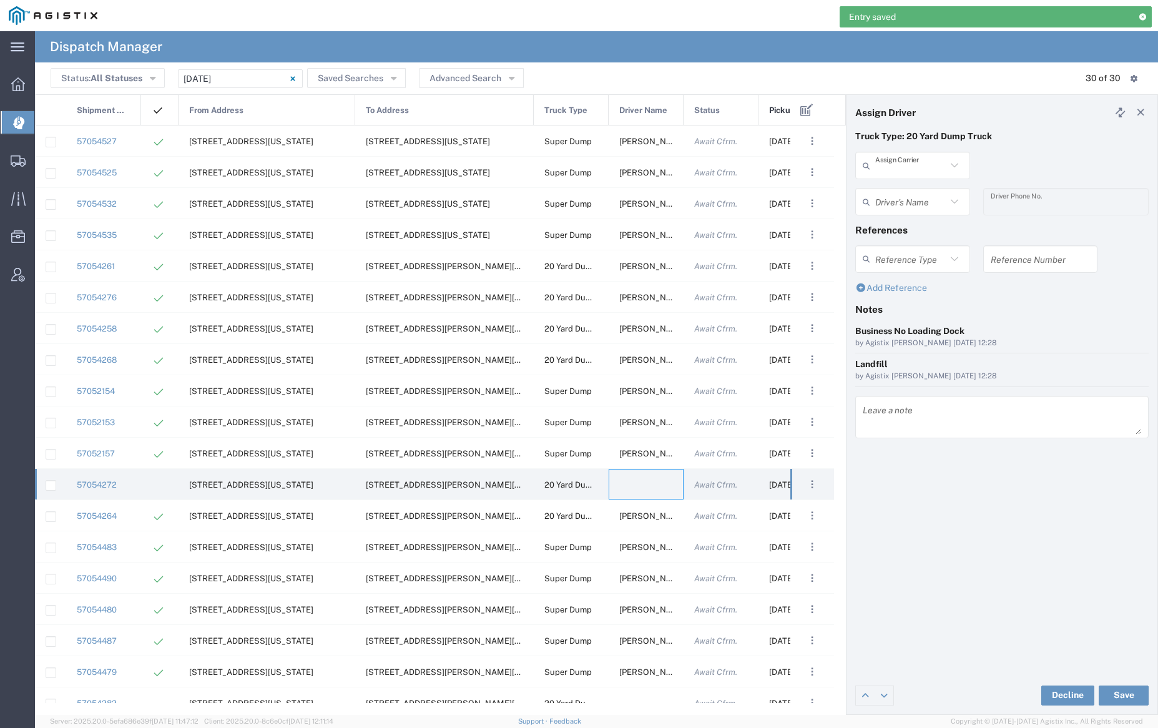
click at [923, 162] on input "text" at bounding box center [910, 166] width 71 height 22
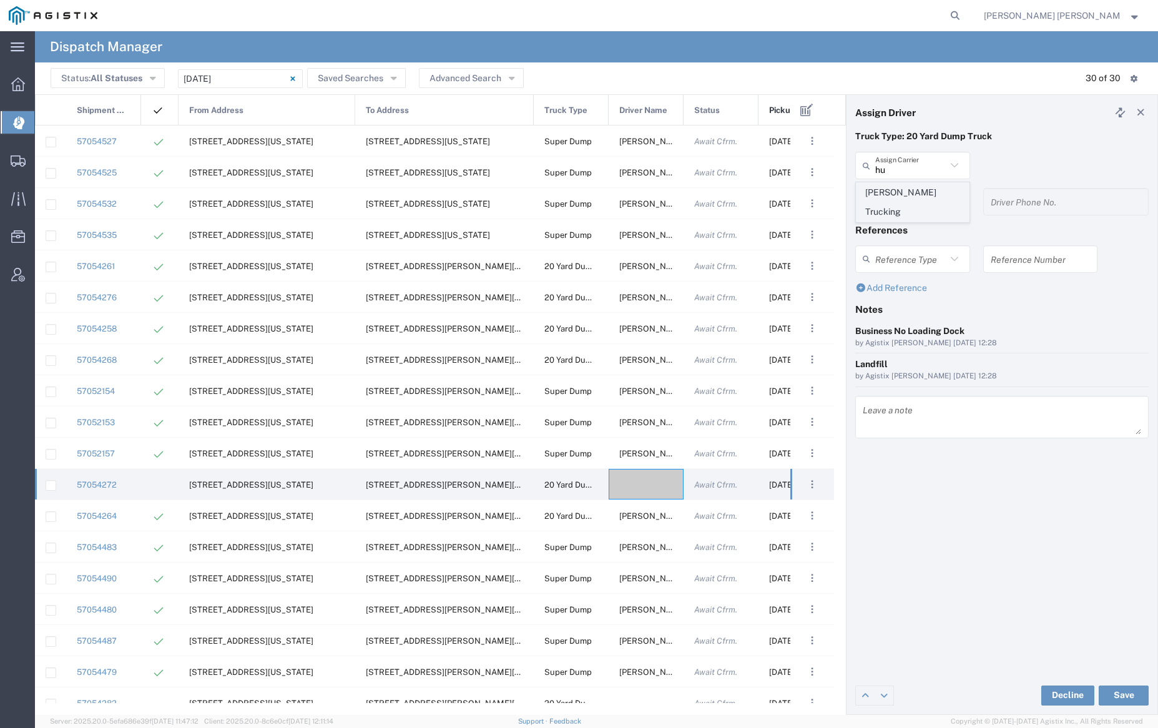
click at [922, 195] on span "[PERSON_NAME] Trucking" at bounding box center [913, 202] width 112 height 39
type input "[PERSON_NAME] Trucking"
click at [922, 197] on input "text" at bounding box center [914, 202] width 79 height 22
click at [926, 229] on span "[PERSON_NAME]" at bounding box center [913, 228] width 112 height 19
type input "[PERSON_NAME]"
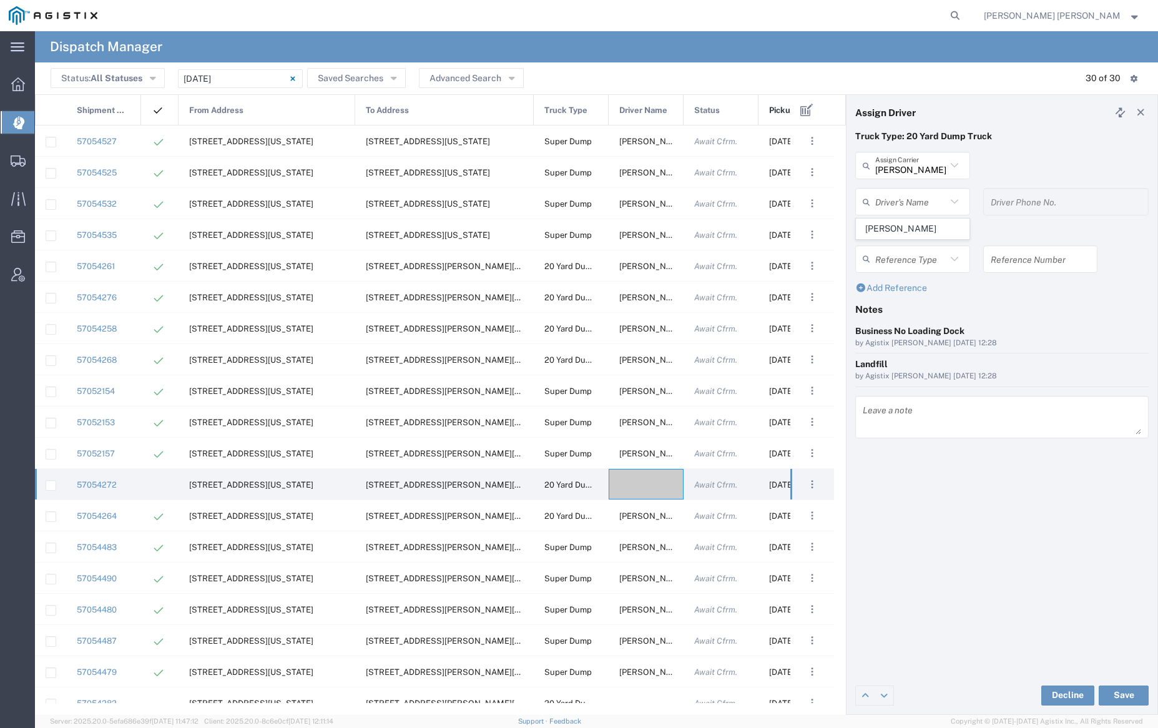
type input "5107505775"
click at [1130, 694] on button "Save" at bounding box center [1124, 696] width 50 height 20
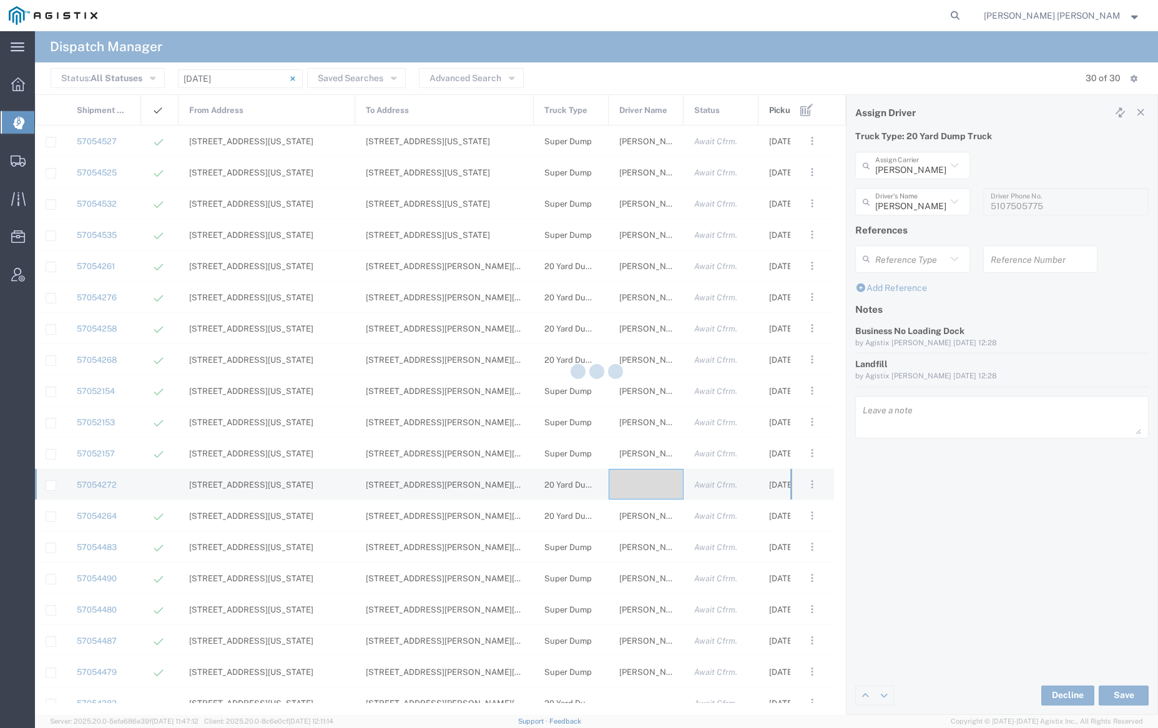
type input "[PERSON_NAME]"
type input "[PERSON_NAME] Trucking"
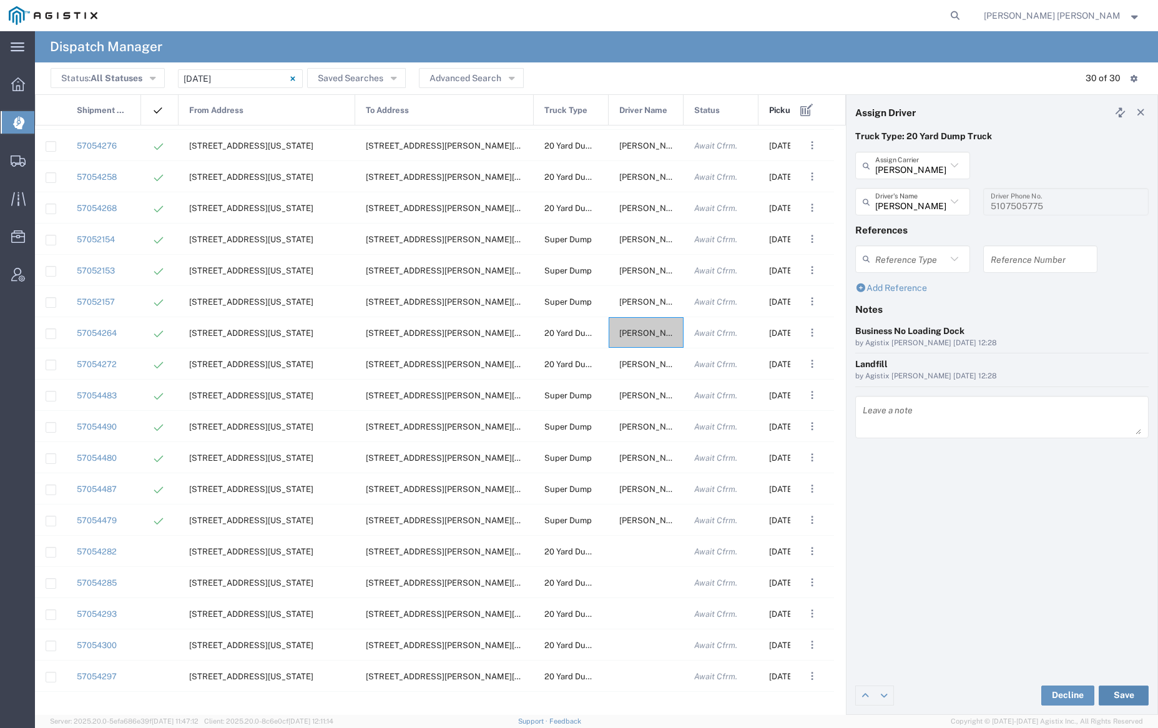
scroll to position [216, 0]
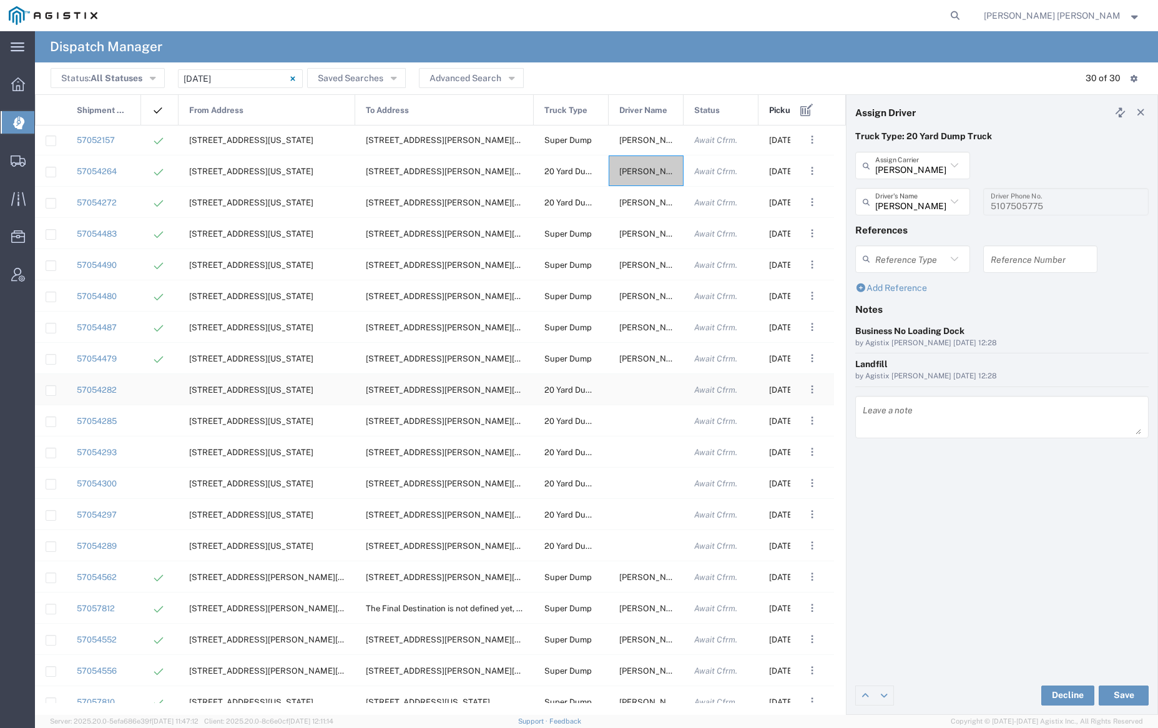
click at [644, 388] on div at bounding box center [646, 389] width 75 height 31
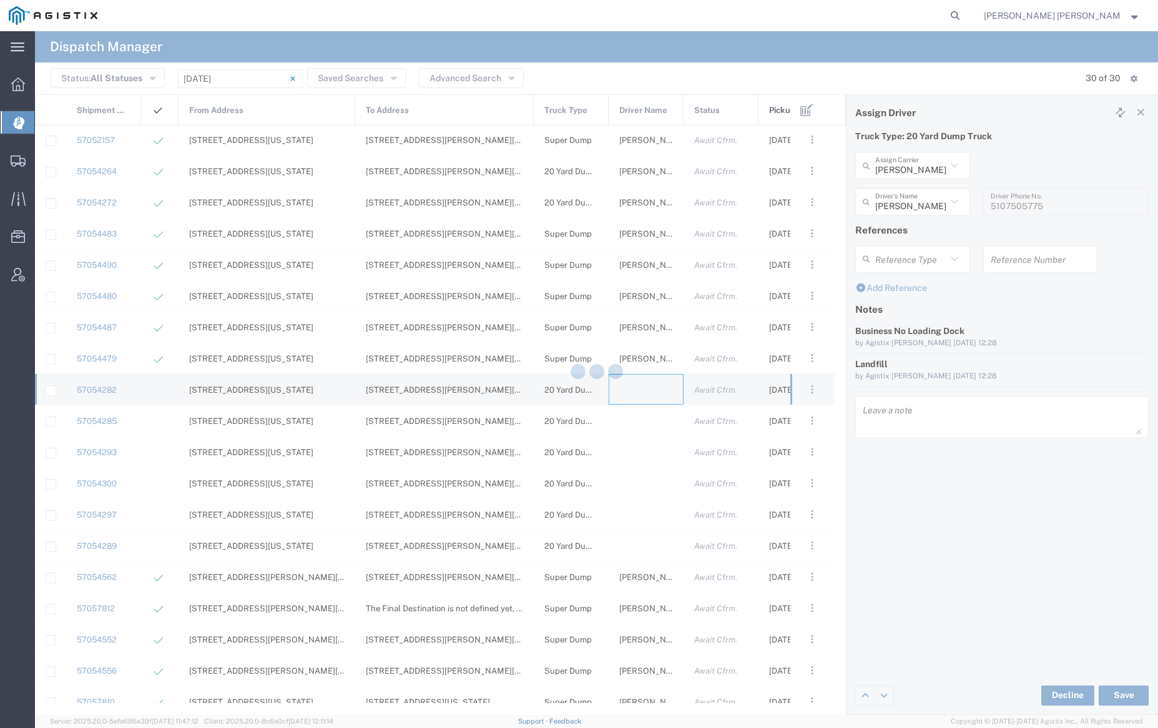
type input "[PERSON_NAME] Trucking"
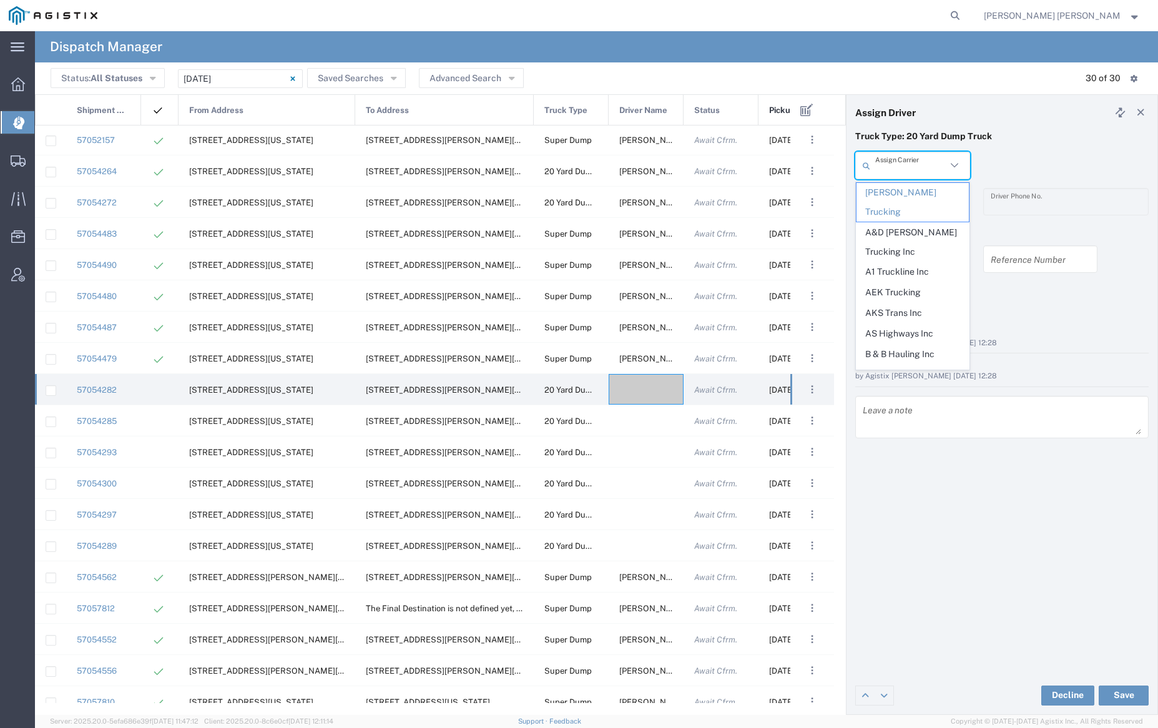
click at [927, 160] on input "text" at bounding box center [910, 166] width 71 height 22
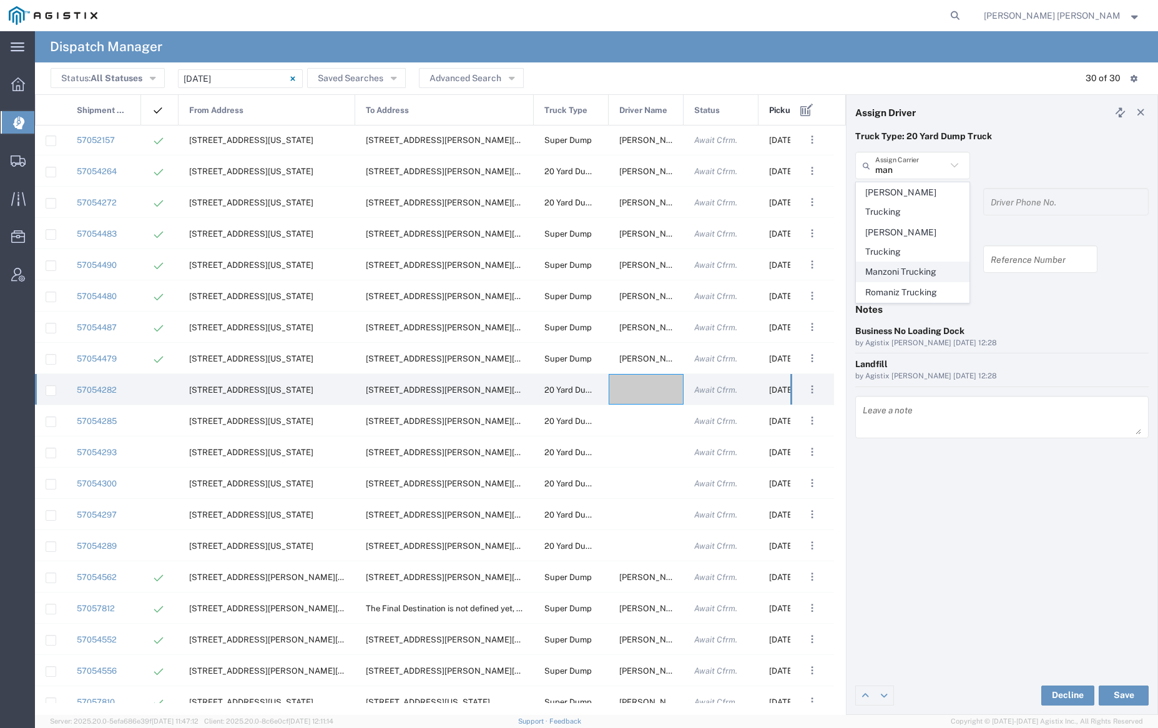
click at [920, 262] on span "Manzoni Trucking" at bounding box center [913, 271] width 112 height 19
type input "Manzoni Trucking"
click at [922, 198] on input "text" at bounding box center [914, 202] width 79 height 22
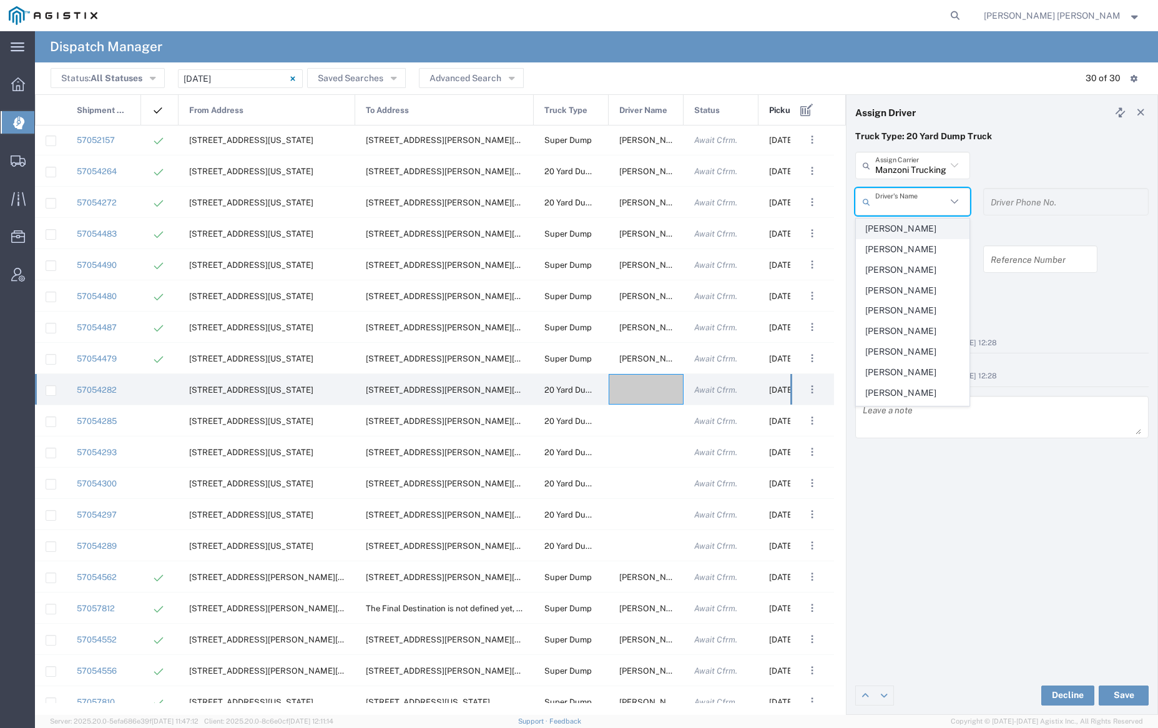
click at [925, 227] on span "[PERSON_NAME]" at bounding box center [913, 228] width 112 height 19
type input "[PERSON_NAME]"
type input "[PHONE_NUMBER]"
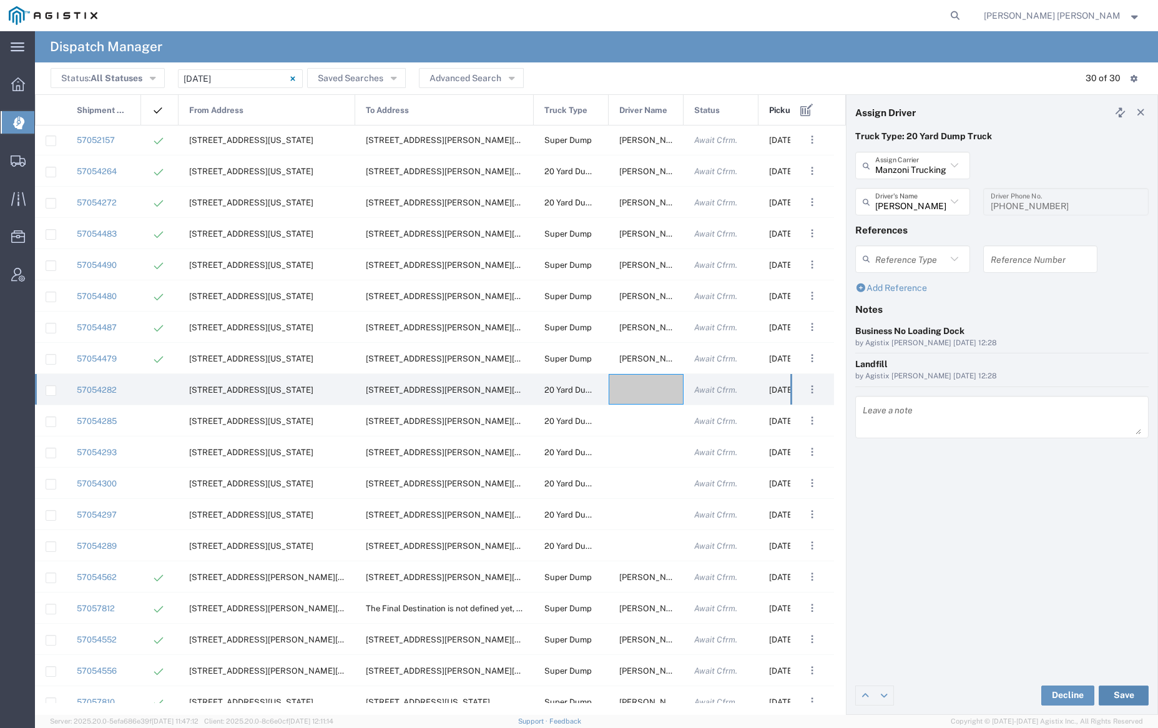
click at [1123, 692] on button "Save" at bounding box center [1124, 696] width 50 height 20
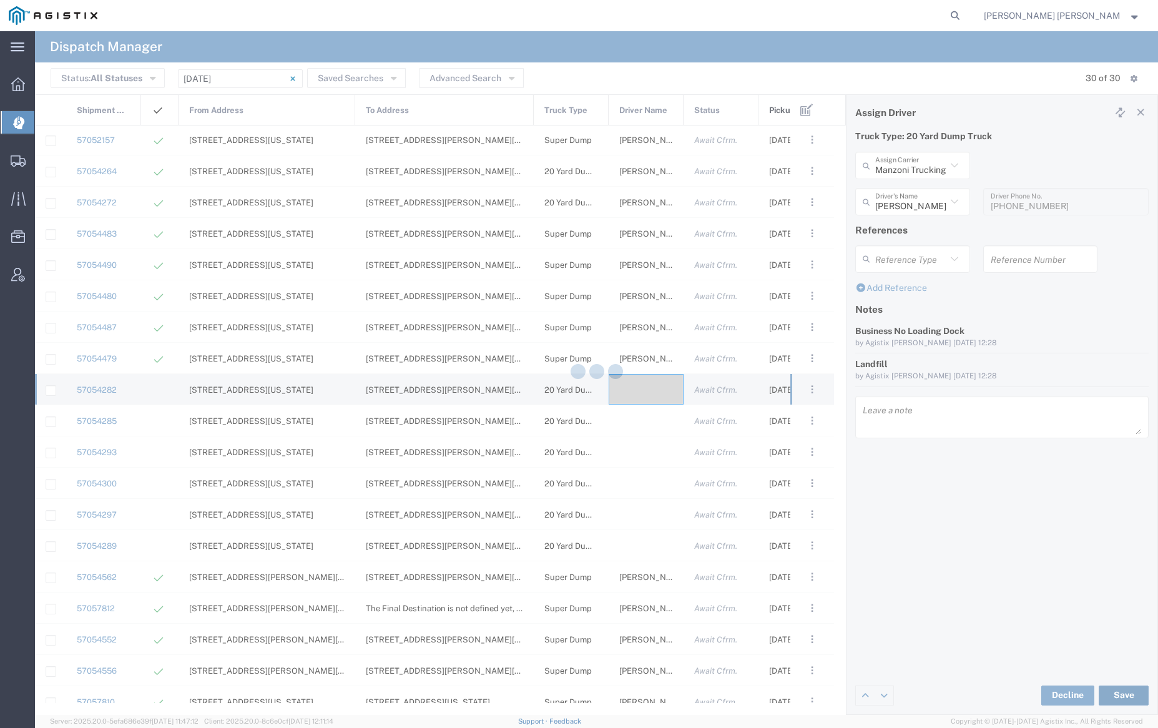
type input "[PERSON_NAME]"
type input "Manzoni Trucking"
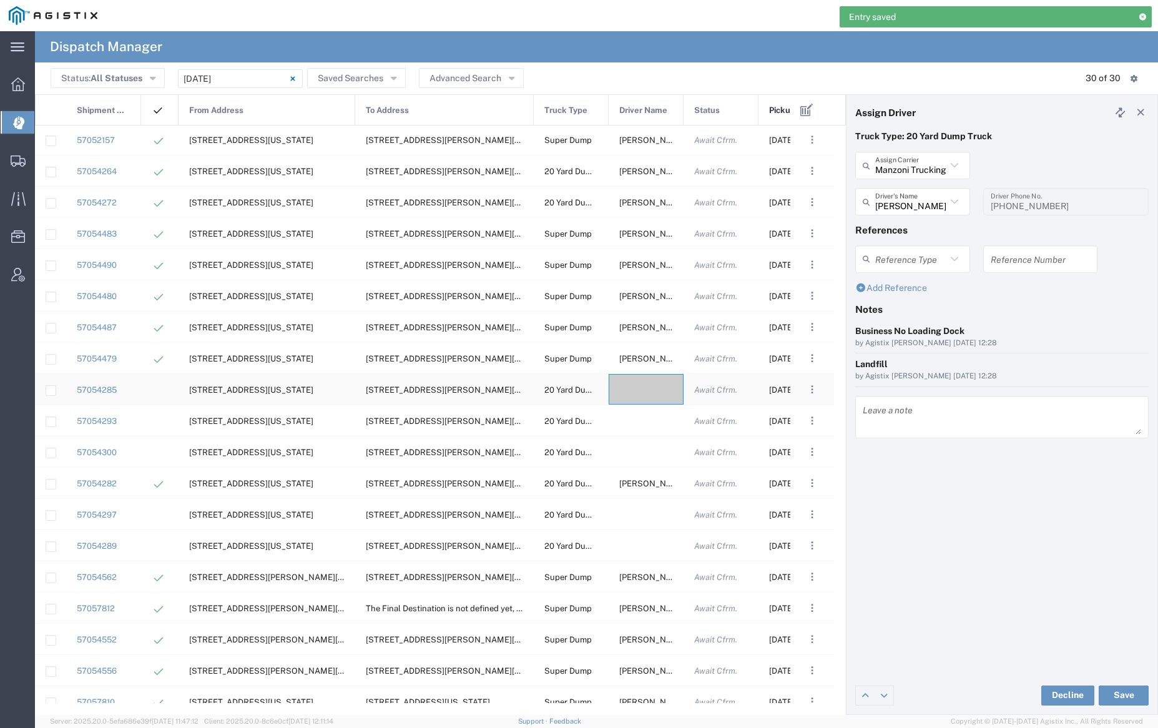
click at [650, 380] on div at bounding box center [646, 389] width 75 height 31
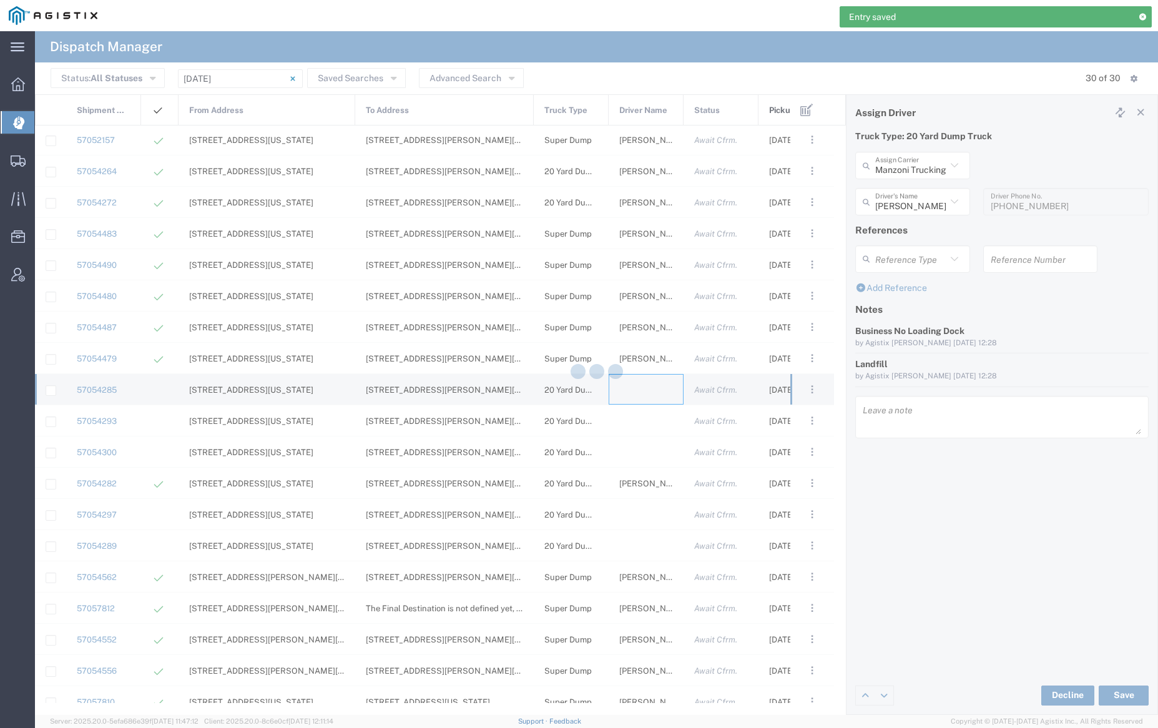
type input "[PERSON_NAME] Trucking"
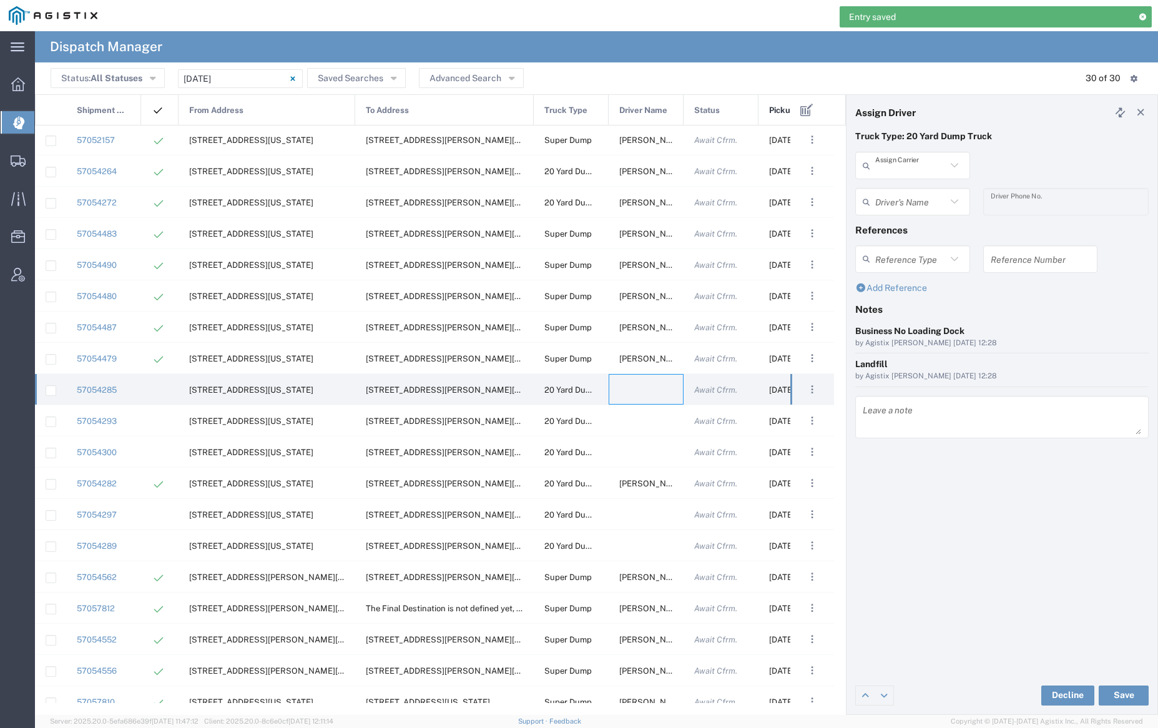
click at [908, 161] on input "text" at bounding box center [910, 166] width 71 height 22
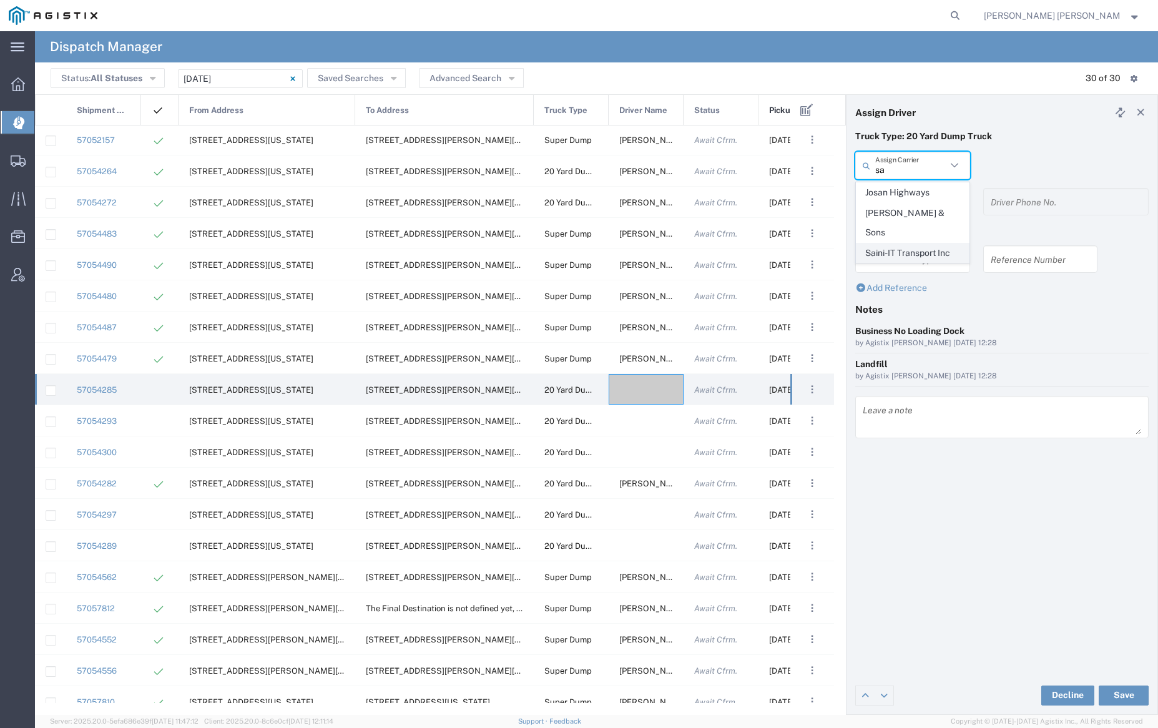
click at [912, 244] on span "Saini-IT Transport Inc" at bounding box center [913, 253] width 112 height 19
click at [914, 202] on input "text" at bounding box center [914, 202] width 79 height 22
click at [920, 234] on span "[PERSON_NAME]" at bounding box center [913, 228] width 112 height 19
click at [1128, 688] on button "Save" at bounding box center [1124, 696] width 50 height 20
click at [653, 392] on div at bounding box center [646, 389] width 75 height 31
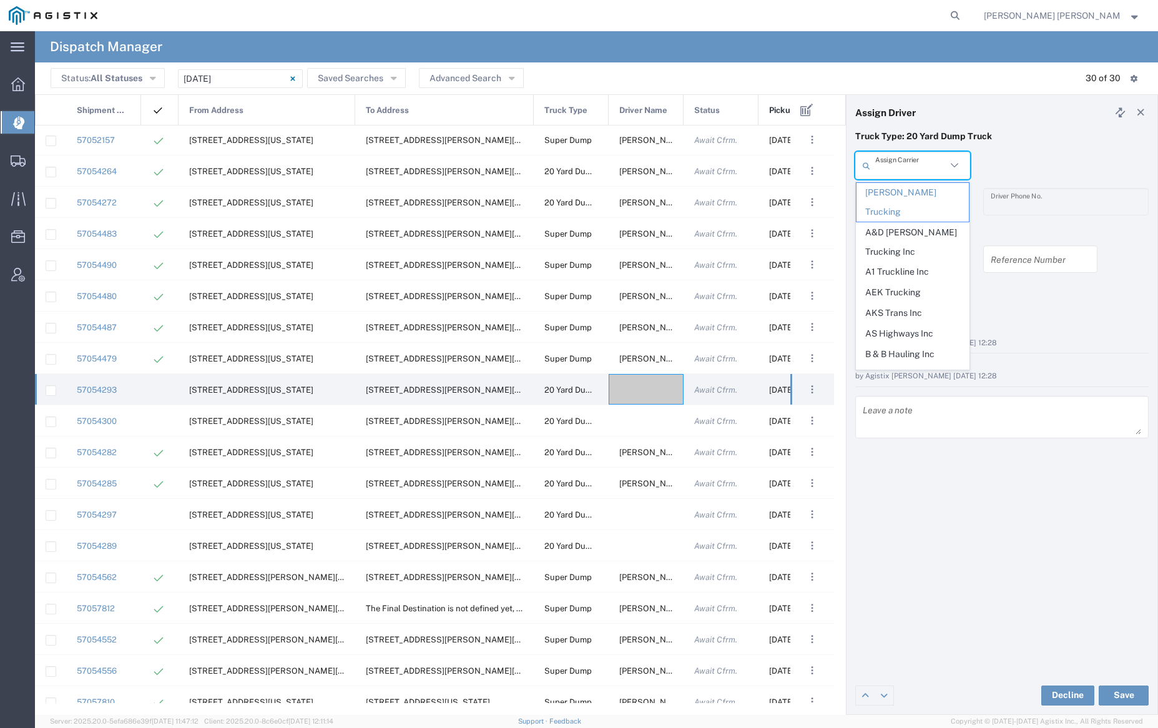
click at [908, 167] on input "text" at bounding box center [910, 166] width 71 height 22
click at [910, 303] on span "AKS Trans Inc" at bounding box center [913, 312] width 112 height 19
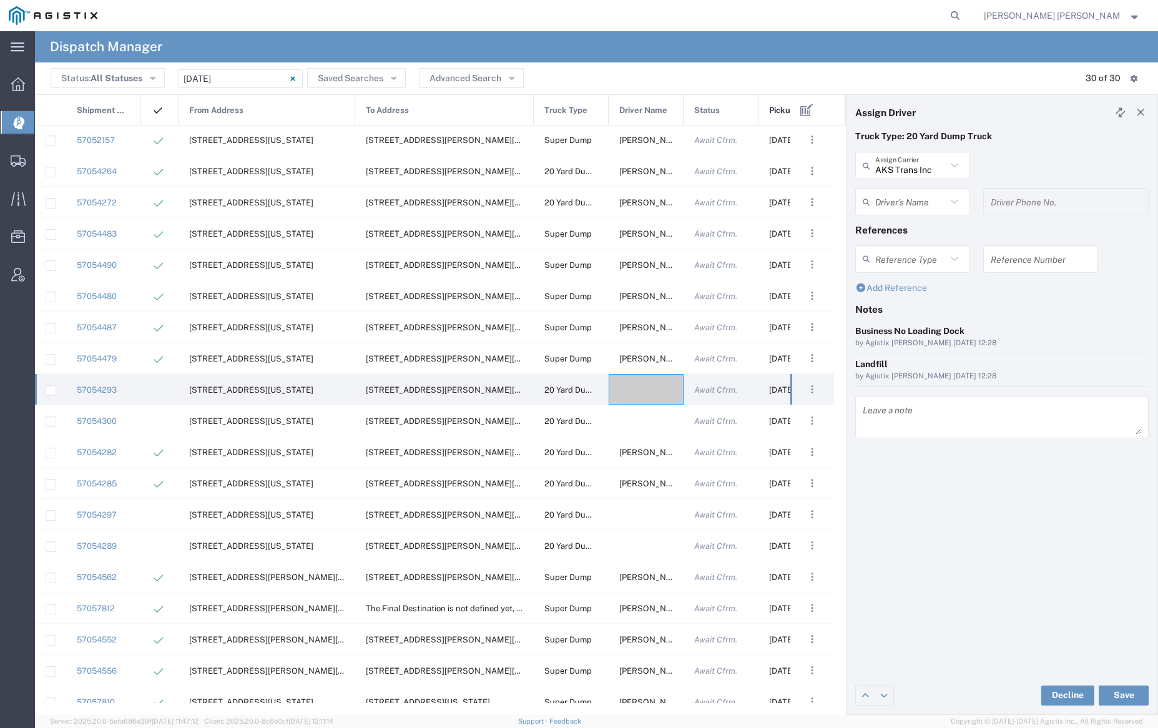
click at [907, 197] on input "text" at bounding box center [910, 202] width 71 height 22
click at [912, 225] on span "Ak Rohit" at bounding box center [913, 228] width 112 height 19
click at [1131, 691] on button "Save" at bounding box center [1124, 696] width 50 height 20
click at [636, 386] on div at bounding box center [646, 389] width 75 height 31
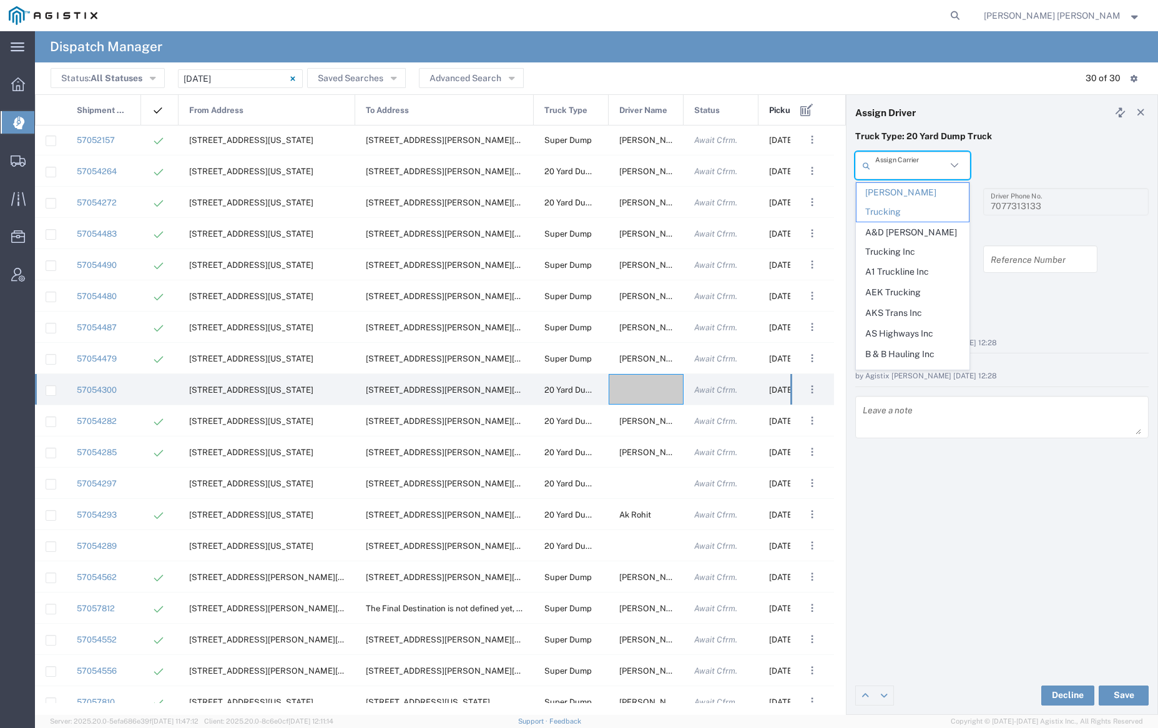
click at [912, 165] on input "text" at bounding box center [910, 166] width 71 height 22
click at [916, 283] on span "AEK Trucking" at bounding box center [913, 292] width 112 height 19
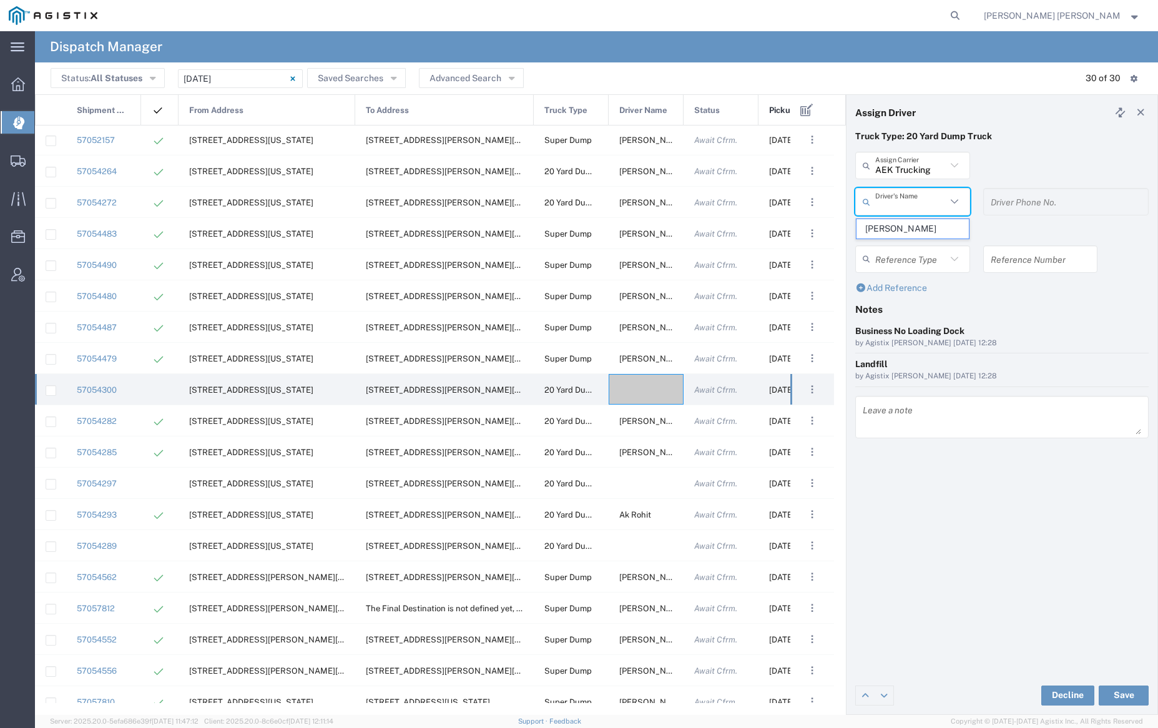
click at [915, 205] on input "text" at bounding box center [910, 202] width 71 height 22
click at [919, 228] on span "[PERSON_NAME]" at bounding box center [913, 228] width 112 height 19
click at [1124, 691] on button "Save" at bounding box center [1124, 696] width 50 height 20
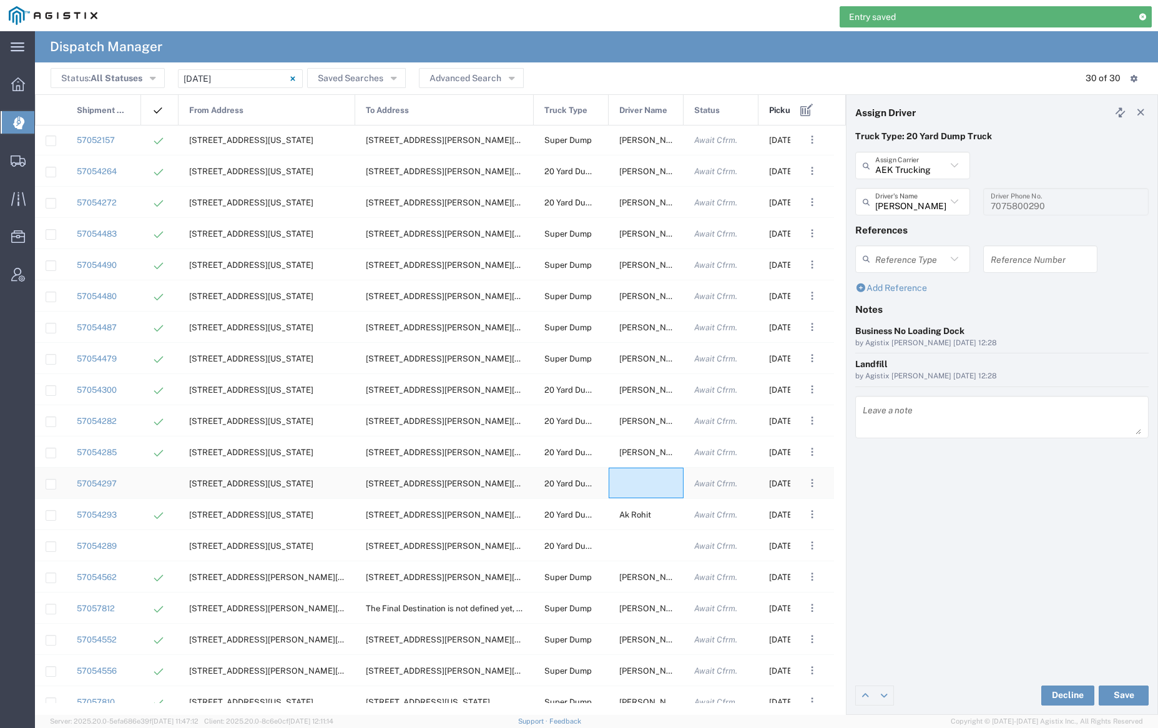
click at [646, 485] on div at bounding box center [646, 483] width 75 height 31
click at [919, 168] on input "text" at bounding box center [910, 166] width 71 height 22
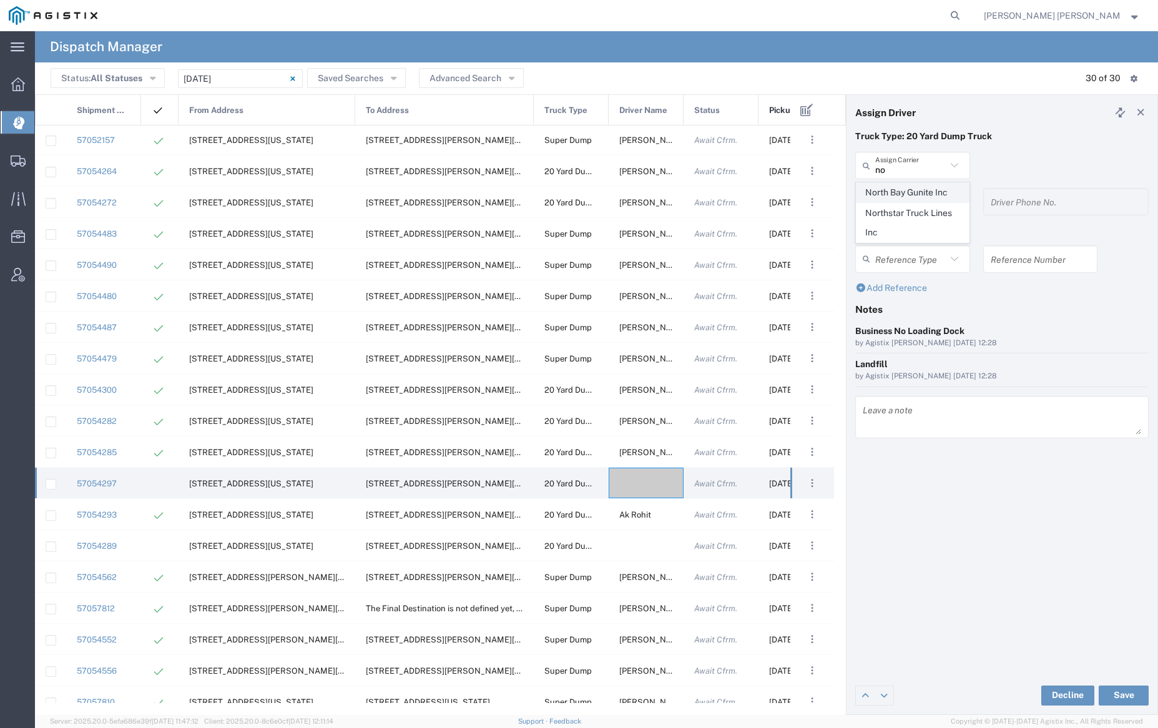
click at [920, 189] on span "North Bay Gunite Inc" at bounding box center [913, 192] width 112 height 19
click at [919, 203] on input "text" at bounding box center [910, 202] width 71 height 22
click at [918, 230] on span "[PERSON_NAME]" at bounding box center [913, 228] width 112 height 19
click at [1120, 691] on button "Save" at bounding box center [1124, 696] width 50 height 20
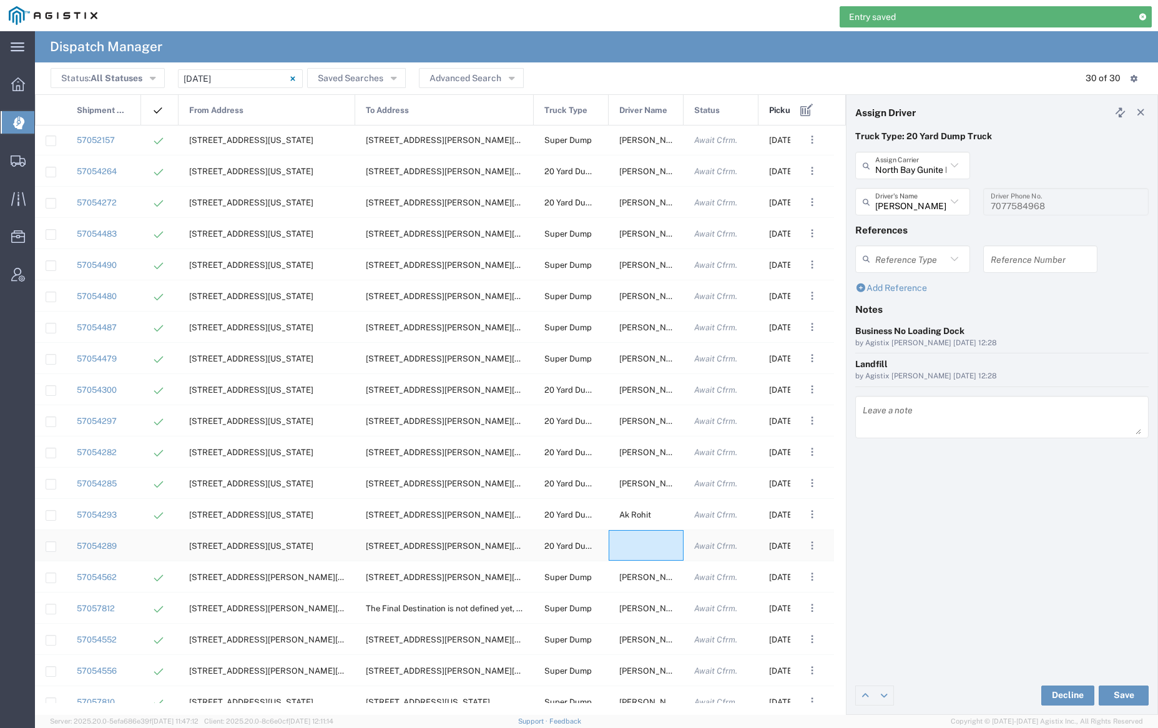
click at [643, 541] on div at bounding box center [646, 545] width 75 height 31
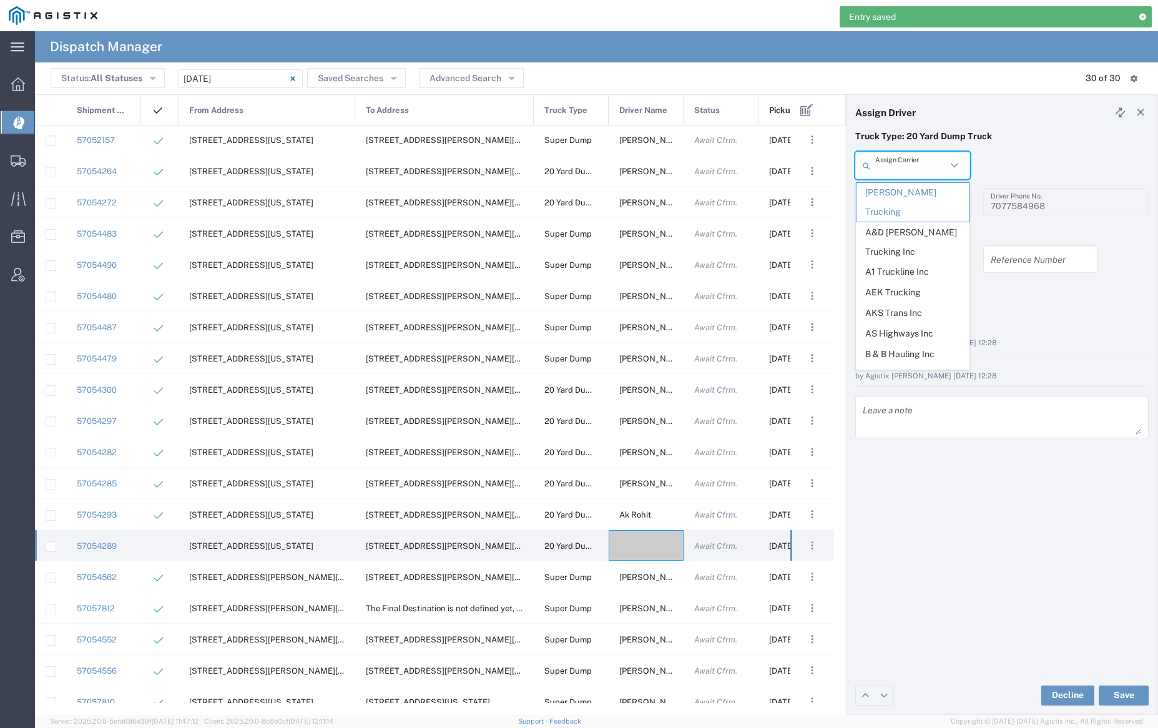
click at [910, 169] on input "text" at bounding box center [910, 166] width 71 height 22
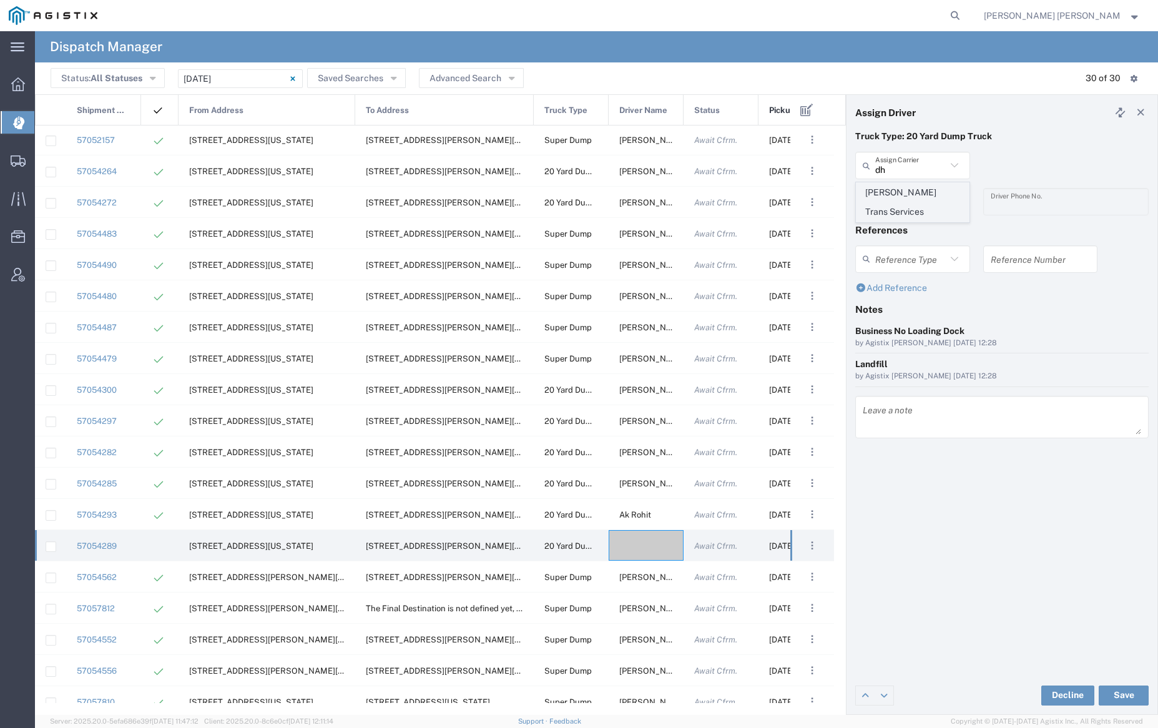
click at [913, 188] on span "[PERSON_NAME] Trans Services" at bounding box center [913, 202] width 112 height 39
click at [915, 204] on input "text" at bounding box center [914, 202] width 79 height 22
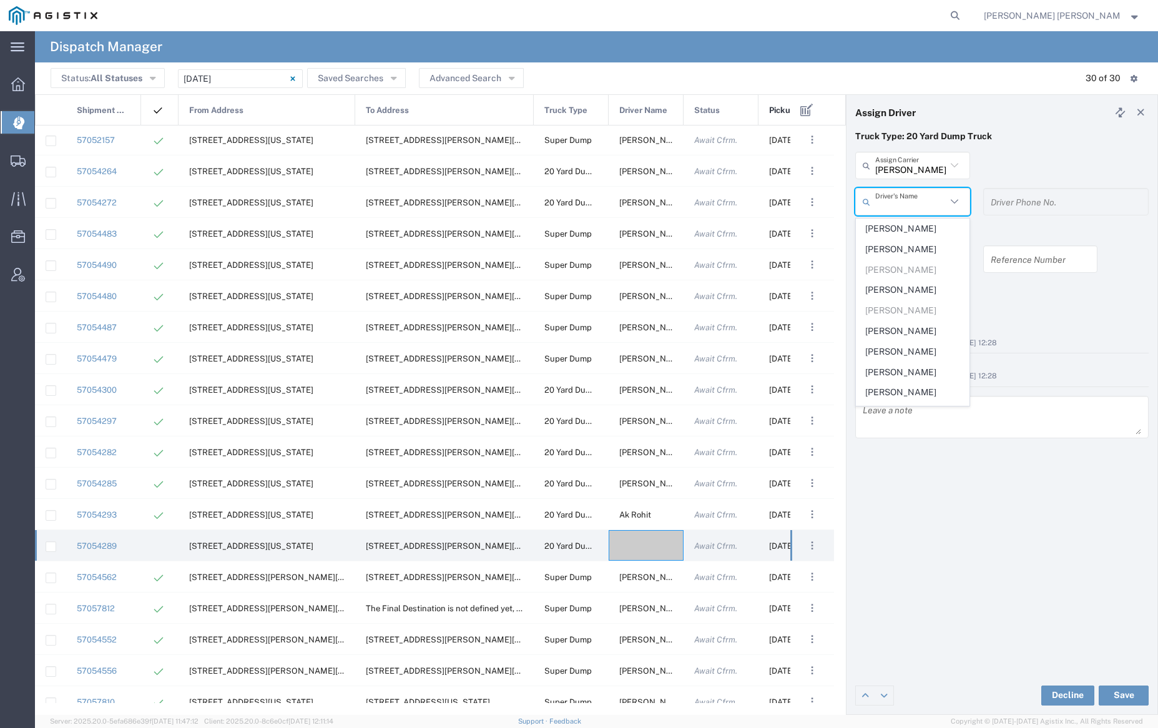
scroll to position [207, 0]
click at [922, 320] on span "[PERSON_NAME]" at bounding box center [913, 327] width 112 height 19
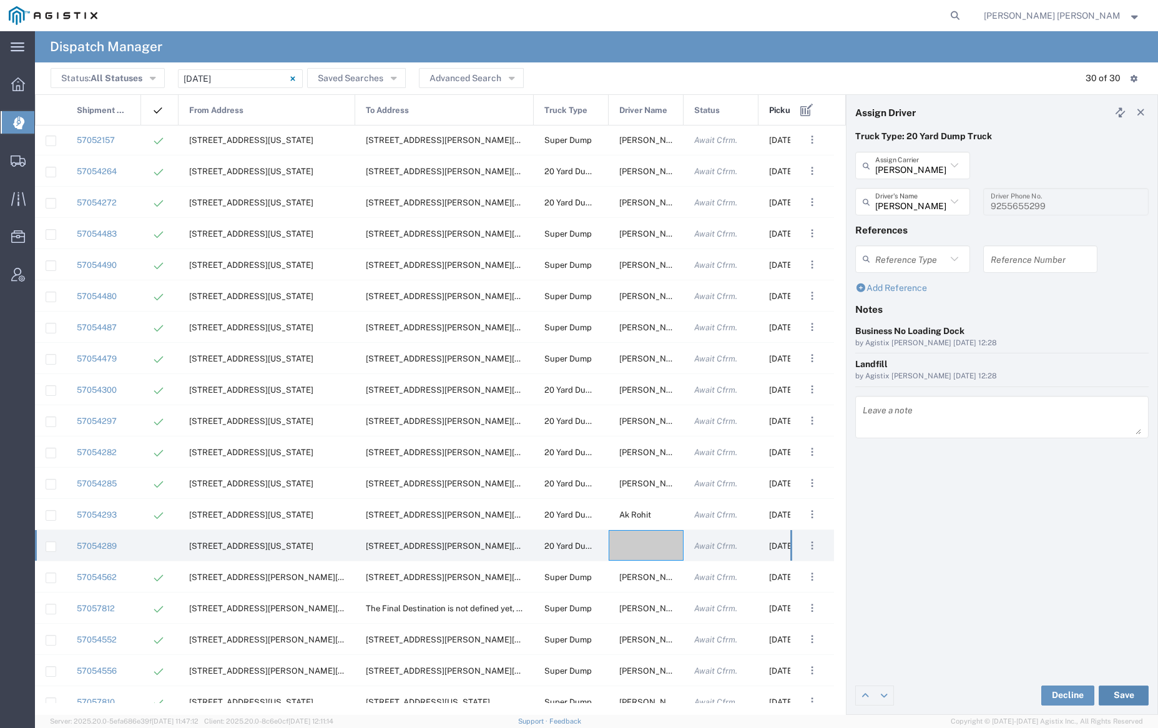
click at [1126, 692] on button "Save" at bounding box center [1124, 696] width 50 height 20
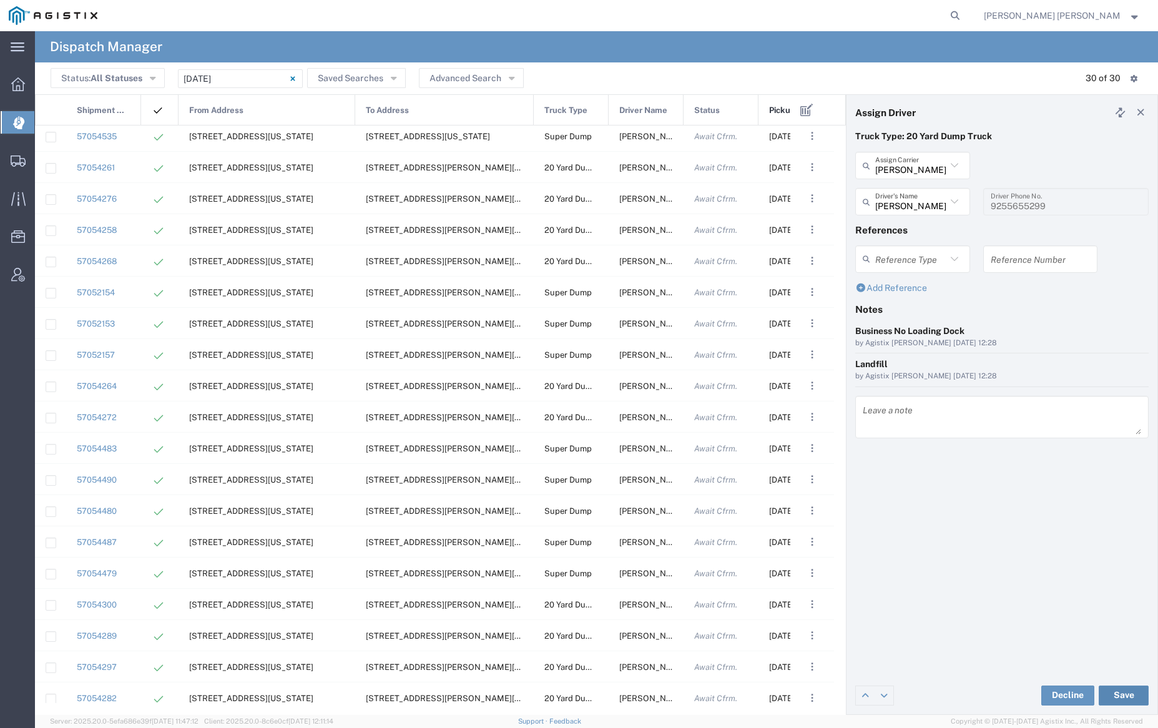
scroll to position [0, 0]
